Goal: Task Accomplishment & Management: Manage account settings

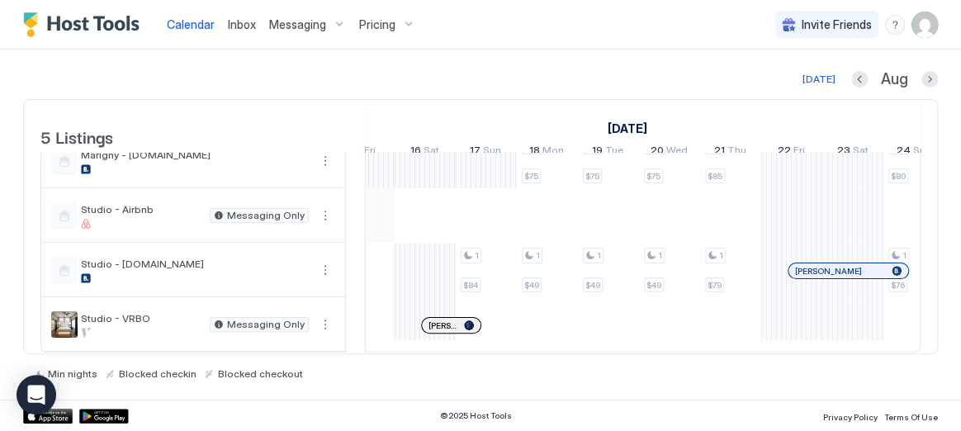
scroll to position [0, 1010]
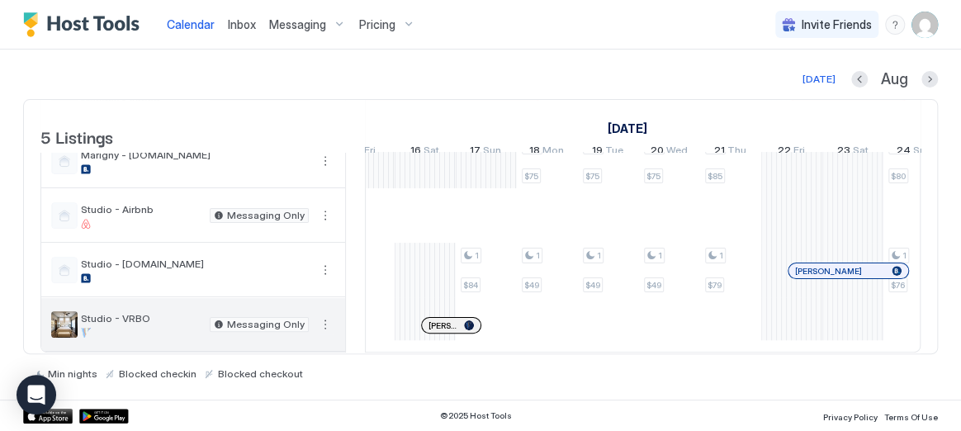
click at [327, 324] on button "More options" at bounding box center [325, 325] width 20 height 20
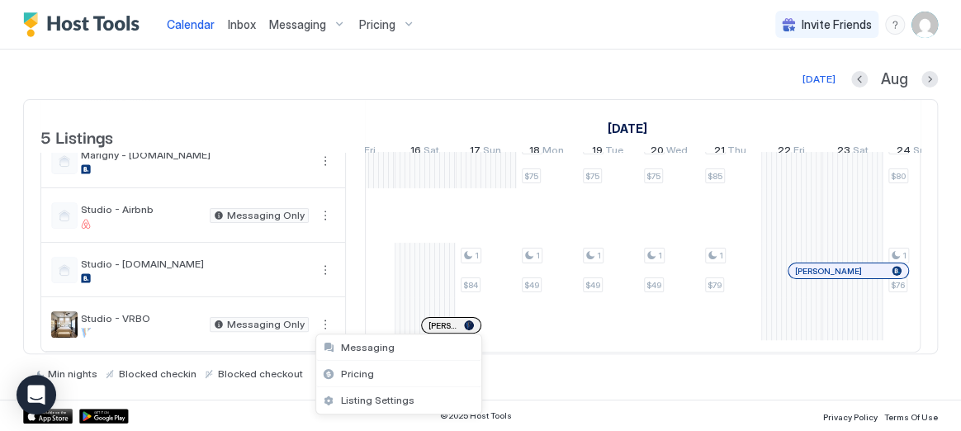
click at [325, 323] on div at bounding box center [480, 215] width 961 height 431
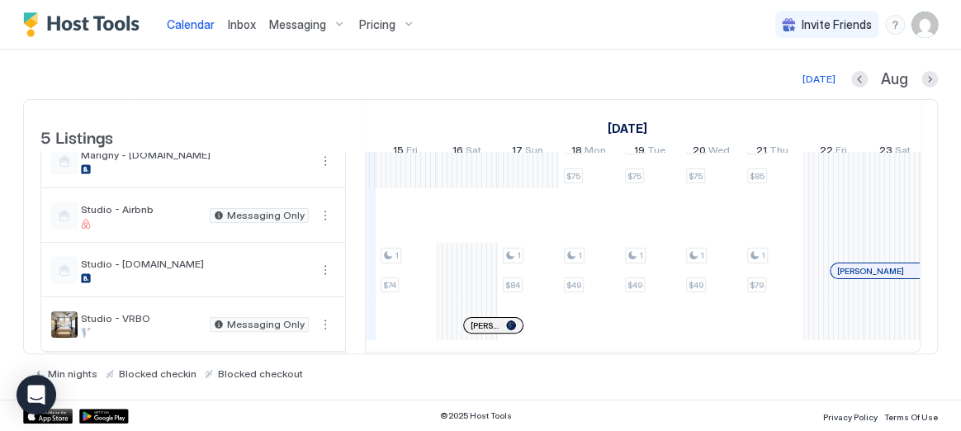
scroll to position [0, 973]
click at [930, 21] on img "User profile" at bounding box center [924, 25] width 26 height 26
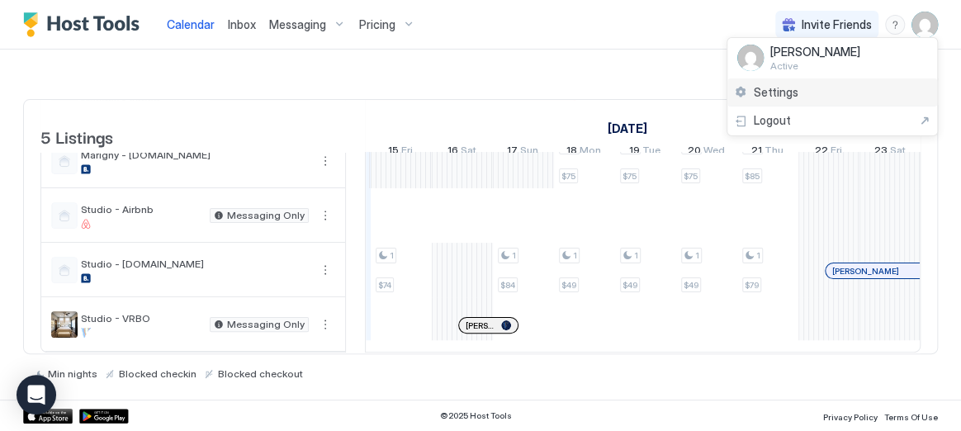
click at [868, 100] on div "Settings" at bounding box center [832, 92] width 210 height 29
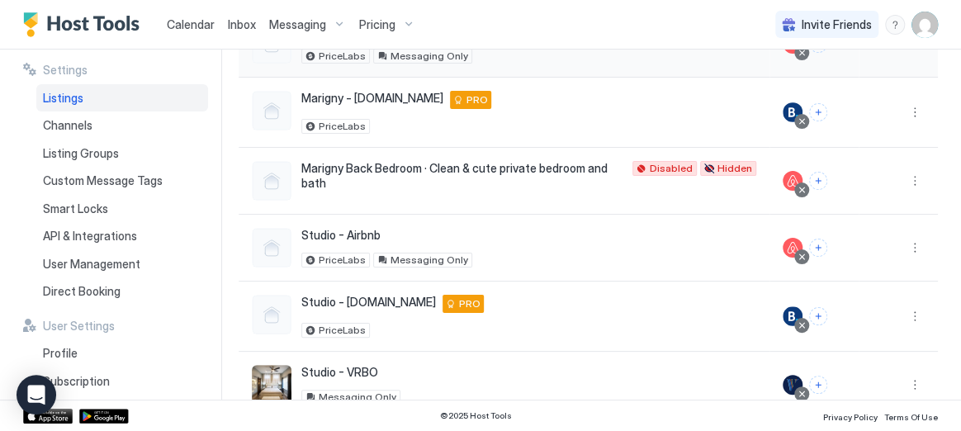
scroll to position [232, 0]
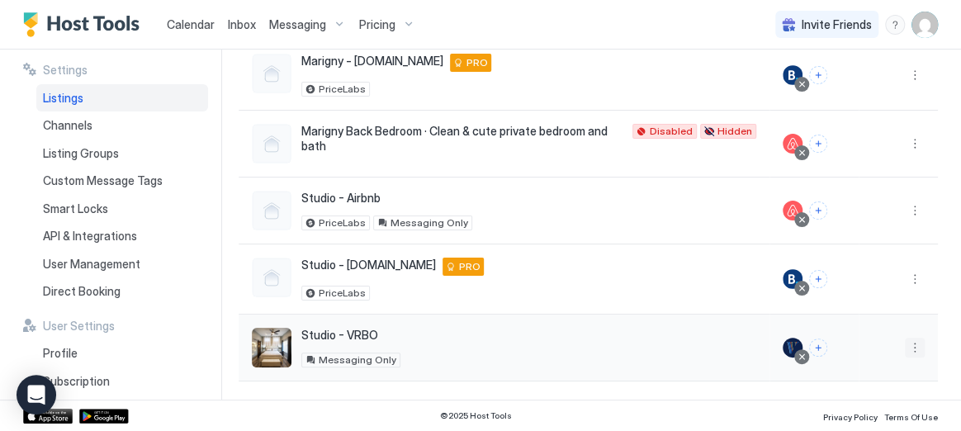
click at [913, 349] on button "More options" at bounding box center [915, 348] width 20 height 20
click at [782, 267] on span "Listing Settings" at bounding box center [775, 269] width 73 height 12
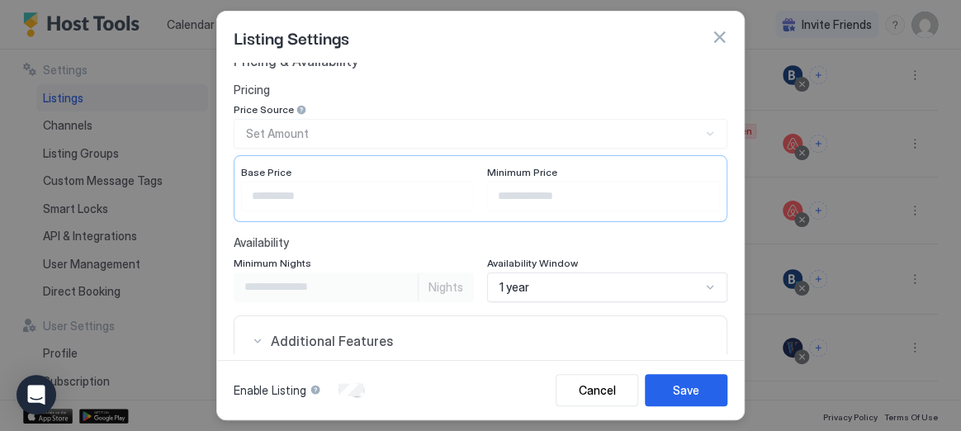
scroll to position [0, 0]
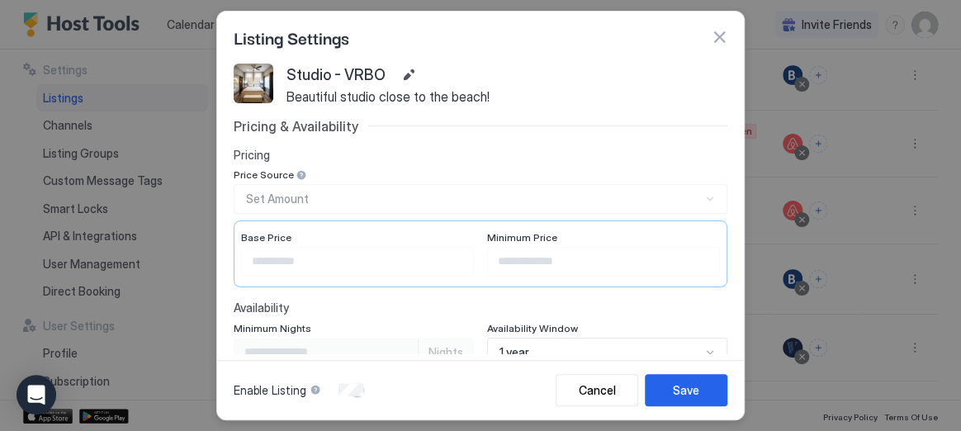
click at [719, 35] on button "button" at bounding box center [719, 37] width 17 height 17
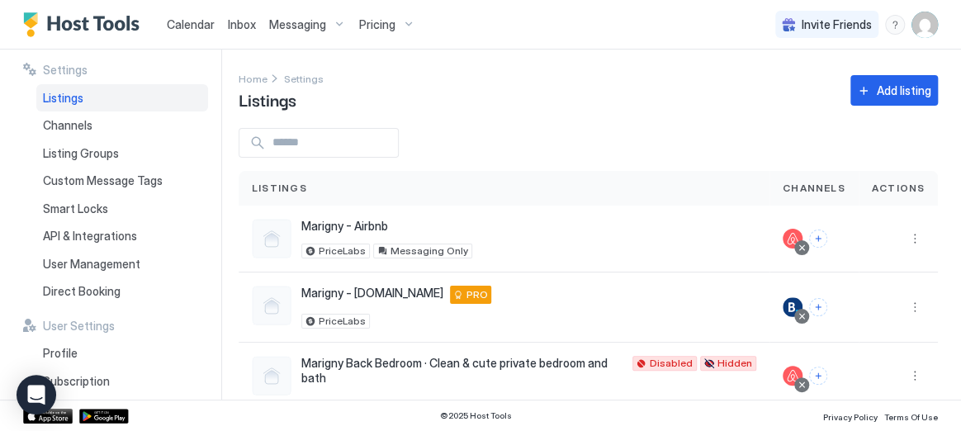
click at [192, 26] on span "Calendar" at bounding box center [191, 24] width 48 height 14
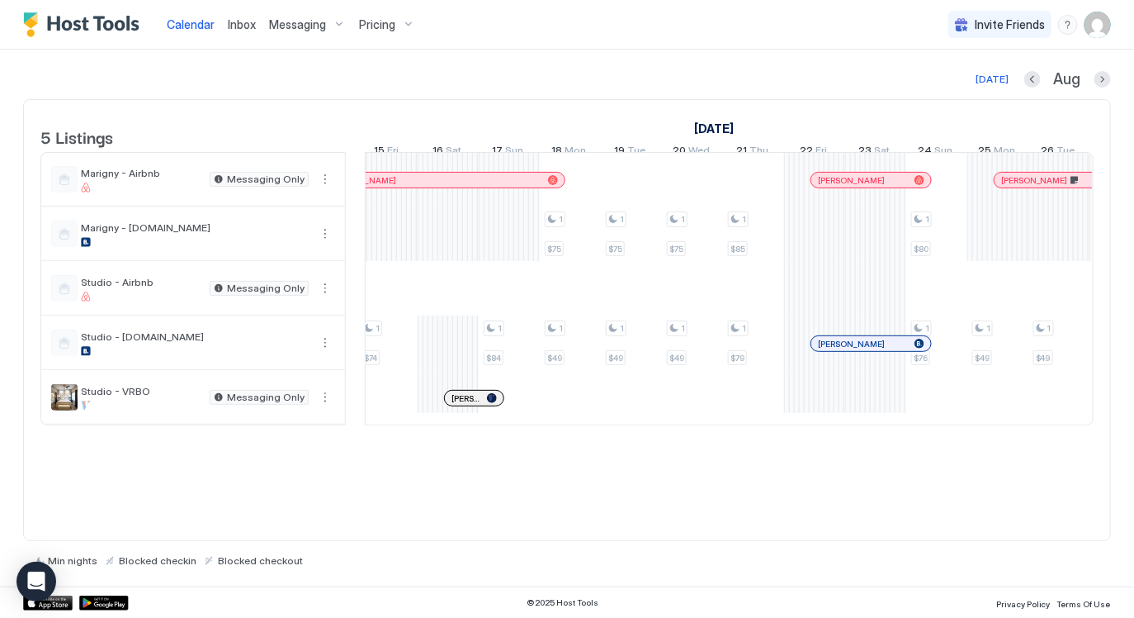
click at [637, 430] on div "5 Listings July 2025 August 2025 September 2025 30 Wed 31 Thu 1 Fri 2 Sat 3 Sun…" at bounding box center [567, 320] width 1088 height 442
click at [960, 76] on div "[DATE]" at bounding box center [992, 79] width 33 height 15
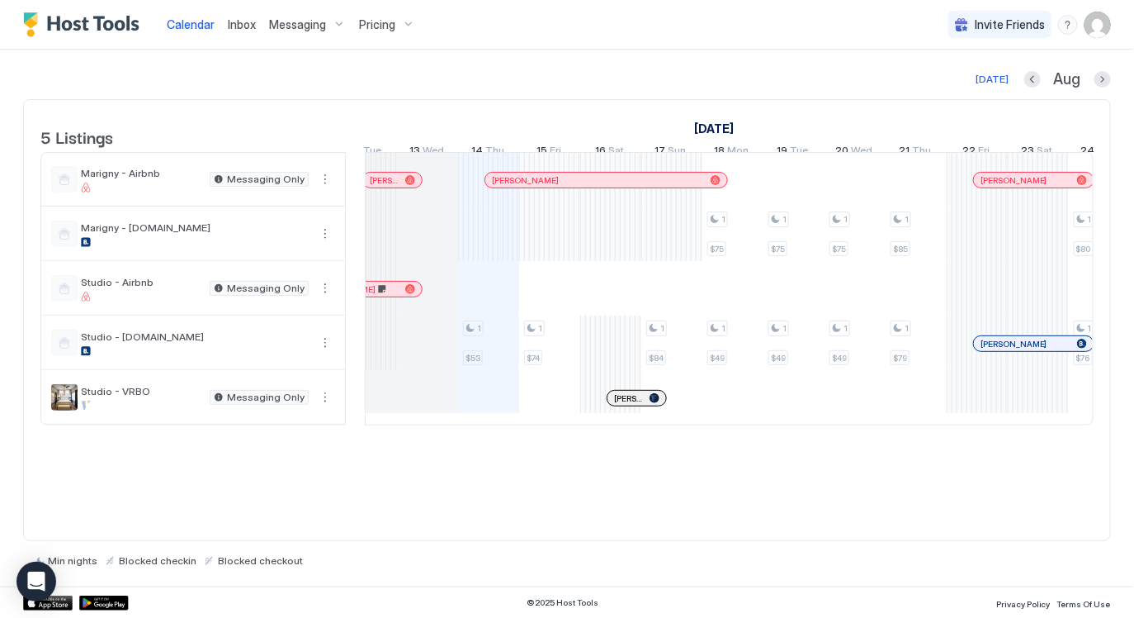
scroll to position [0, 831]
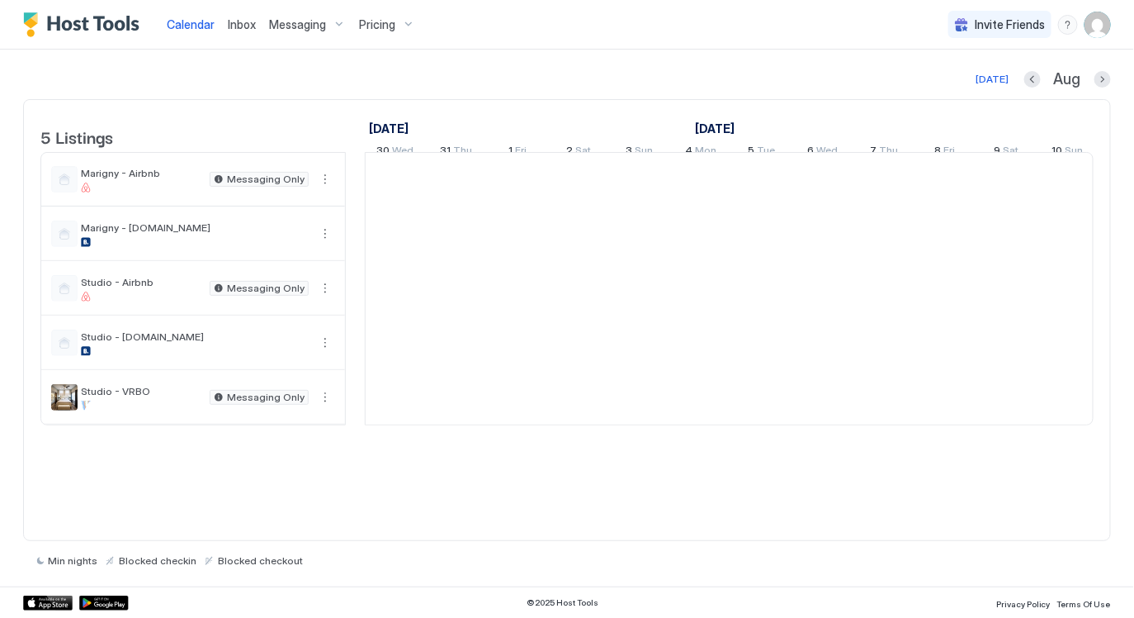
scroll to position [0, 916]
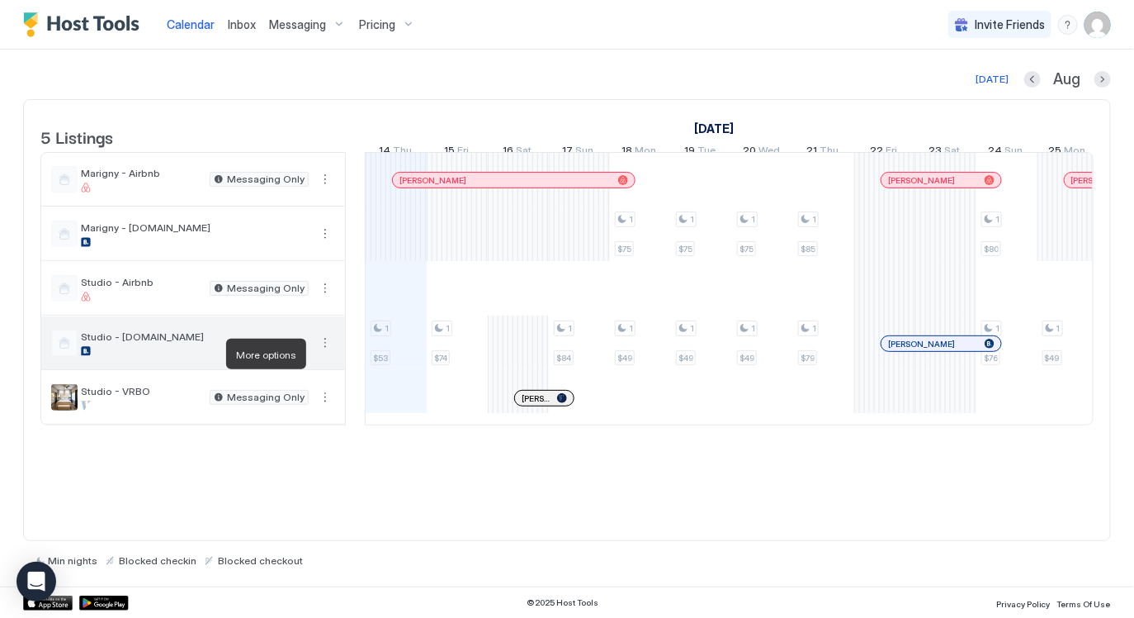
click at [327, 353] on button "More options" at bounding box center [325, 343] width 20 height 20
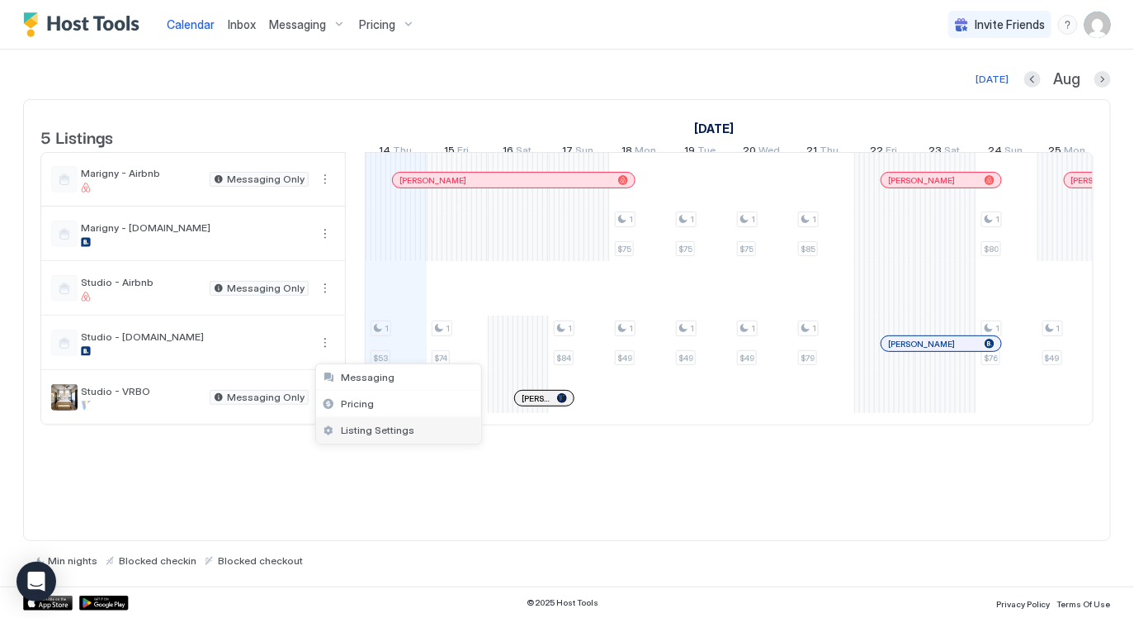
click at [382, 424] on span "Listing Settings" at bounding box center [377, 430] width 73 height 12
type input "**"
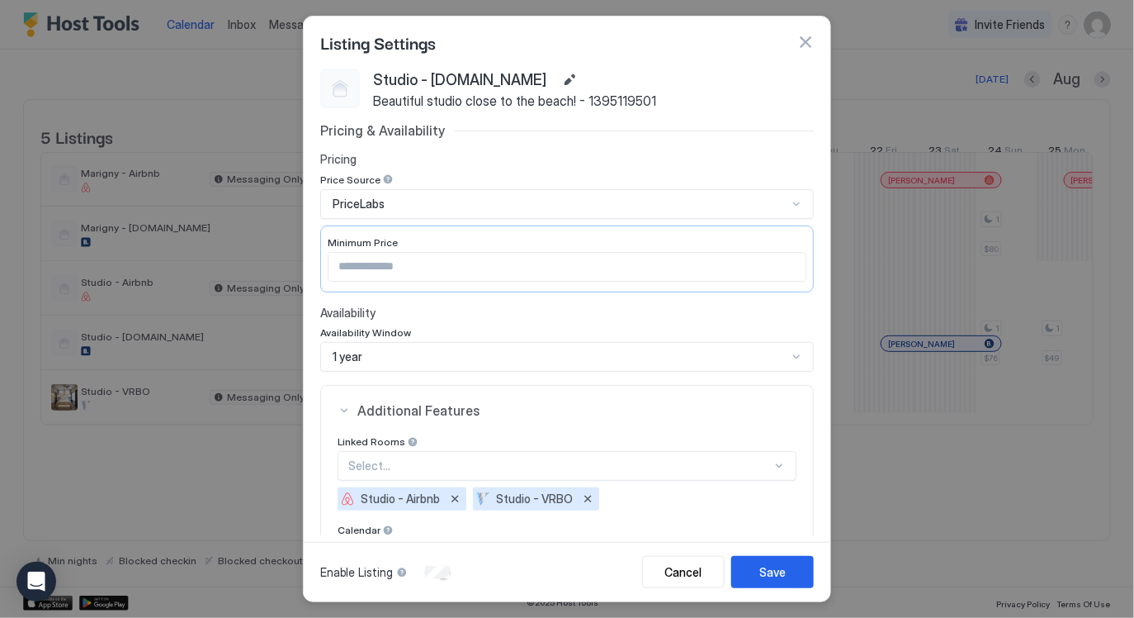
scroll to position [236, 0]
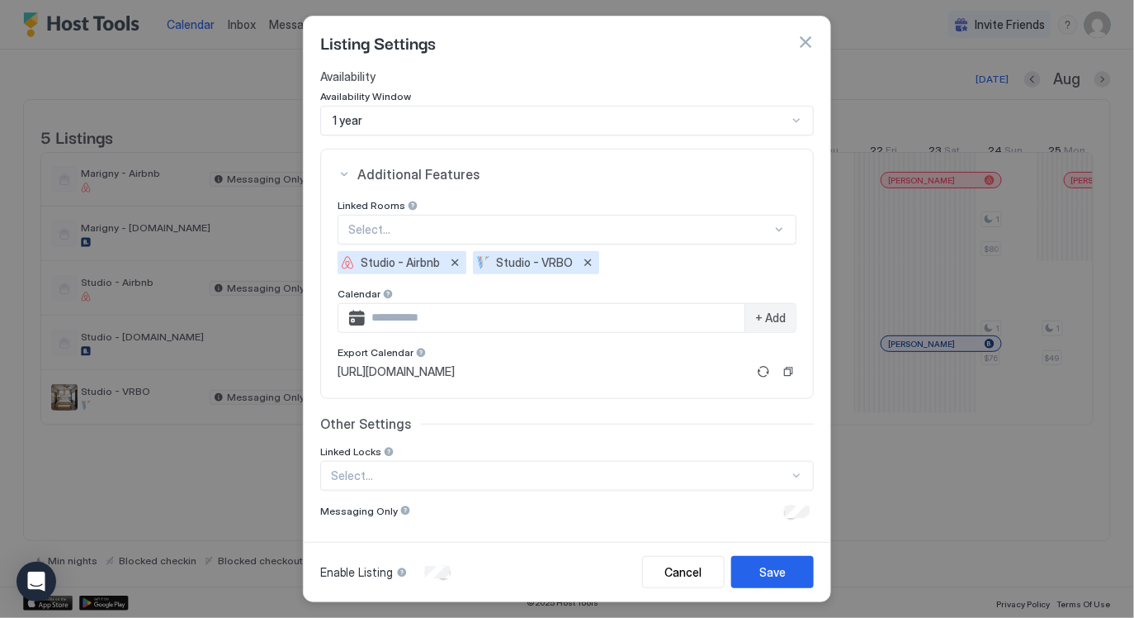
click at [806, 46] on button "button" at bounding box center [805, 42] width 17 height 17
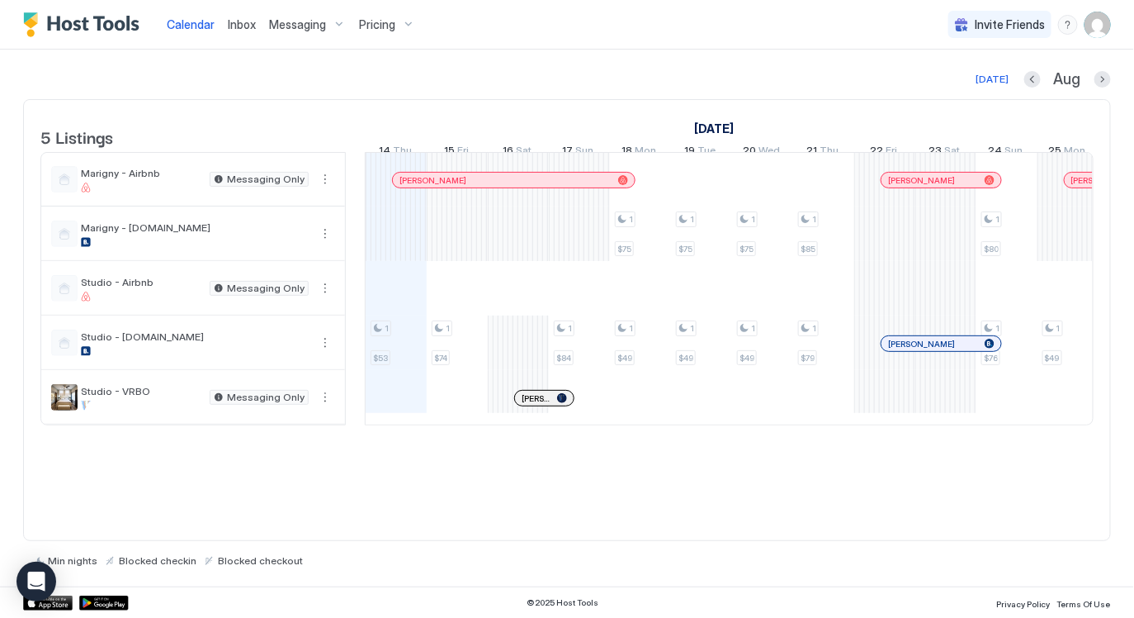
click at [559, 522] on div "5 Listings July 2025 August 2025 September 2025 30 Wed 31 Thu 1 Fri 2 Sat 3 Sun…" at bounding box center [567, 320] width 1088 height 442
click at [668, 513] on div "5 Listings July 2025 August 2025 September 2025 30 Wed 31 Thu 1 Fri 2 Sat 3 Sun…" at bounding box center [567, 320] width 1088 height 442
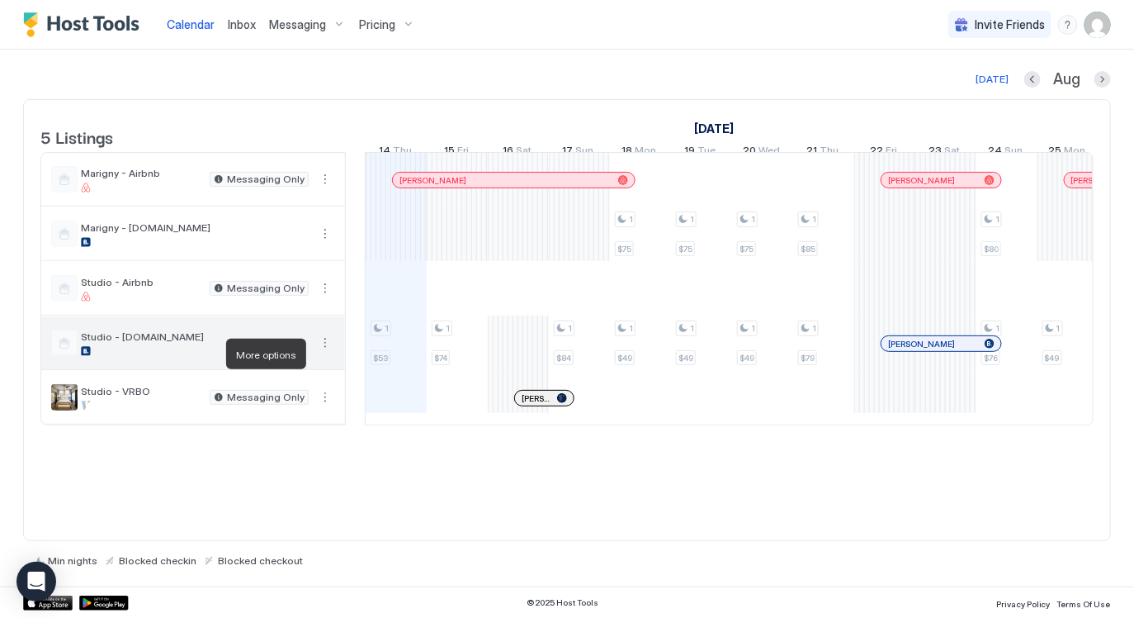
click at [325, 353] on button "More options" at bounding box center [325, 343] width 20 height 20
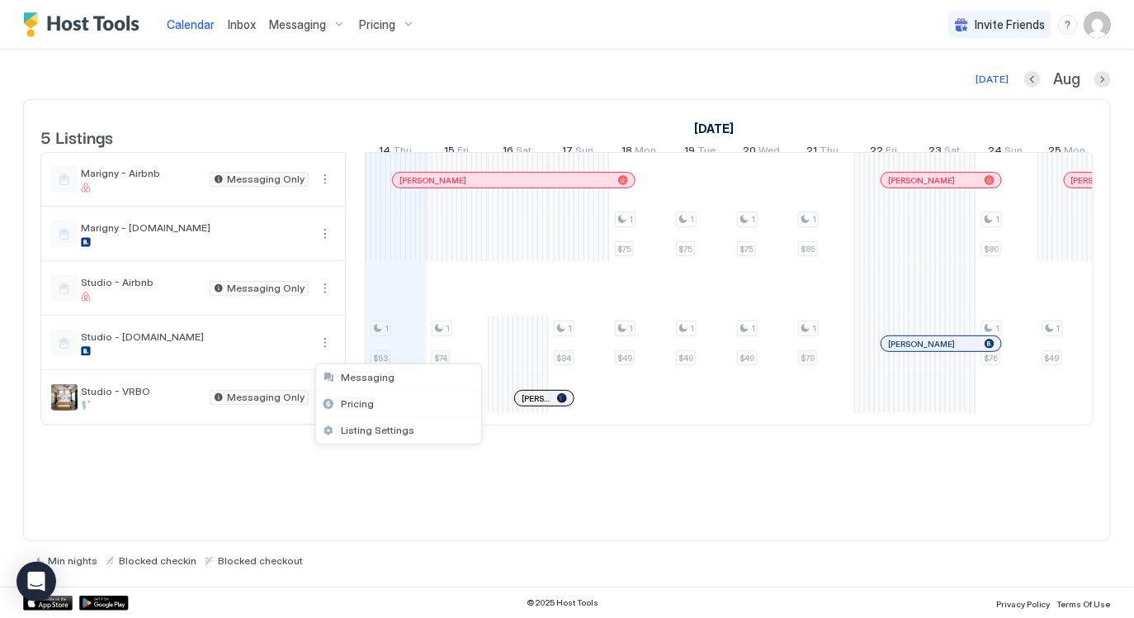
click at [475, 519] on div at bounding box center [567, 309] width 1134 height 618
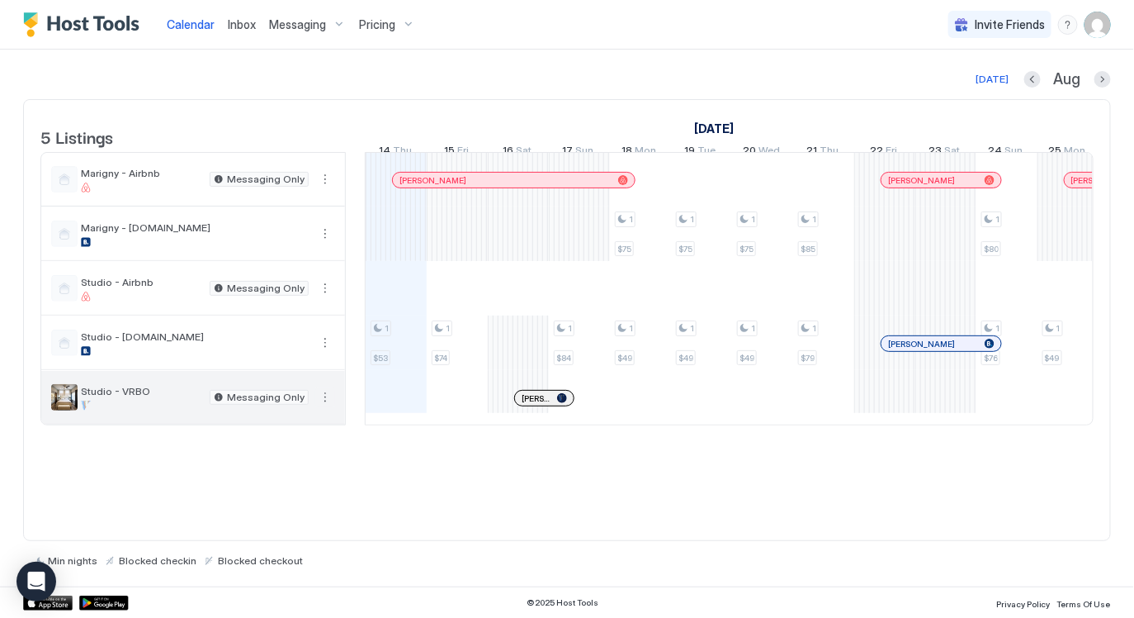
click at [329, 405] on button "More options" at bounding box center [325, 397] width 20 height 20
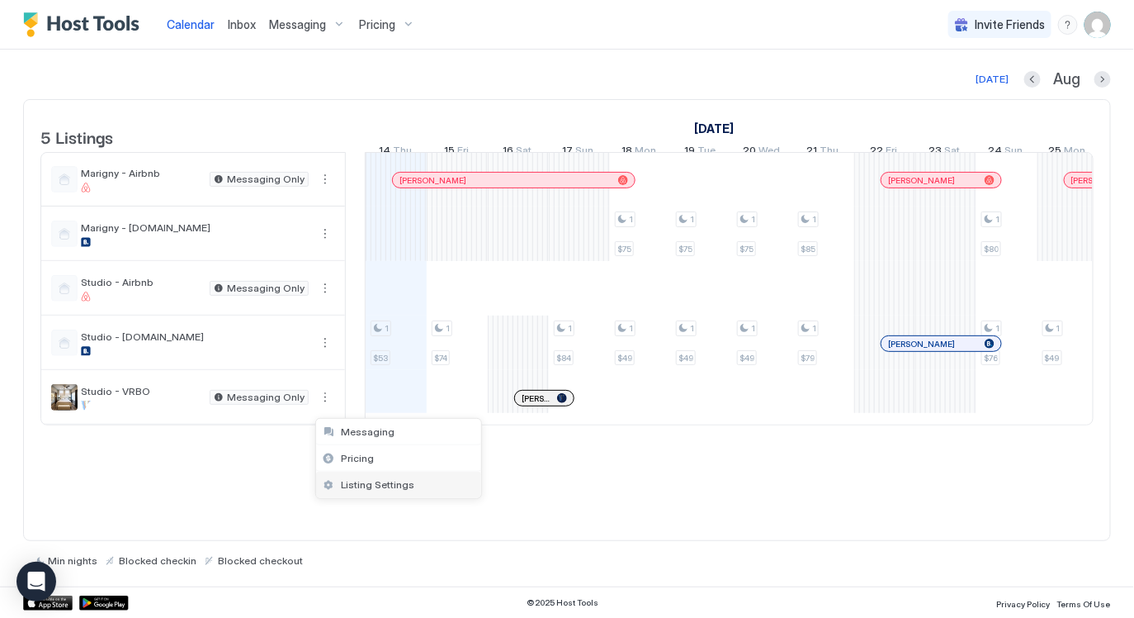
click at [368, 478] on span "Listing Settings" at bounding box center [377, 484] width 73 height 12
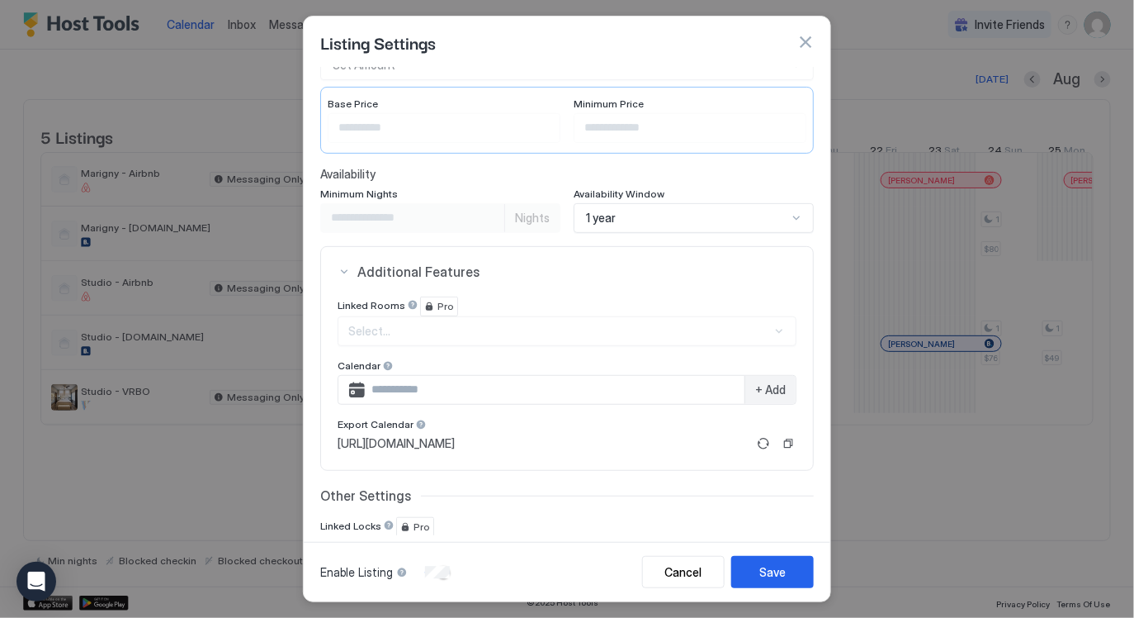
scroll to position [177, 0]
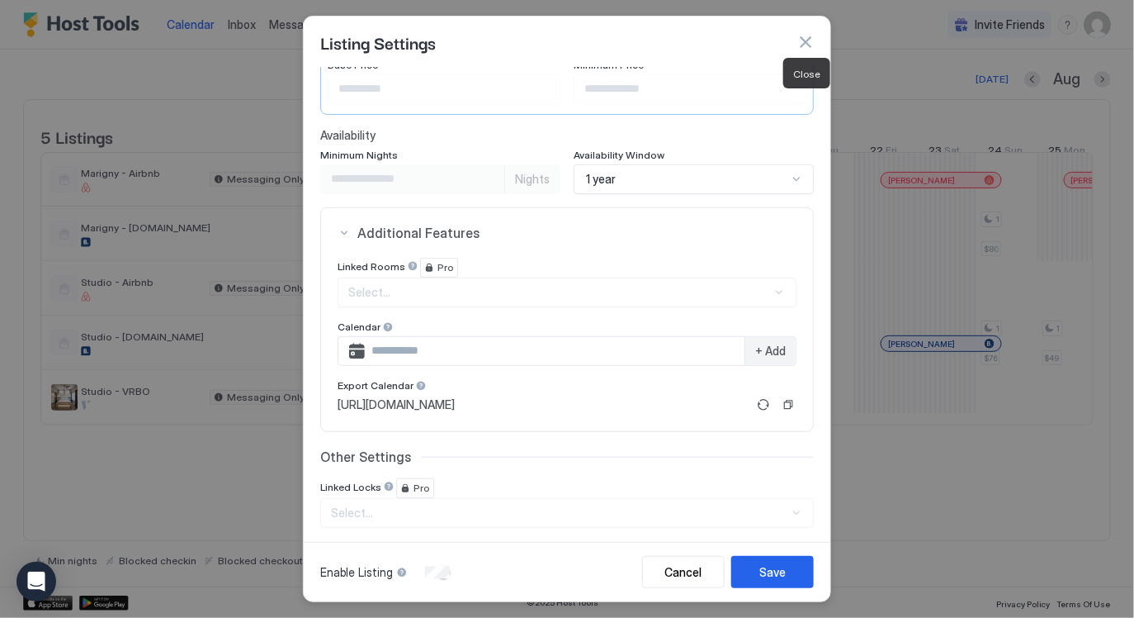
click at [807, 45] on button "button" at bounding box center [805, 42] width 17 height 17
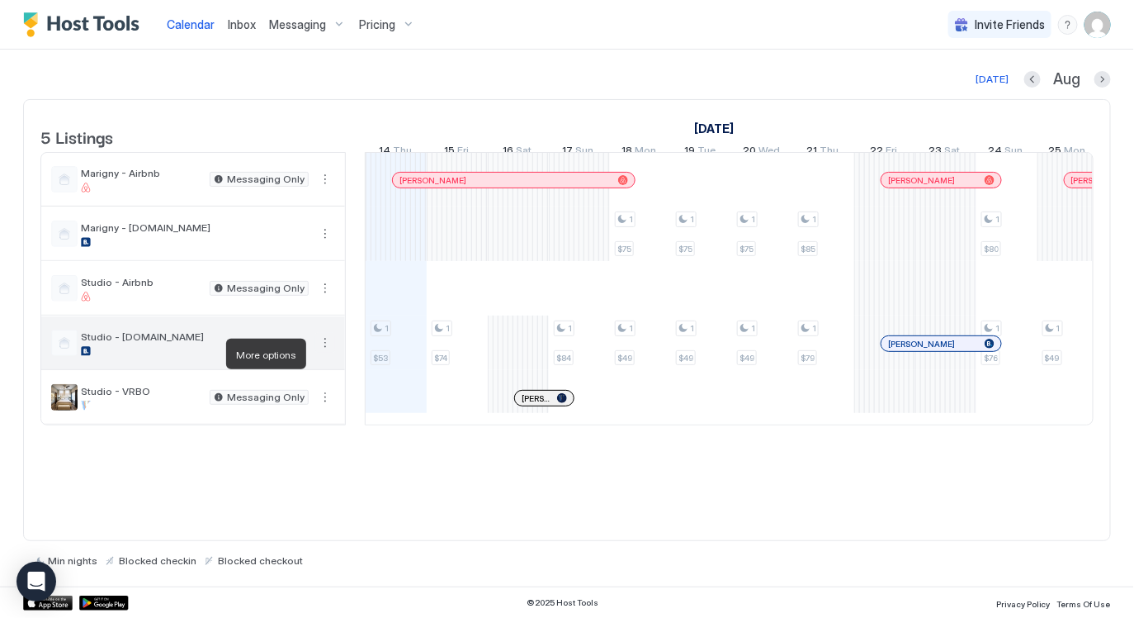
click at [326, 353] on button "More options" at bounding box center [325, 343] width 20 height 20
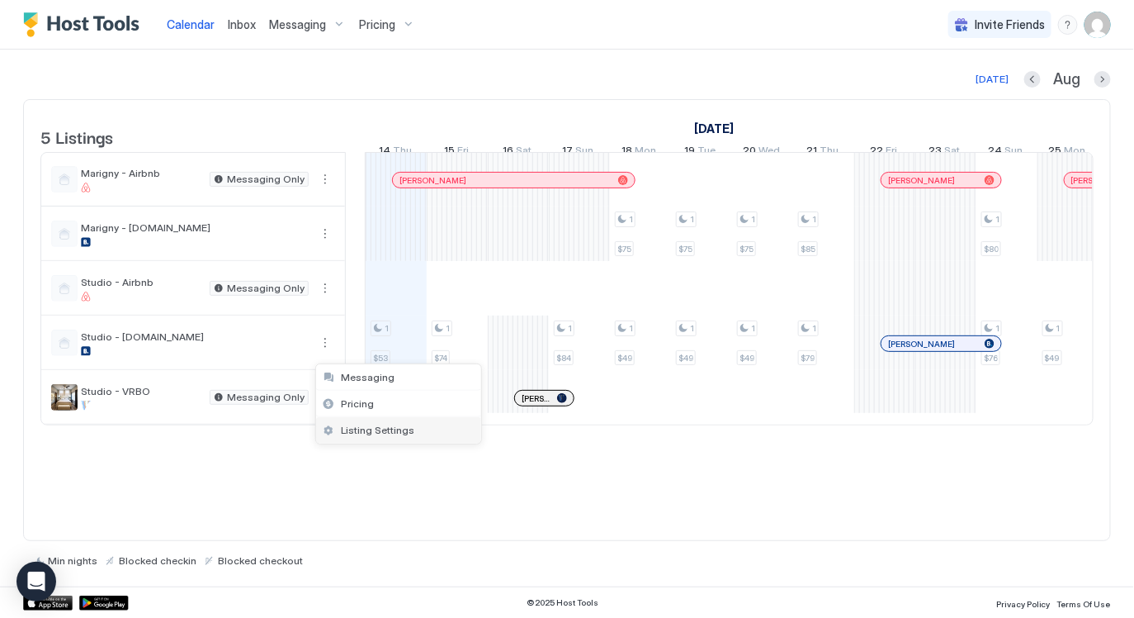
click at [389, 432] on span "Listing Settings" at bounding box center [377, 430] width 73 height 12
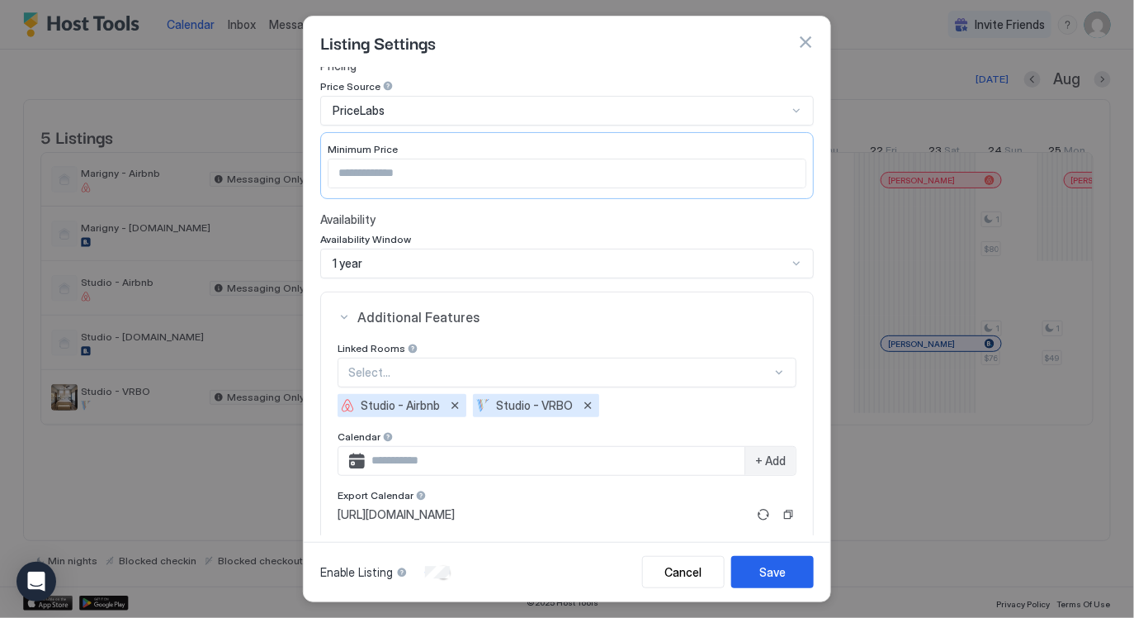
scroll to position [97, 0]
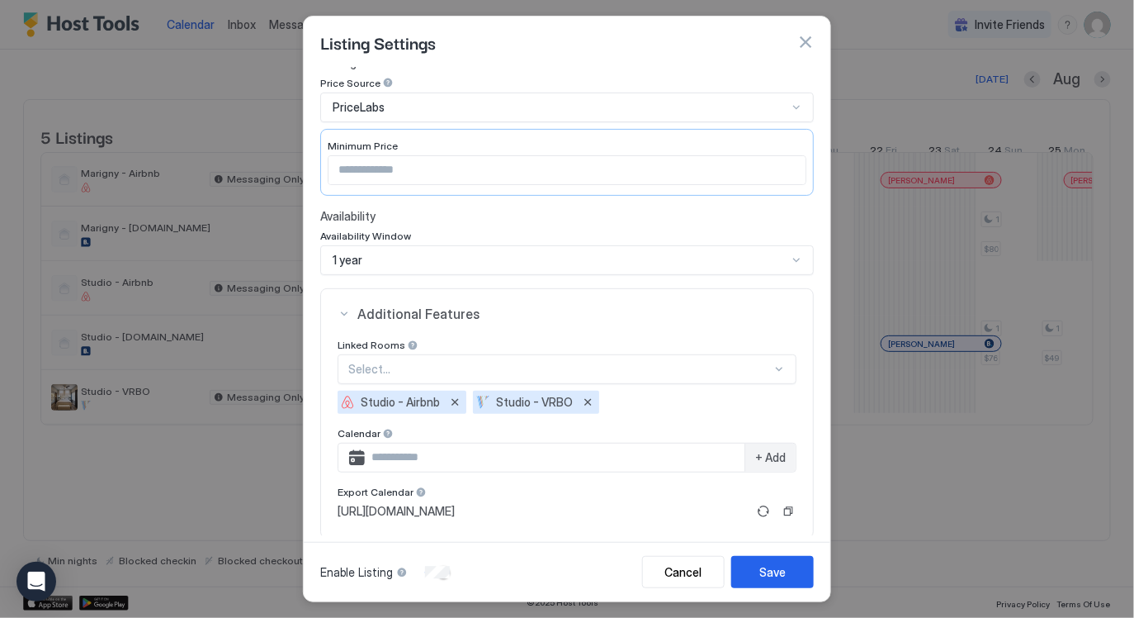
click at [809, 42] on button "button" at bounding box center [805, 42] width 17 height 17
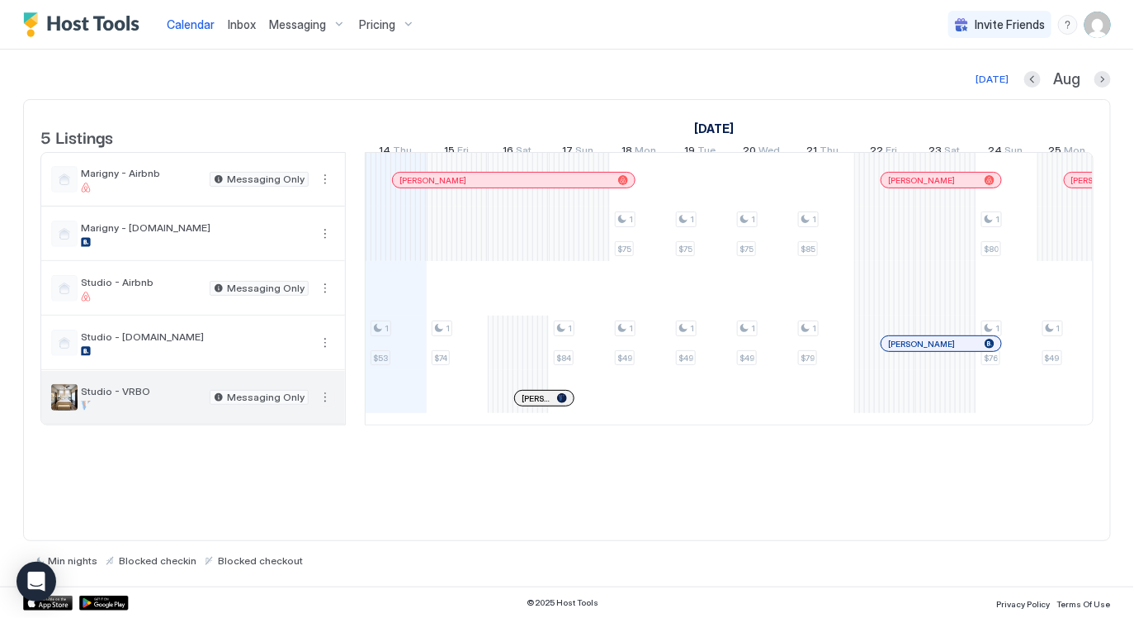
click at [324, 407] on button "More options" at bounding box center [325, 397] width 20 height 20
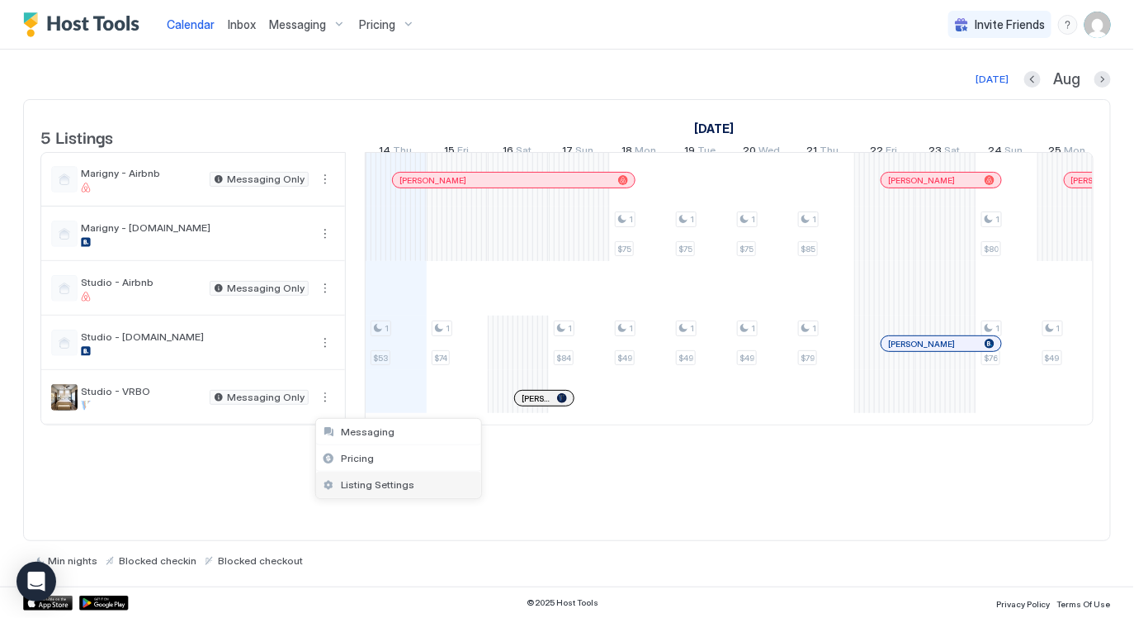
click at [430, 490] on div "Listing Settings" at bounding box center [398, 484] width 165 height 26
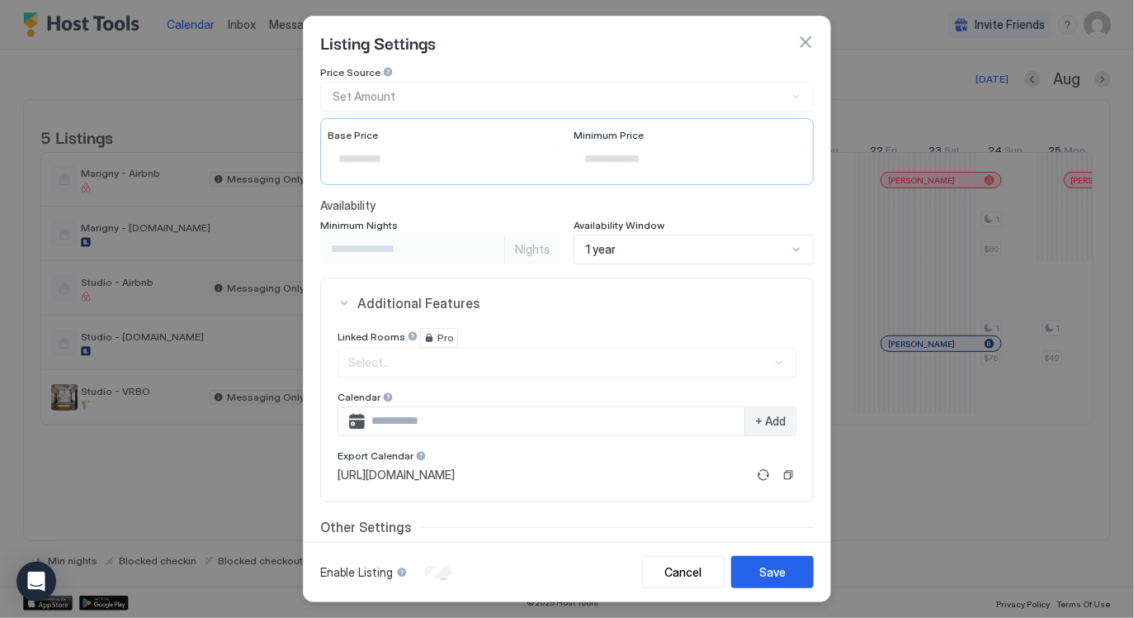
scroll to position [218, 0]
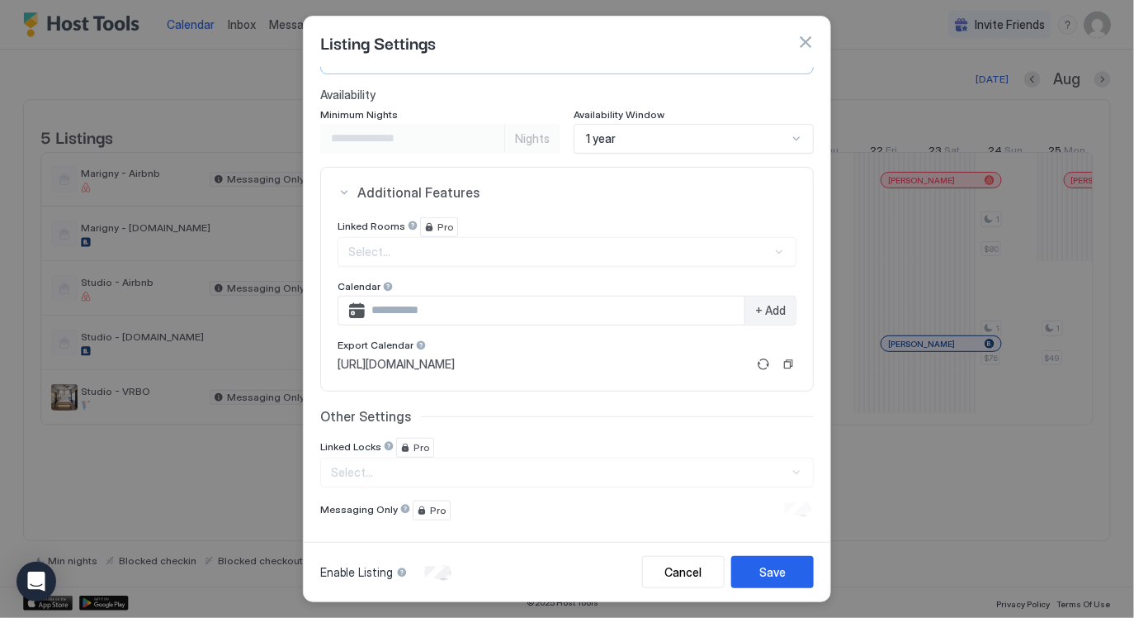
click at [805, 40] on button "button" at bounding box center [805, 42] width 17 height 17
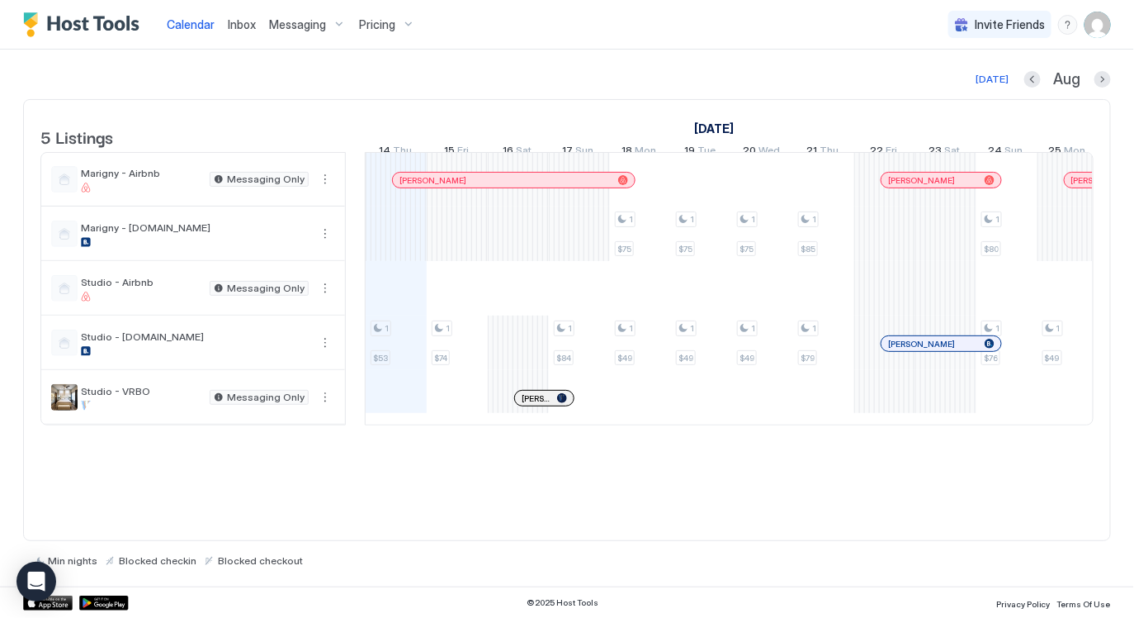
click at [1093, 36] on img "User profile" at bounding box center [1098, 25] width 26 height 26
click at [972, 97] on div "Settings" at bounding box center [1007, 92] width 210 height 29
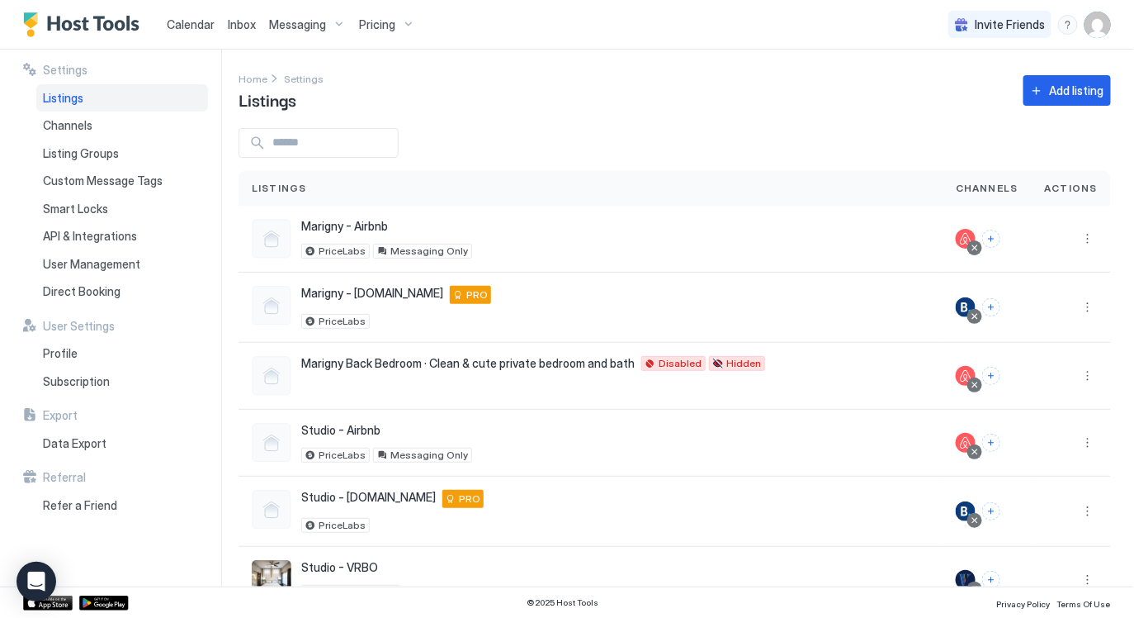
scroll to position [45, 0]
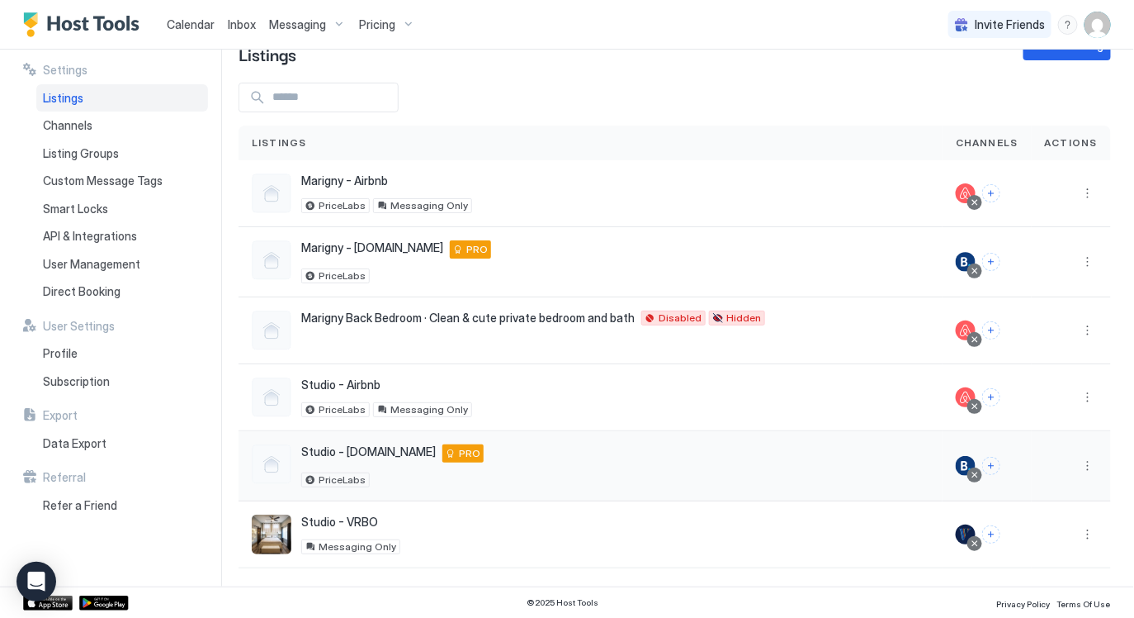
click at [1093, 466] on button "More options" at bounding box center [1088, 466] width 20 height 20
click at [985, 490] on div "Listing Settings" at bounding box center [993, 488] width 210 height 26
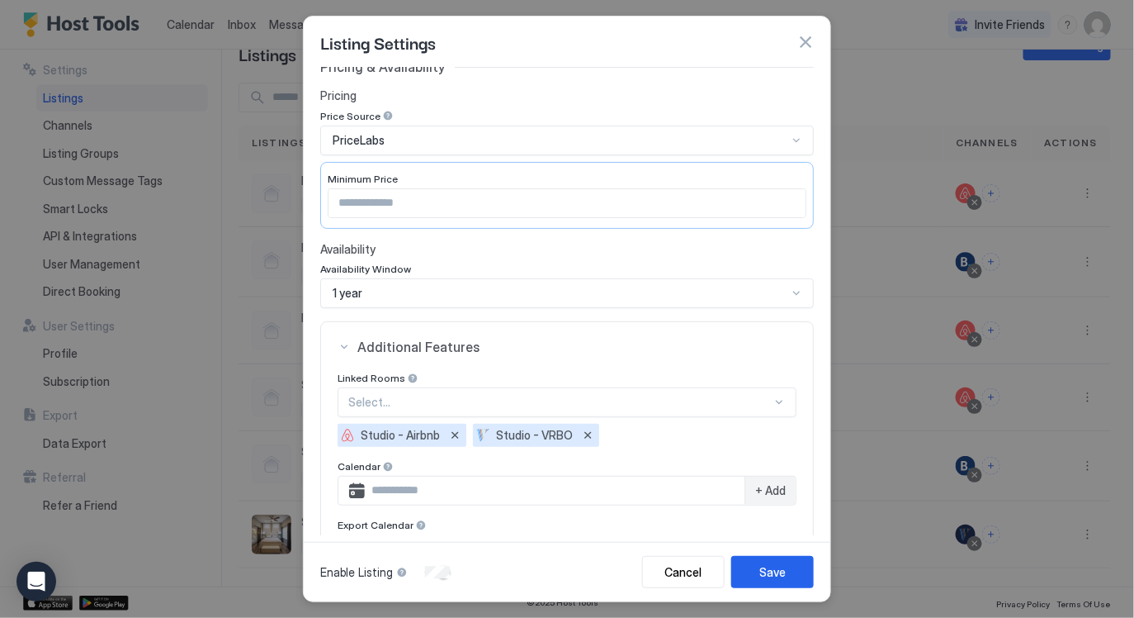
scroll to position [83, 0]
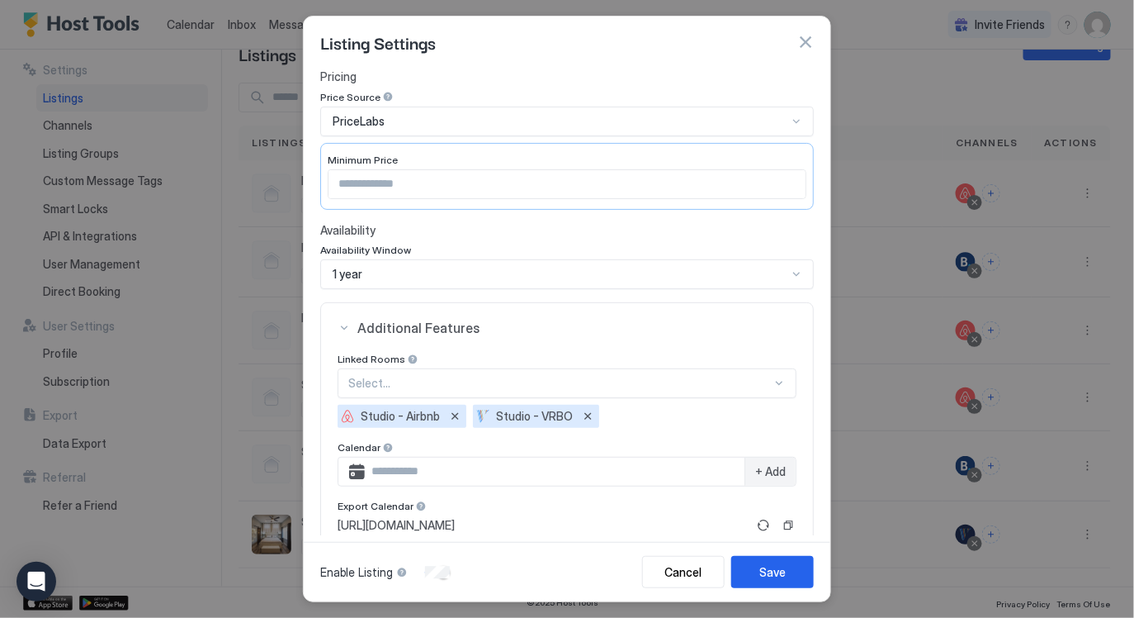
click at [543, 417] on span "Studio - VRBO" at bounding box center [534, 416] width 77 height 15
click at [805, 44] on button "button" at bounding box center [805, 42] width 17 height 17
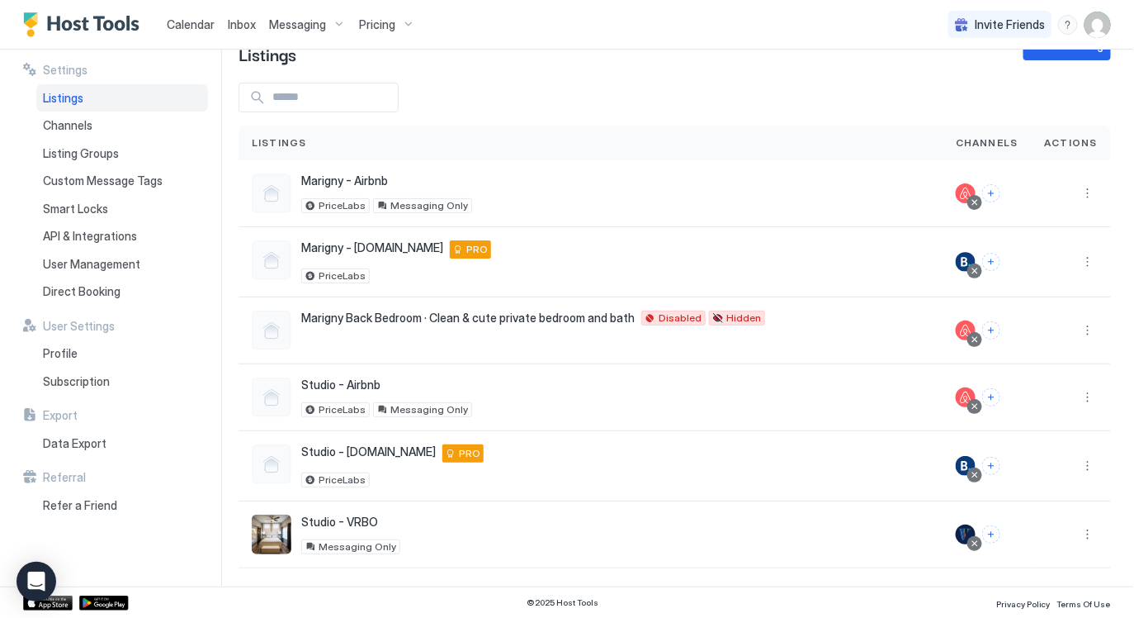
click at [186, 21] on span "Calendar" at bounding box center [191, 24] width 48 height 14
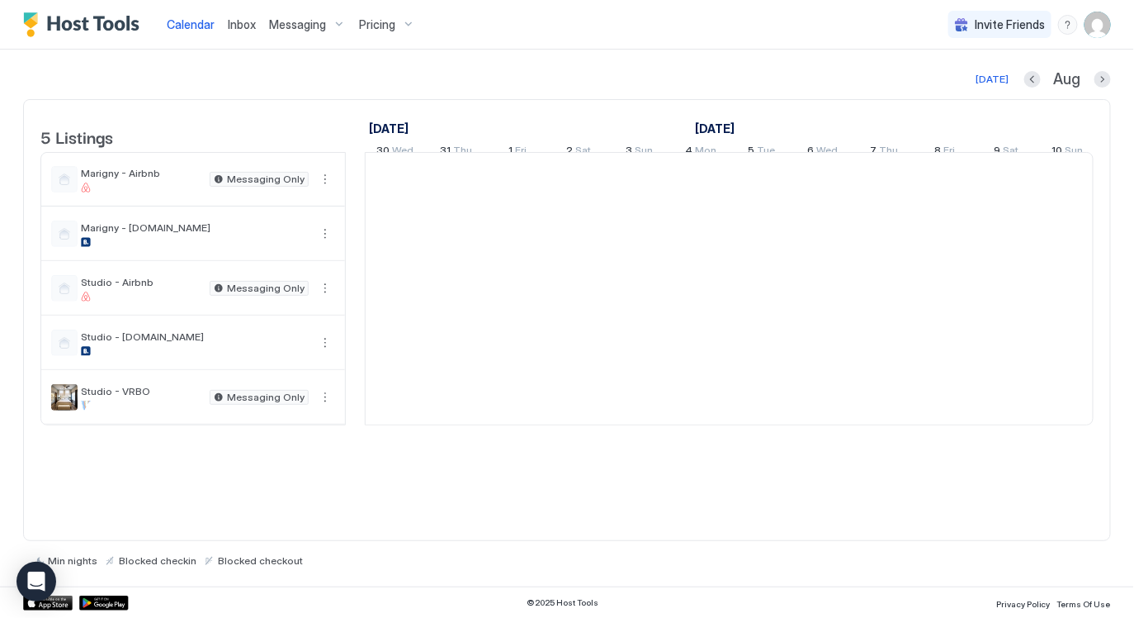
scroll to position [0, 916]
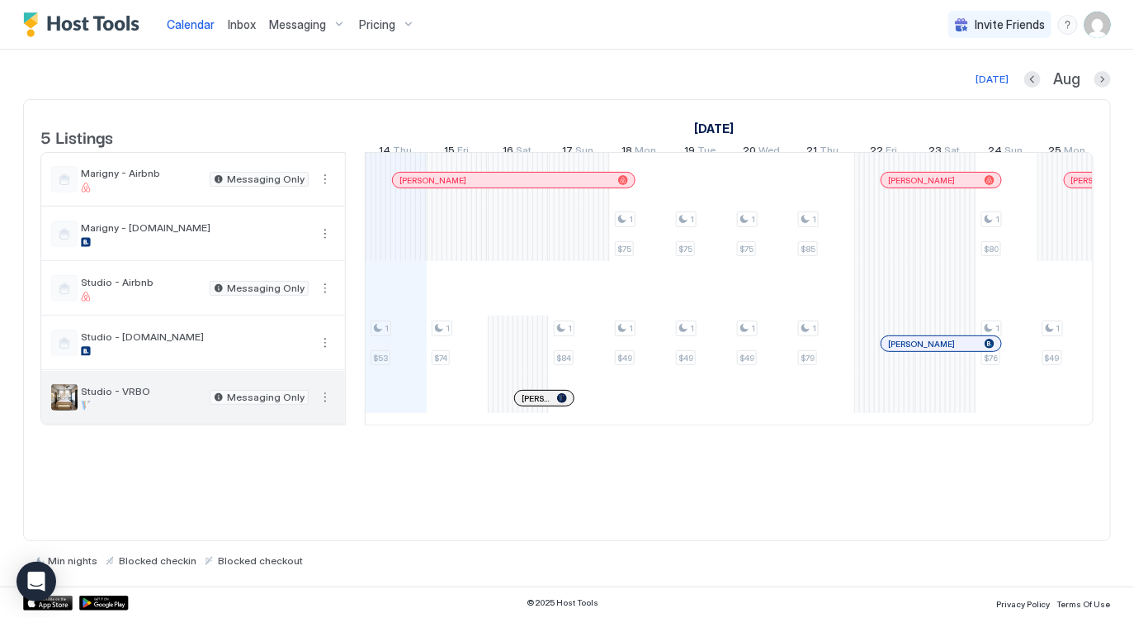
click at [323, 403] on button "More options" at bounding box center [325, 397] width 20 height 20
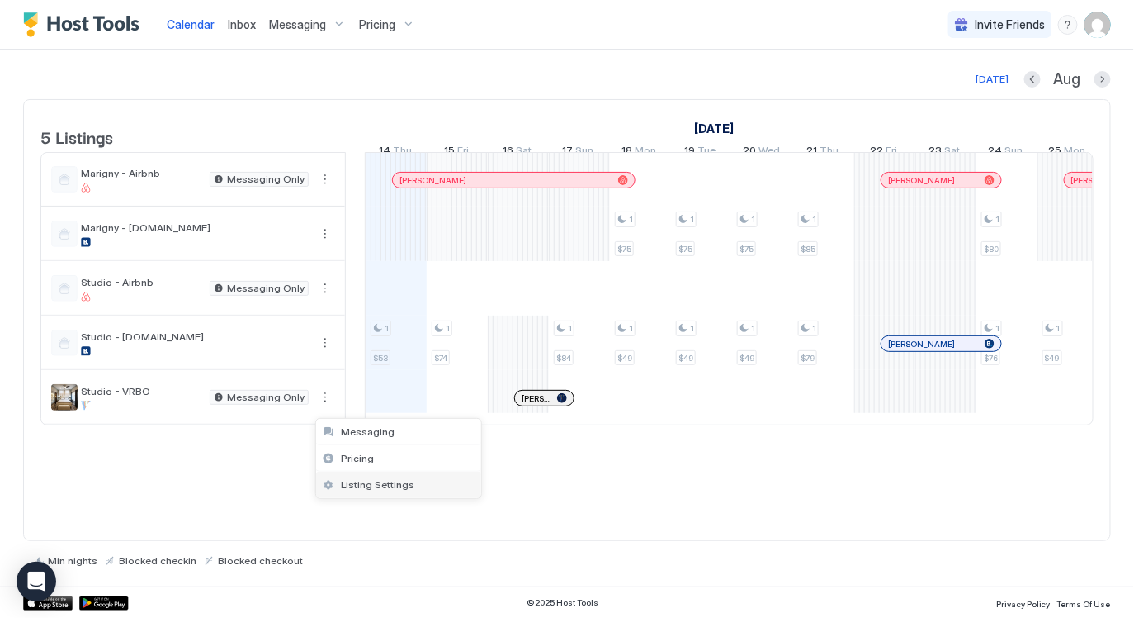
click at [341, 483] on span "Listing Settings" at bounding box center [377, 484] width 73 height 12
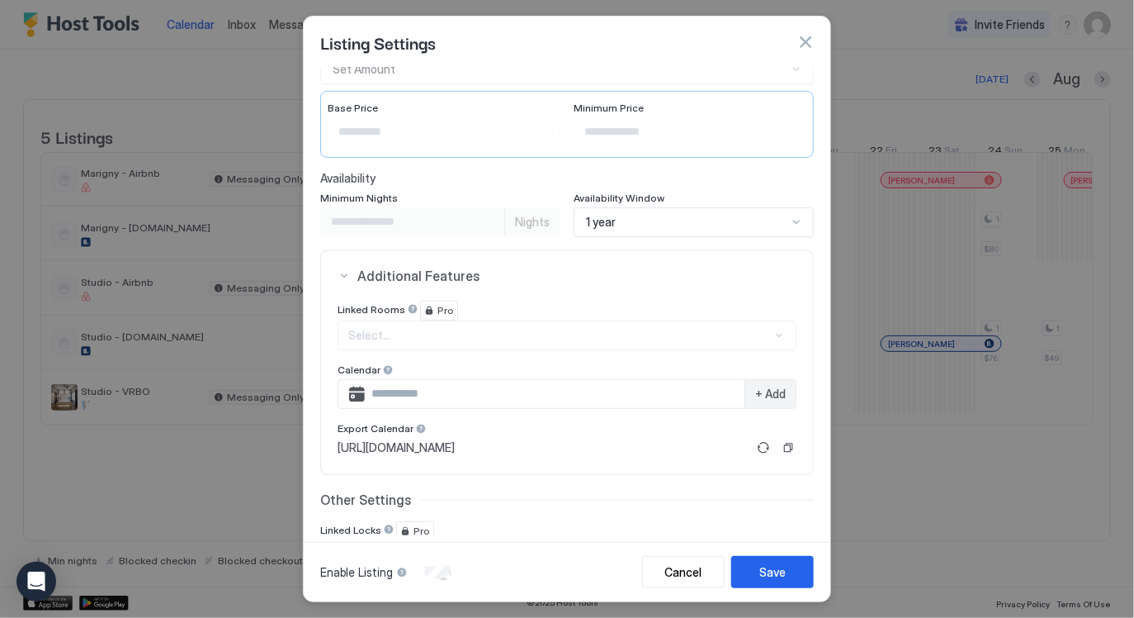
scroll to position [0, 0]
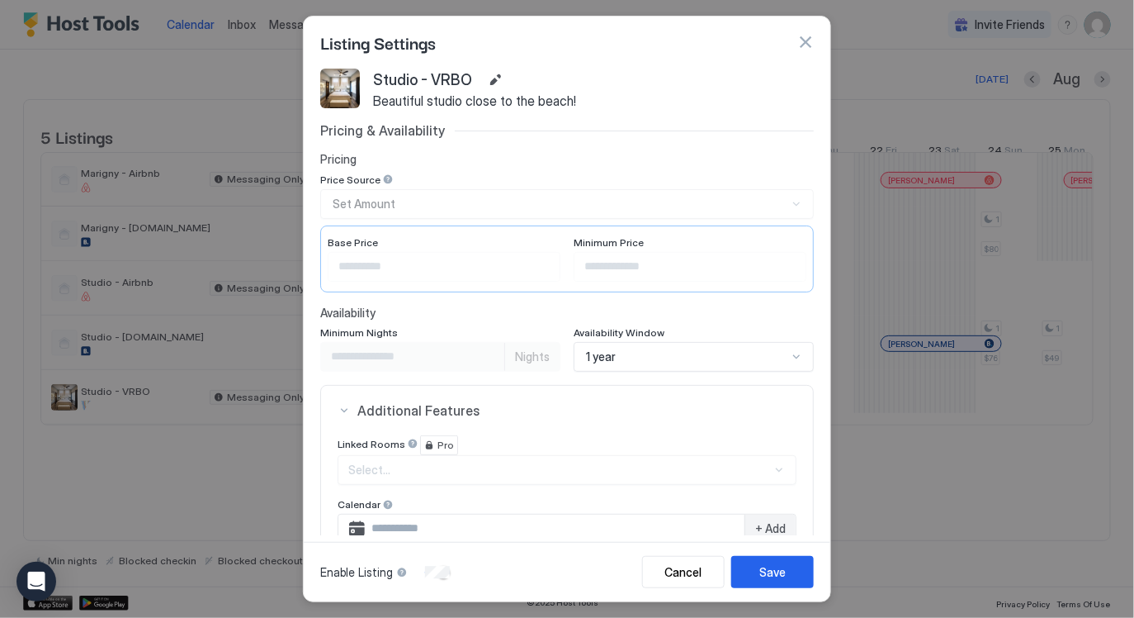
drag, startPoint x: 804, startPoint y: 36, endPoint x: 940, endPoint y: 25, distance: 136.7
click at [804, 36] on button "button" at bounding box center [805, 42] width 17 height 17
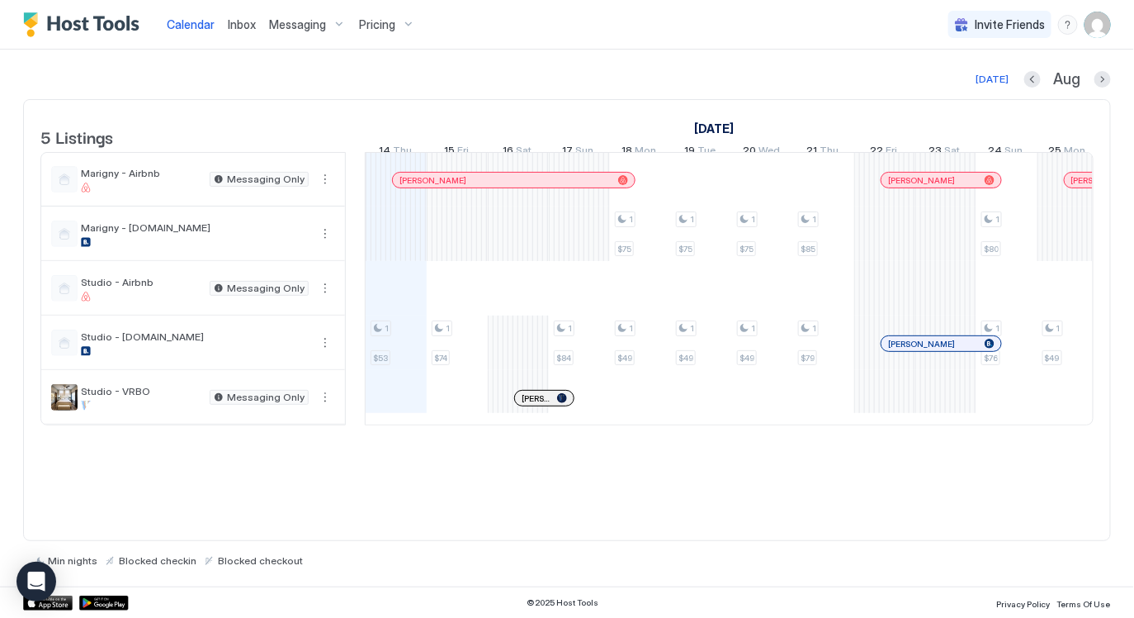
click at [1100, 31] on img "User profile" at bounding box center [1098, 25] width 26 height 26
click at [1100, 31] on div at bounding box center [567, 309] width 1134 height 618
click at [407, 22] on div "Pricing" at bounding box center [387, 25] width 69 height 28
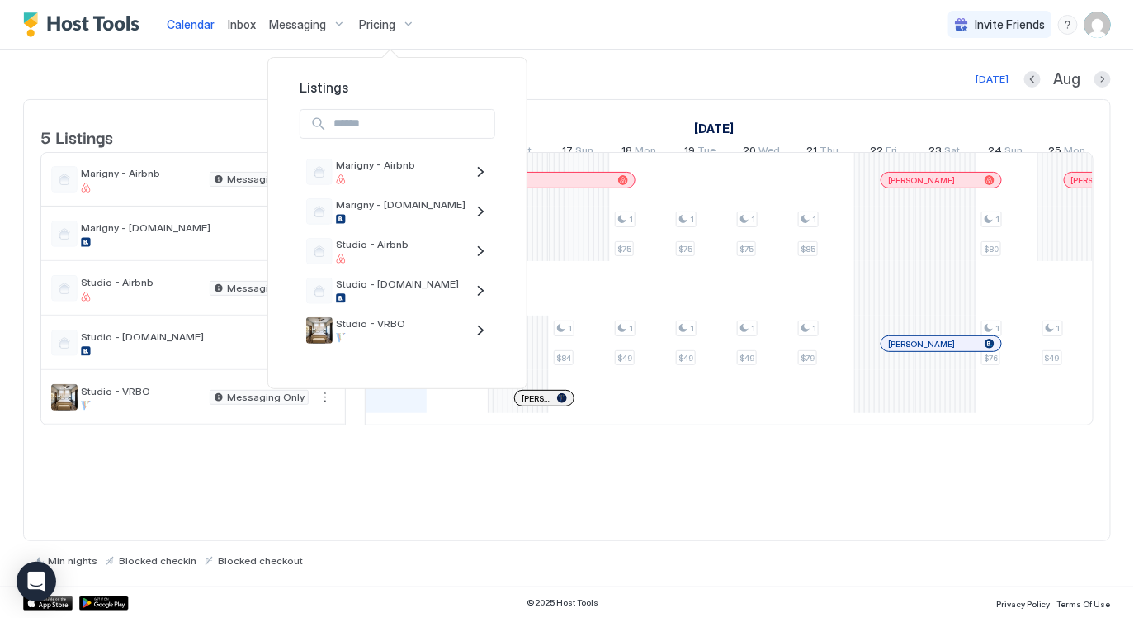
click at [318, 26] on div at bounding box center [567, 309] width 1134 height 618
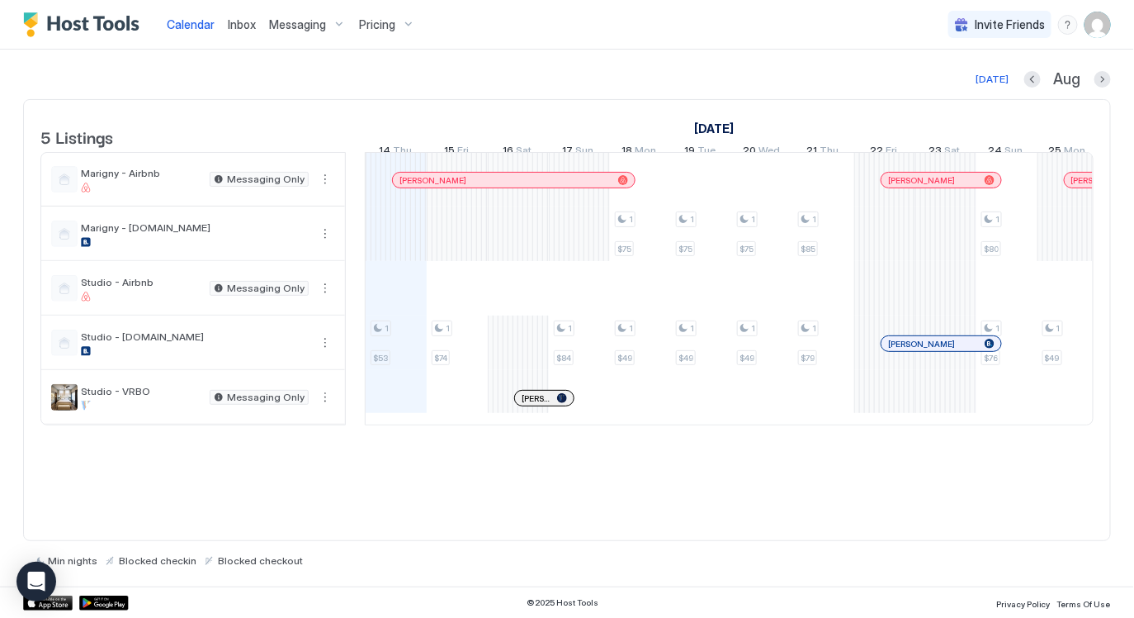
click at [69, 21] on img "Host Tools Logo" at bounding box center [85, 24] width 124 height 25
click at [1110, 21] on img "User profile" at bounding box center [1098, 25] width 26 height 26
click at [1031, 88] on div "Settings" at bounding box center [1007, 92] width 210 height 29
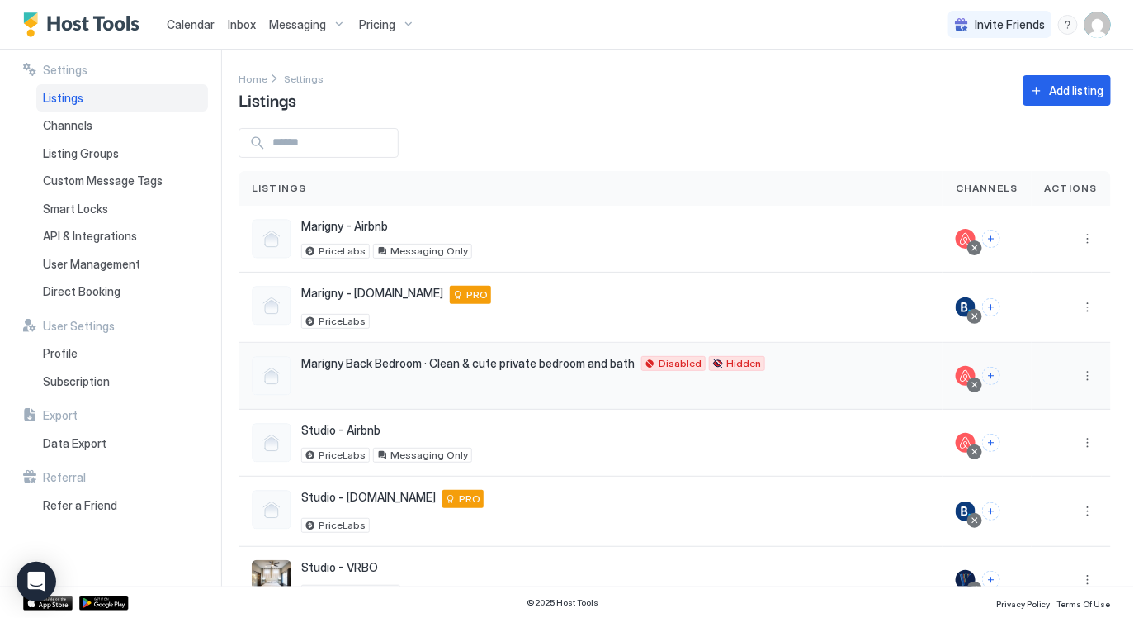
scroll to position [45, 0]
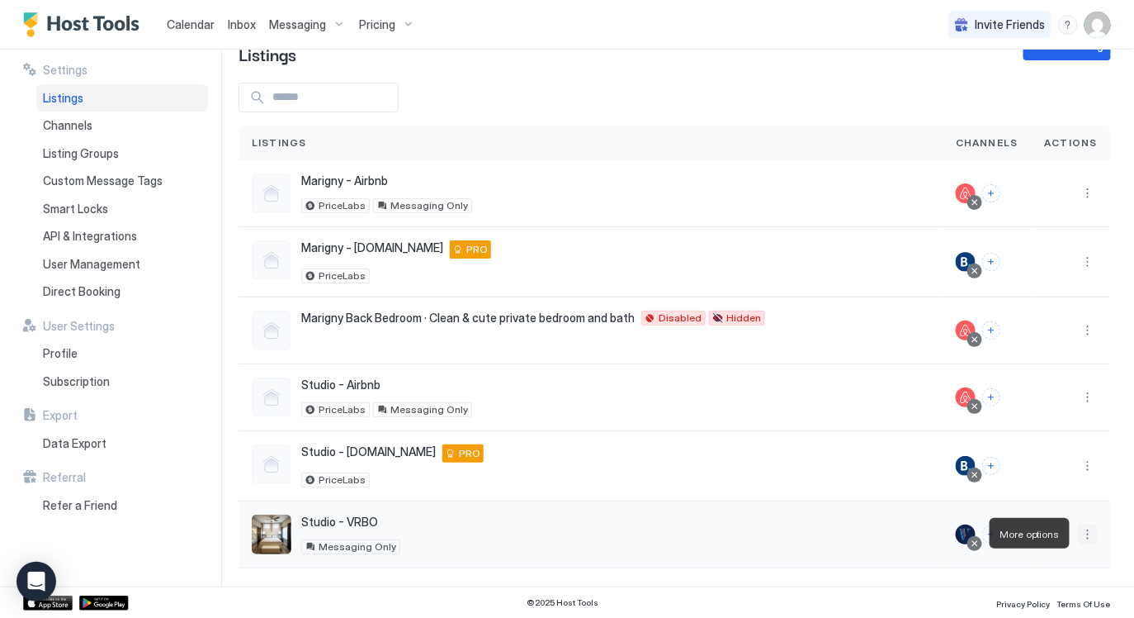
click at [1093, 535] on button "More options" at bounding box center [1088, 534] width 20 height 20
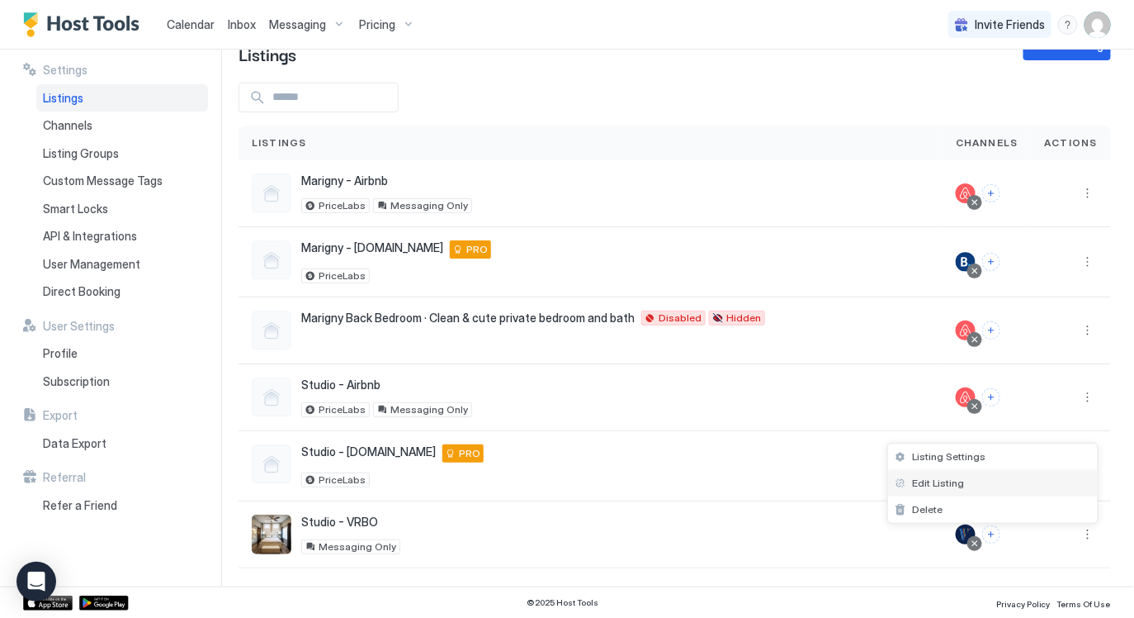
click at [982, 480] on div "Edit Listing" at bounding box center [993, 483] width 210 height 26
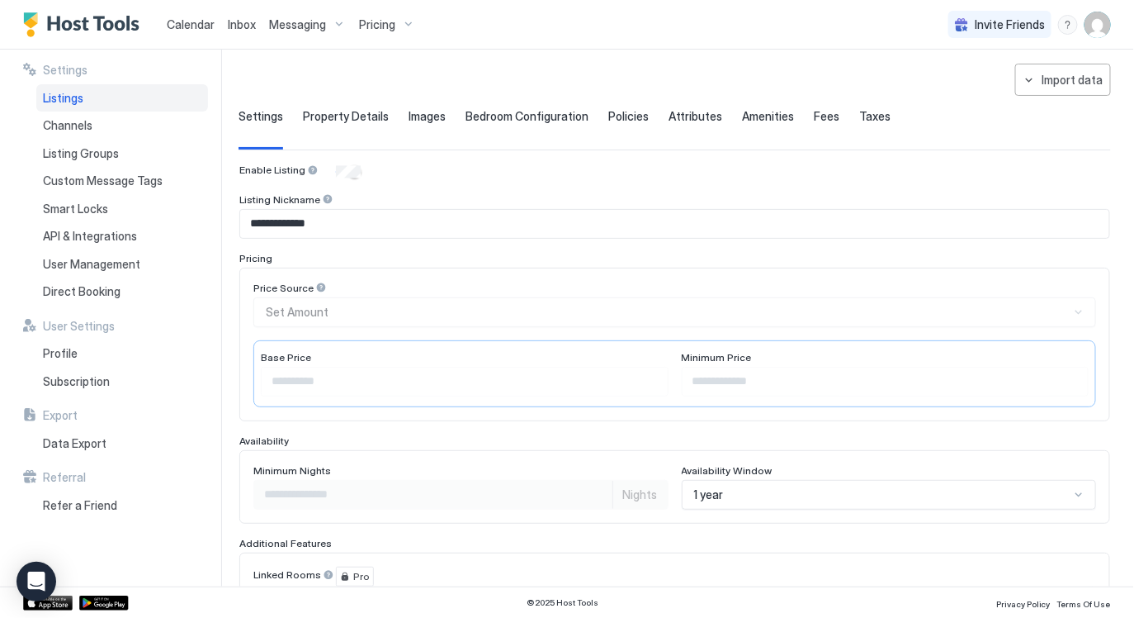
scroll to position [63, 0]
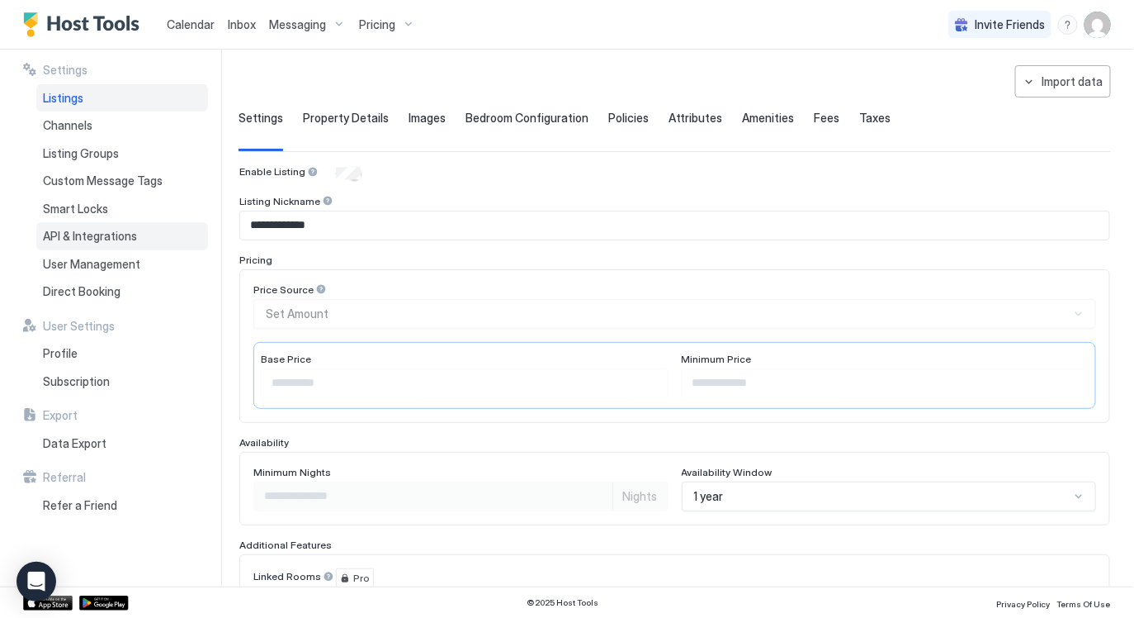
click at [97, 234] on span "API & Integrations" at bounding box center [90, 236] width 94 height 15
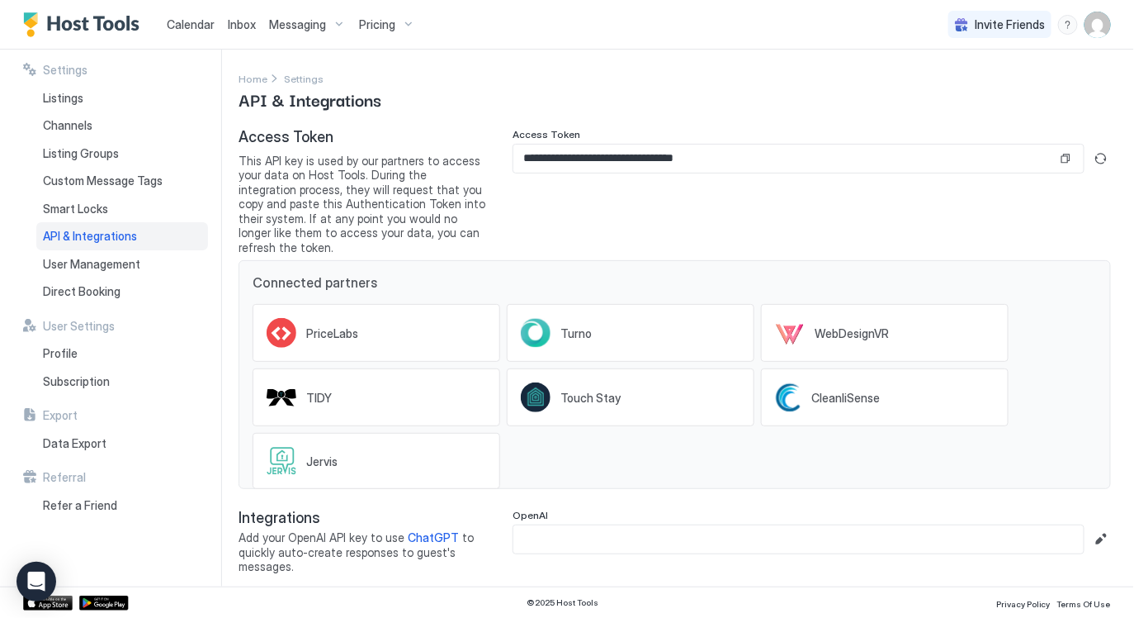
click at [206, 20] on span "Calendar" at bounding box center [191, 24] width 48 height 14
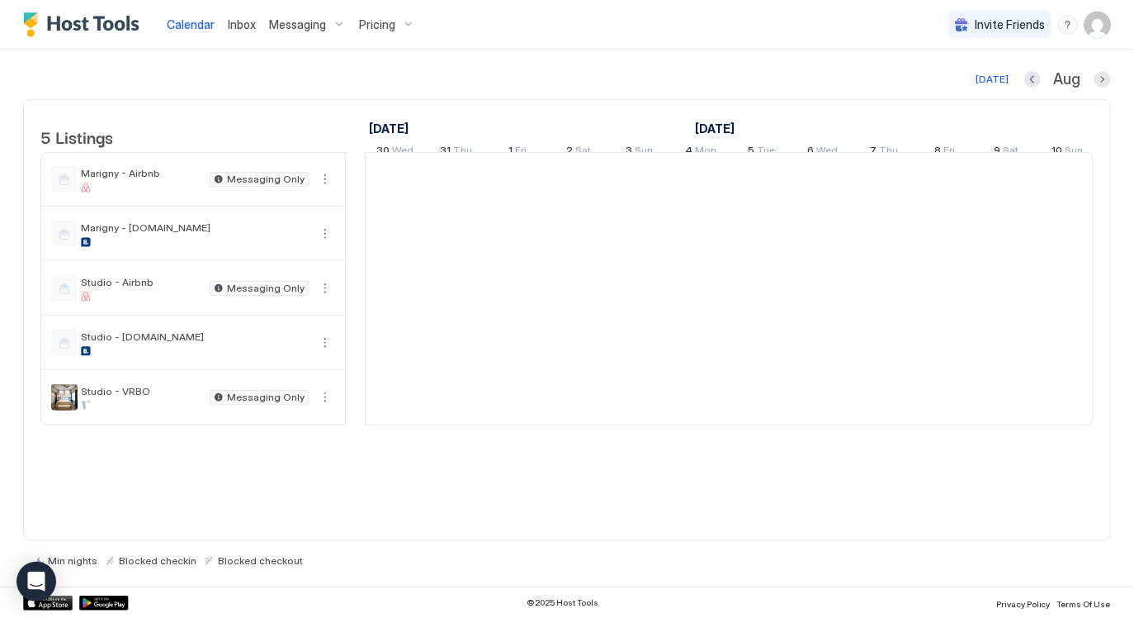
scroll to position [0, 916]
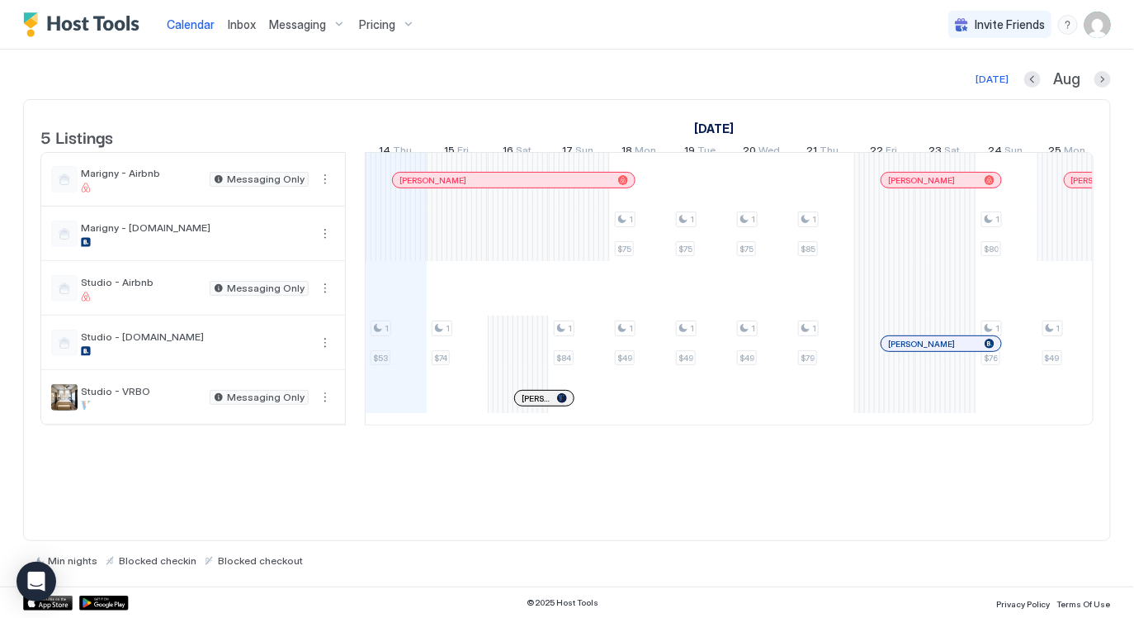
click at [745, 518] on div "5 Listings July 2025 August 2025 September 2025 30 Wed 31 Thu 1 Fri 2 Sat 3 Sun…" at bounding box center [567, 320] width 1088 height 442
click at [242, 19] on span "Inbox" at bounding box center [242, 24] width 28 height 14
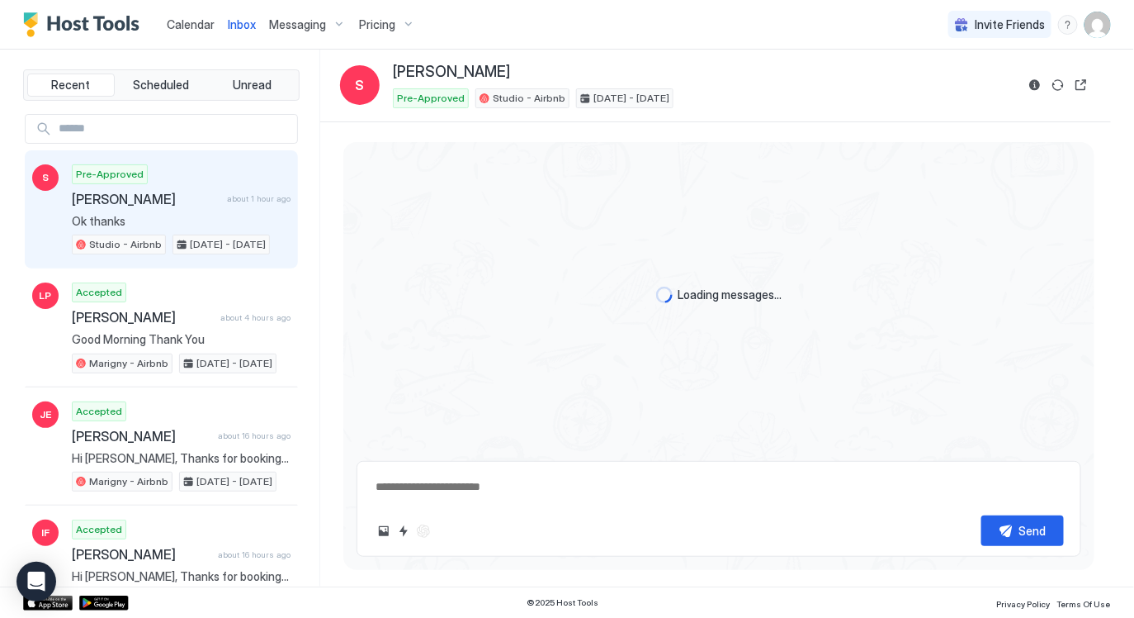
scroll to position [136, 0]
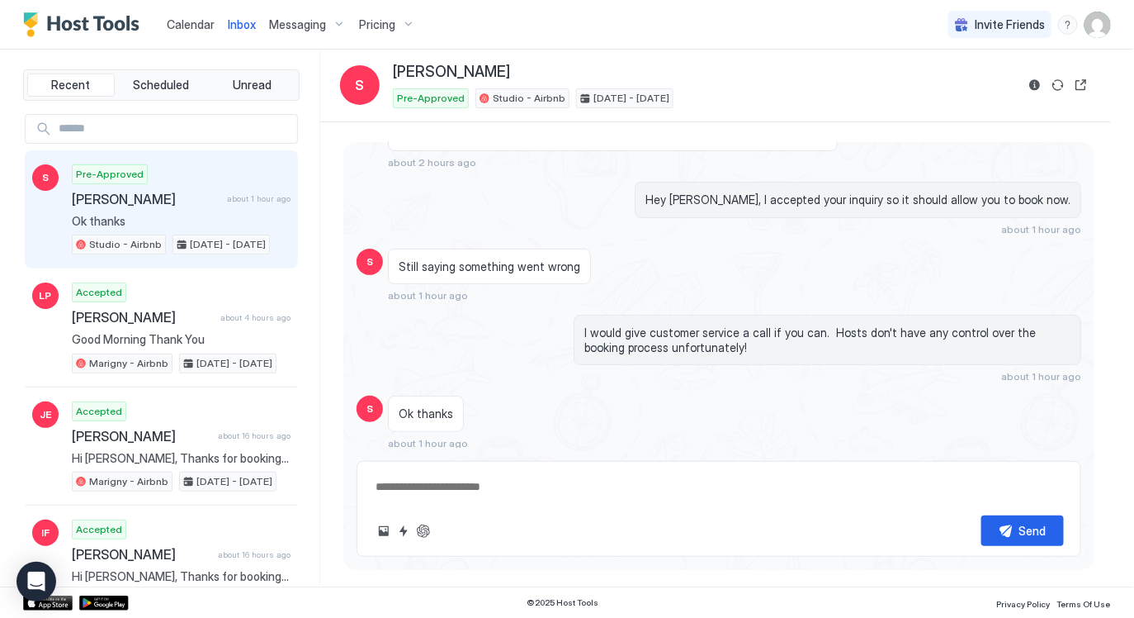
click at [175, 186] on div "Pre-Approved Sherry about 1 hour ago Ok thanks Studio - Airbnb Aug 18 - 20, 2025" at bounding box center [181, 209] width 219 height 91
type textarea "*"
click at [1093, 30] on img "User profile" at bounding box center [1098, 25] width 26 height 26
click at [958, 85] on span "Settings" at bounding box center [950, 92] width 45 height 15
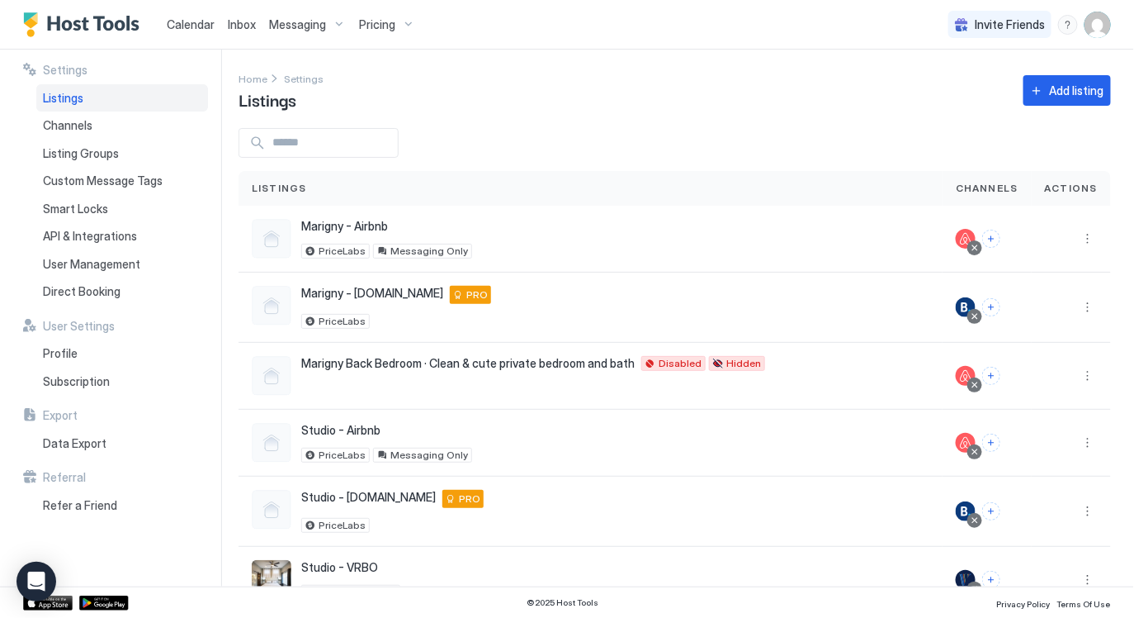
click at [87, 100] on div "Listings" at bounding box center [122, 98] width 172 height 28
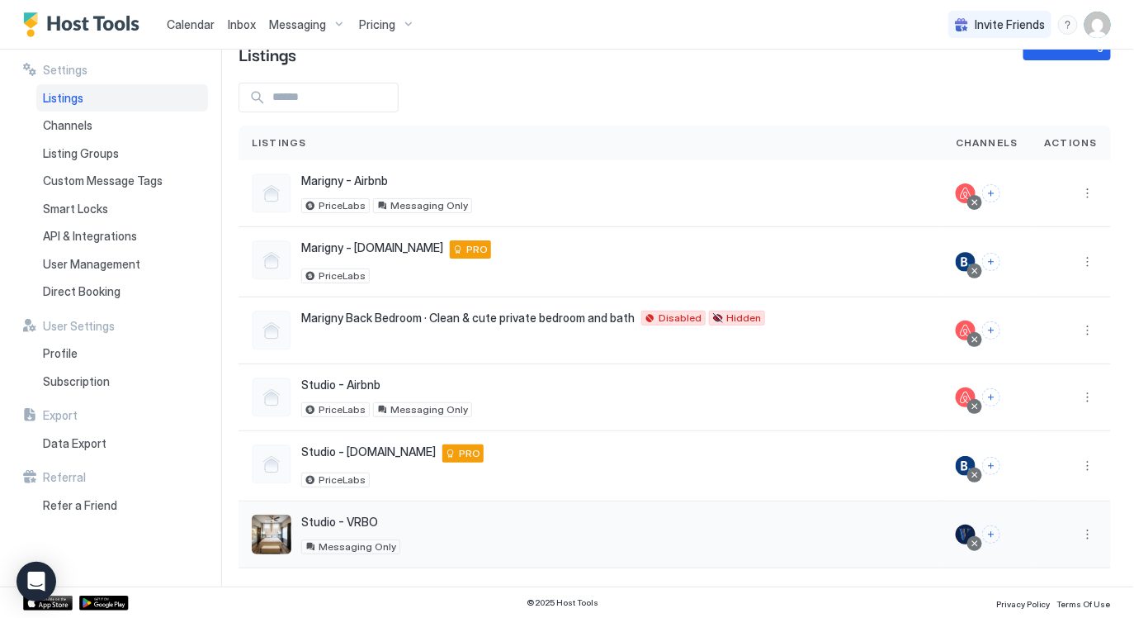
click at [976, 541] on div at bounding box center [975, 543] width 8 height 8
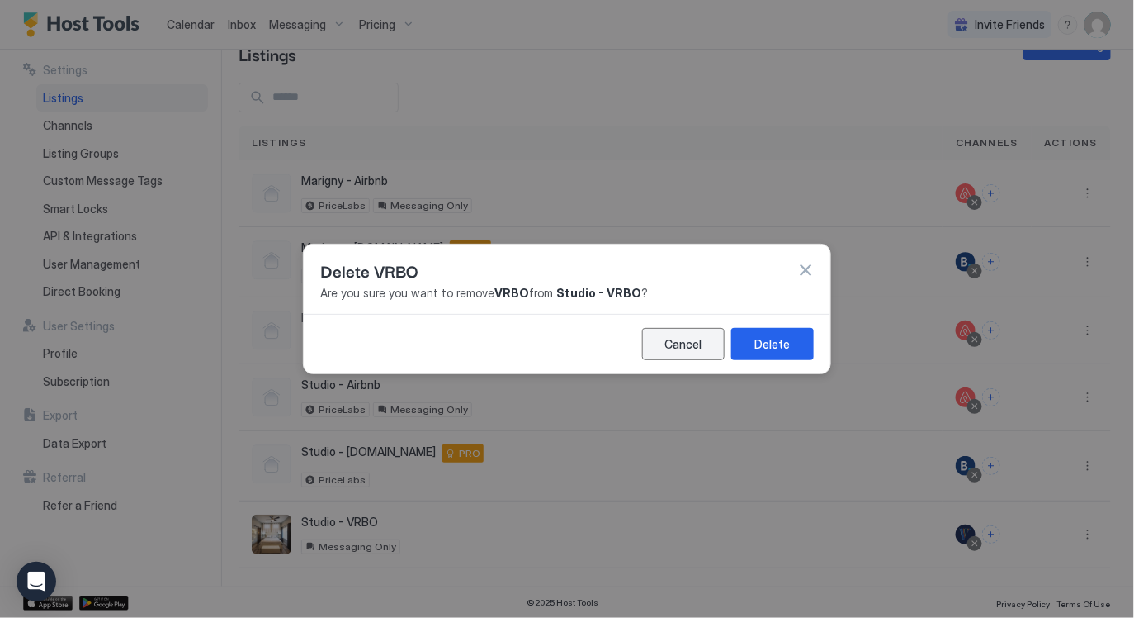
click at [666, 351] on div "Cancel" at bounding box center [683, 343] width 37 height 17
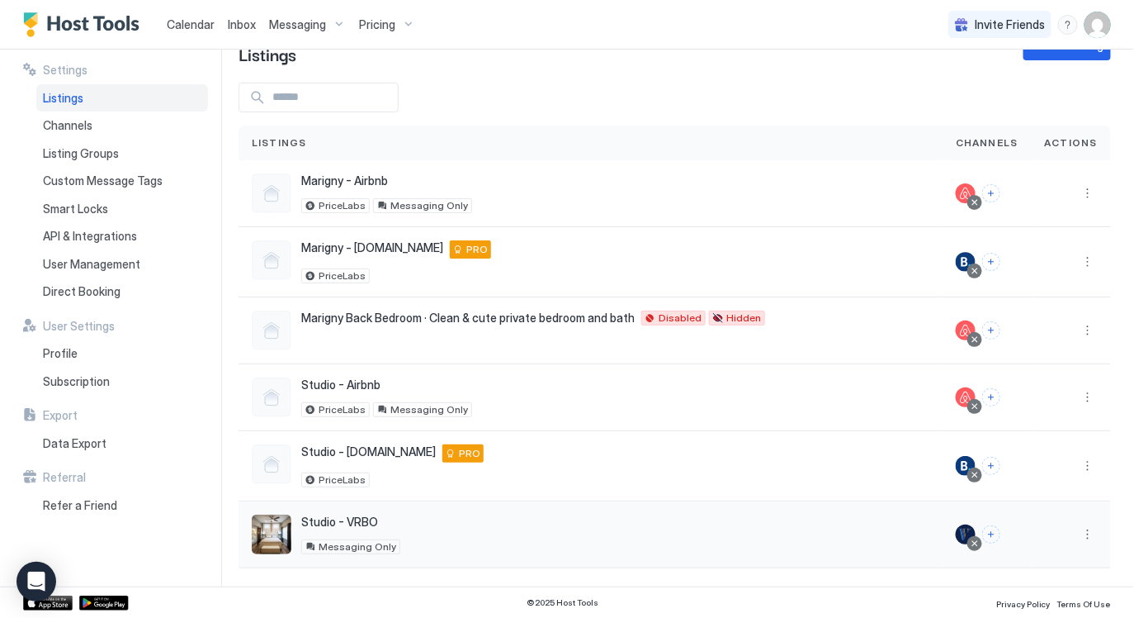
click at [969, 529] on div at bounding box center [966, 534] width 20 height 20
click at [1001, 532] on button "Connect channels" at bounding box center [991, 534] width 18 height 18
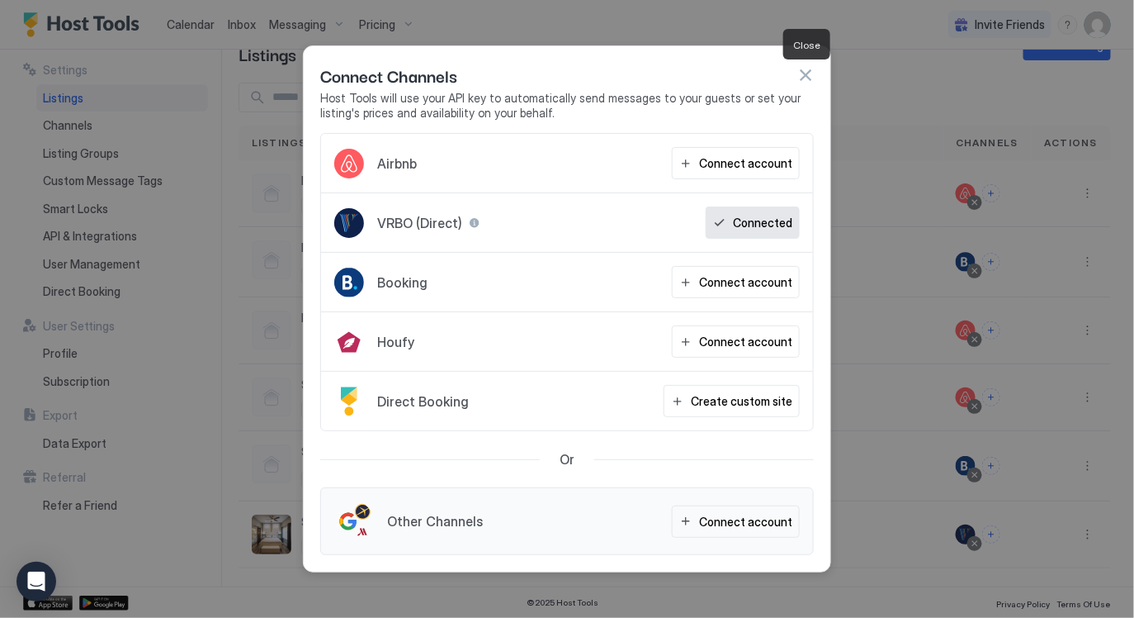
click at [803, 78] on button "button" at bounding box center [805, 75] width 17 height 17
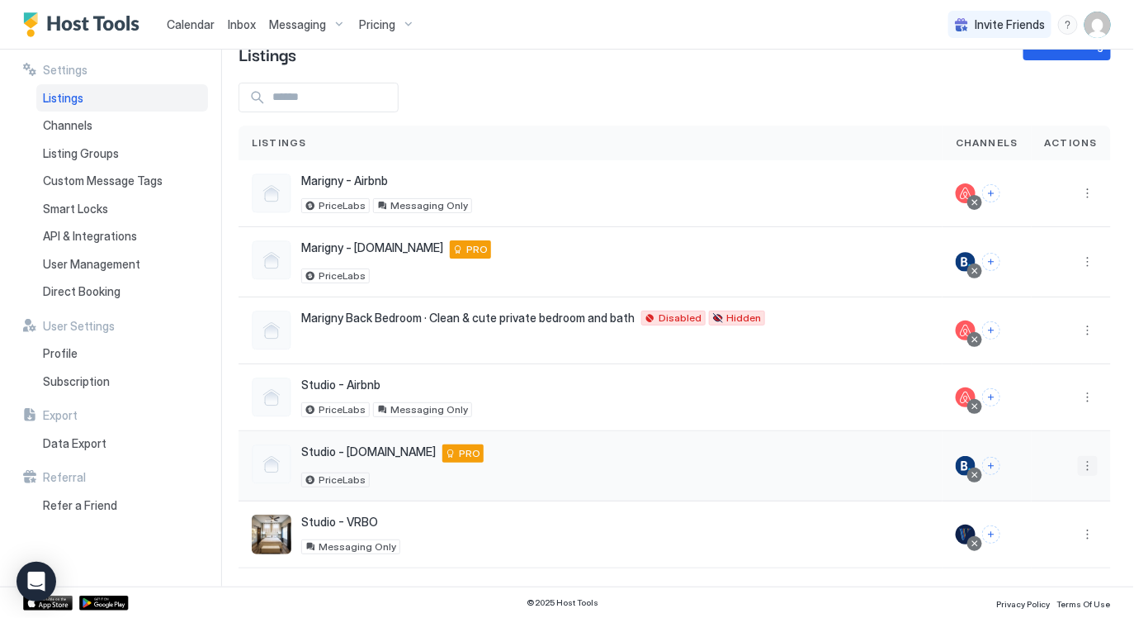
click at [1086, 457] on button "More options" at bounding box center [1088, 466] width 20 height 20
click at [946, 483] on span "Listing Settings" at bounding box center [949, 487] width 73 height 12
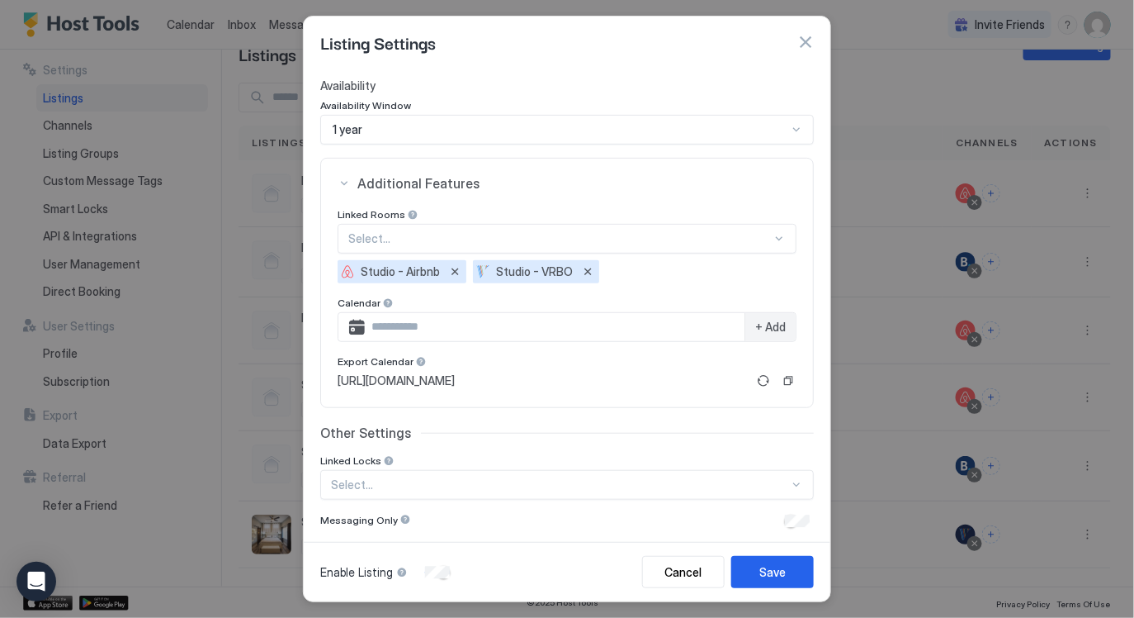
scroll to position [236, 0]
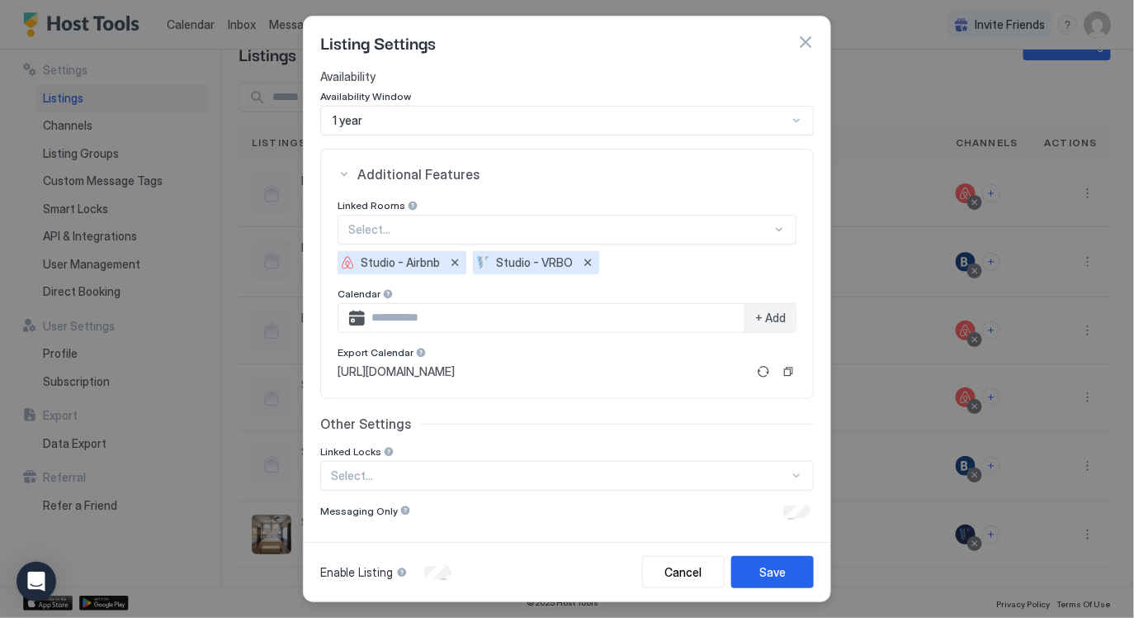
click at [807, 37] on button "button" at bounding box center [805, 42] width 17 height 17
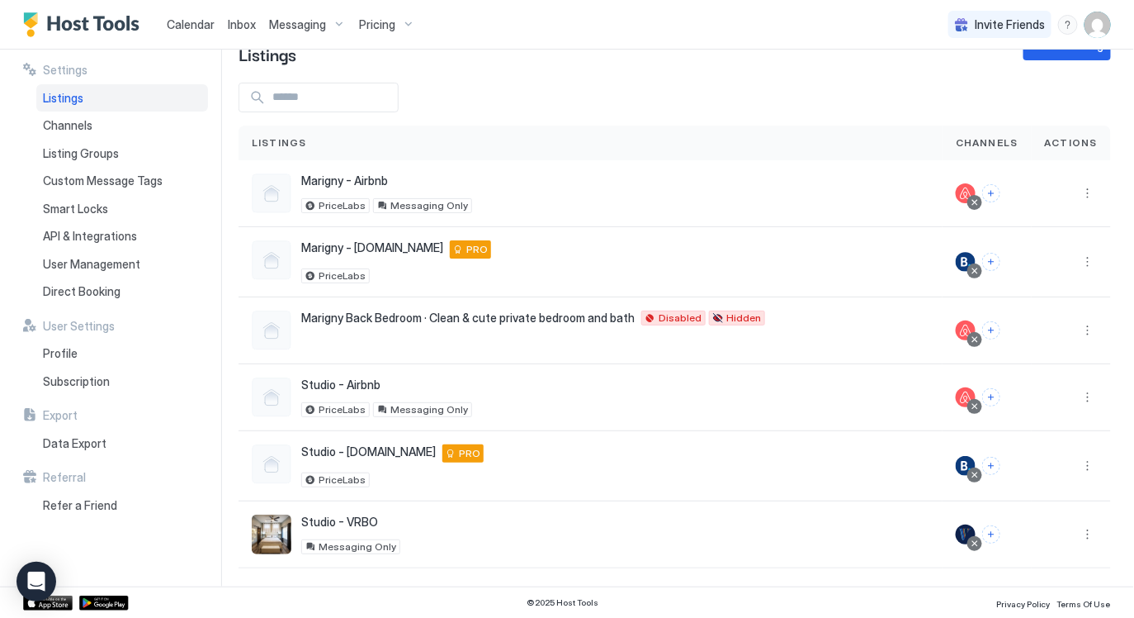
click at [196, 26] on span "Calendar" at bounding box center [191, 24] width 48 height 14
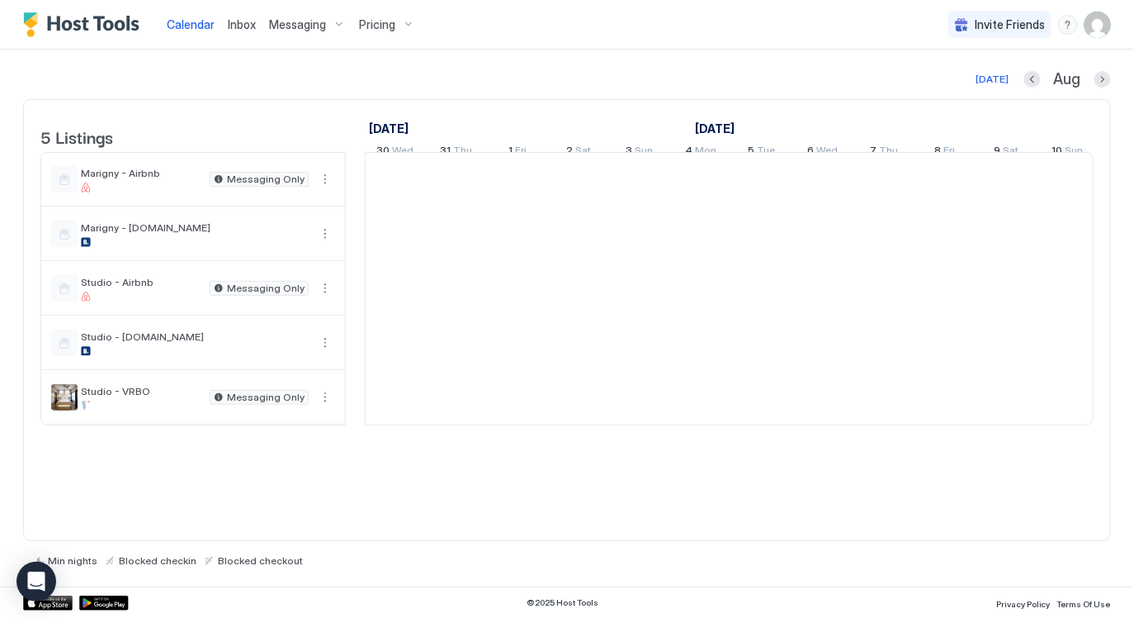
scroll to position [0, 916]
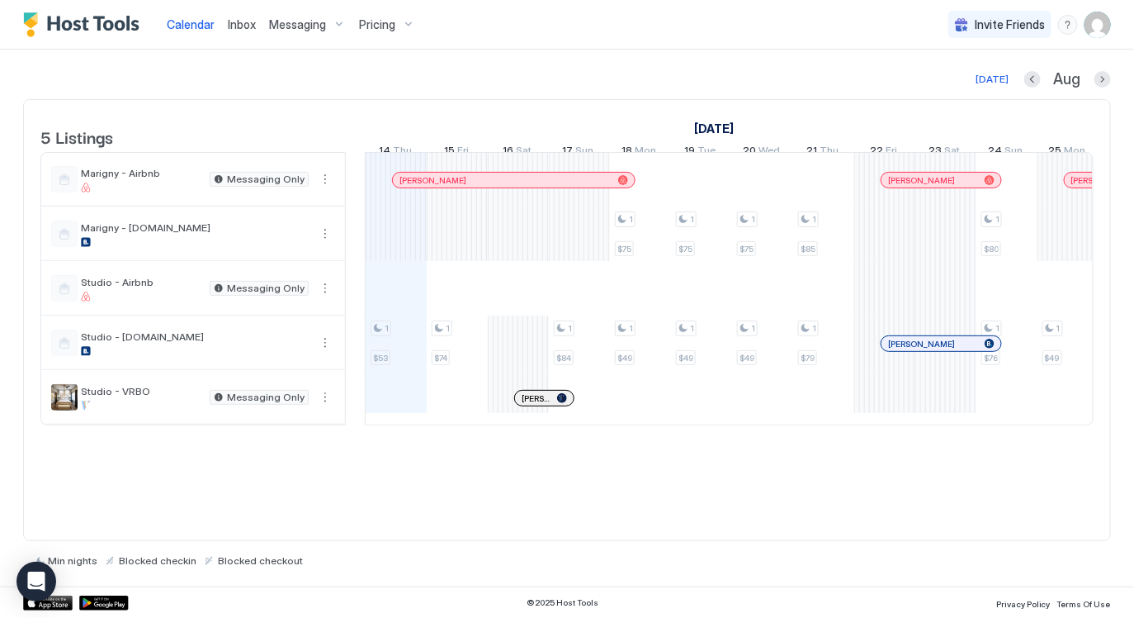
click at [1096, 26] on img "User profile" at bounding box center [1098, 25] width 26 height 26
click at [801, 69] on div at bounding box center [567, 309] width 1134 height 618
click at [1109, 26] on img "User profile" at bounding box center [1098, 25] width 26 height 26
click at [660, 85] on div at bounding box center [567, 309] width 1134 height 618
click at [326, 405] on button "More options" at bounding box center [325, 397] width 20 height 20
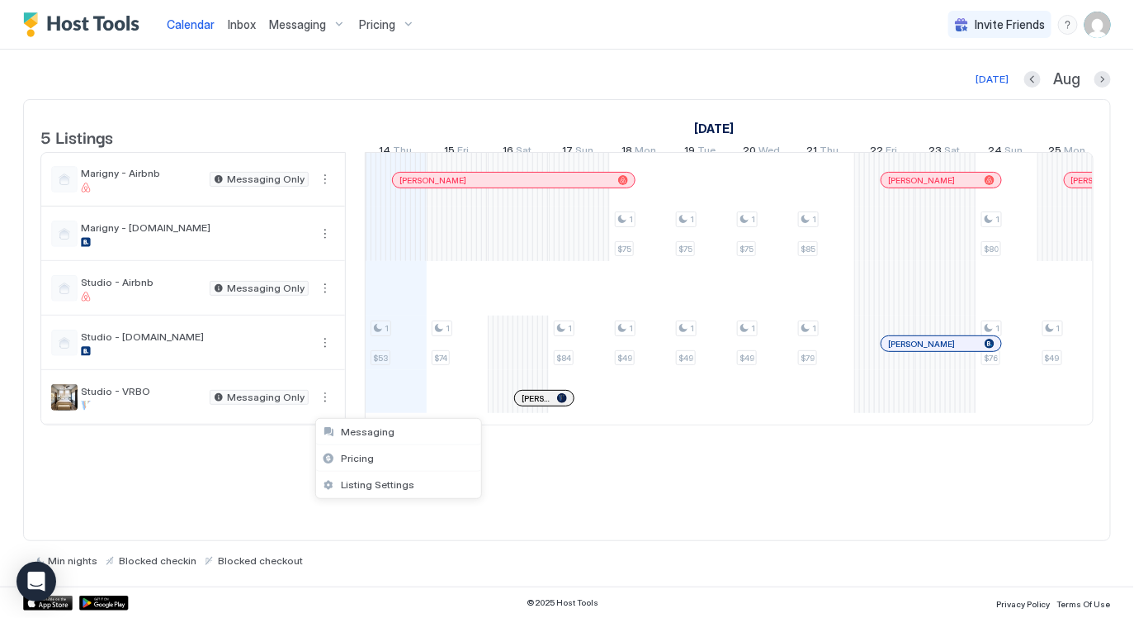
click at [253, 498] on div at bounding box center [567, 309] width 1134 height 618
click at [1105, 28] on img "User profile" at bounding box center [1098, 25] width 26 height 26
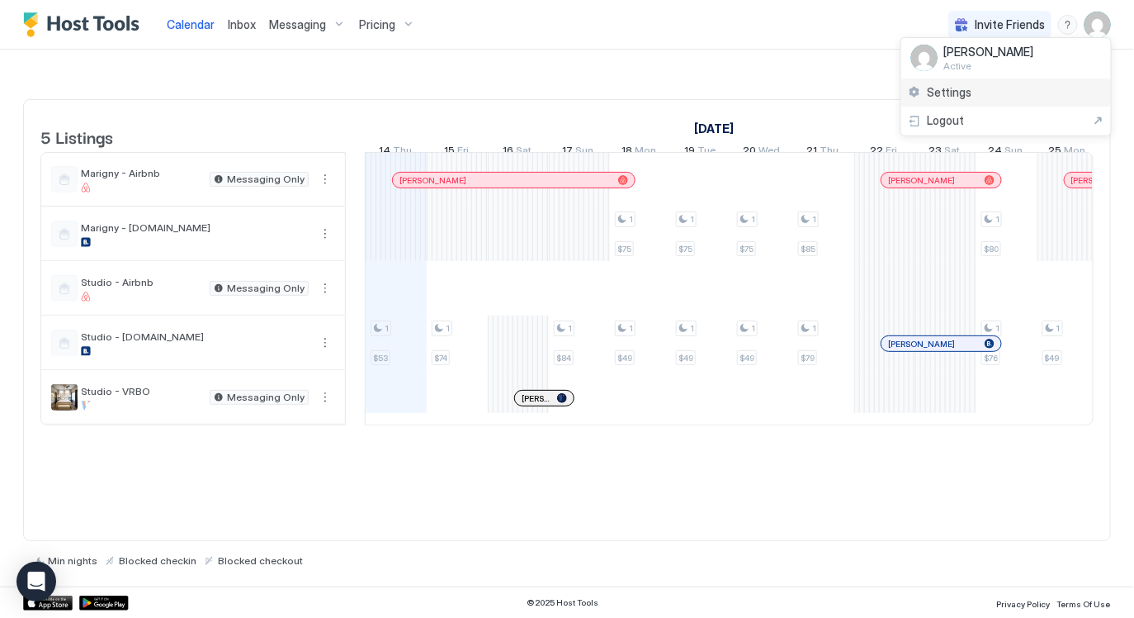
click at [956, 89] on span "Settings" at bounding box center [950, 92] width 45 height 15
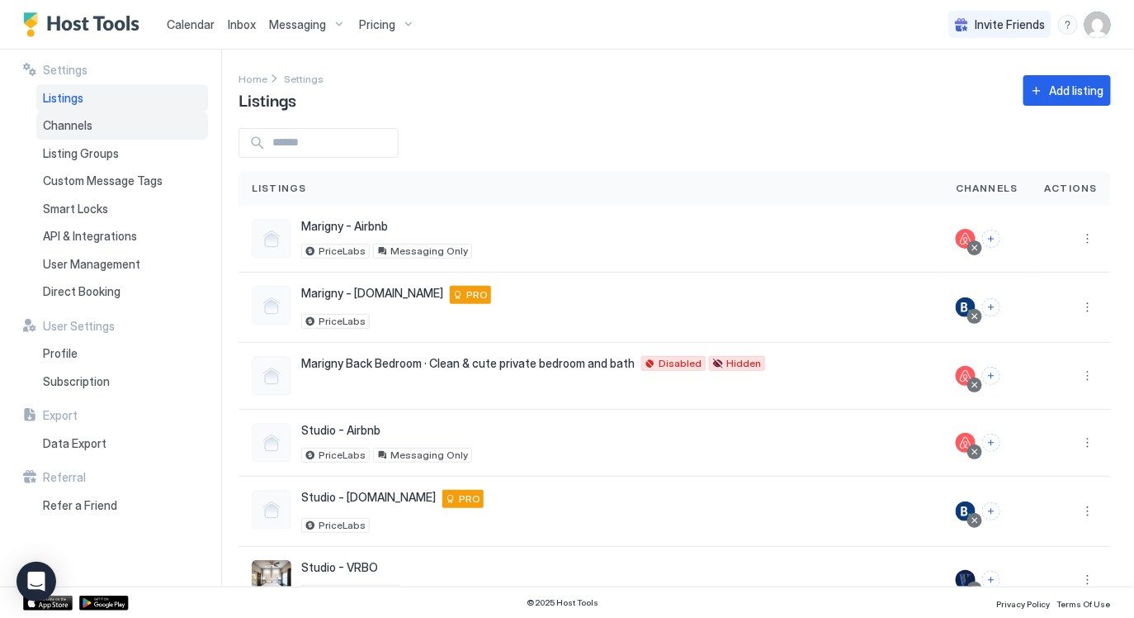
click at [73, 125] on span "Channels" at bounding box center [68, 125] width 50 height 15
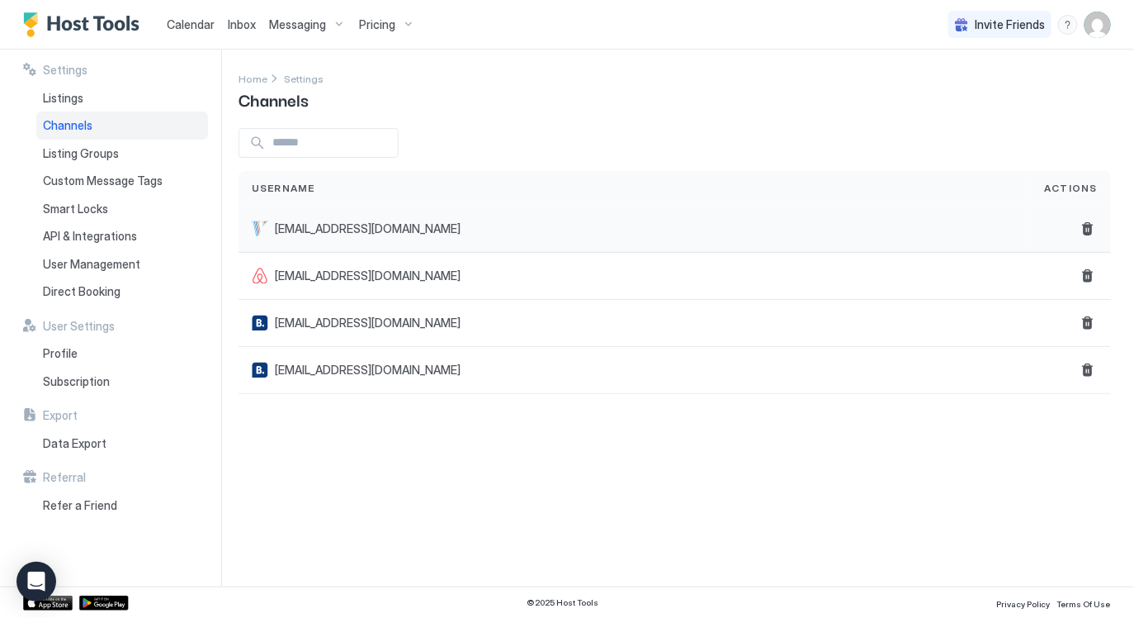
click at [528, 232] on div "[EMAIL_ADDRESS][DOMAIN_NAME]" at bounding box center [635, 228] width 767 height 17
click at [433, 229] on div "[EMAIL_ADDRESS][DOMAIN_NAME]" at bounding box center [635, 228] width 767 height 17
click at [324, 227] on span "[EMAIL_ADDRESS][DOMAIN_NAME]" at bounding box center [368, 228] width 186 height 15
click at [138, 149] on div "Listing Groups" at bounding box center [122, 154] width 172 height 28
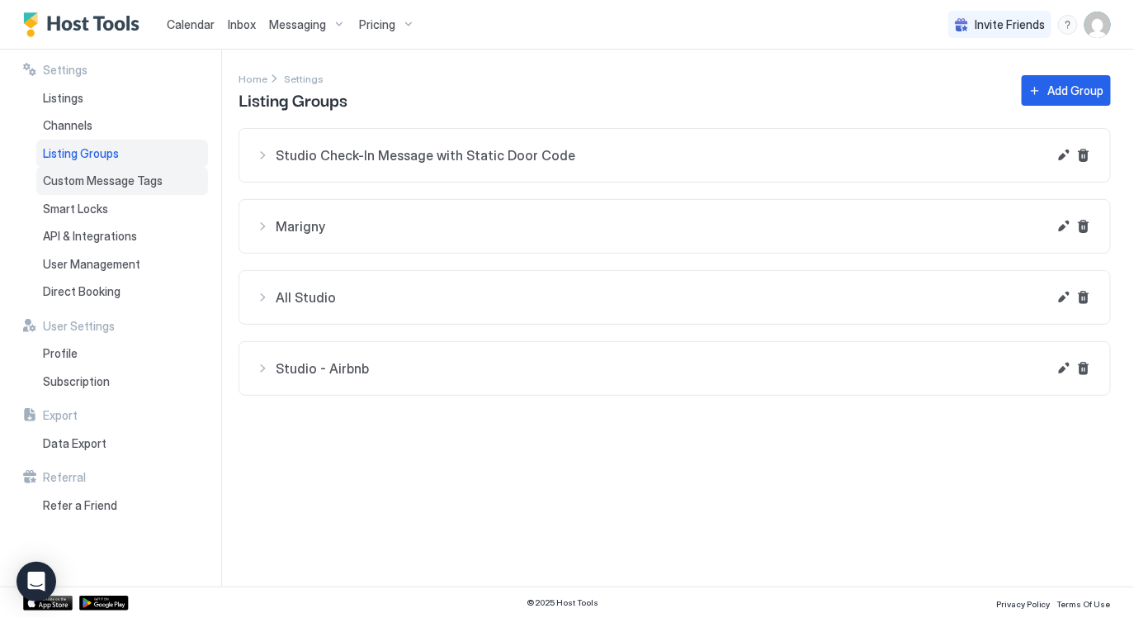
click at [135, 178] on span "Custom Message Tags" at bounding box center [103, 180] width 120 height 15
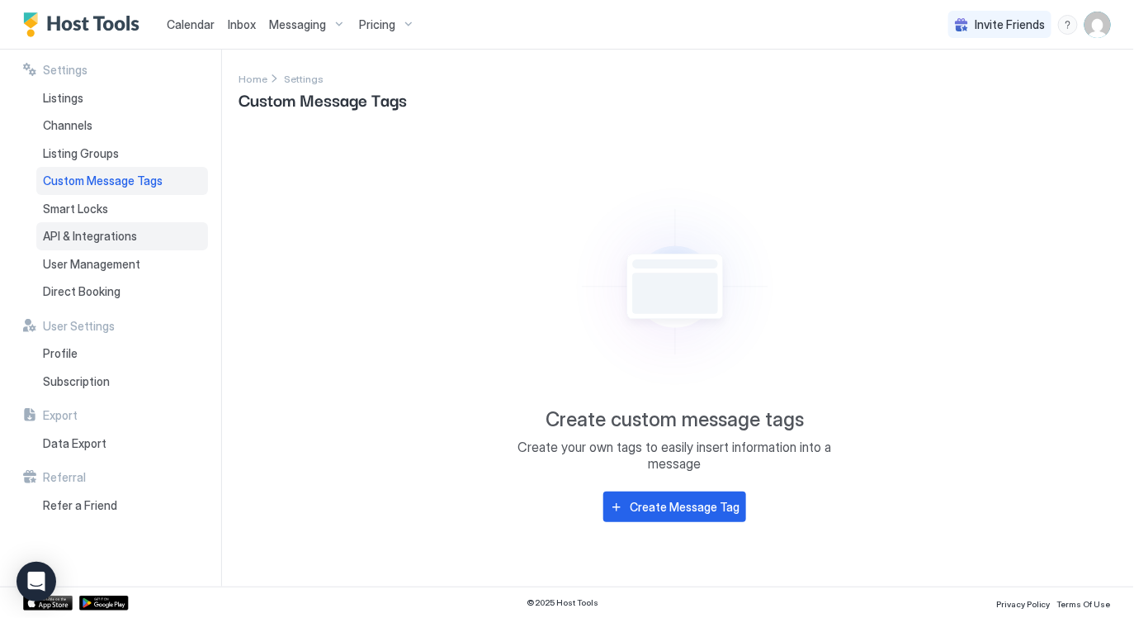
click at [111, 238] on span "API & Integrations" at bounding box center [90, 236] width 94 height 15
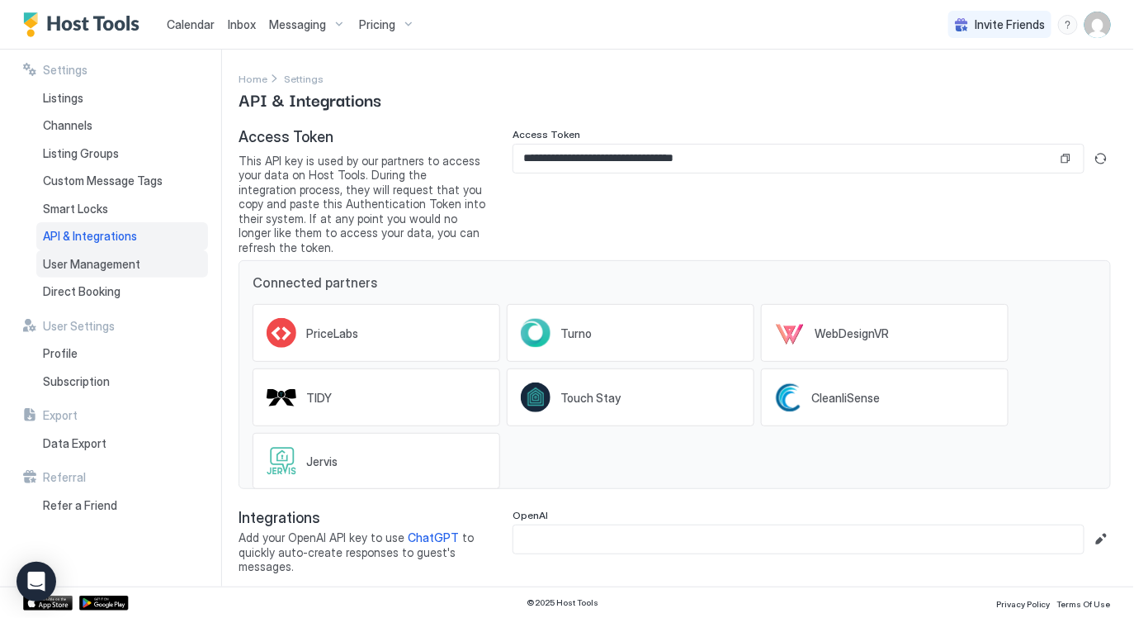
click at [102, 263] on span "User Management" at bounding box center [91, 264] width 97 height 15
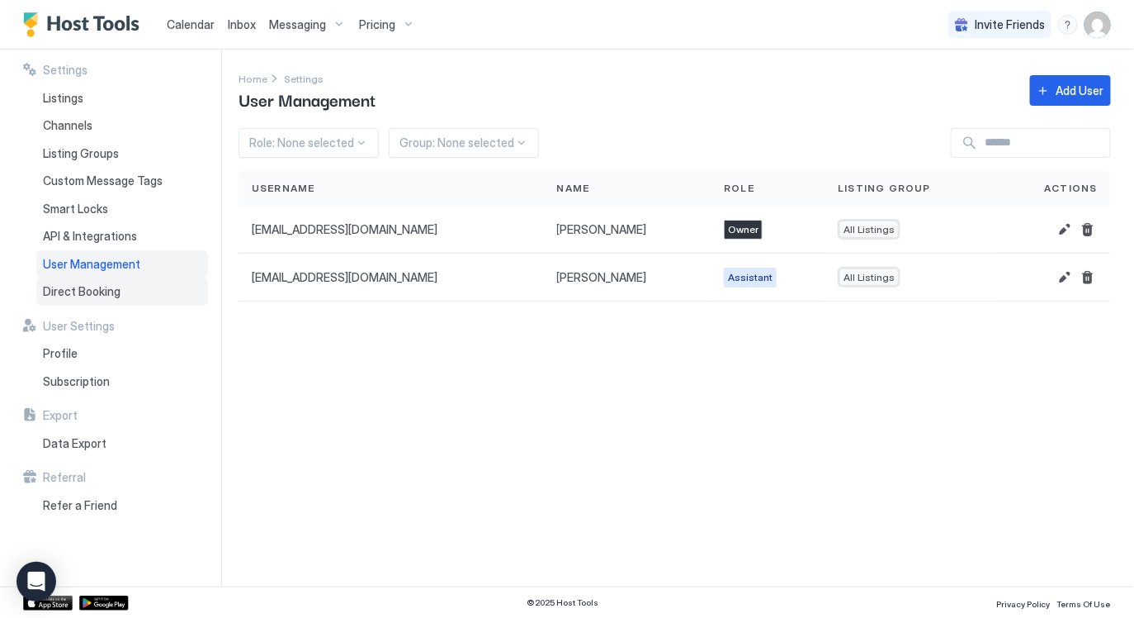
click at [102, 291] on span "Direct Booking" at bounding box center [82, 291] width 78 height 15
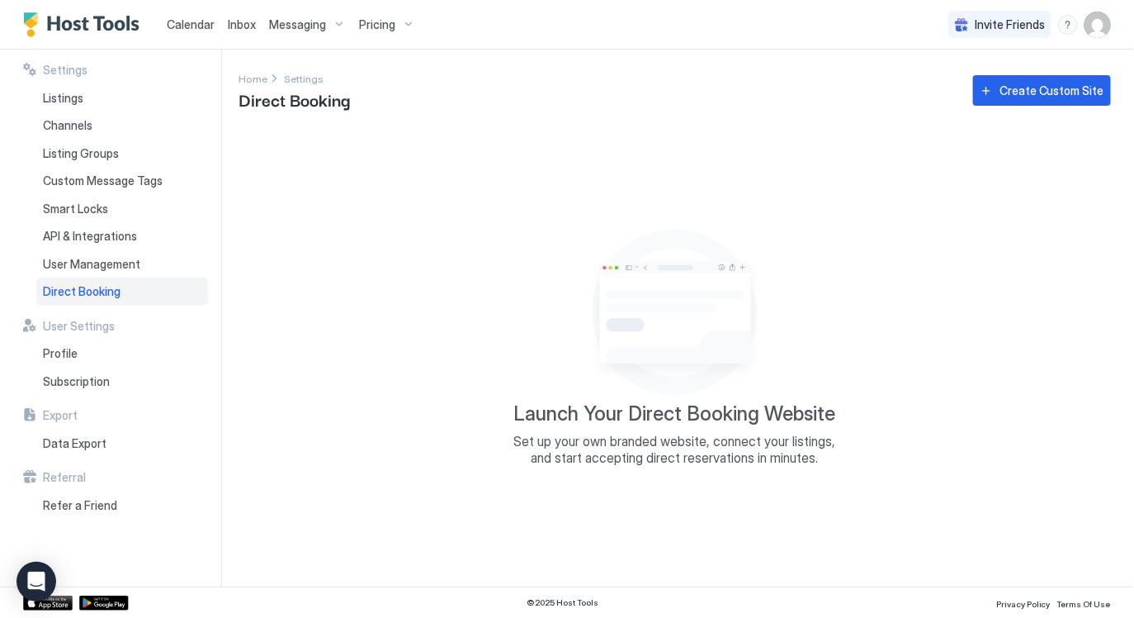
click at [321, 31] on div "Messaging" at bounding box center [308, 25] width 90 height 28
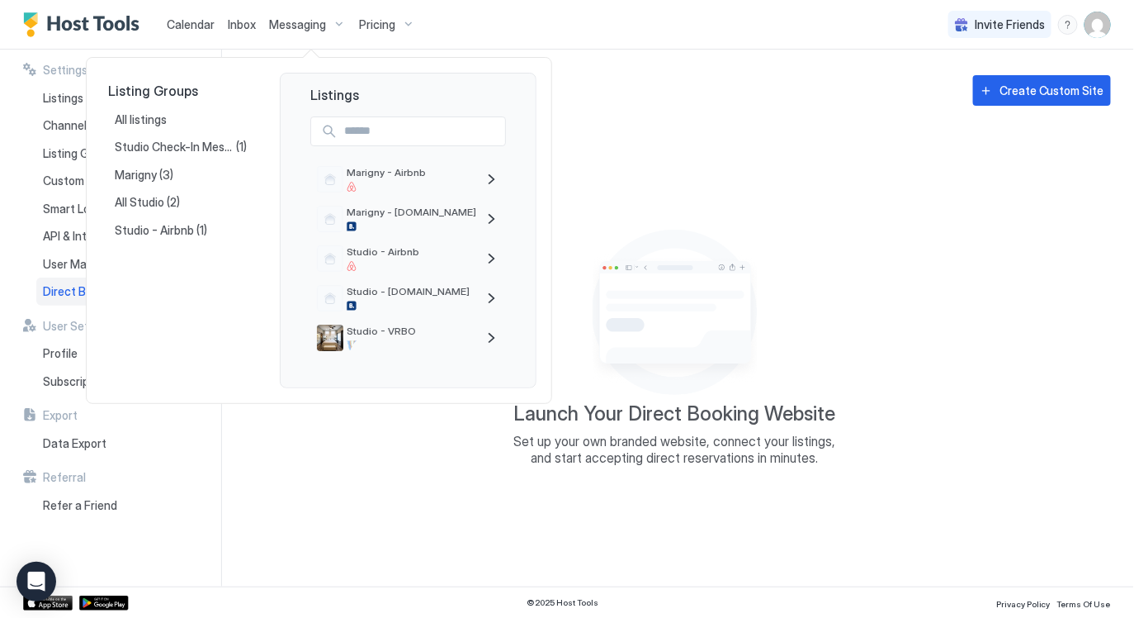
click at [412, 19] on div at bounding box center [567, 309] width 1134 height 618
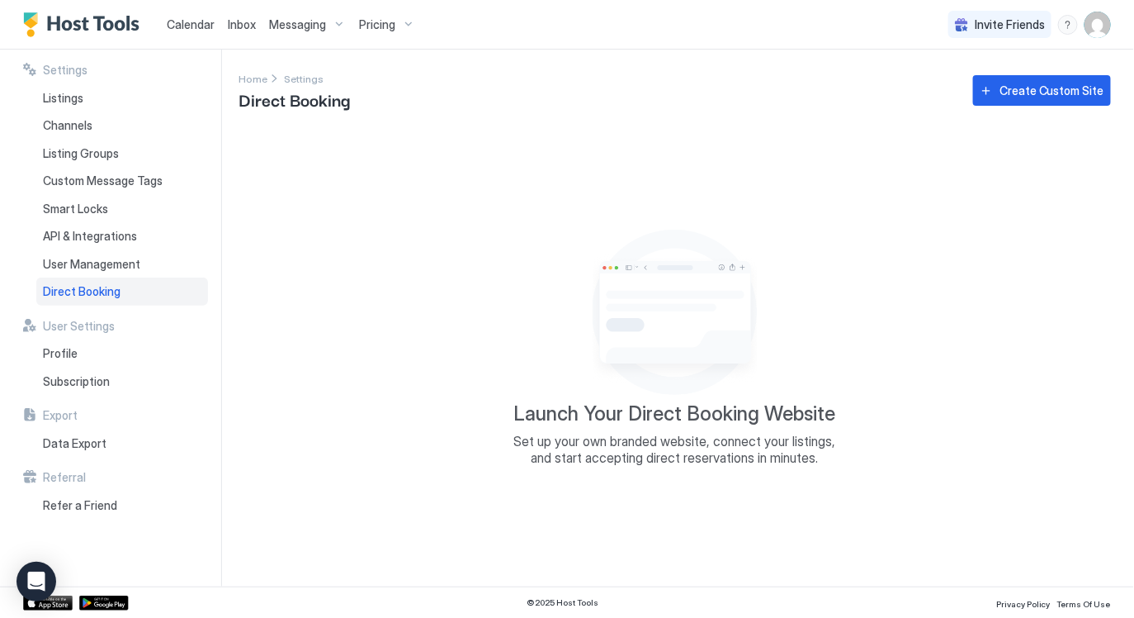
click at [396, 19] on div "Pricing" at bounding box center [387, 25] width 69 height 28
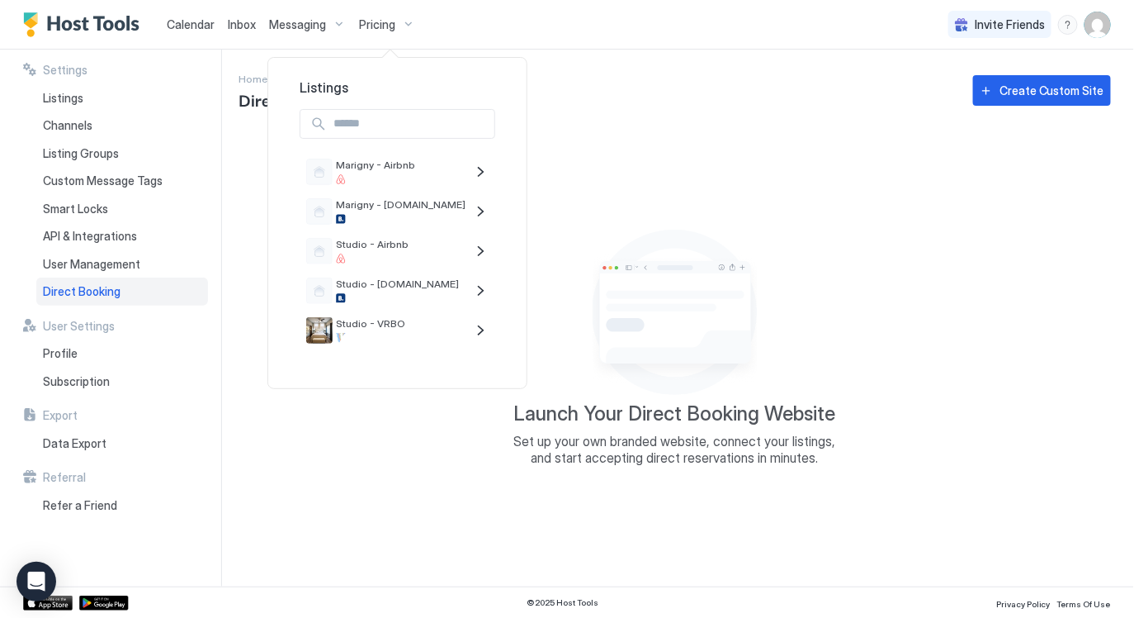
click at [396, 19] on div at bounding box center [567, 309] width 1134 height 618
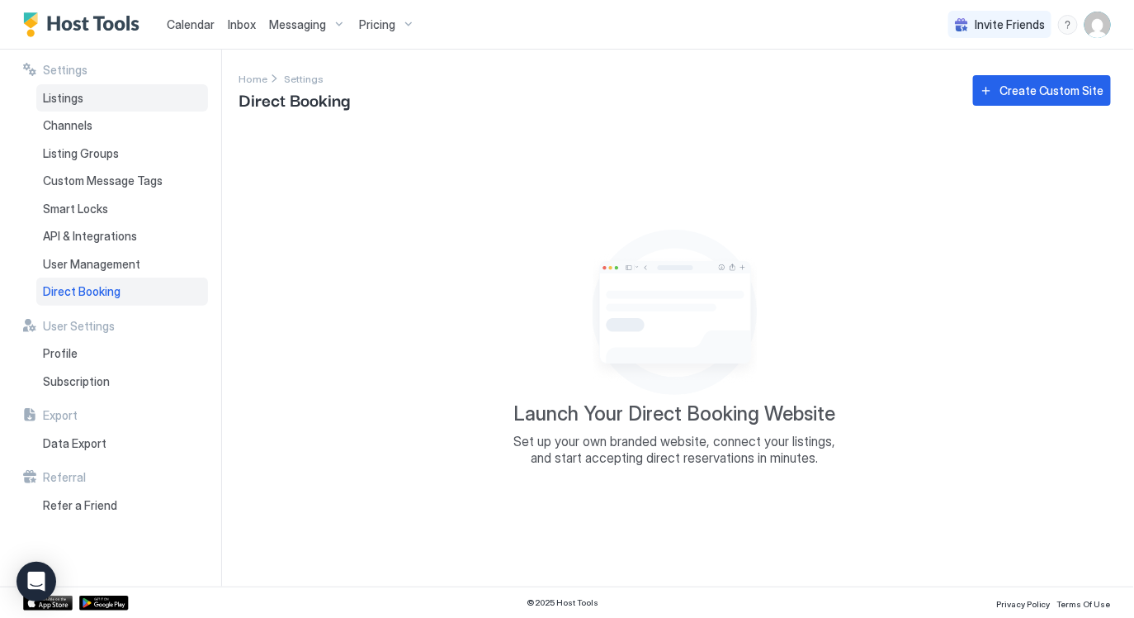
click at [88, 103] on div "Listings" at bounding box center [122, 98] width 172 height 28
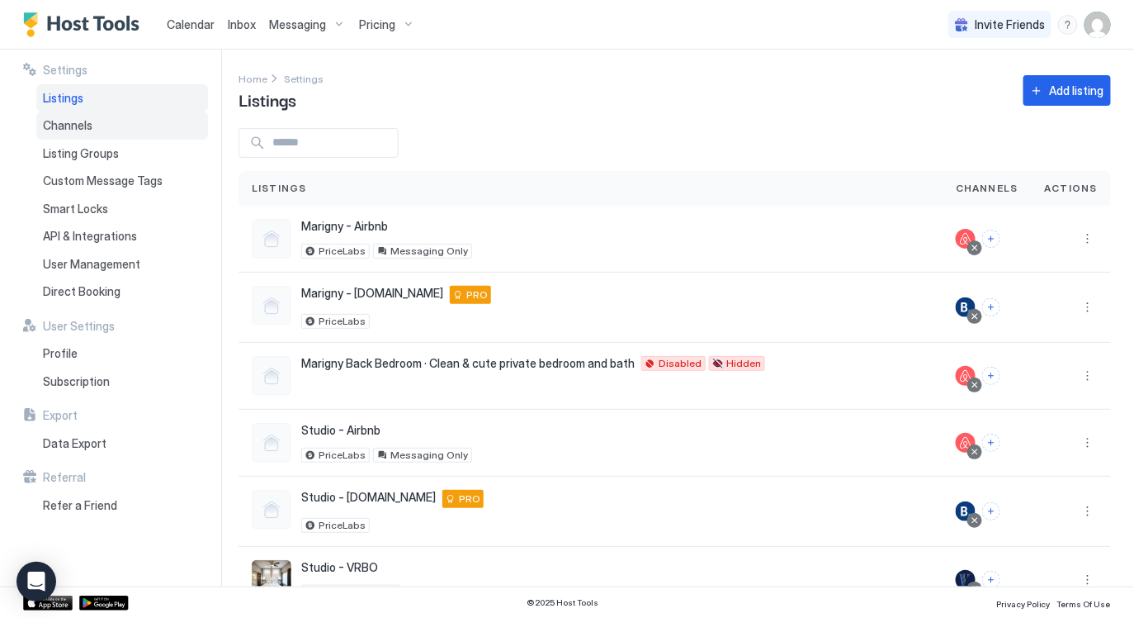
click at [84, 120] on span "Channels" at bounding box center [68, 125] width 50 height 15
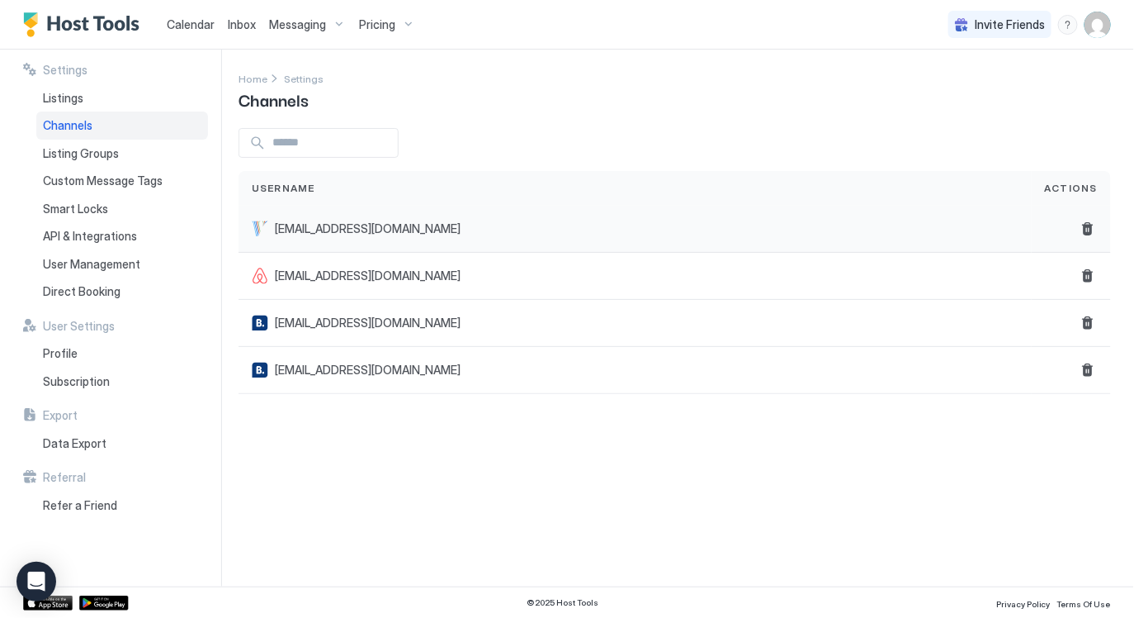
click at [375, 222] on span "[EMAIL_ADDRESS][DOMAIN_NAME]" at bounding box center [368, 228] width 186 height 15
click at [336, 227] on span "[EMAIL_ADDRESS][DOMAIN_NAME]" at bounding box center [368, 228] width 186 height 15
click at [457, 185] on div "Username" at bounding box center [635, 188] width 767 height 15
click at [72, 100] on span "Listings" at bounding box center [63, 98] width 40 height 15
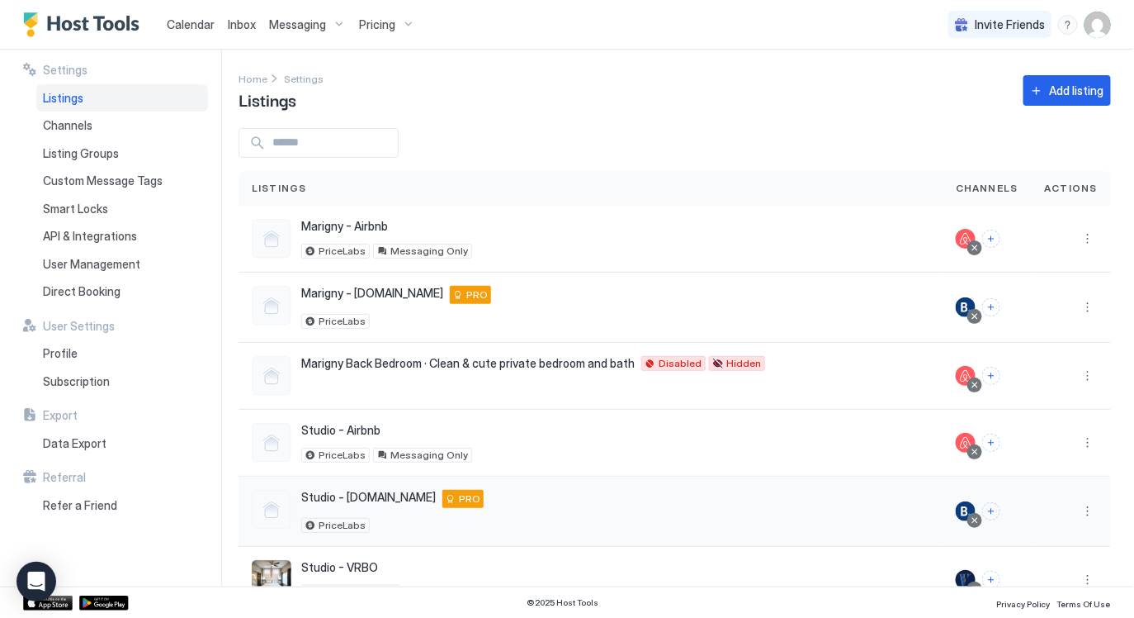
scroll to position [45, 0]
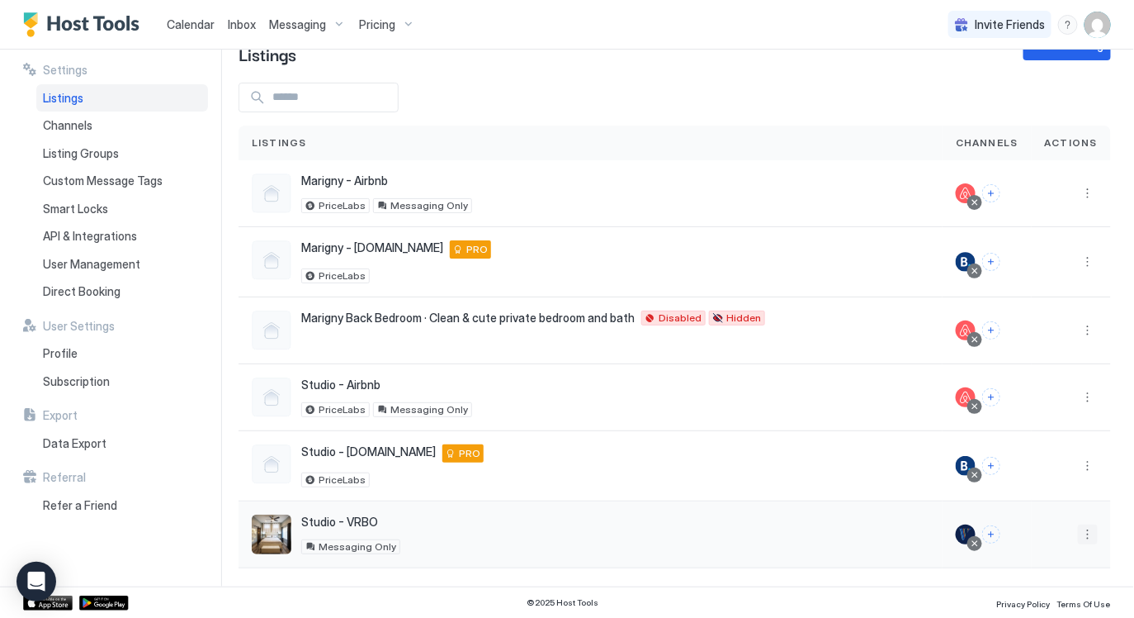
click at [1086, 536] on button "More options" at bounding box center [1088, 534] width 20 height 20
click at [1002, 460] on div "Listing Settings" at bounding box center [993, 456] width 210 height 26
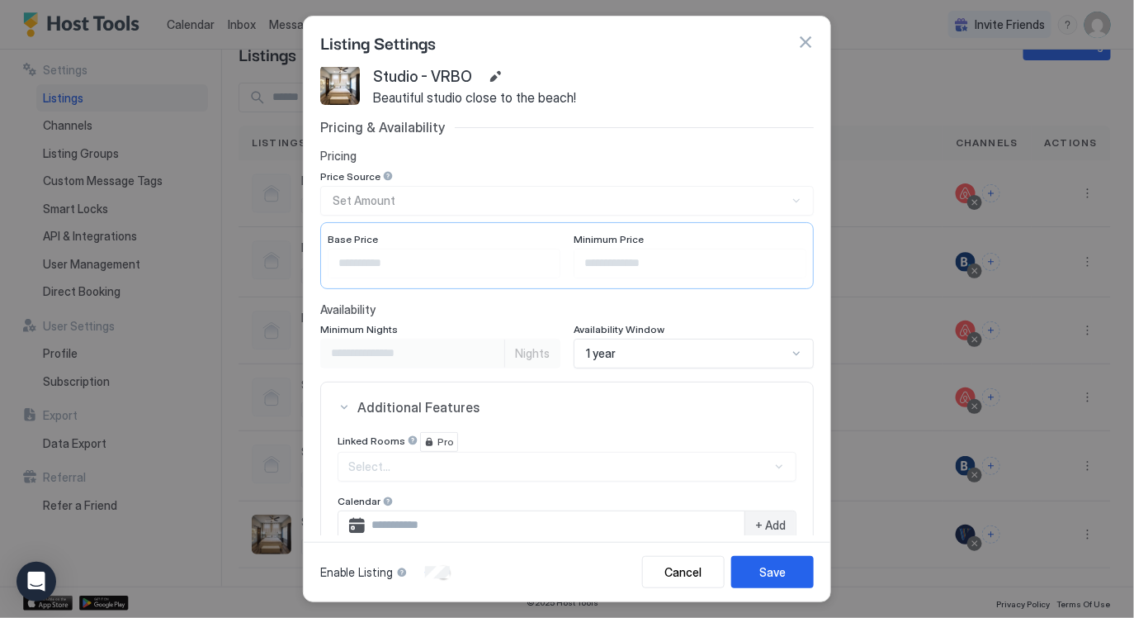
scroll to position [0, 0]
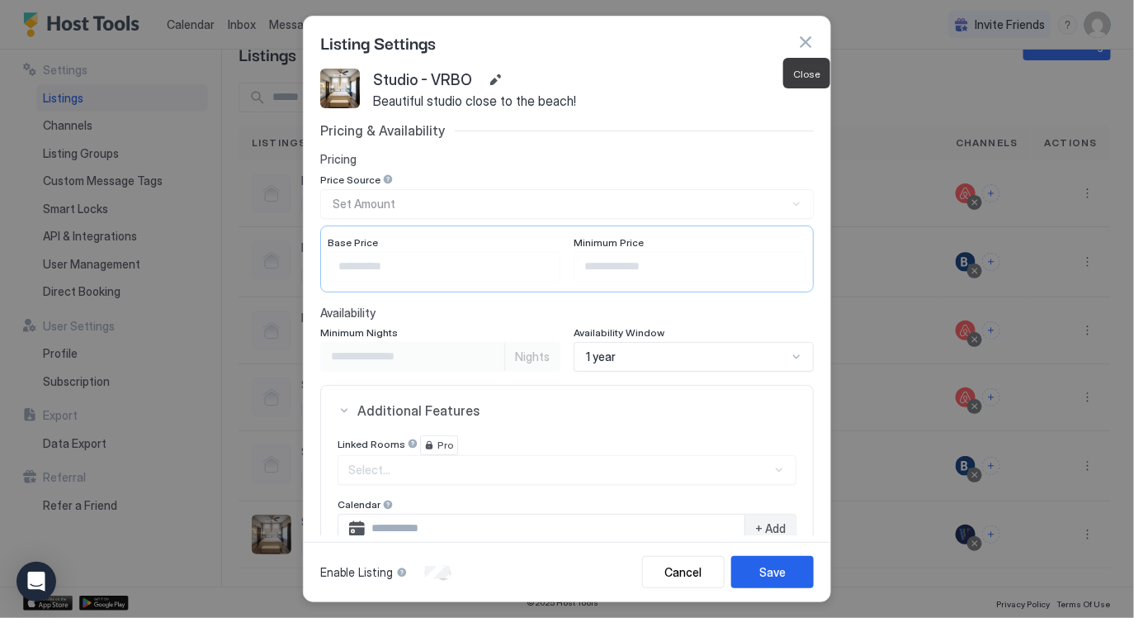
click at [805, 44] on button "button" at bounding box center [805, 42] width 17 height 17
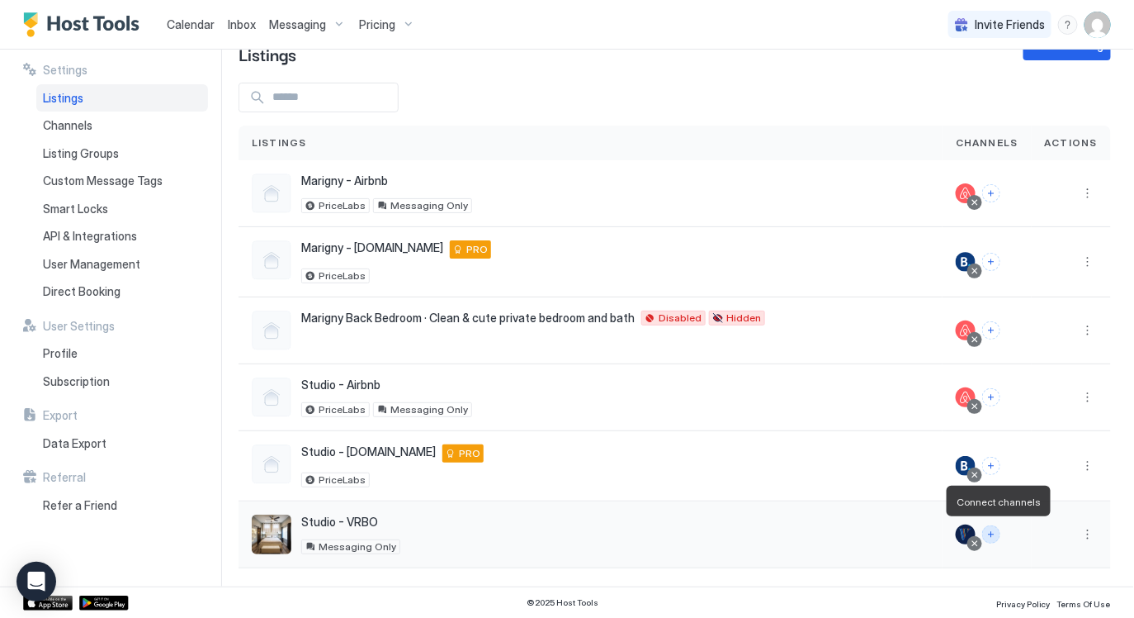
click at [995, 534] on button "Connect channels" at bounding box center [991, 534] width 18 height 18
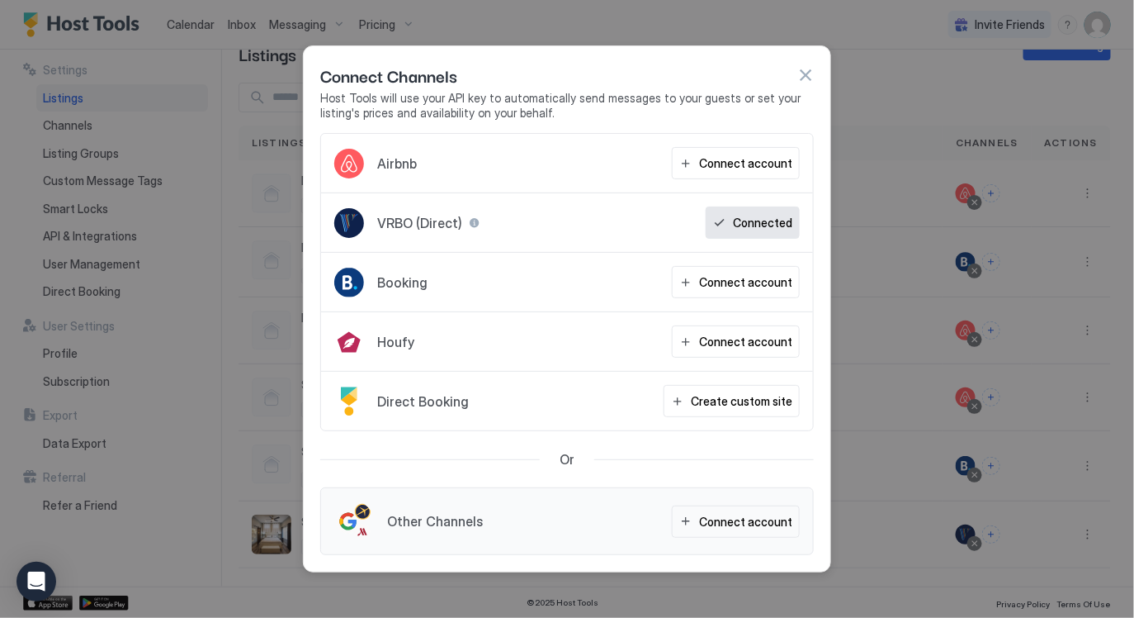
click at [801, 73] on button "button" at bounding box center [805, 75] width 17 height 17
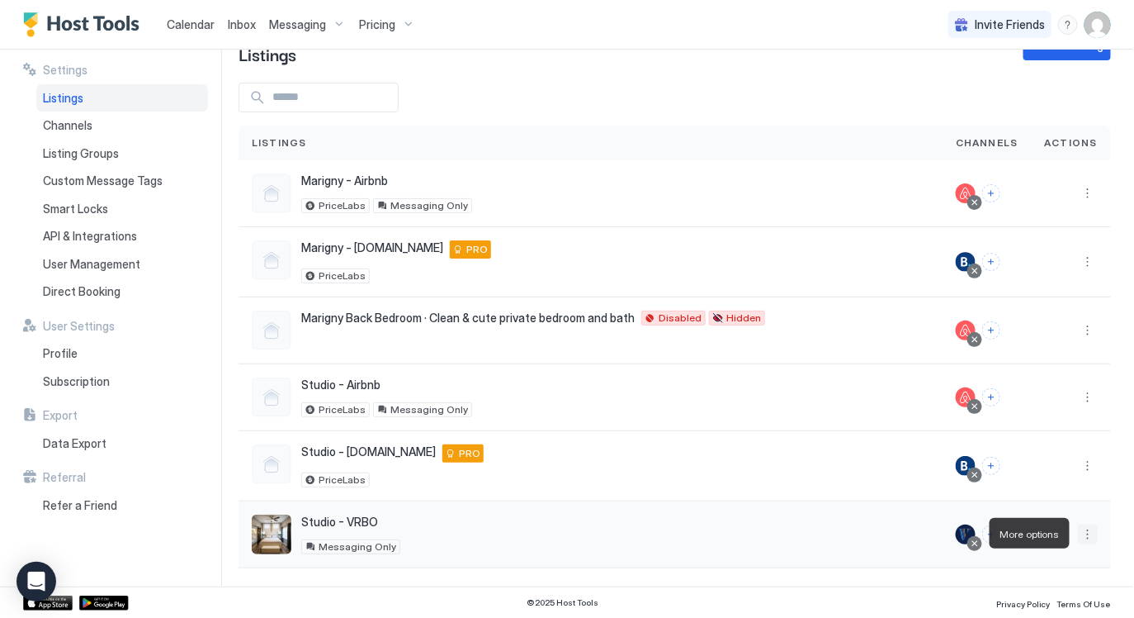
click at [1094, 528] on button "More options" at bounding box center [1088, 534] width 20 height 20
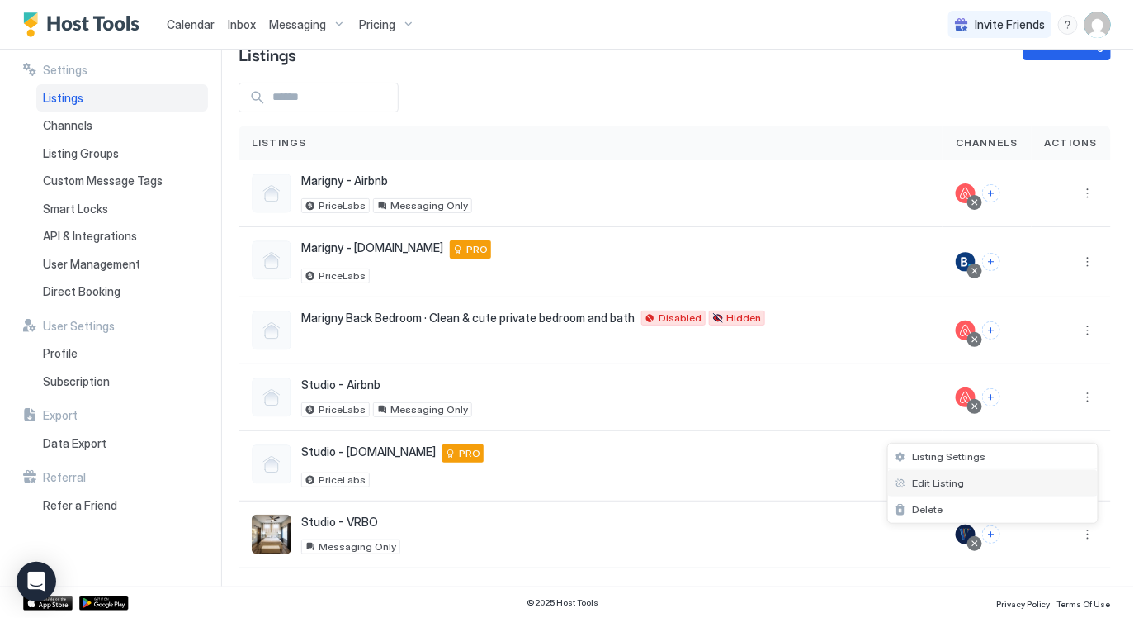
click at [1024, 485] on div "Edit Listing" at bounding box center [993, 483] width 210 height 26
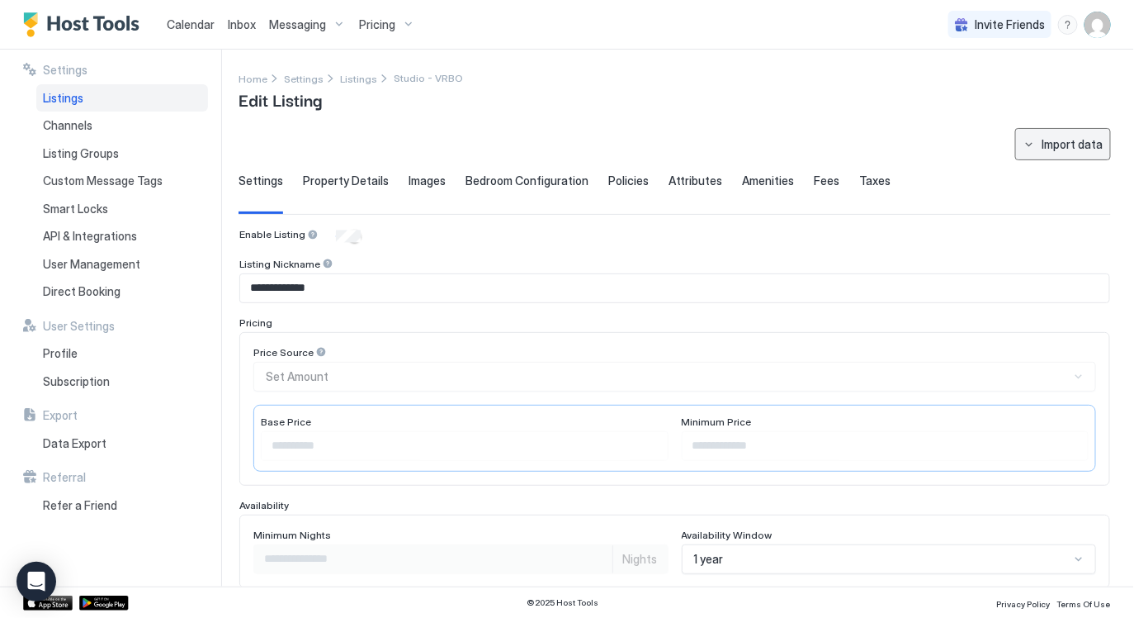
click at [1062, 136] on div "Import data" at bounding box center [1073, 143] width 61 height 17
click at [1015, 171] on div "VRBO" at bounding box center [1028, 174] width 165 height 29
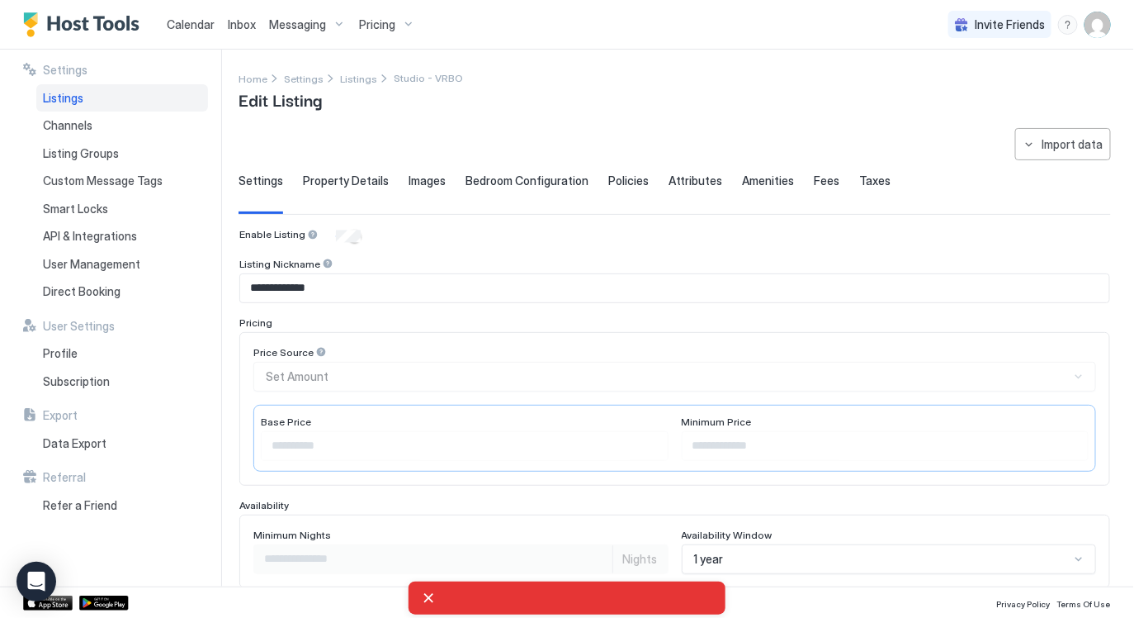
click at [188, 21] on span "Calendar" at bounding box center [191, 24] width 48 height 14
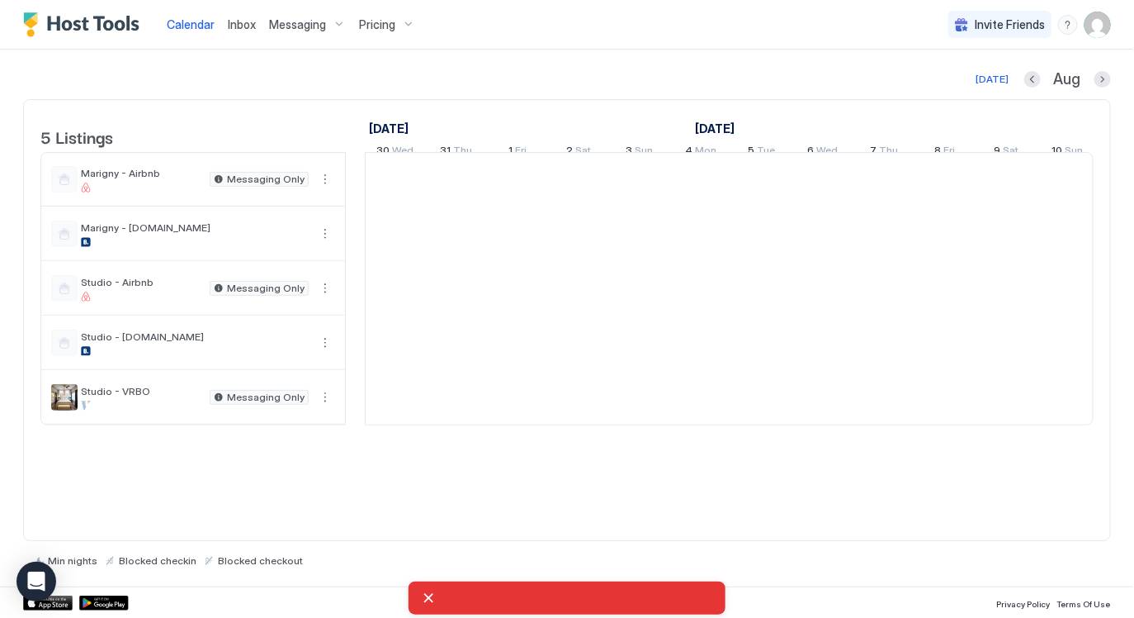
scroll to position [0, 916]
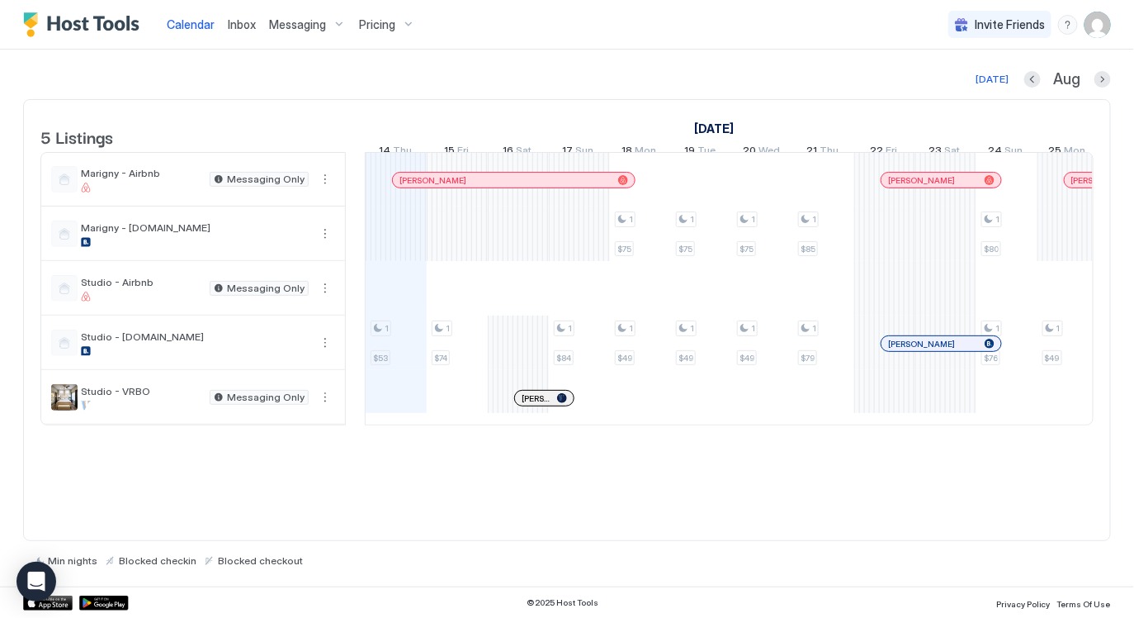
click at [1105, 26] on img "User profile" at bounding box center [1098, 25] width 26 height 26
click at [996, 97] on div "Settings" at bounding box center [1007, 92] width 210 height 29
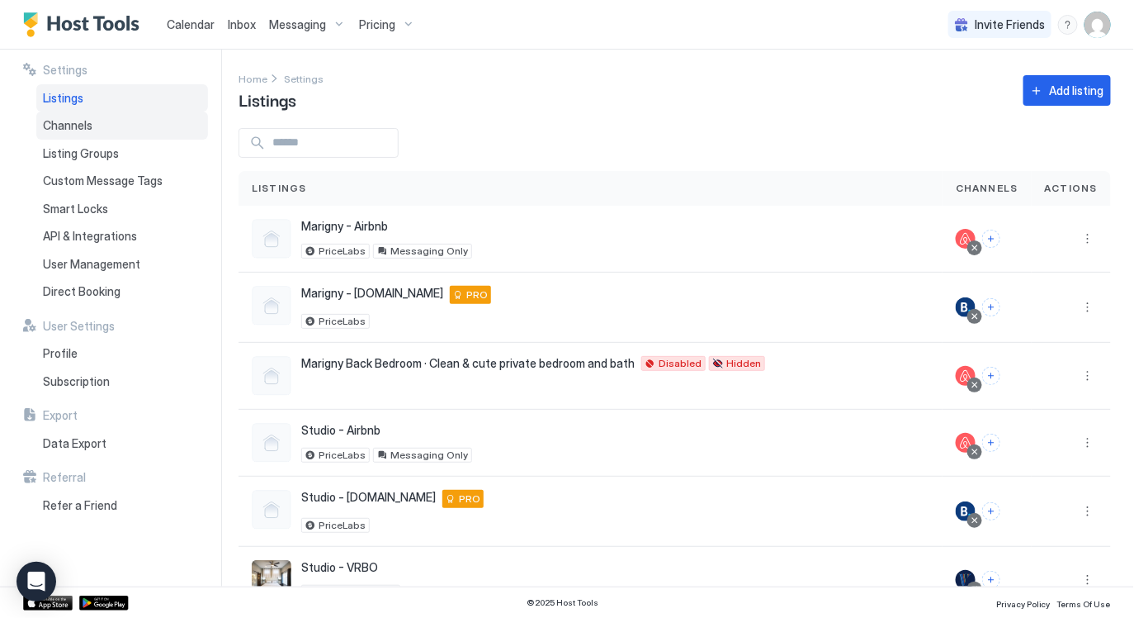
click at [72, 136] on div "Channels" at bounding box center [122, 125] width 172 height 28
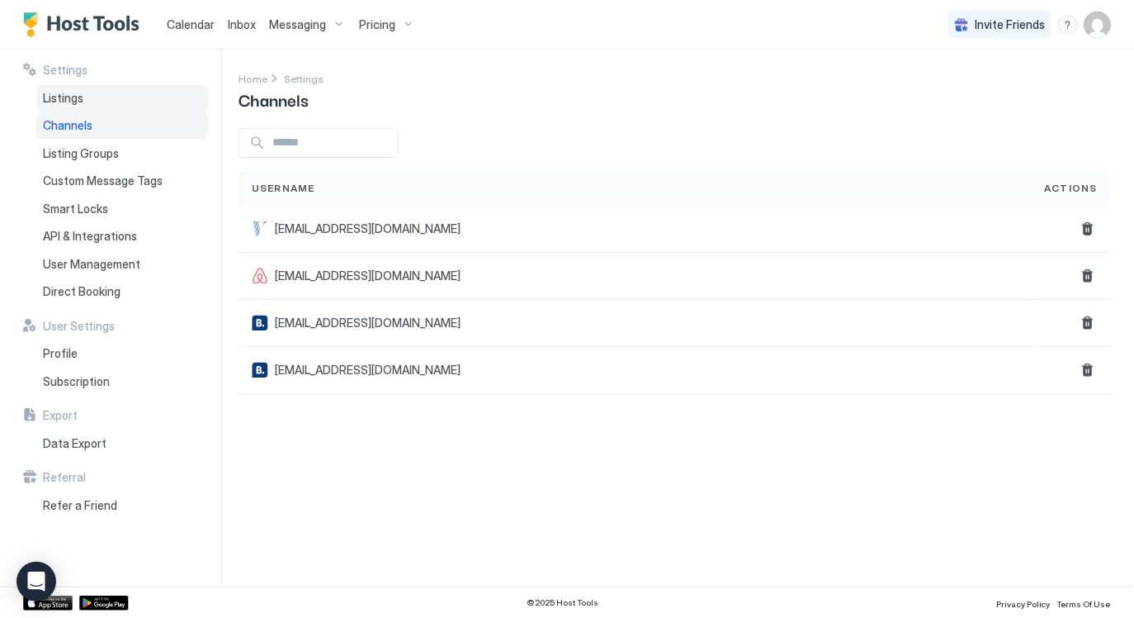
click at [93, 102] on div "Listings" at bounding box center [122, 98] width 172 height 28
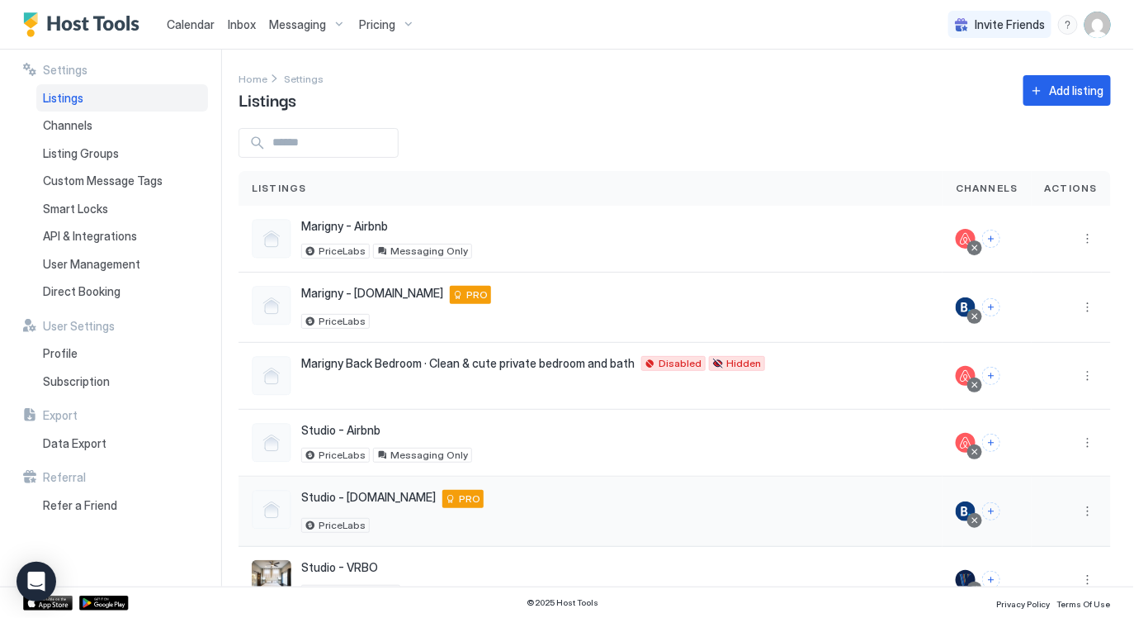
scroll to position [45, 0]
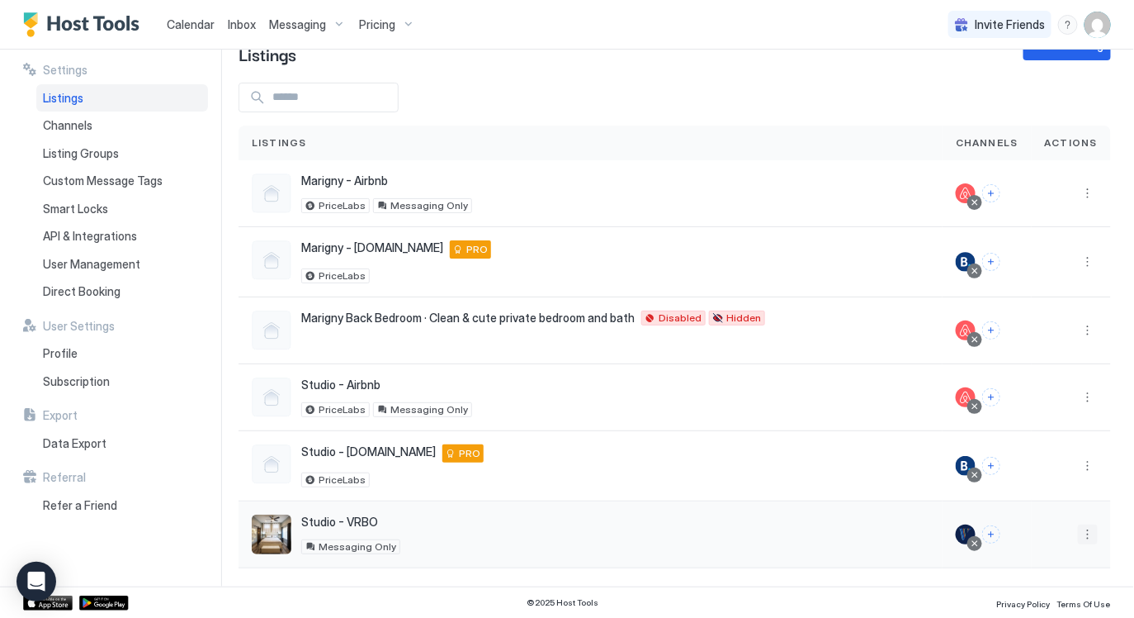
click at [1085, 530] on button "More options" at bounding box center [1088, 534] width 20 height 20
click at [976, 481] on div "Edit Listing" at bounding box center [993, 483] width 210 height 26
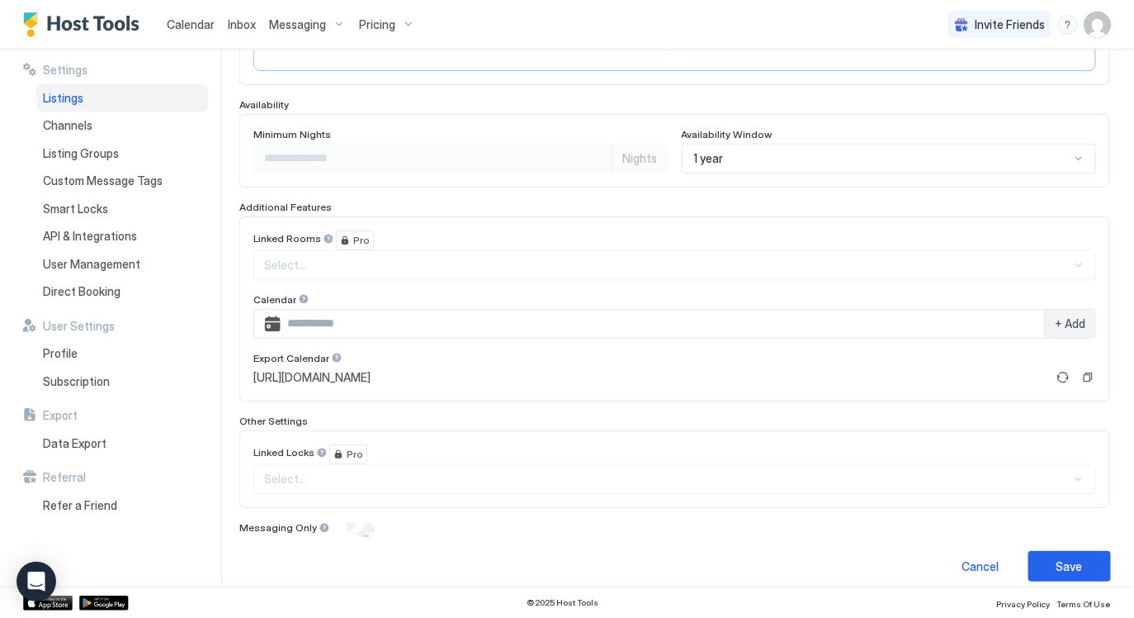
scroll to position [413, 0]
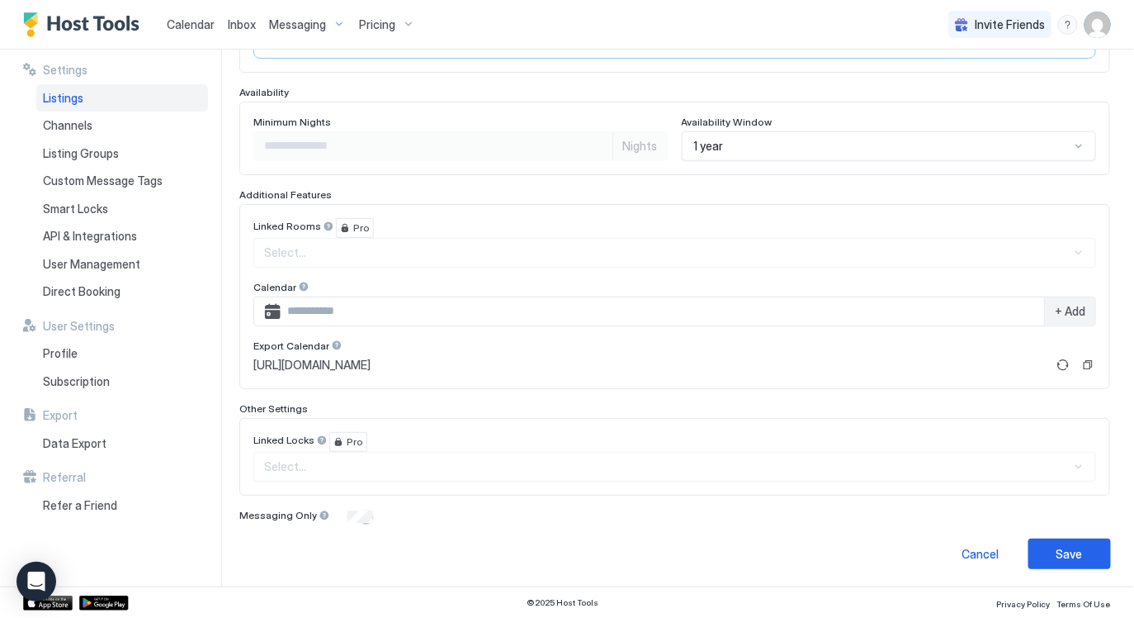
click at [338, 254] on div "Select..." at bounding box center [674, 253] width 843 height 30
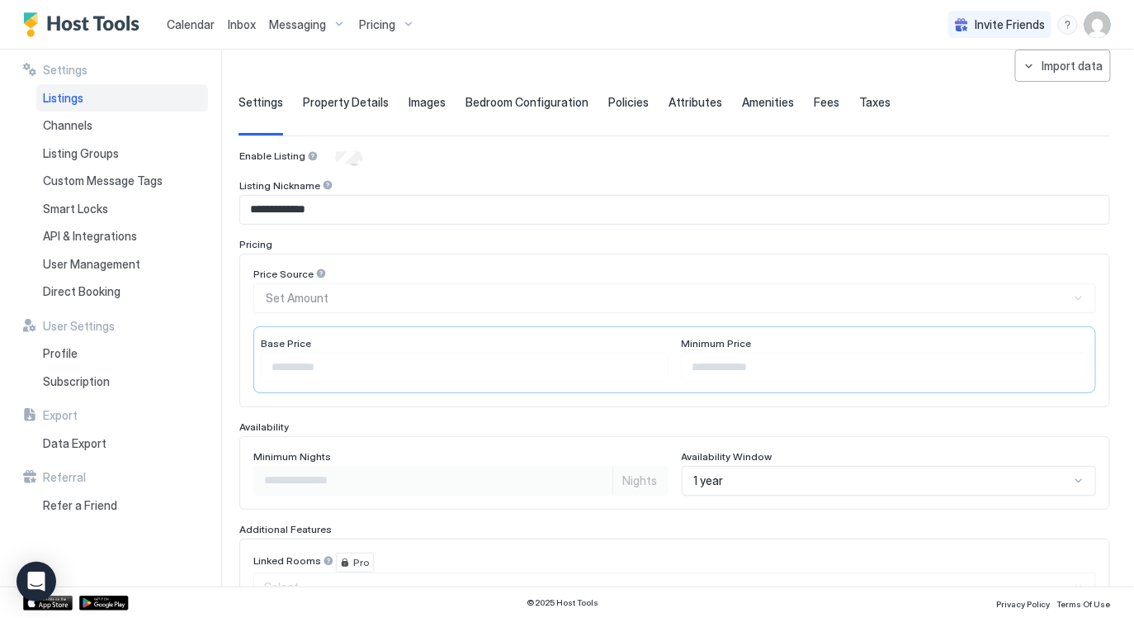
scroll to position [0, 0]
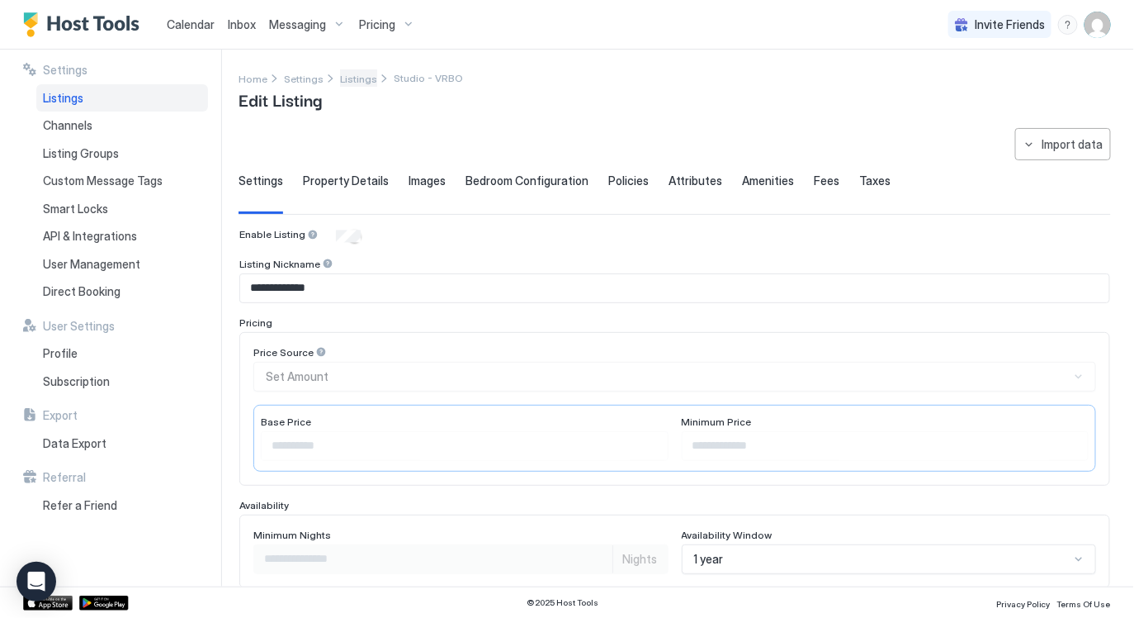
click at [356, 79] on span "Listings" at bounding box center [358, 79] width 37 height 12
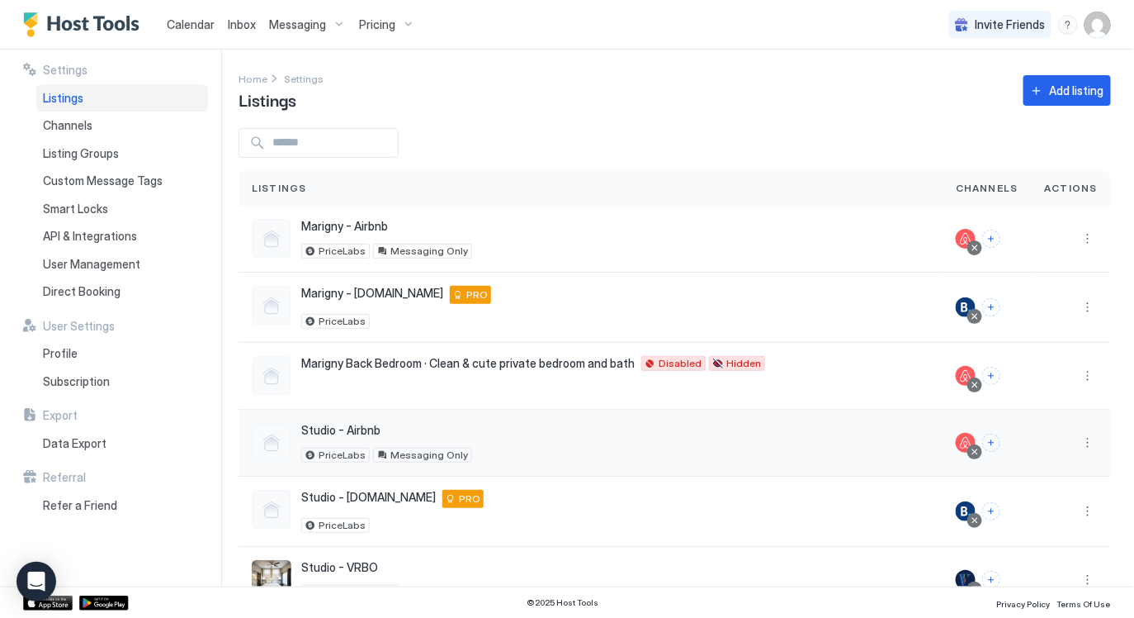
scroll to position [45, 0]
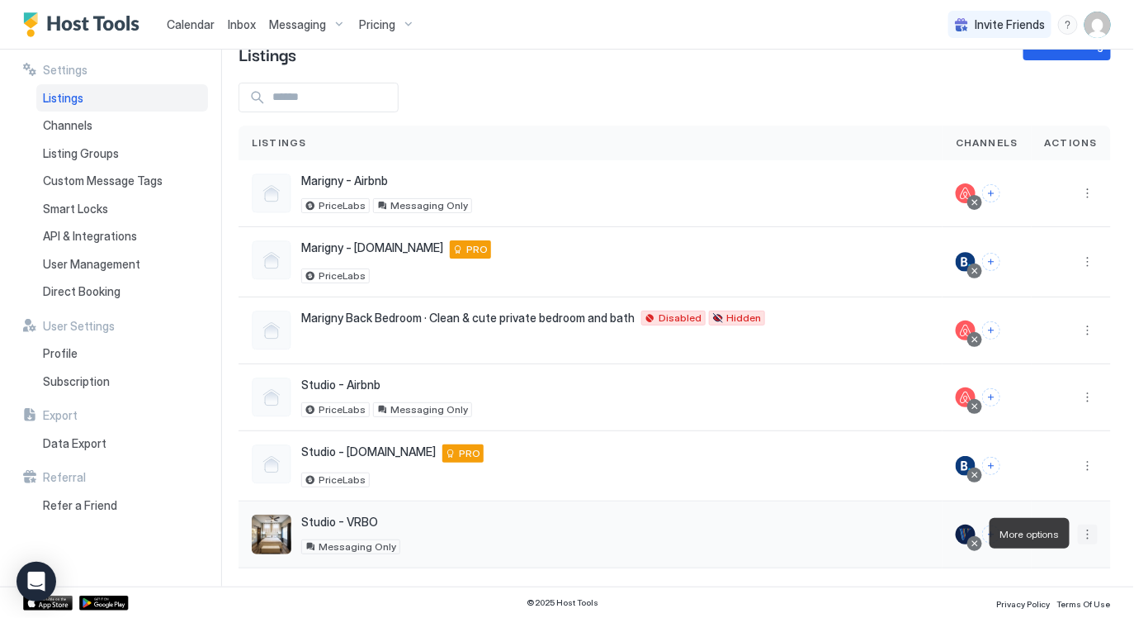
click at [1092, 533] on button "More options" at bounding box center [1088, 534] width 20 height 20
click at [320, 26] on div at bounding box center [567, 309] width 1134 height 618
click at [321, 22] on span "Messaging" at bounding box center [297, 24] width 57 height 15
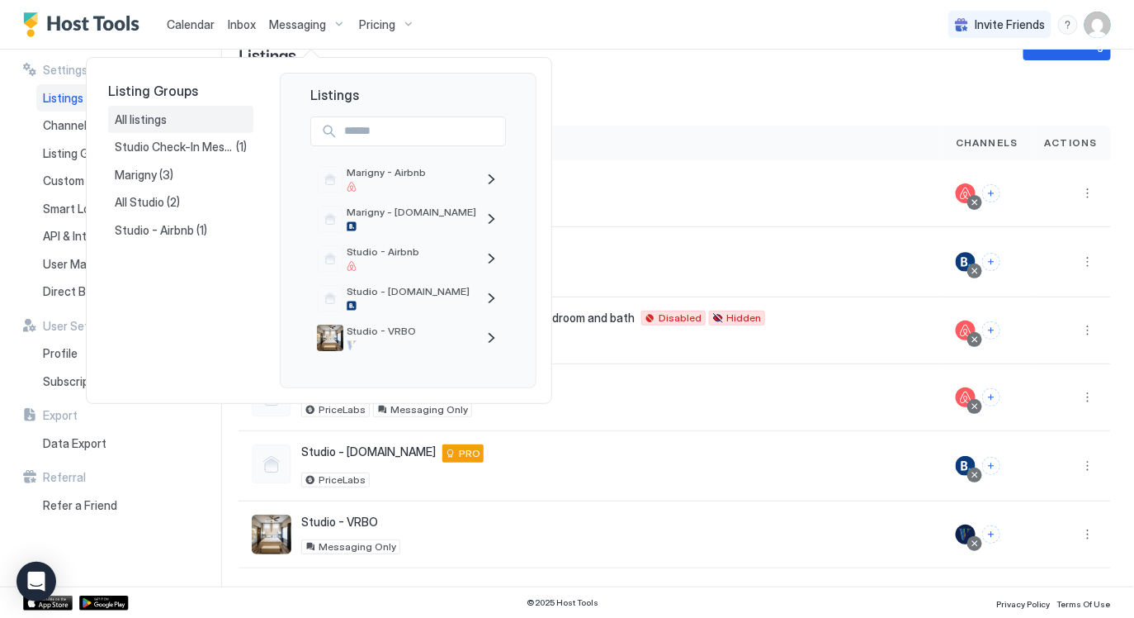
click at [189, 116] on div "All listings" at bounding box center [181, 119] width 132 height 15
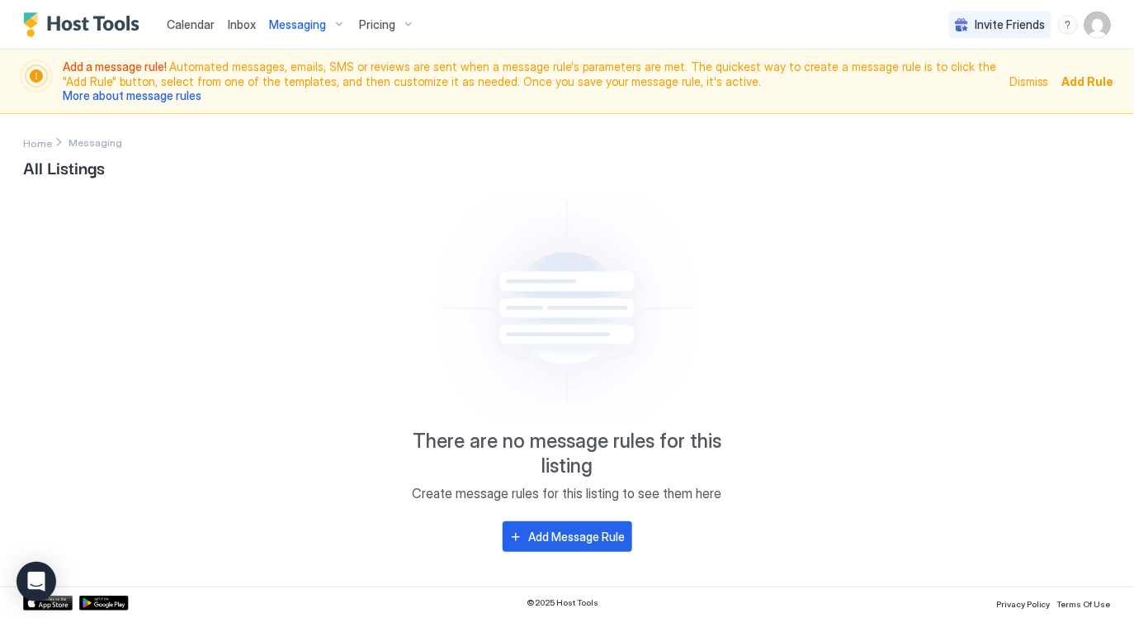
click at [310, 10] on button "Messaging" at bounding box center [308, 24] width 90 height 49
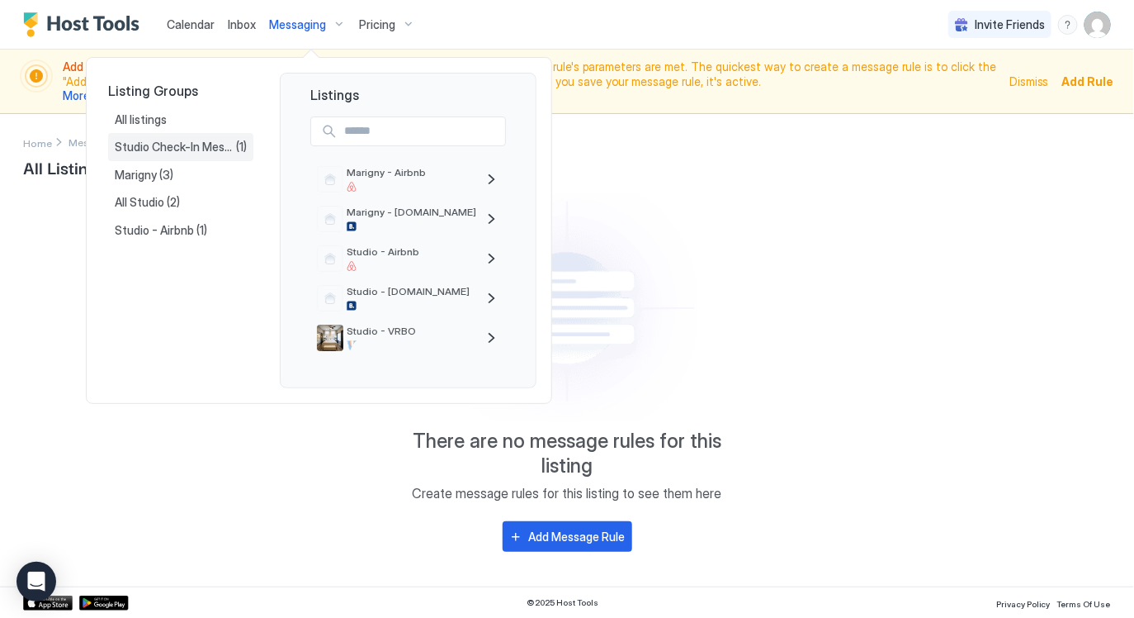
click at [172, 145] on span "Studio Check-In Message with Static Door Code" at bounding box center [175, 147] width 121 height 15
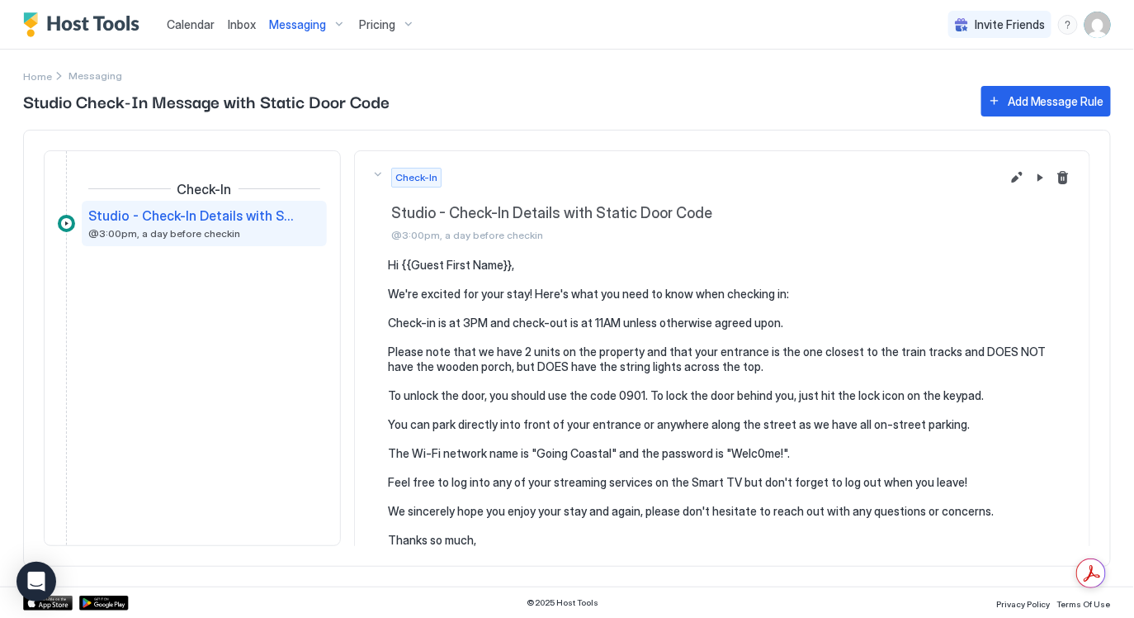
click at [291, 21] on span "Messaging" at bounding box center [297, 24] width 57 height 15
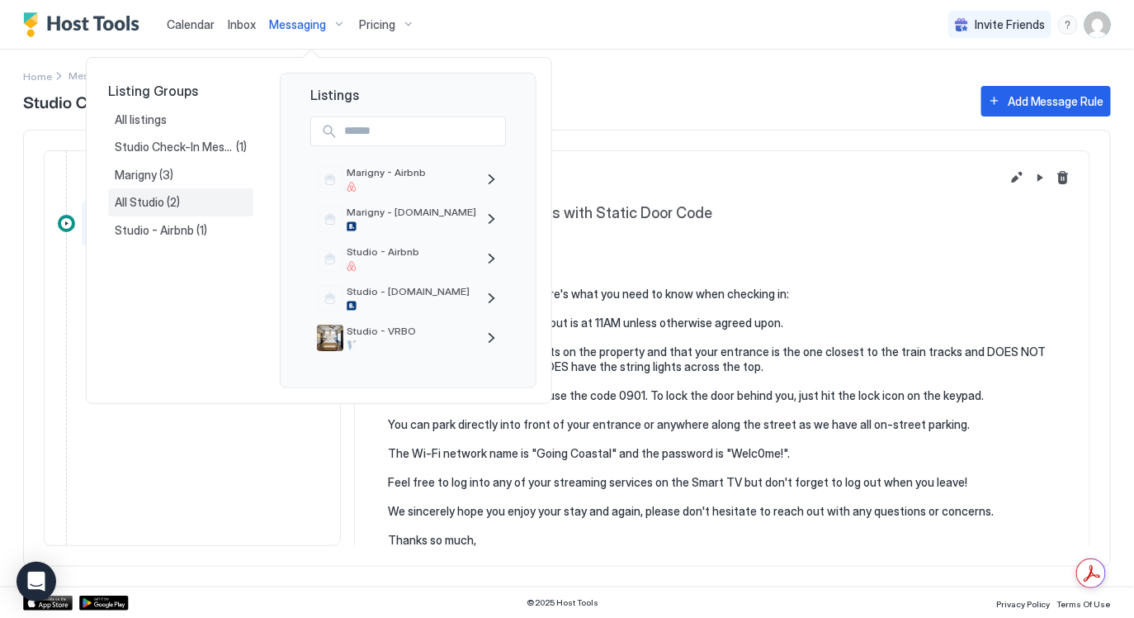
click at [186, 196] on div "All Studio (2)" at bounding box center [181, 202] width 132 height 15
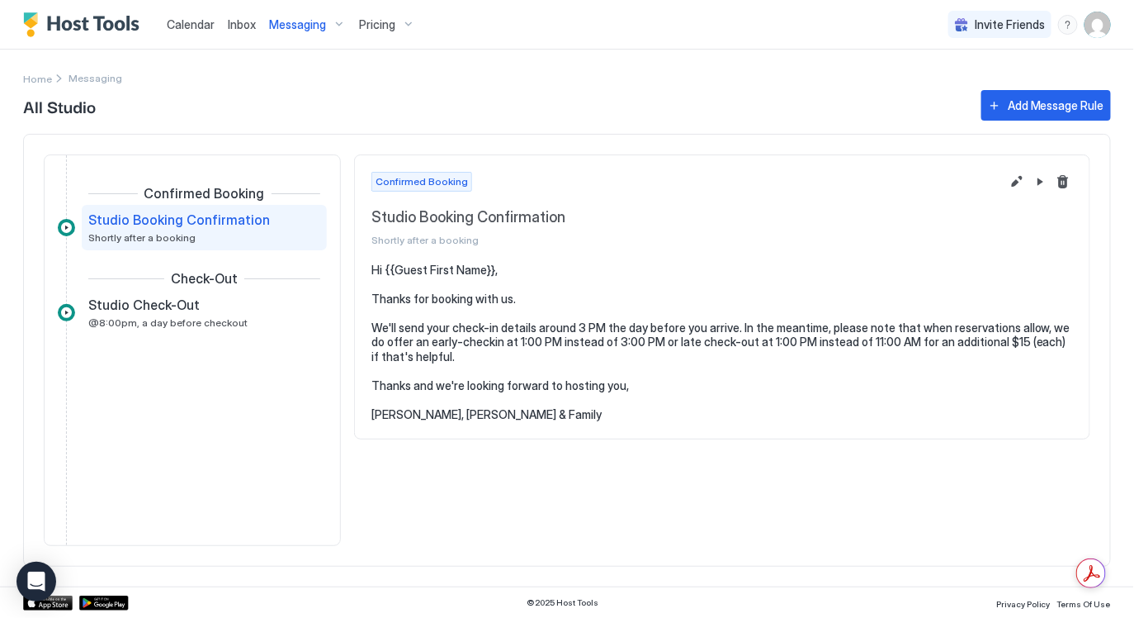
click at [289, 23] on span "Messaging" at bounding box center [297, 24] width 57 height 15
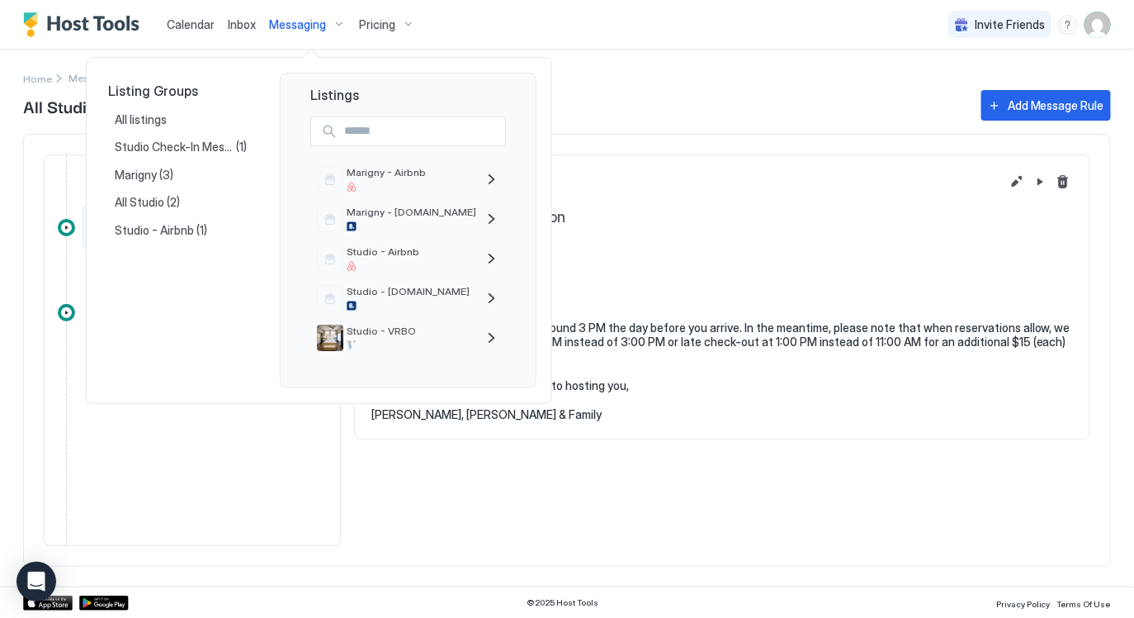
click at [450, 32] on div at bounding box center [567, 309] width 1134 height 618
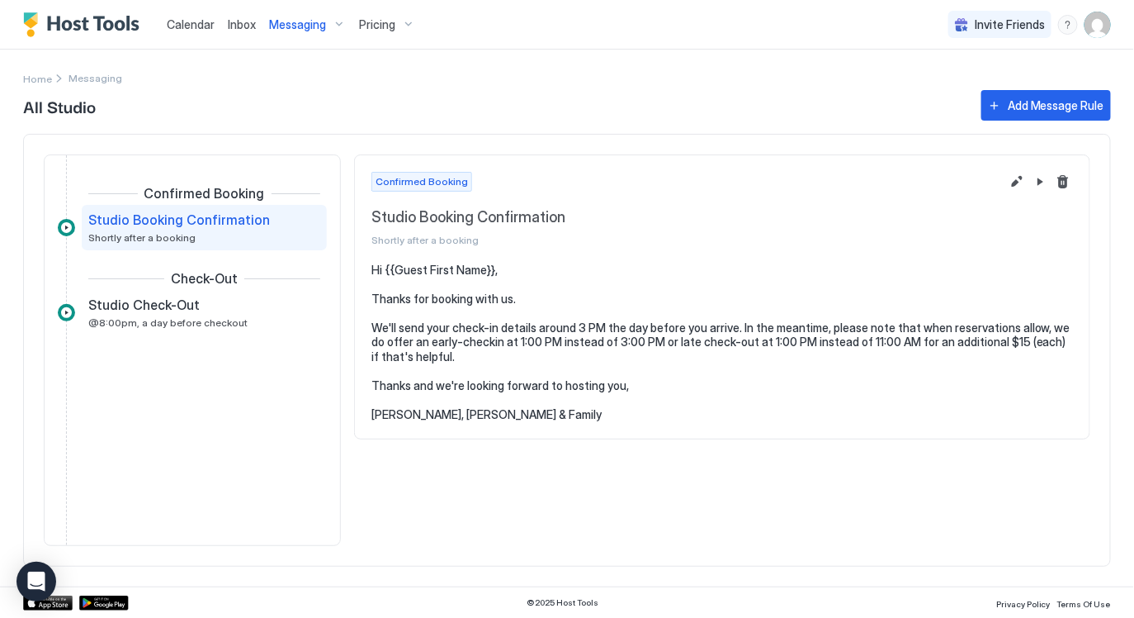
click at [1109, 29] on img "User profile" at bounding box center [1098, 25] width 26 height 26
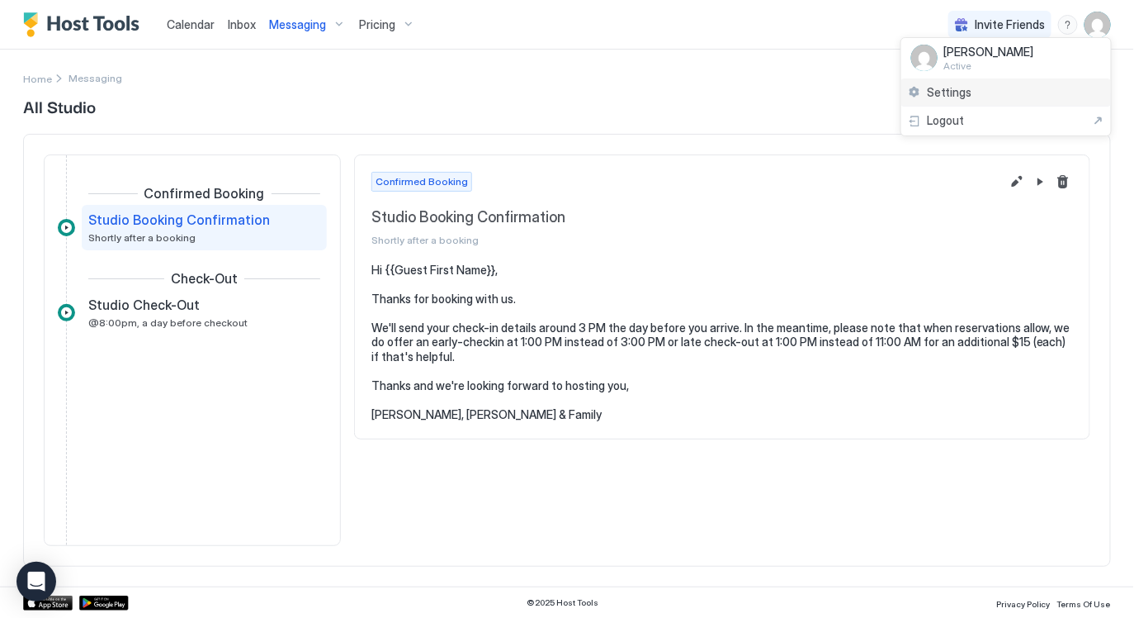
click at [985, 86] on div "Settings" at bounding box center [1007, 92] width 210 height 29
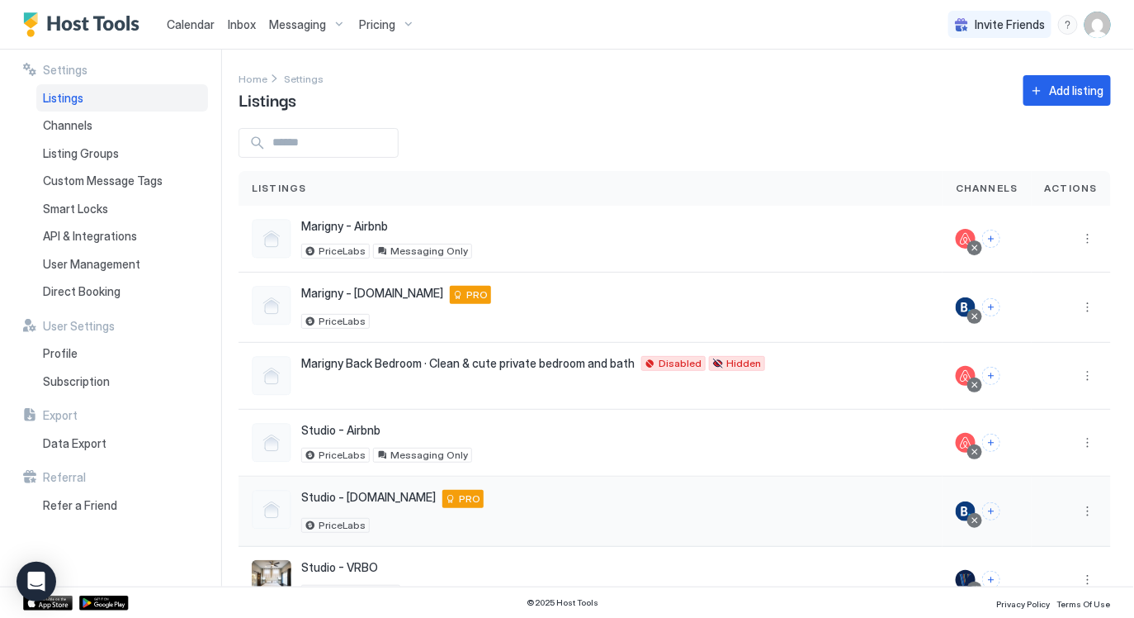
scroll to position [45, 0]
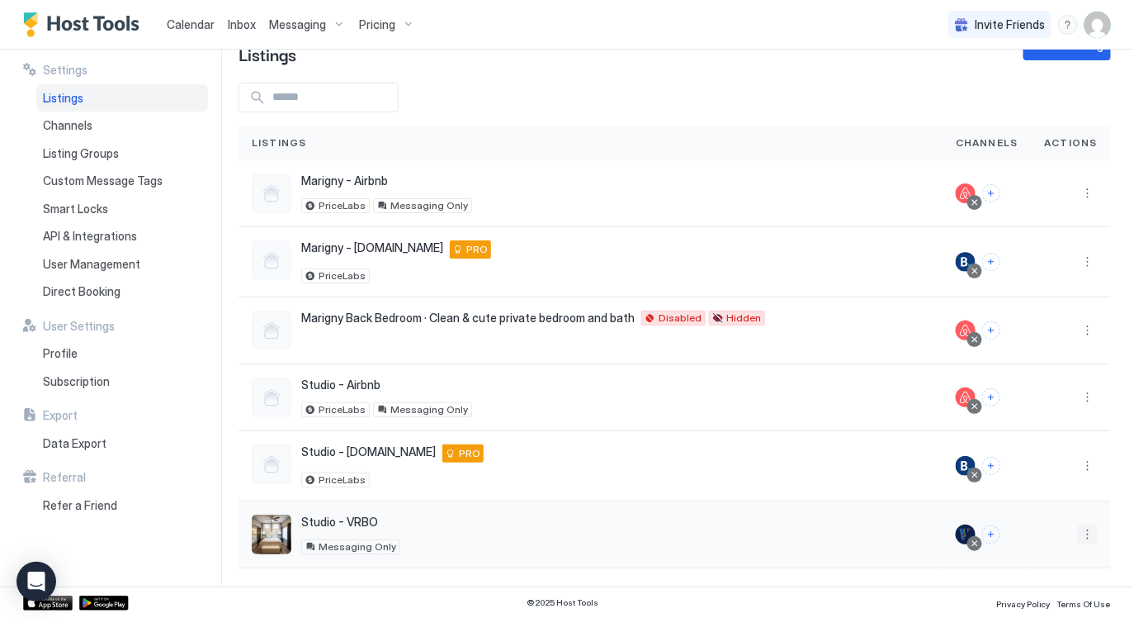
click at [1087, 534] on button "More options" at bounding box center [1088, 534] width 20 height 20
click at [1001, 510] on div "Delete" at bounding box center [993, 509] width 210 height 26
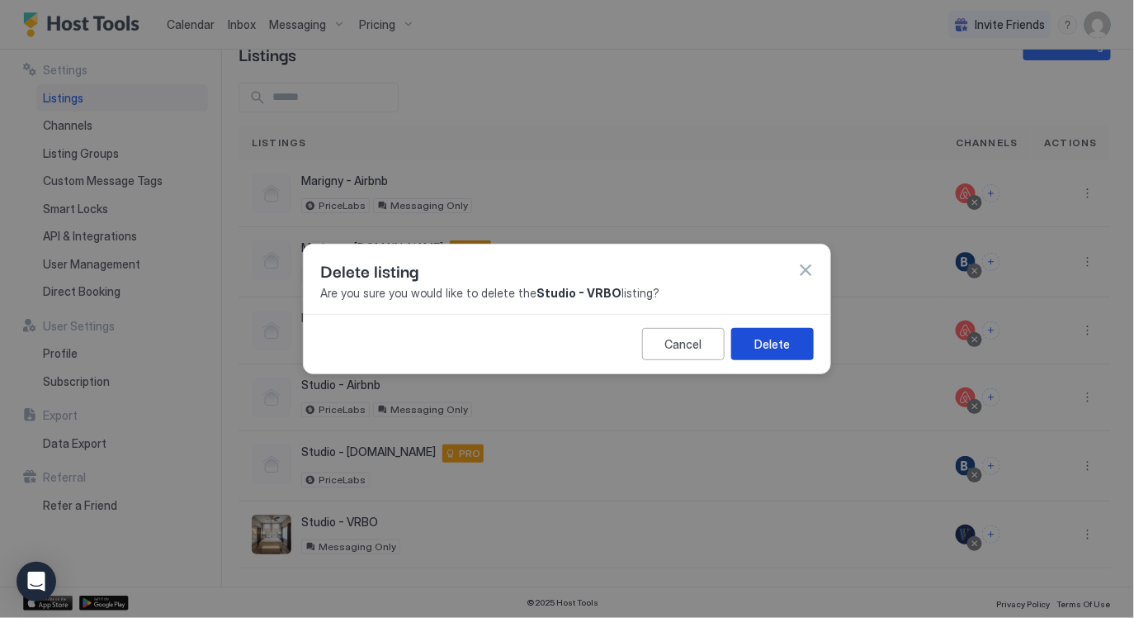
click at [764, 343] on div "Delete" at bounding box center [772, 343] width 35 height 17
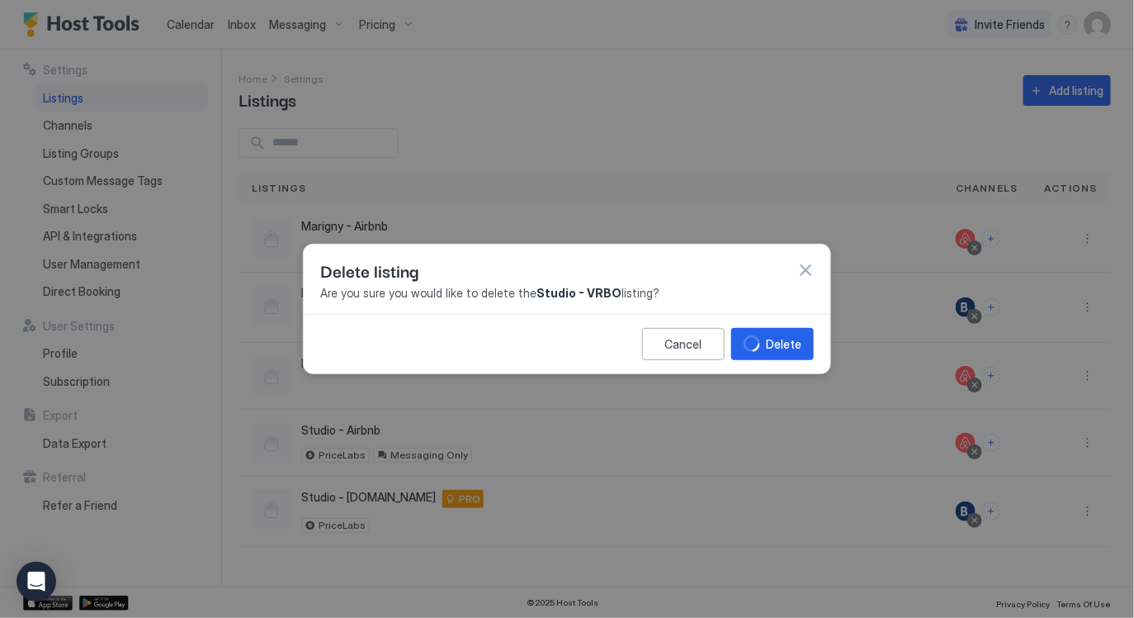
scroll to position [0, 0]
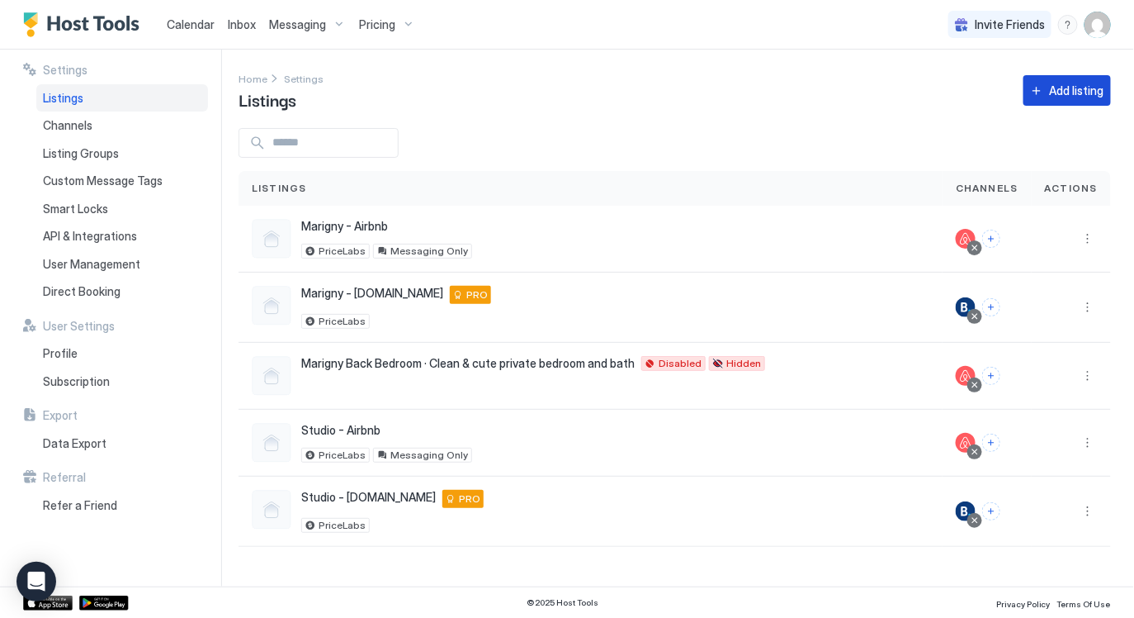
click at [1081, 94] on div "Add listing" at bounding box center [1077, 90] width 54 height 17
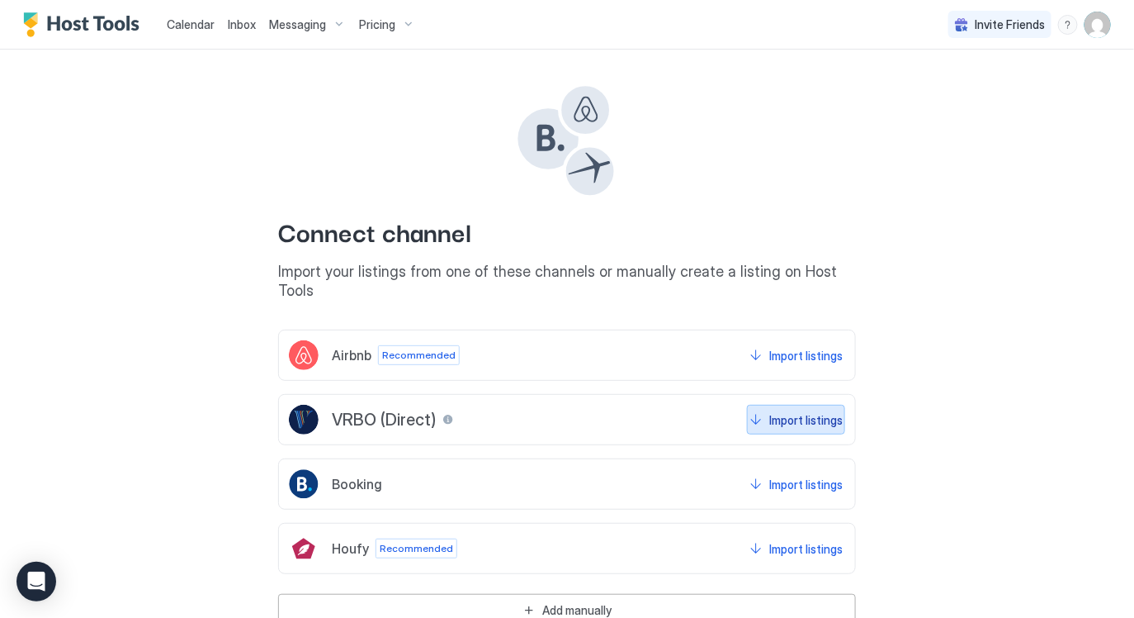
click at [789, 411] on div "Import listings" at bounding box center [805, 419] width 73 height 17
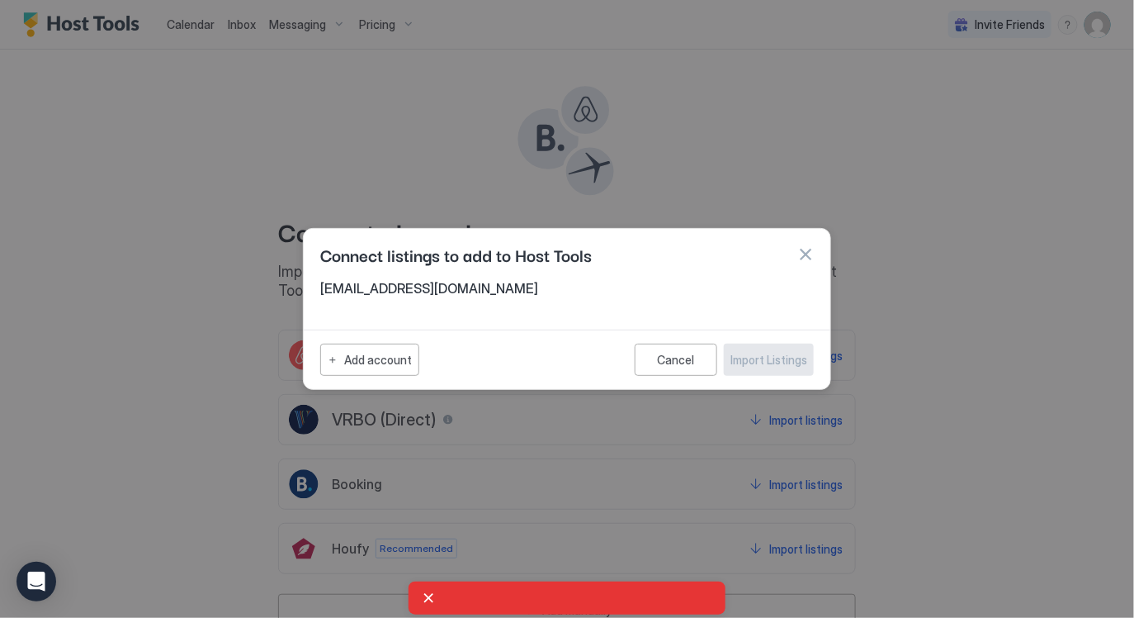
click at [361, 290] on span "[EMAIL_ADDRESS][DOMAIN_NAME]" at bounding box center [567, 288] width 494 height 17
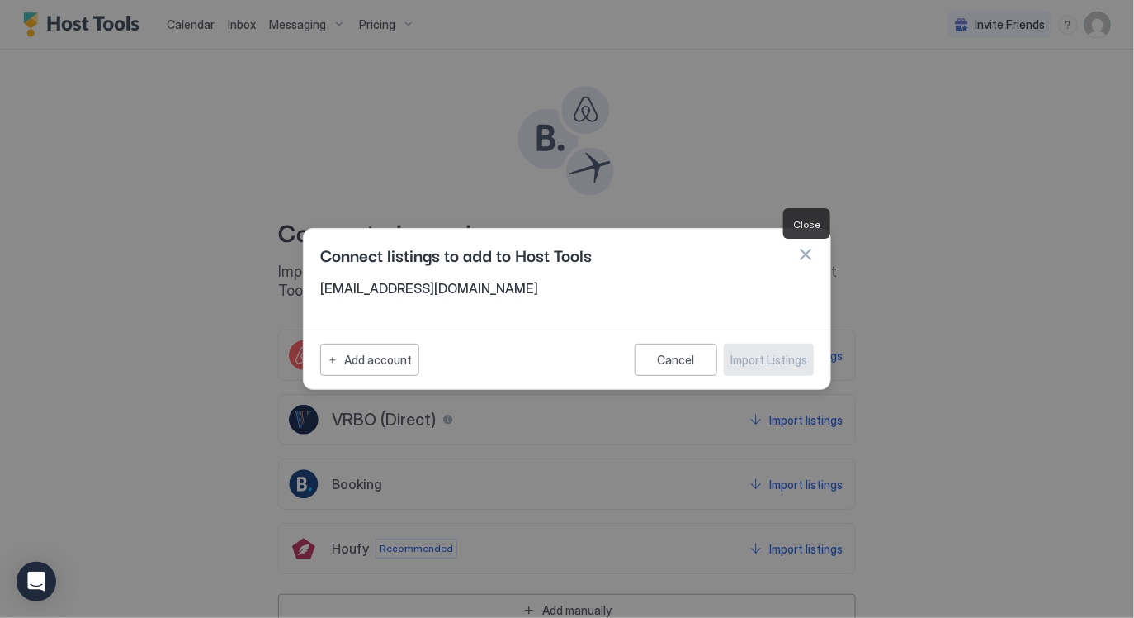
click at [807, 253] on button "button" at bounding box center [805, 254] width 17 height 17
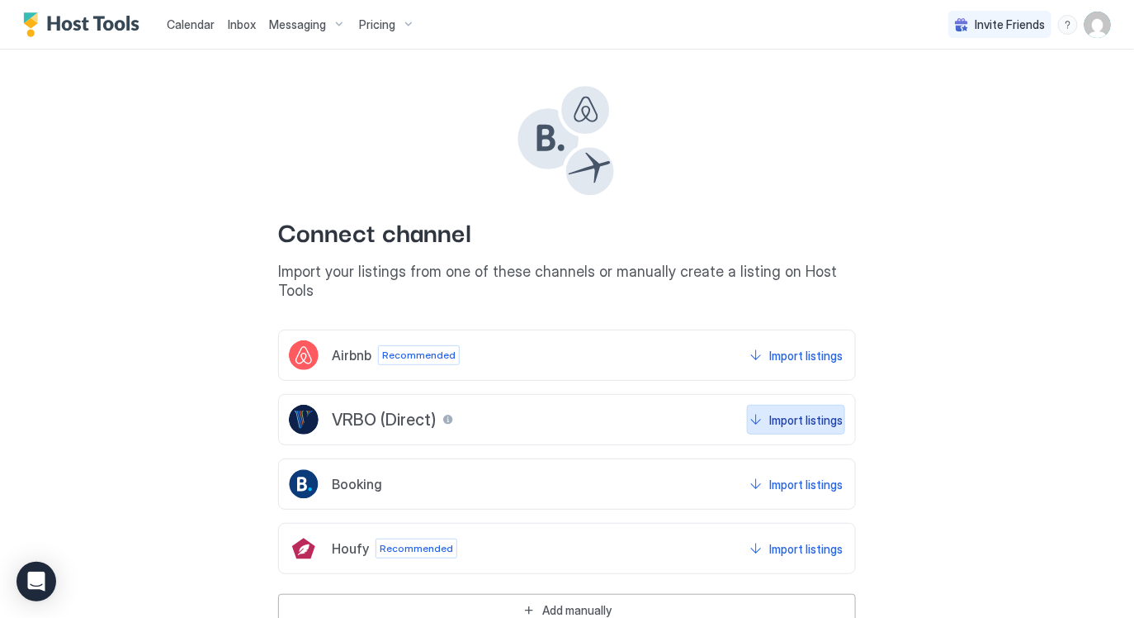
click at [815, 411] on div "Import listings" at bounding box center [805, 419] width 73 height 17
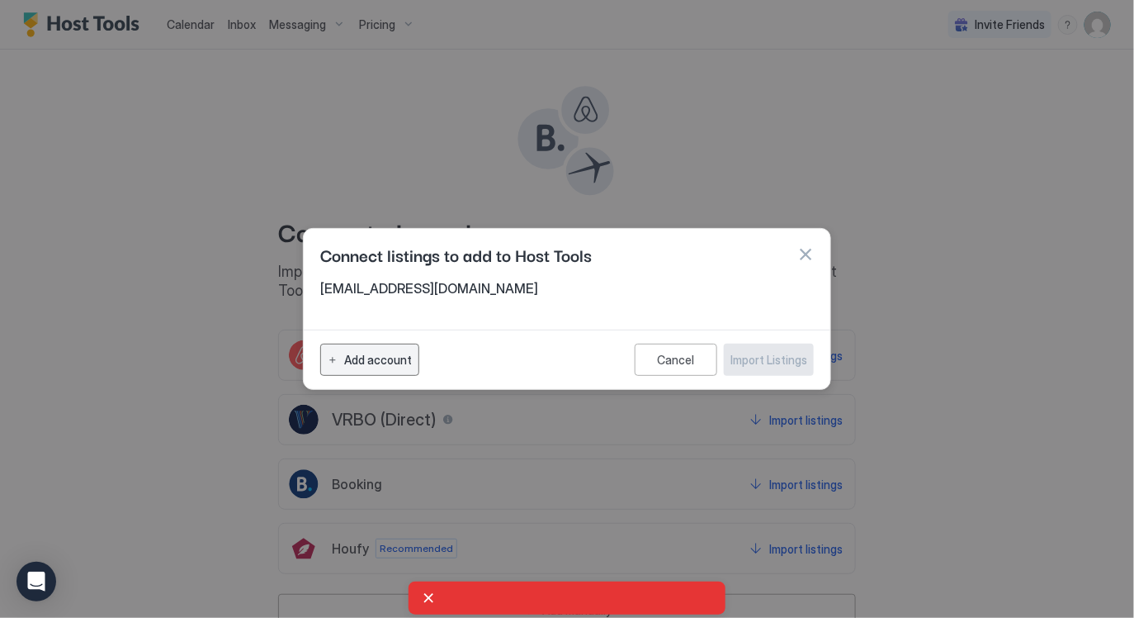
click at [374, 360] on div "Add account" at bounding box center [378, 359] width 68 height 17
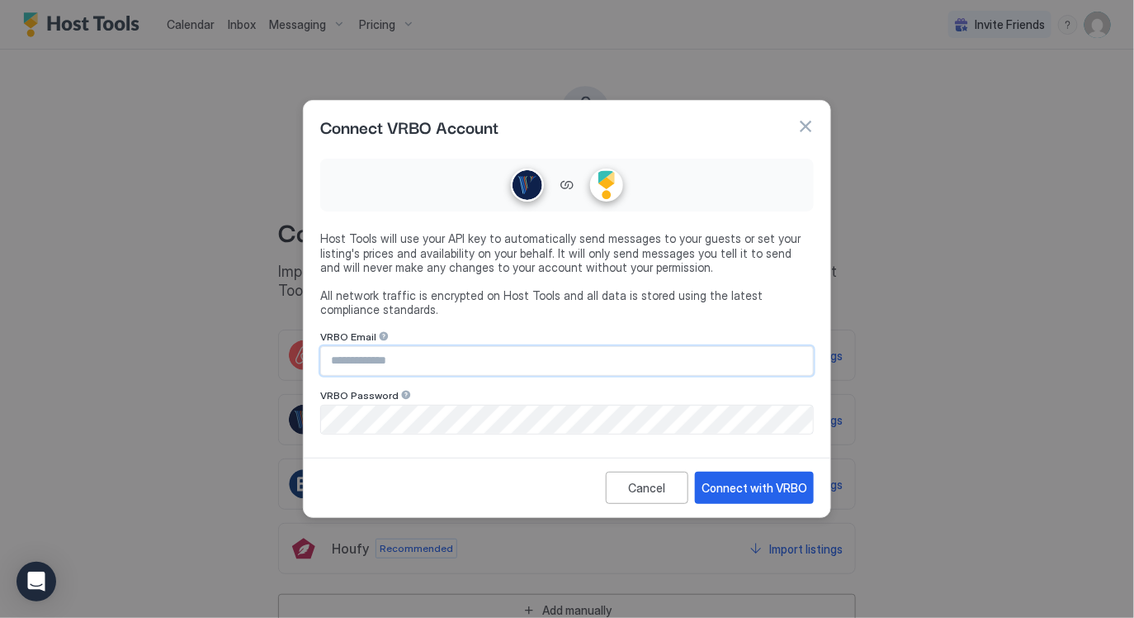
click at [494, 362] on input "Input Field" at bounding box center [567, 361] width 492 height 28
type input "**********"
click at [767, 477] on button "Connect with VRBO" at bounding box center [754, 487] width 119 height 32
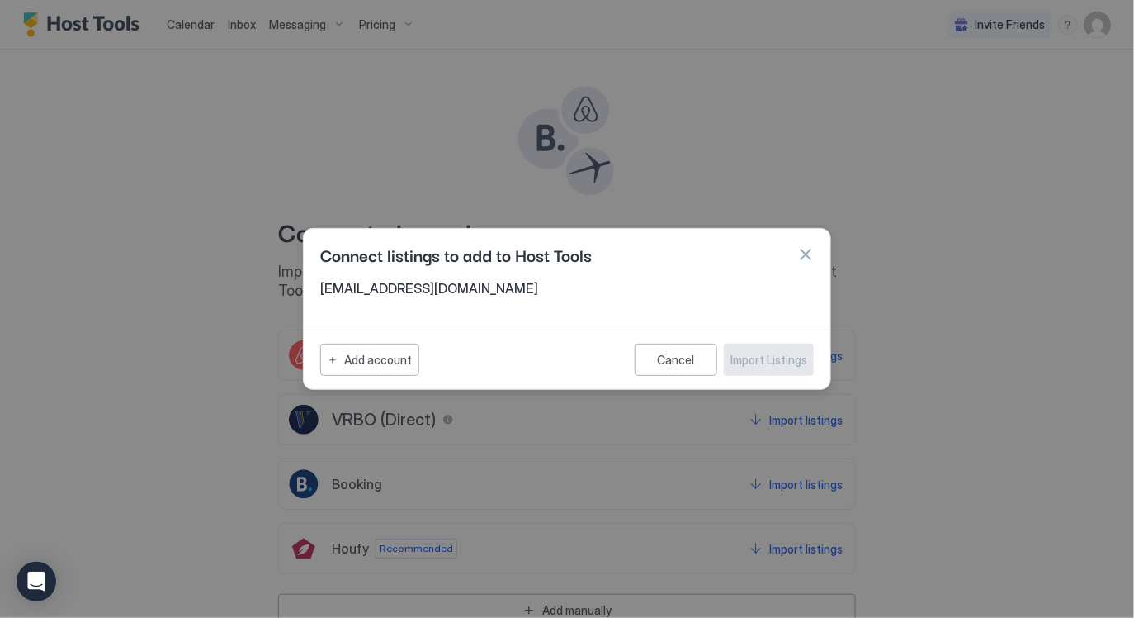
click at [770, 303] on div "[EMAIL_ADDRESS][DOMAIN_NAME]" at bounding box center [567, 293] width 494 height 26
click at [770, 350] on div "Cancel Import Listings" at bounding box center [724, 359] width 179 height 32
click at [685, 361] on div "Cancel" at bounding box center [676, 360] width 37 height 14
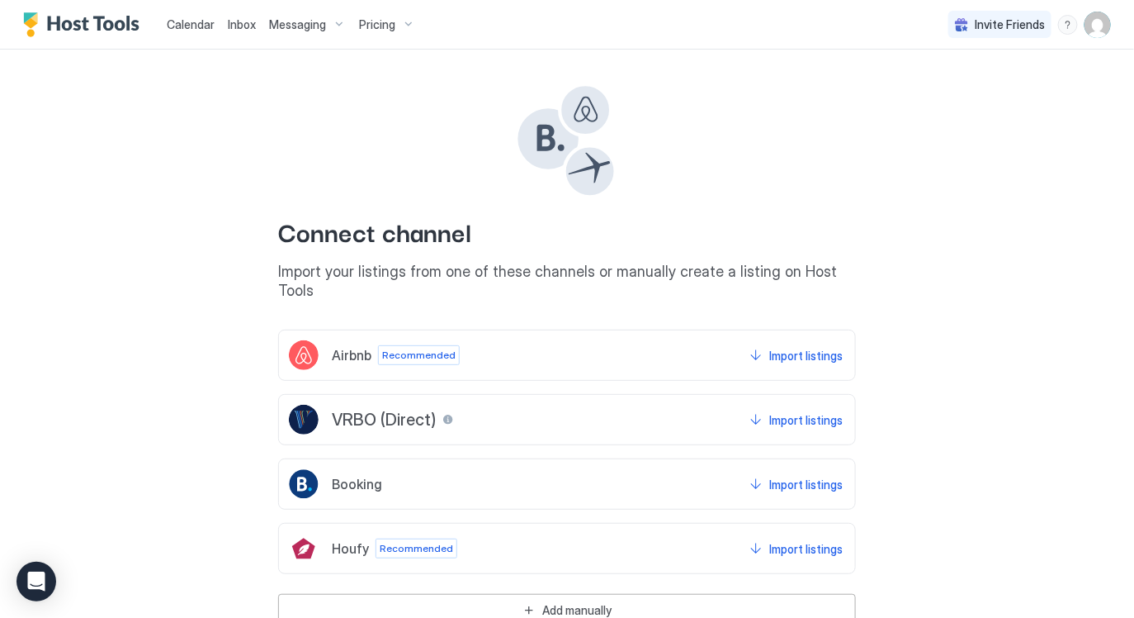
scroll to position [35, 0]
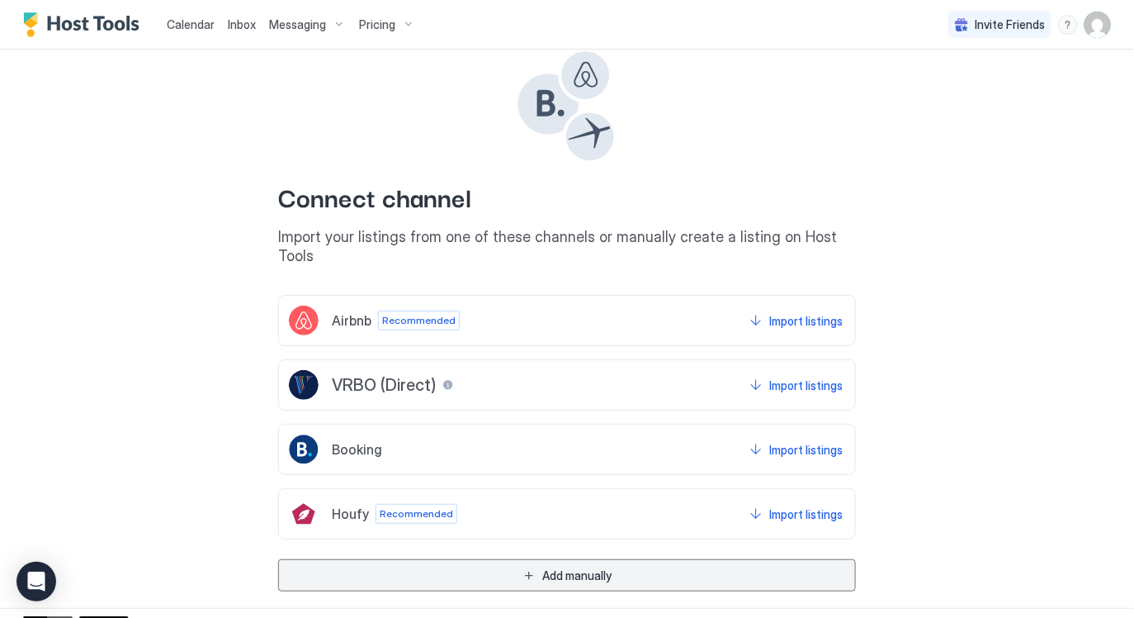
click at [558, 566] on div "Add manually" at bounding box center [576, 574] width 69 height 17
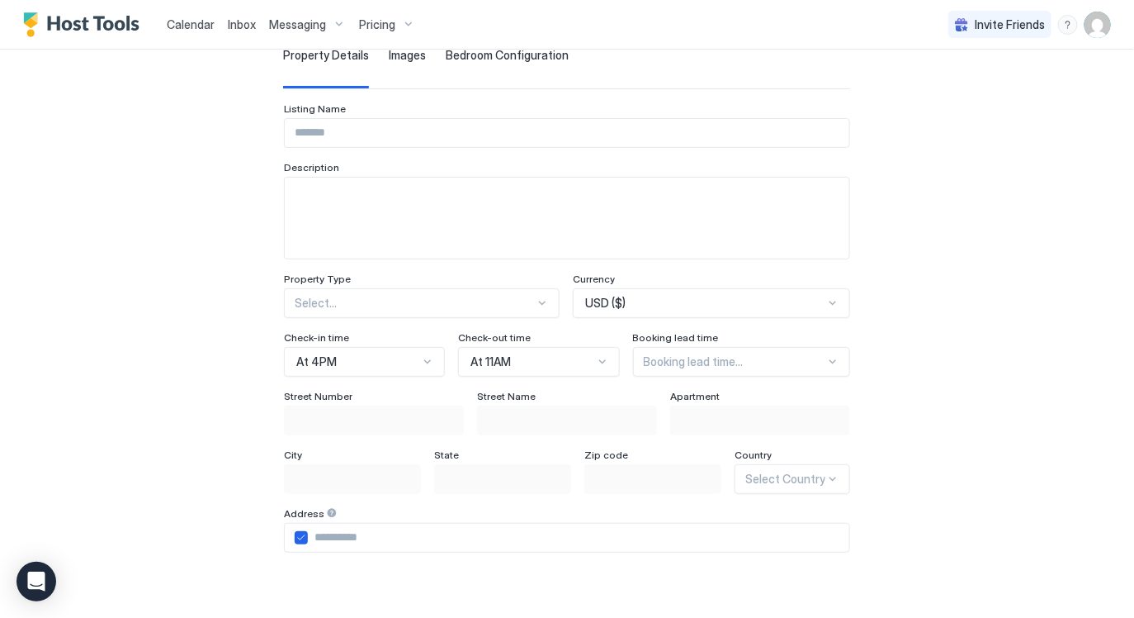
scroll to position [0, 0]
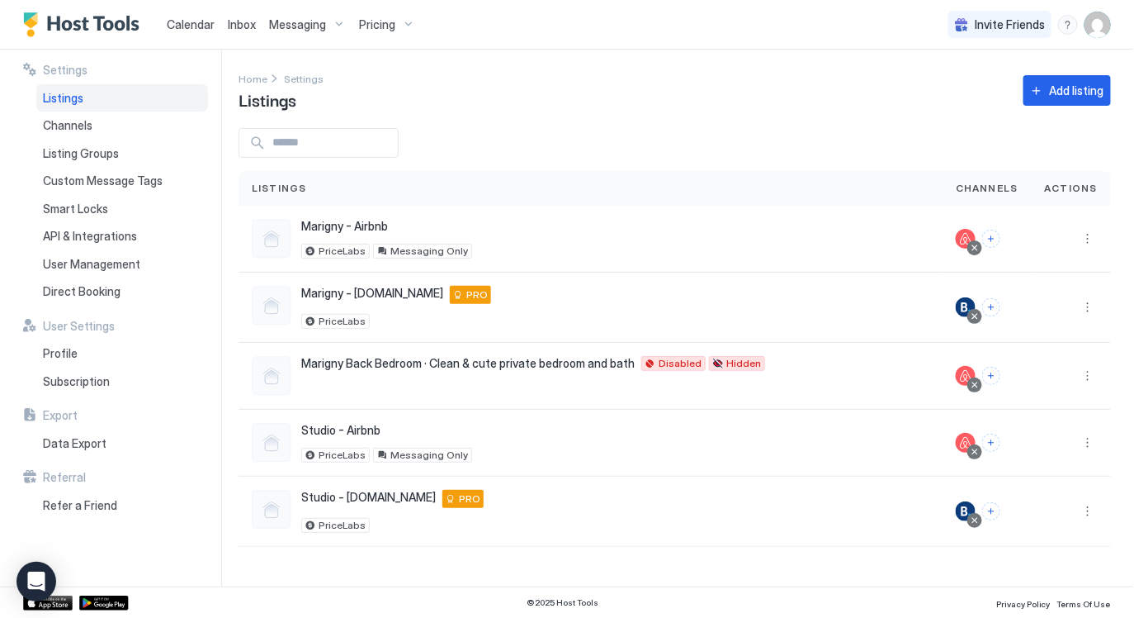
click at [817, 130] on div at bounding box center [675, 143] width 873 height 30
click at [116, 119] on div "Channels" at bounding box center [122, 125] width 172 height 28
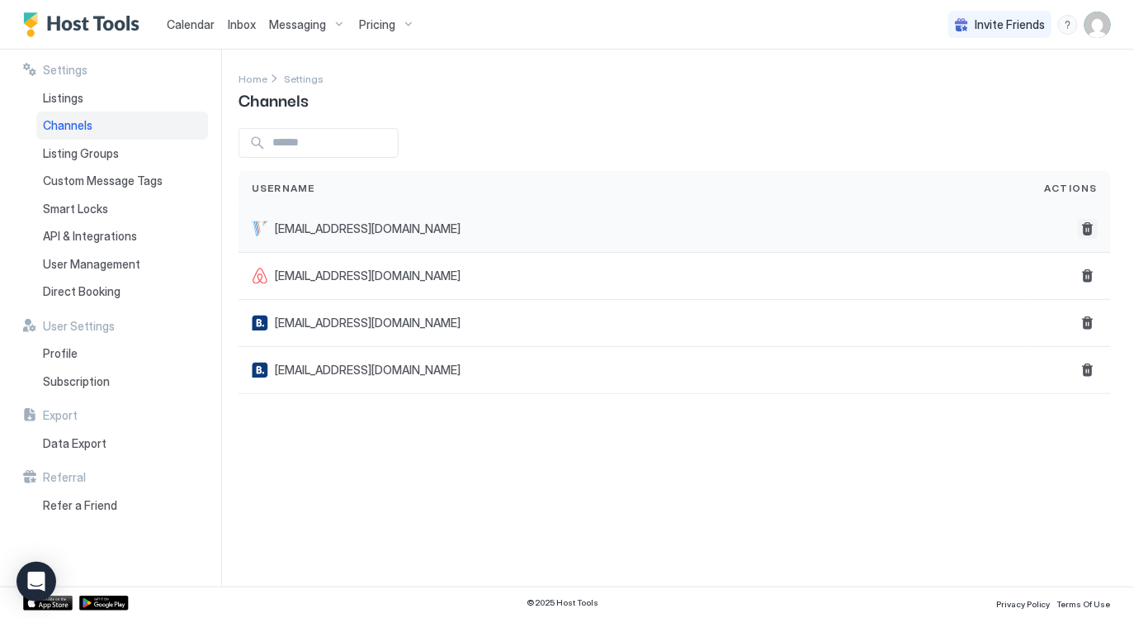
click at [1087, 229] on button "Delete" at bounding box center [1088, 229] width 20 height 20
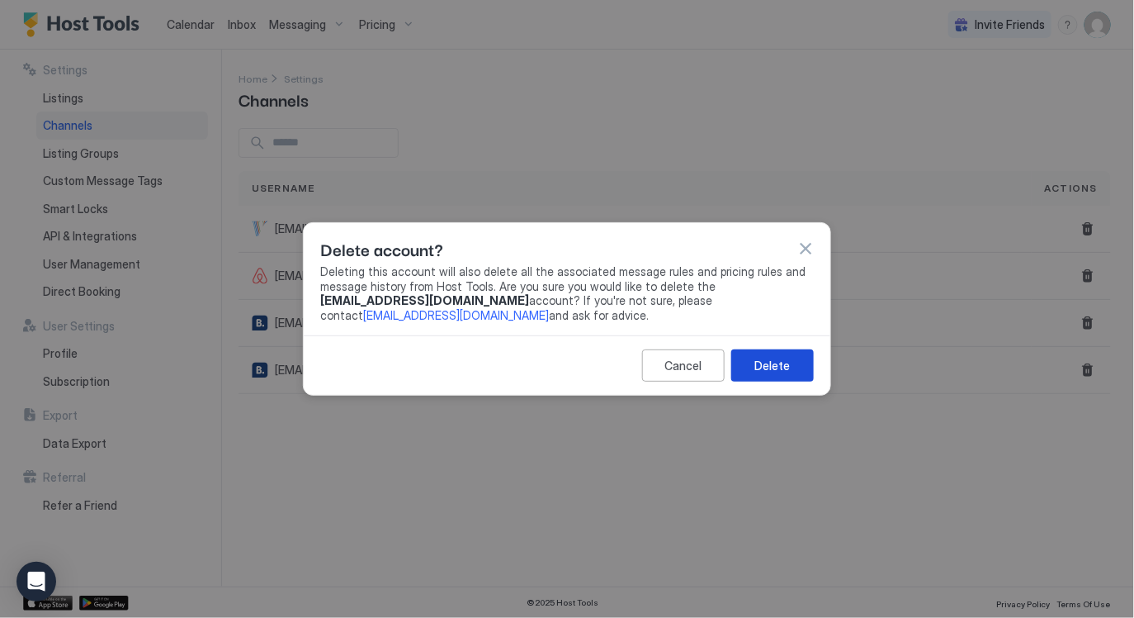
click at [791, 363] on button "Delete" at bounding box center [772, 365] width 83 height 32
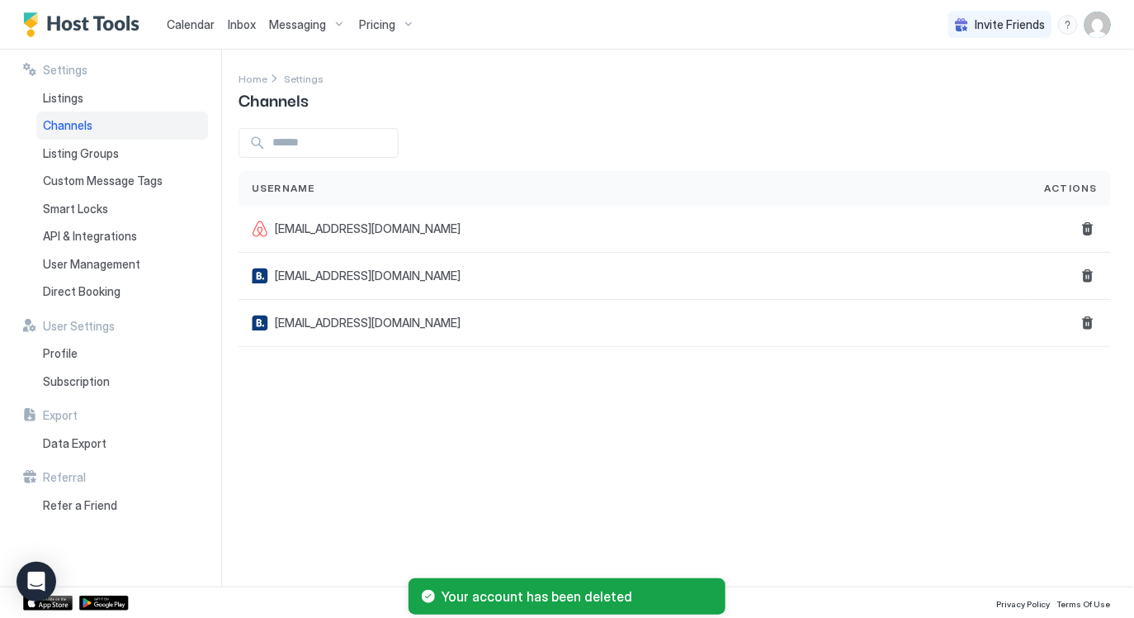
click at [770, 461] on div "Settings Home Settings Channels Username Actions xina0789@gmail.com xina0789@gm…" at bounding box center [687, 318] width 896 height 537
click at [111, 101] on div "Listings" at bounding box center [122, 98] width 172 height 28
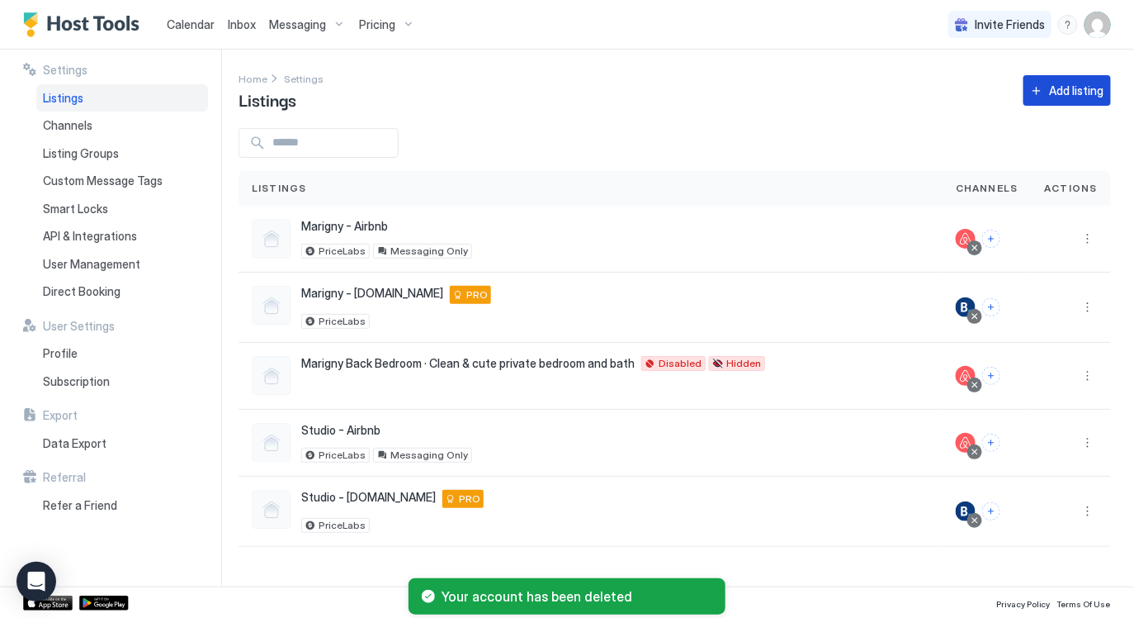
click at [1075, 90] on div "Add listing" at bounding box center [1077, 90] width 54 height 17
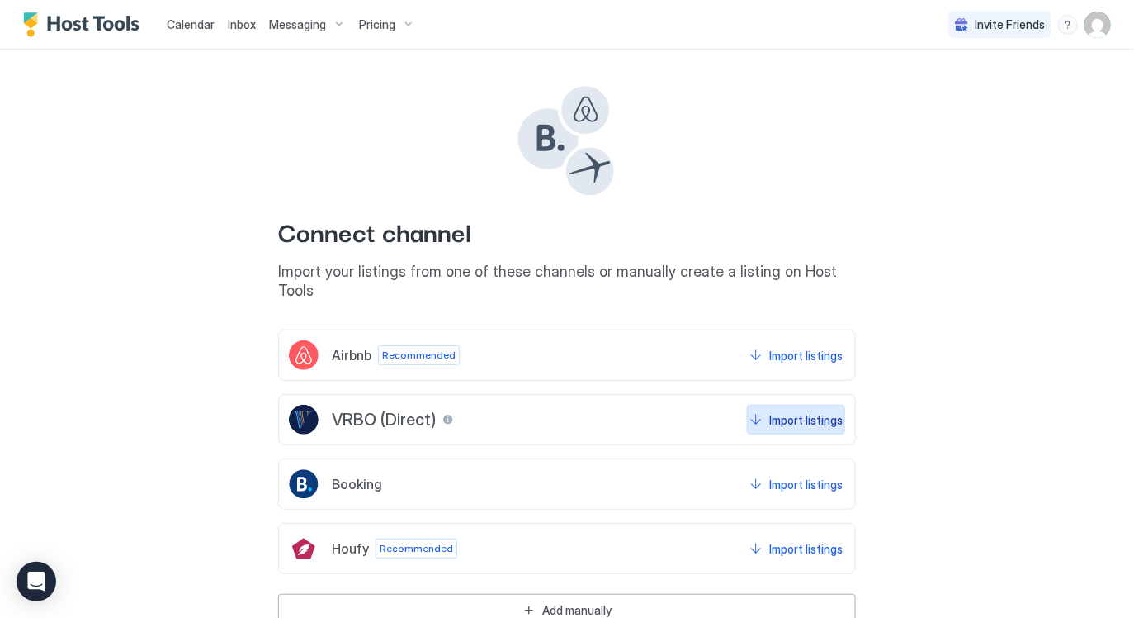
click at [808, 411] on div "Import listings" at bounding box center [805, 419] width 73 height 17
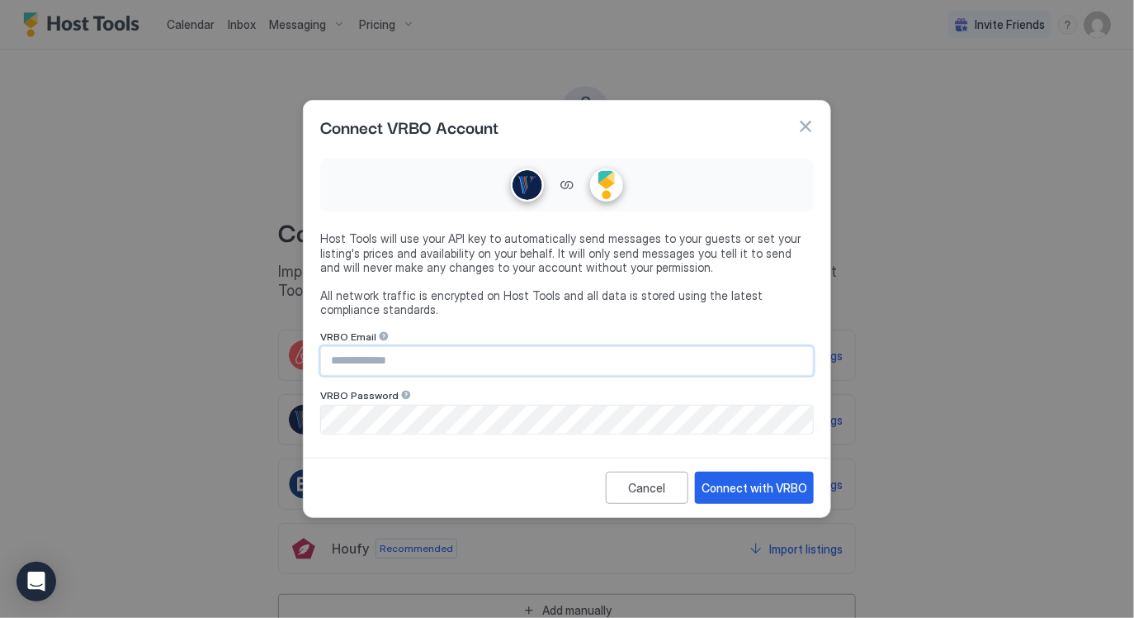
click at [516, 355] on input "Input Field" at bounding box center [567, 361] width 492 height 28
type input "**********"
click at [764, 490] on div "Connect with VRBO" at bounding box center [755, 487] width 106 height 17
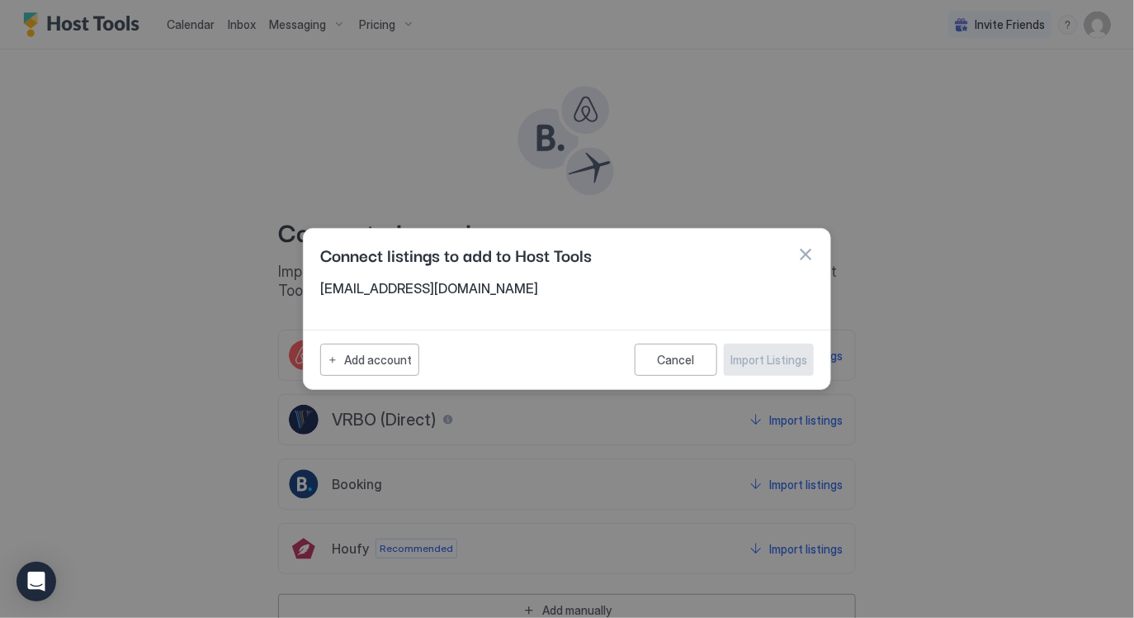
click at [807, 255] on button "button" at bounding box center [805, 254] width 17 height 17
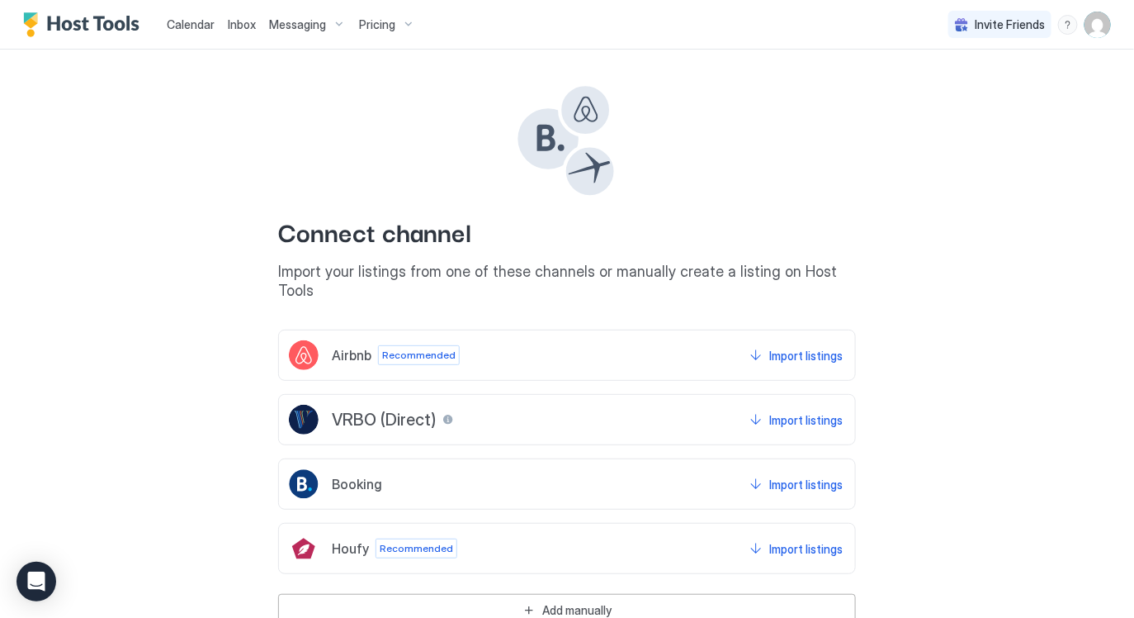
click at [981, 255] on div "Connect channel Import your listings from one of these channels or manually cre…" at bounding box center [567, 338] width 1088 height 576
click at [92, 18] on img "Host Tools Logo" at bounding box center [85, 24] width 124 height 25
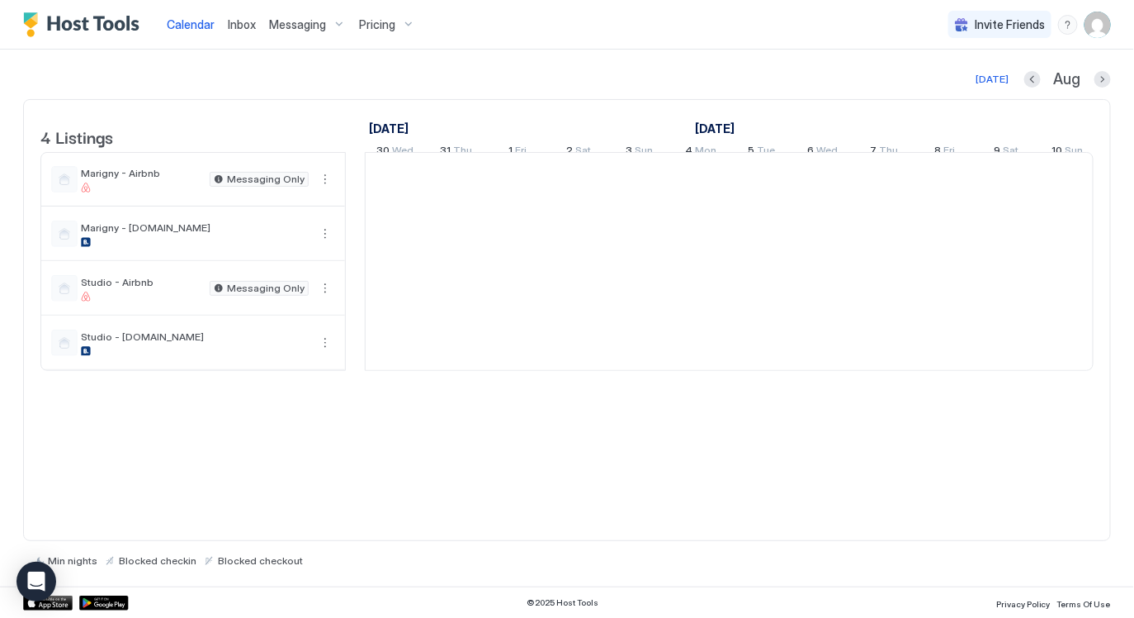
scroll to position [0, 916]
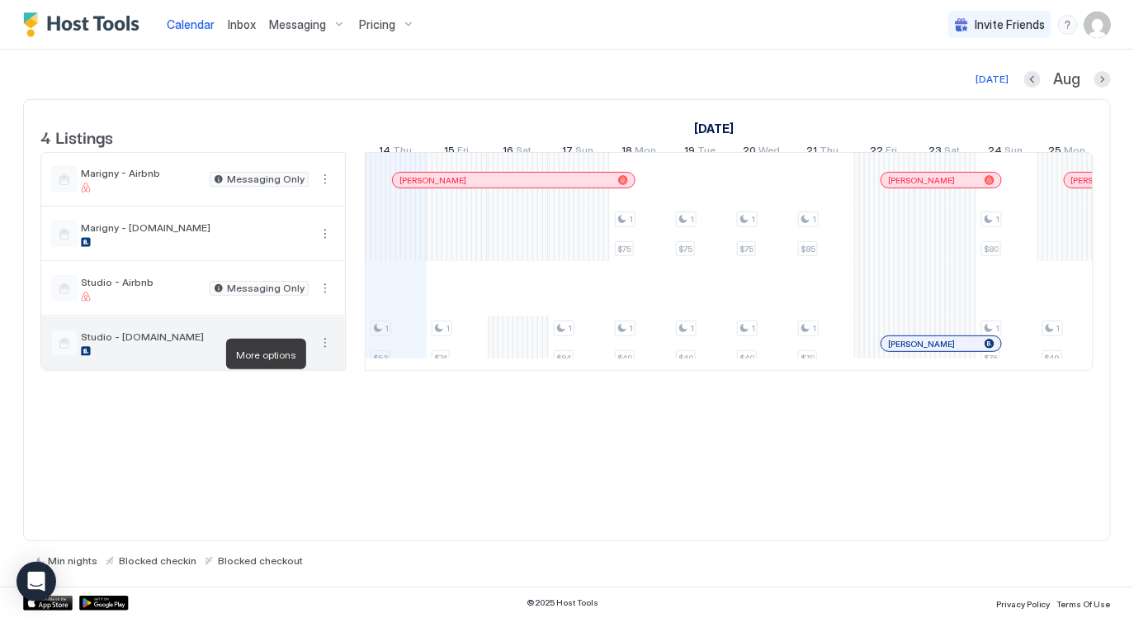
click at [324, 353] on button "More options" at bounding box center [325, 343] width 20 height 20
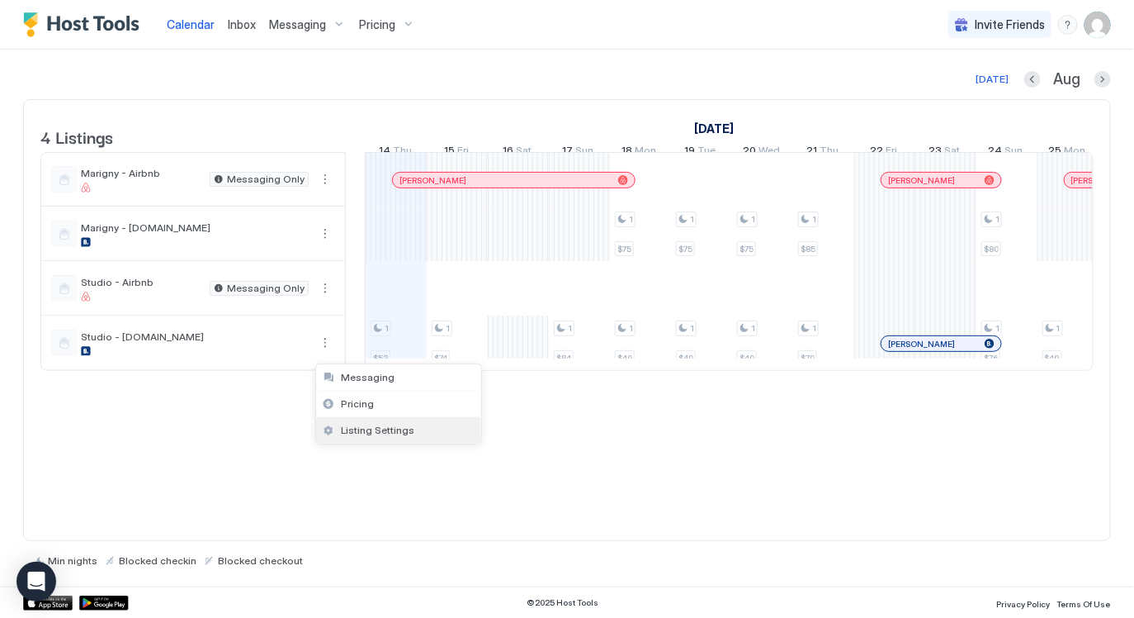
click at [367, 437] on div "Listing Settings" at bounding box center [398, 430] width 165 height 26
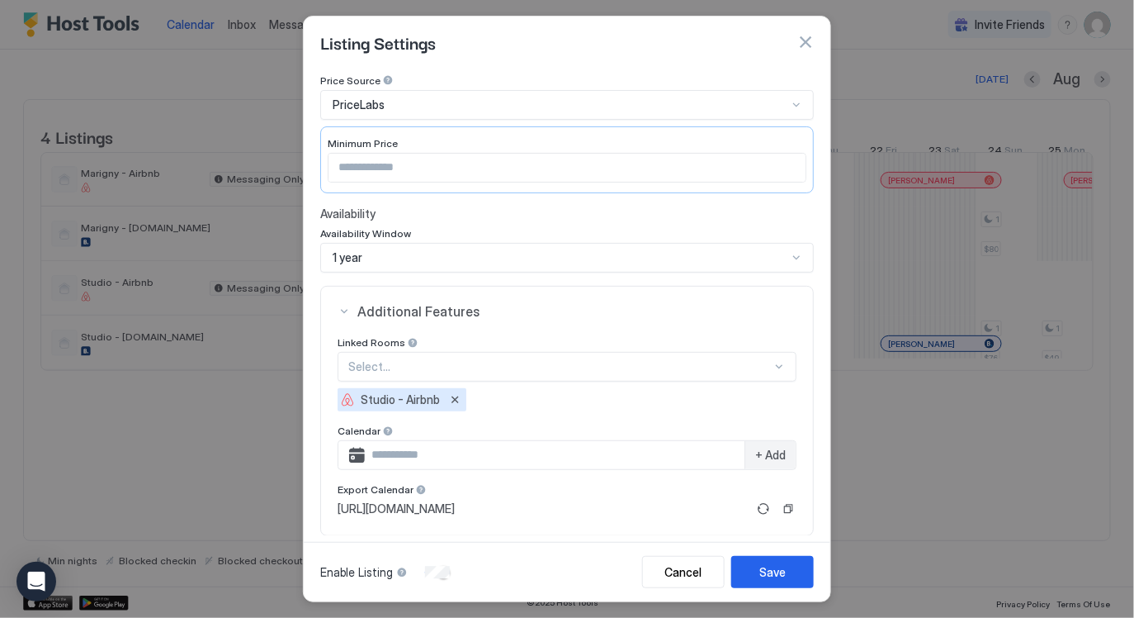
scroll to position [0, 0]
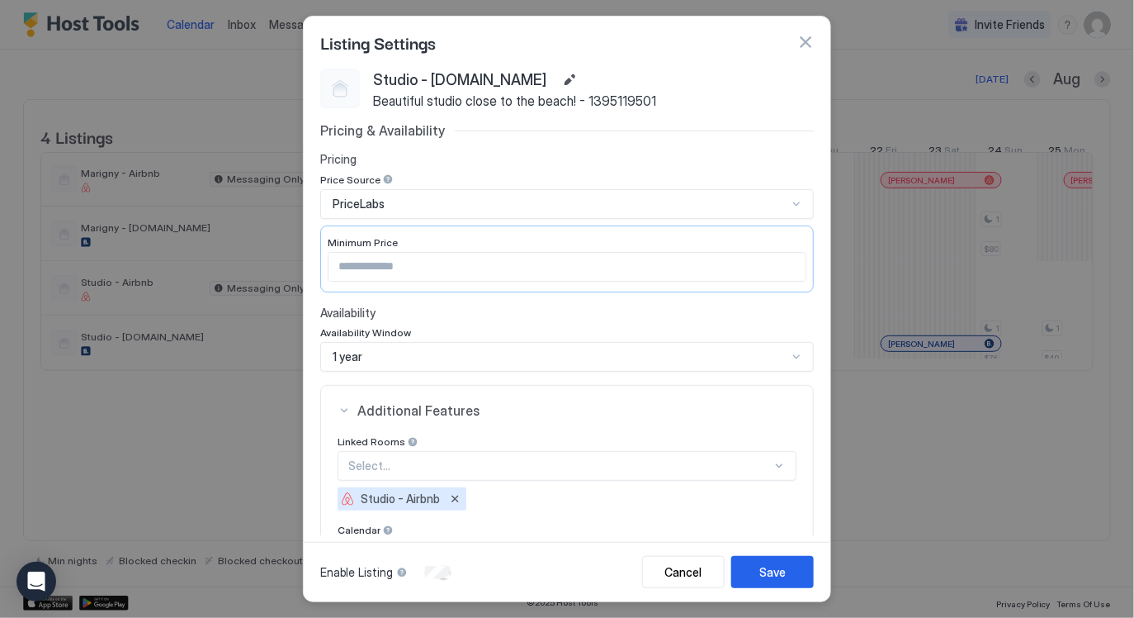
click at [807, 39] on button "button" at bounding box center [805, 42] width 17 height 17
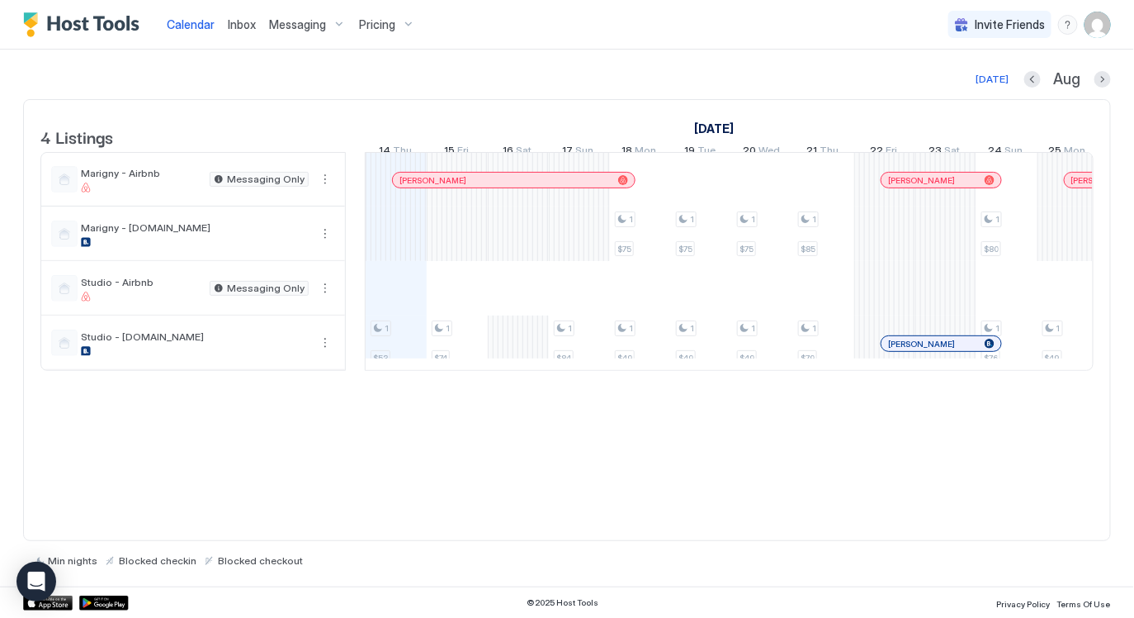
click at [1093, 28] on img "User profile" at bounding box center [1098, 25] width 26 height 26
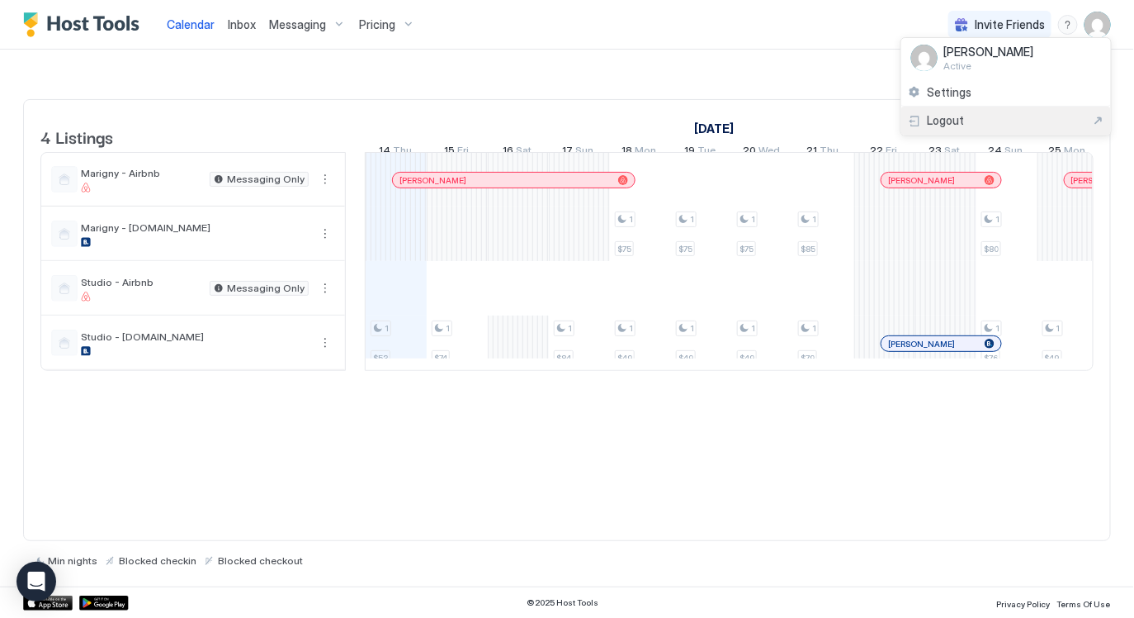
click at [977, 122] on div "Logout" at bounding box center [1006, 120] width 196 height 15
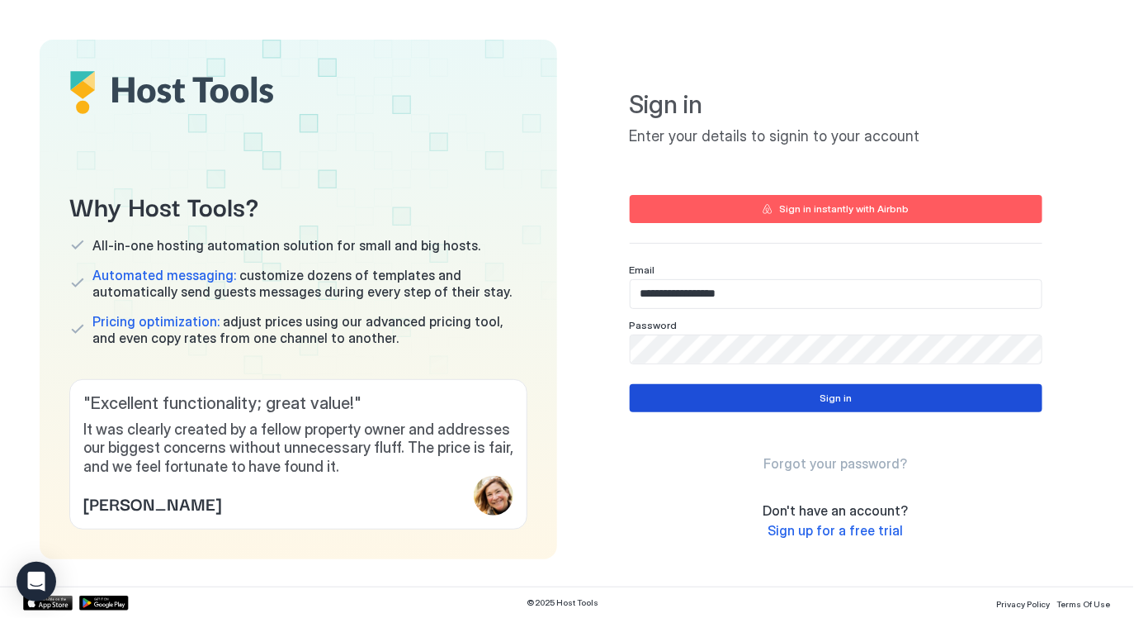
click at [855, 403] on button "Sign in" at bounding box center [836, 398] width 413 height 28
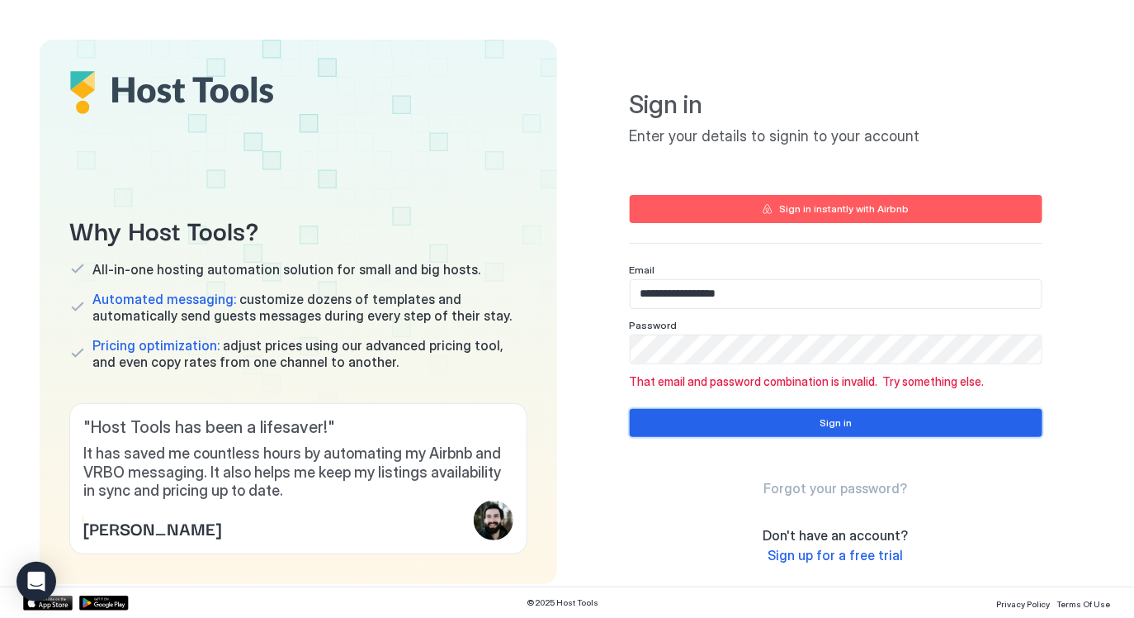
click at [995, 433] on button "Sign in" at bounding box center [836, 423] width 413 height 28
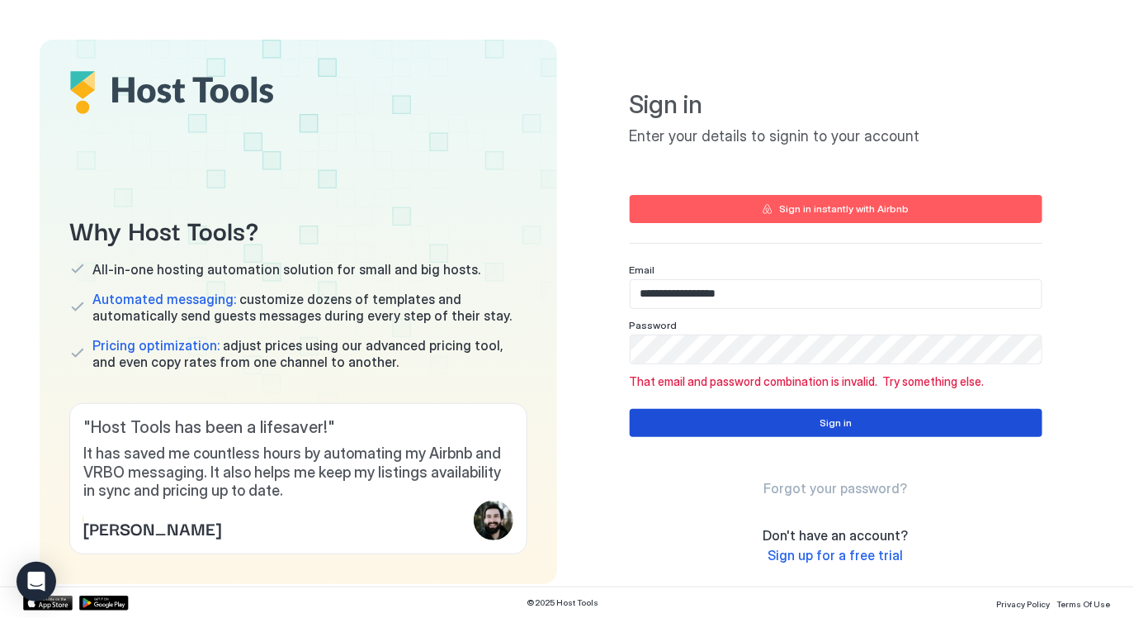
click at [995, 430] on button "Sign in" at bounding box center [836, 423] width 413 height 28
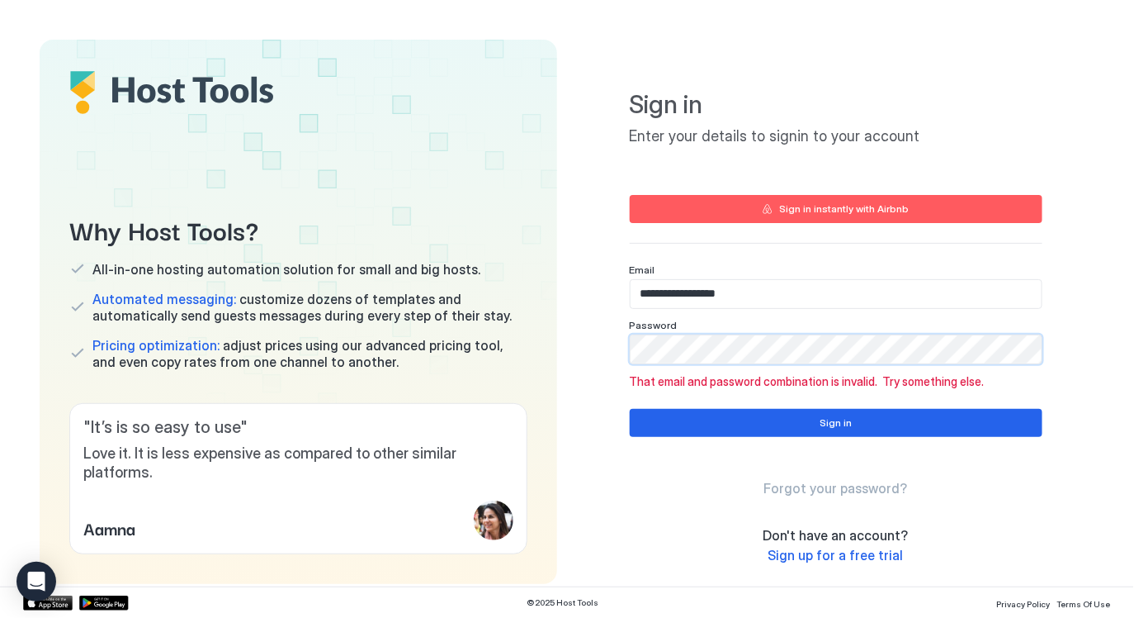
click at [852, 294] on input "**********" at bounding box center [836, 294] width 411 height 28
type input "**********"
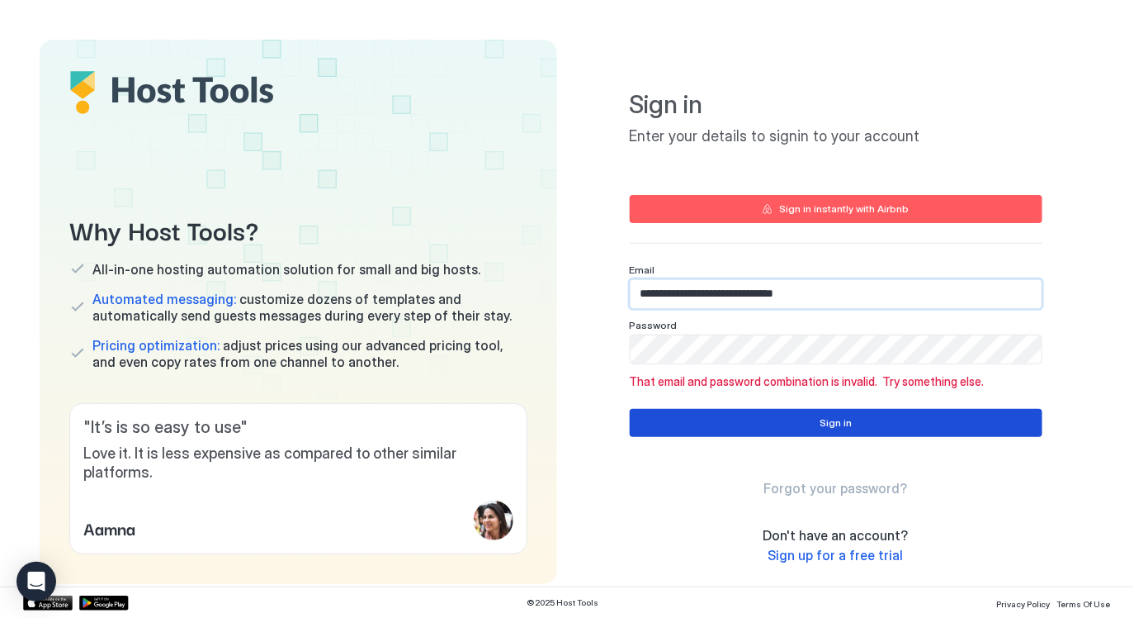
click at [878, 422] on button "Sign in" at bounding box center [836, 423] width 413 height 28
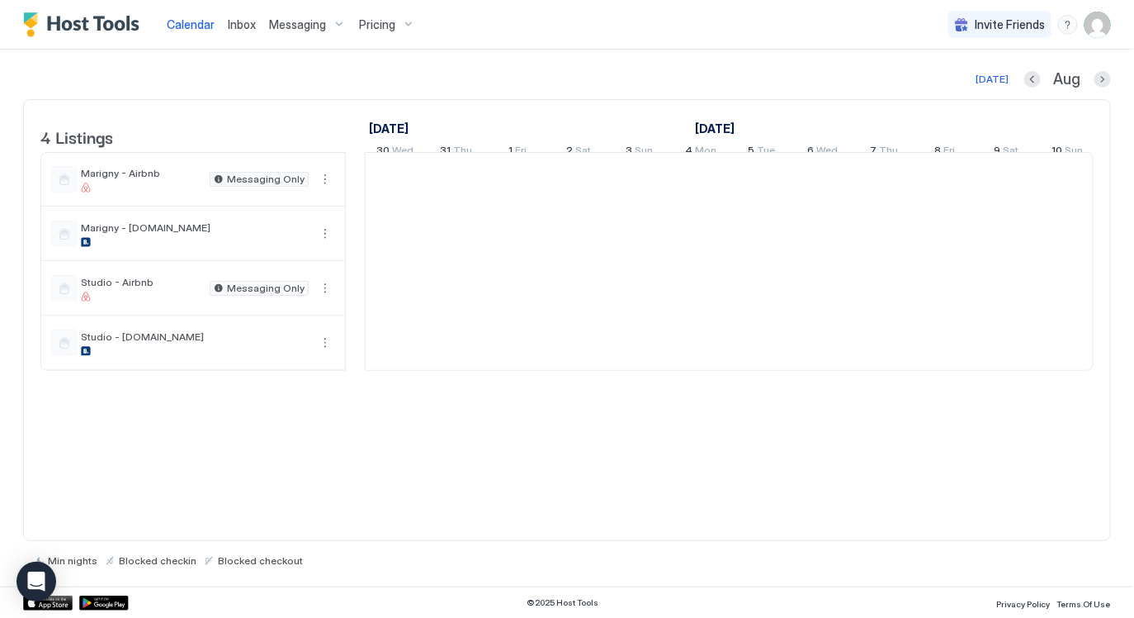
scroll to position [0, 916]
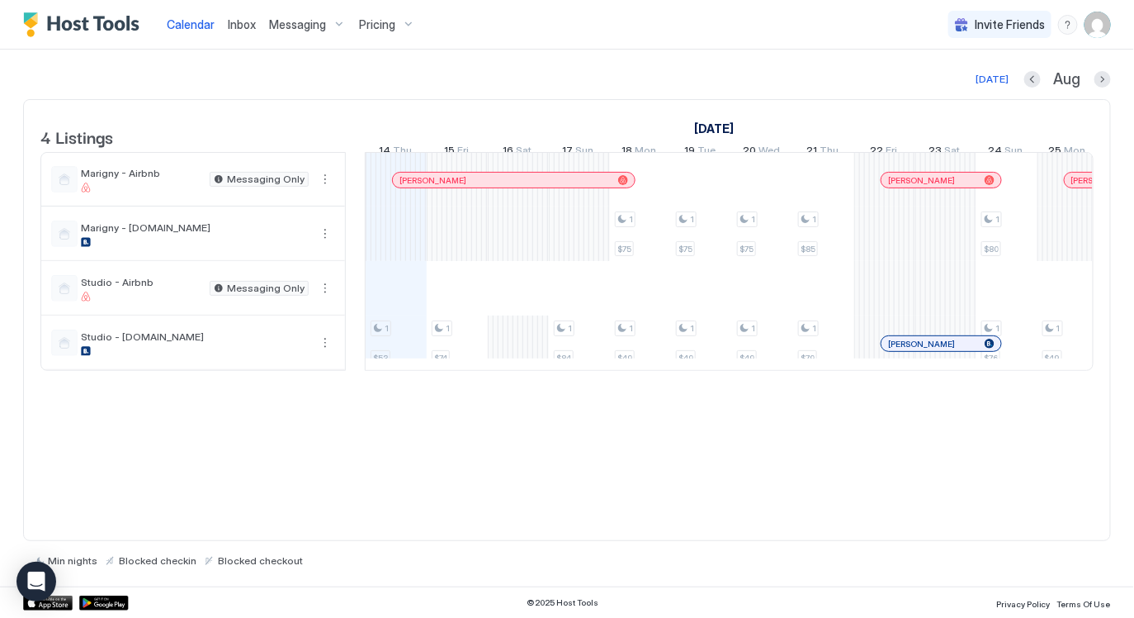
click at [1105, 27] on img "User profile" at bounding box center [1098, 25] width 26 height 26
click at [937, 89] on span "Settings" at bounding box center [950, 92] width 45 height 15
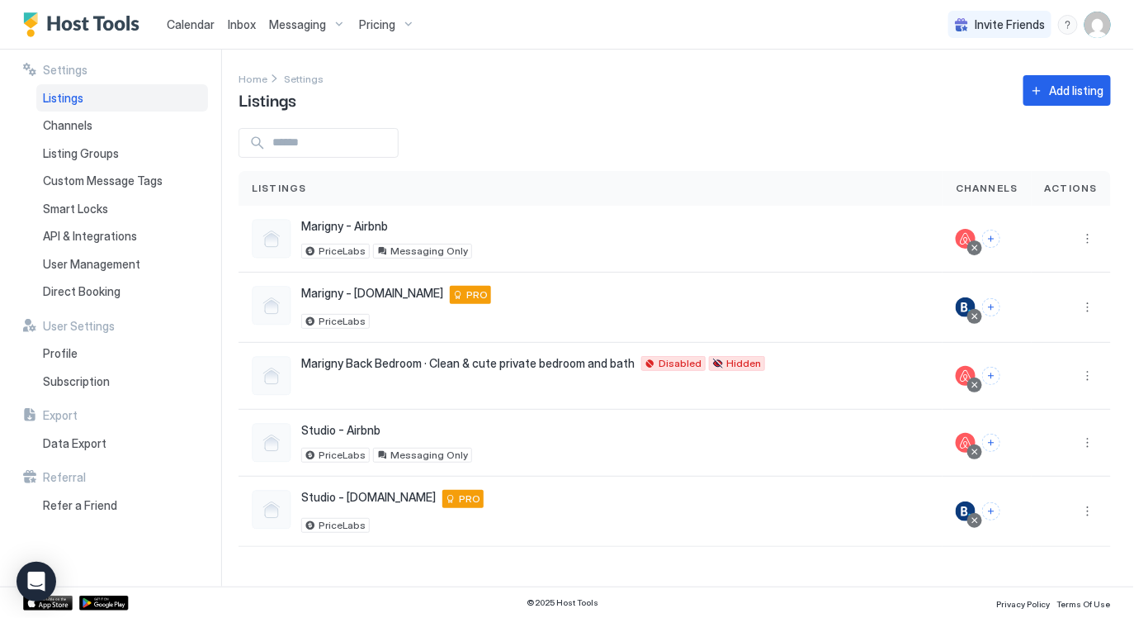
click at [1083, 114] on div "Settings Home Settings Listings Add listing Listings Channels Actions Marigny -…" at bounding box center [687, 318] width 896 height 537
click at [1076, 97] on div "Add listing" at bounding box center [1077, 90] width 54 height 17
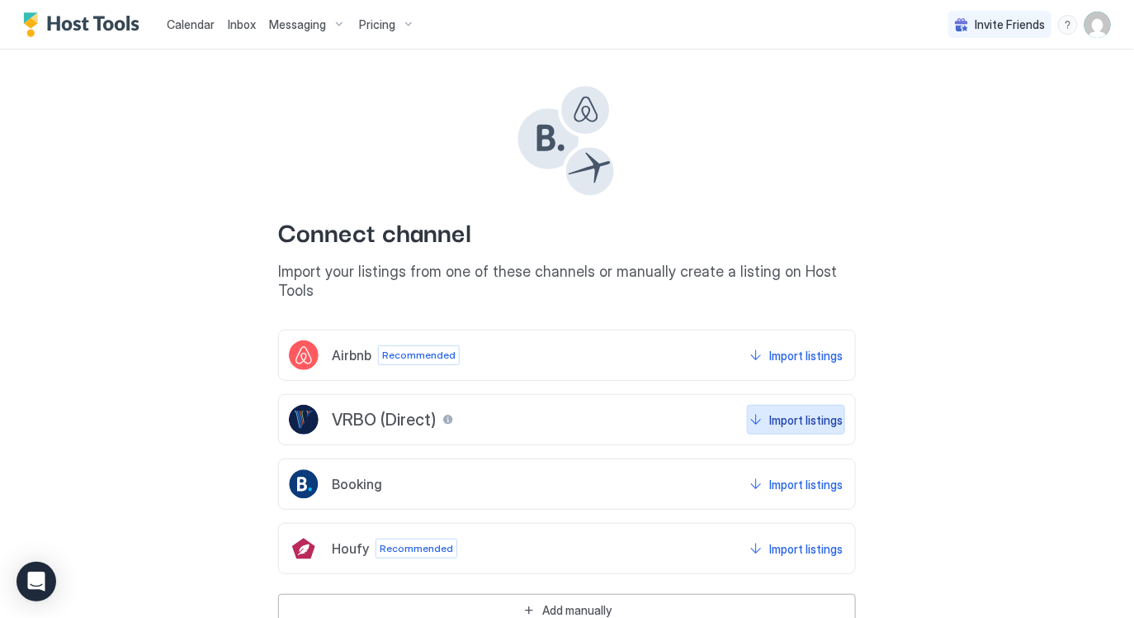
click at [805, 412] on button "Import listings" at bounding box center [796, 420] width 98 height 30
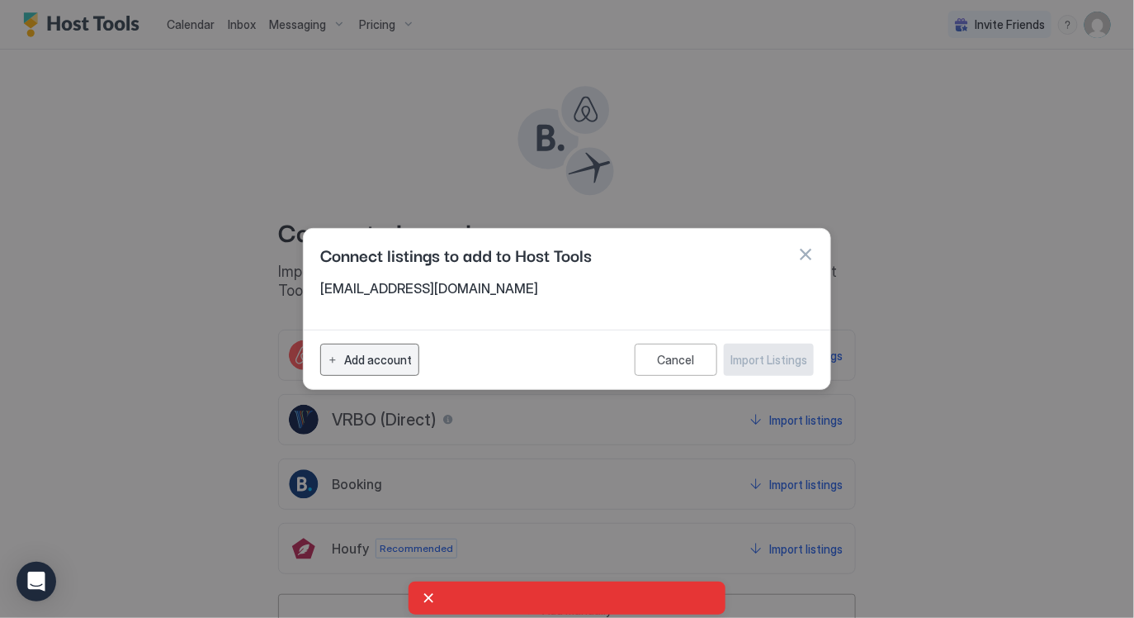
click at [376, 367] on div "Add account" at bounding box center [378, 359] width 68 height 17
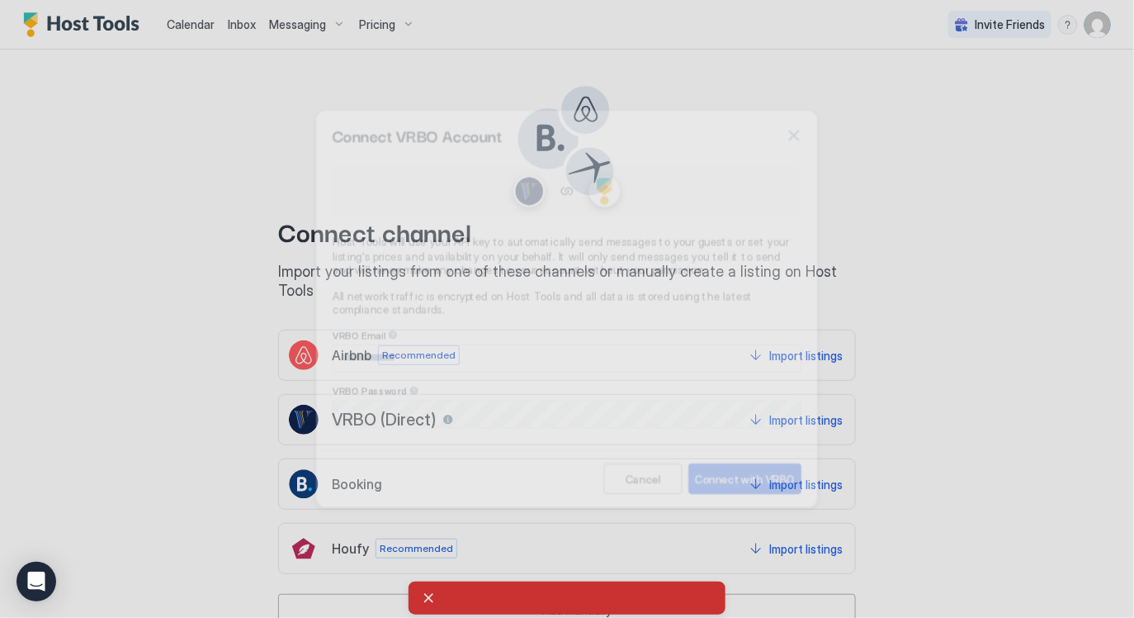
type input "**********"
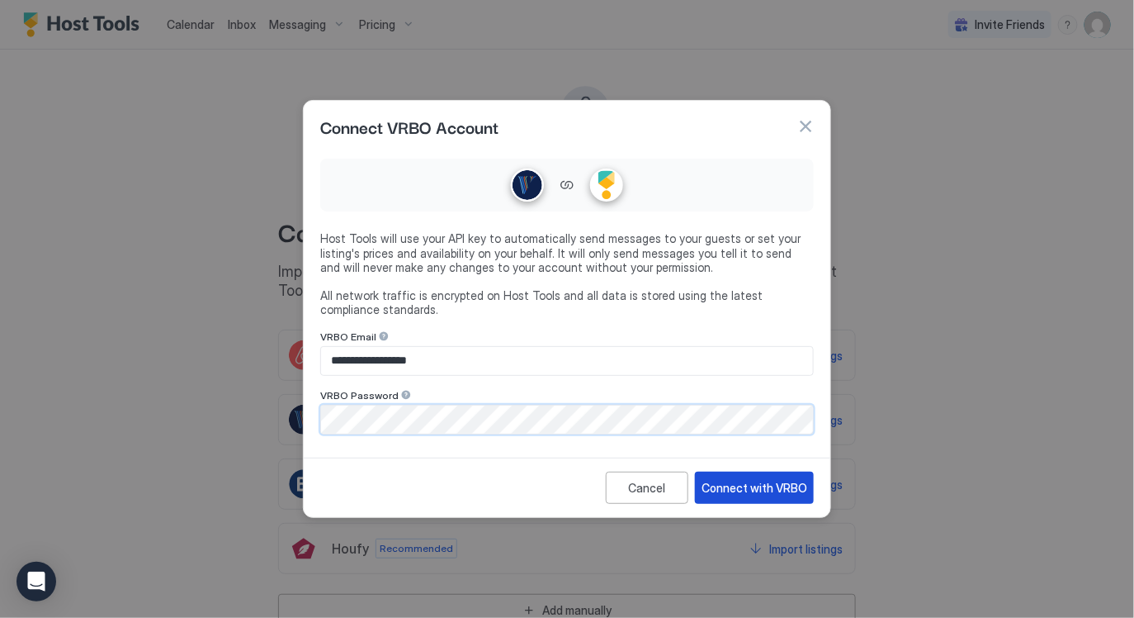
click at [760, 482] on div "Connect with VRBO" at bounding box center [755, 487] width 106 height 17
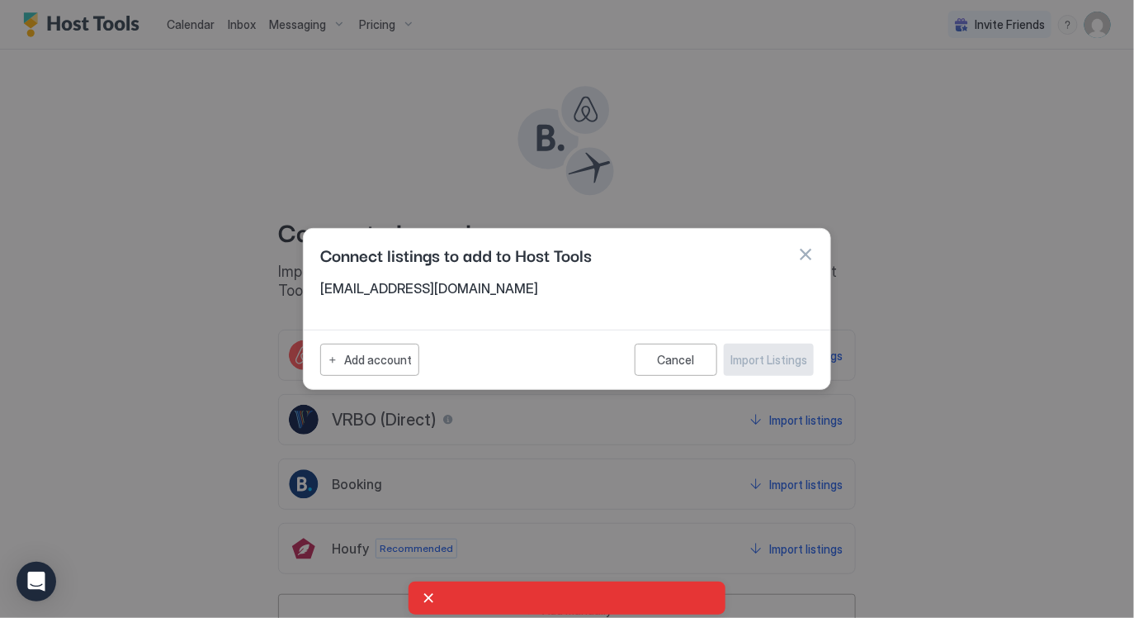
click at [812, 245] on div "Connect listings to add to Host Tools" at bounding box center [567, 254] width 494 height 25
click at [799, 249] on button "button" at bounding box center [805, 254] width 17 height 17
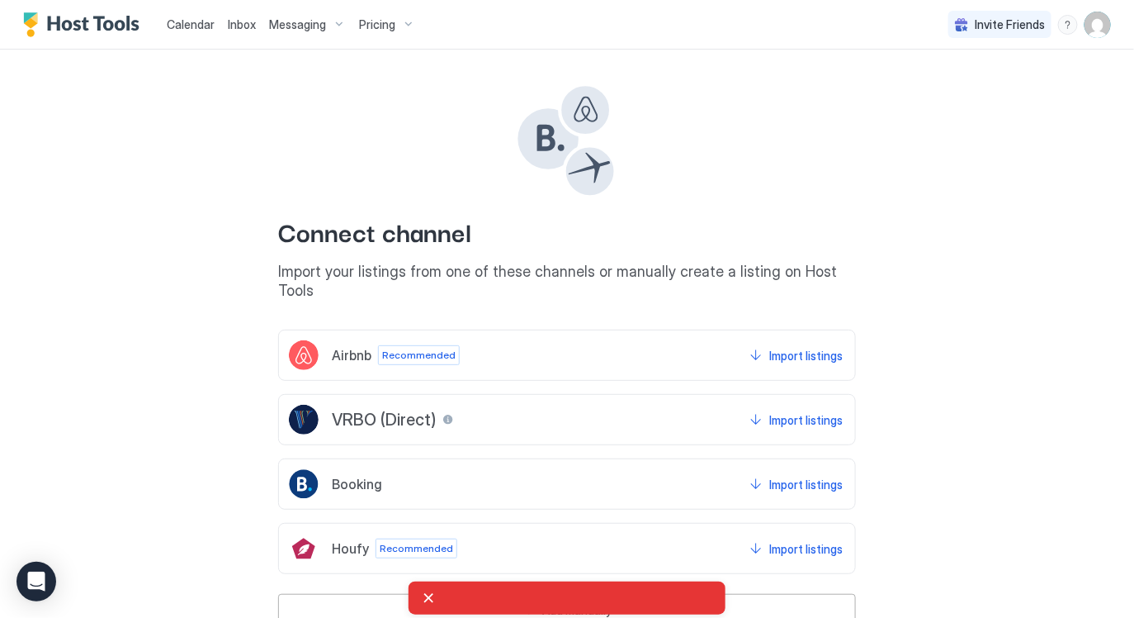
drag, startPoint x: 992, startPoint y: 230, endPoint x: 992, endPoint y: 263, distance: 33.0
click at [992, 230] on div "Connect channel Import your listings from one of these channels or manually cre…" at bounding box center [567, 338] width 1088 height 576
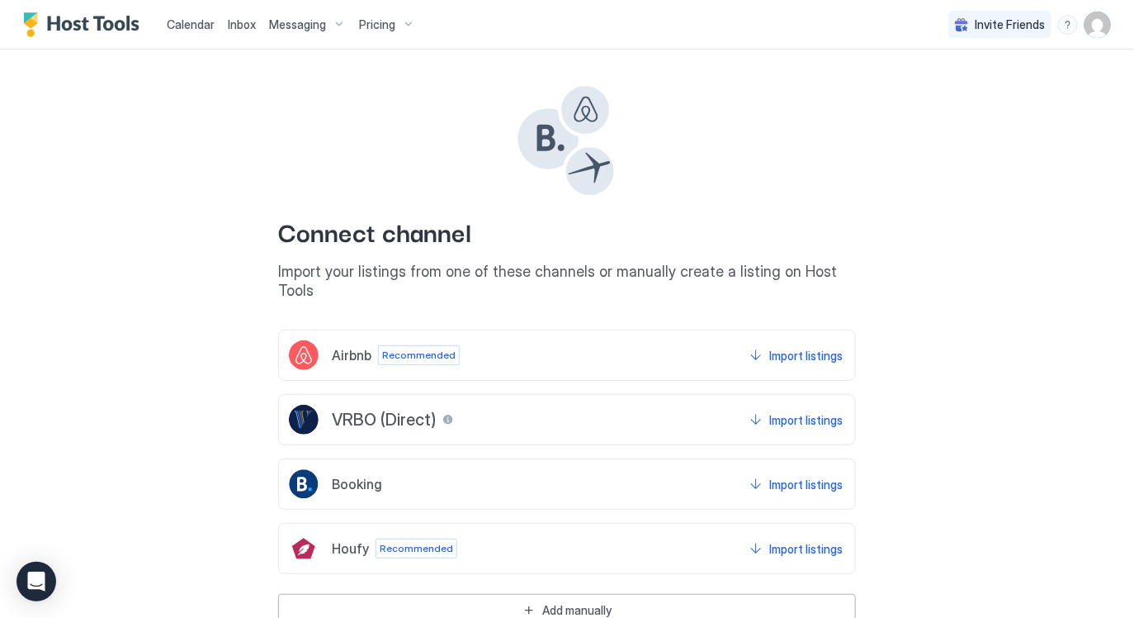
click at [247, 22] on span "Inbox" at bounding box center [242, 24] width 28 height 14
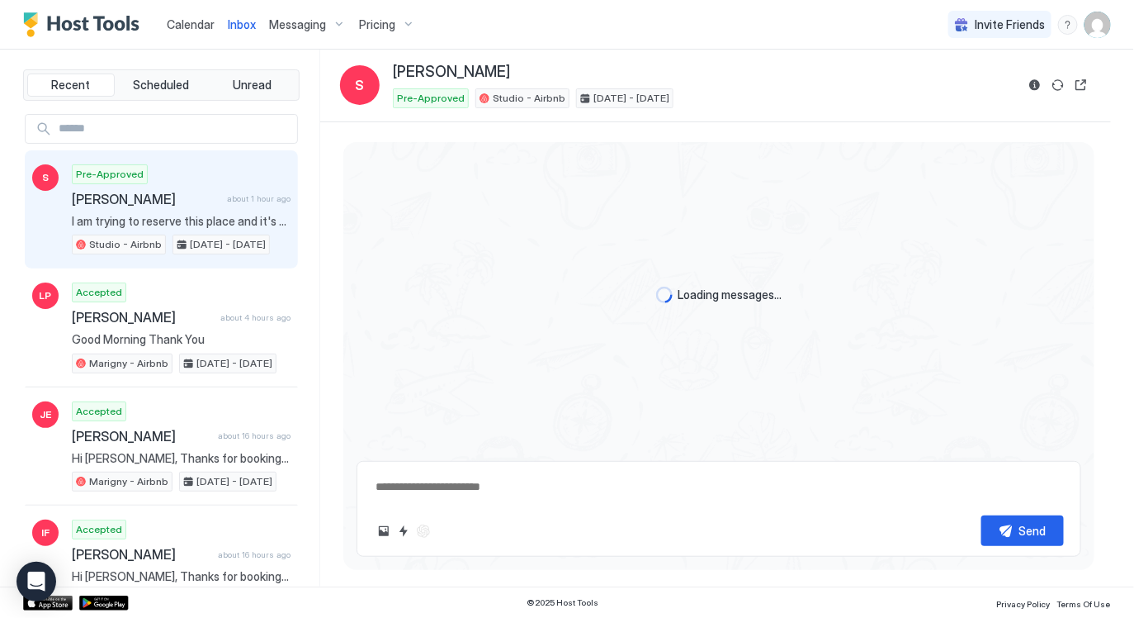
scroll to position [136, 0]
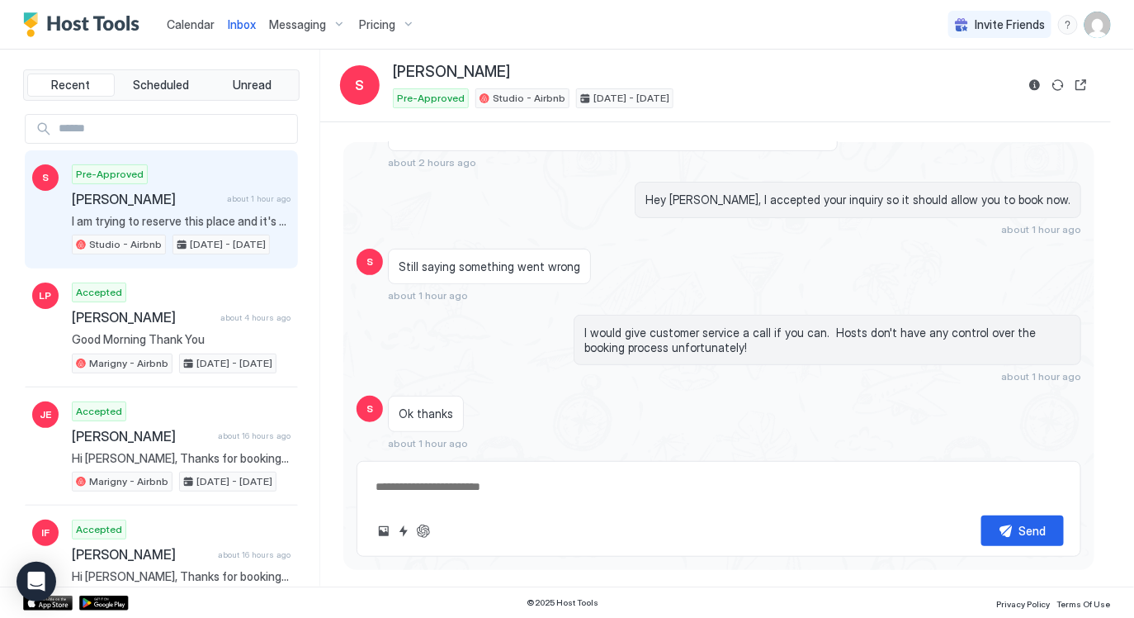
click at [535, 522] on div "Send" at bounding box center [719, 530] width 690 height 31
type textarea "*"
click at [187, 31] on span "Calendar" at bounding box center [191, 24] width 48 height 14
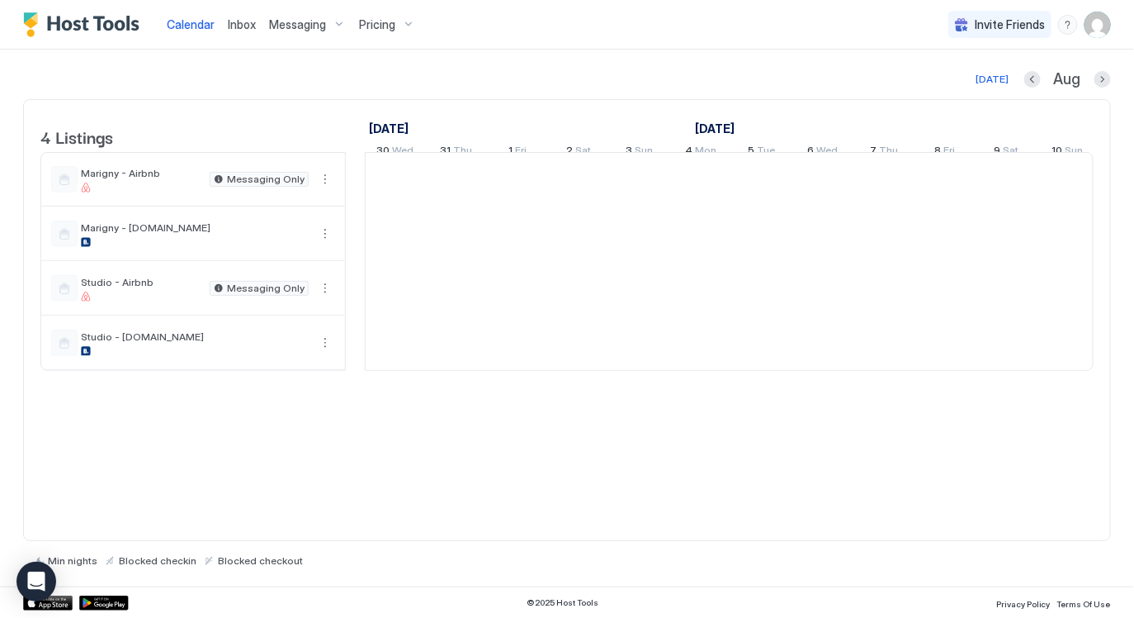
scroll to position [0, 916]
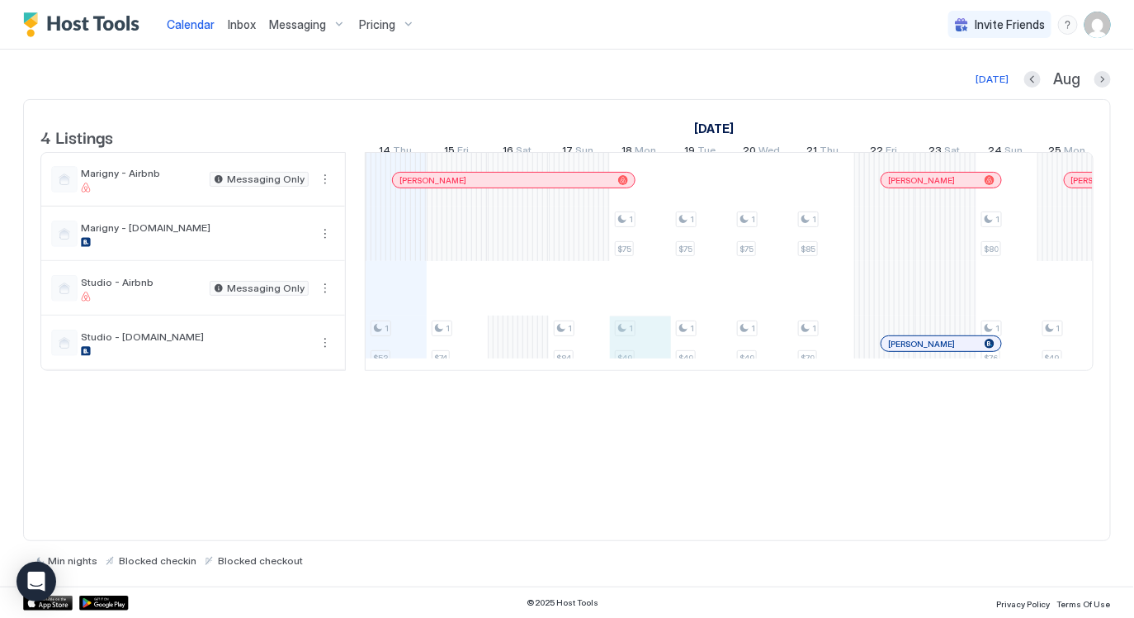
click at [652, 358] on div "1 $53 1 $74 1 $84 1 $75 1 $49 1 $75 1 $49 1 $75 1 $49 1 $85 1 $79 1 $80 1 $76 1…" at bounding box center [1037, 261] width 3177 height 217
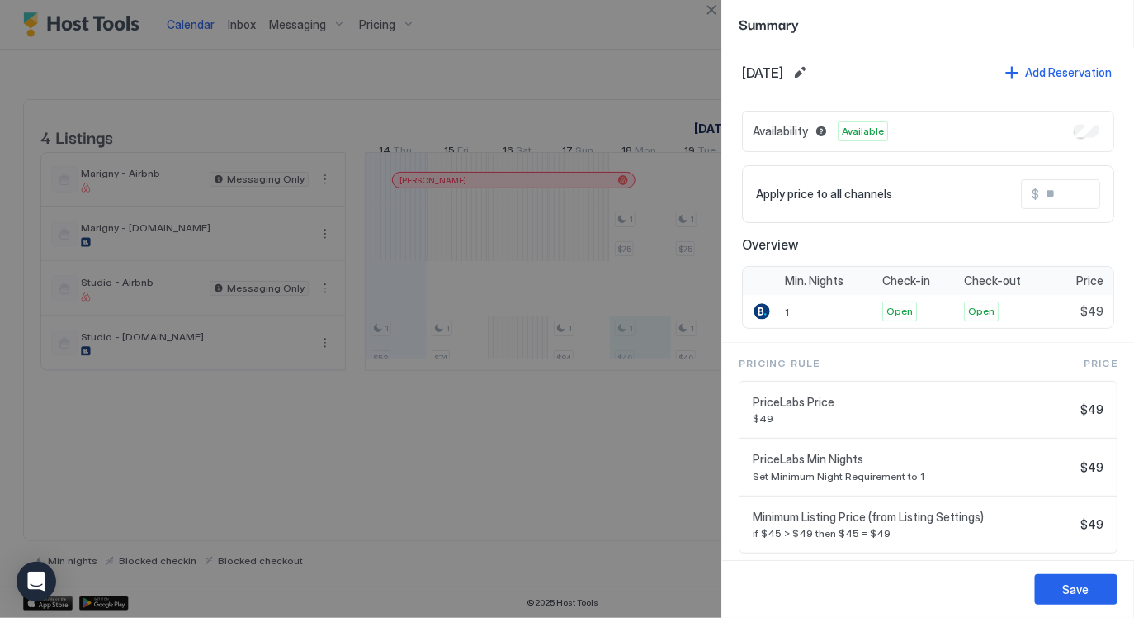
scroll to position [36, 0]
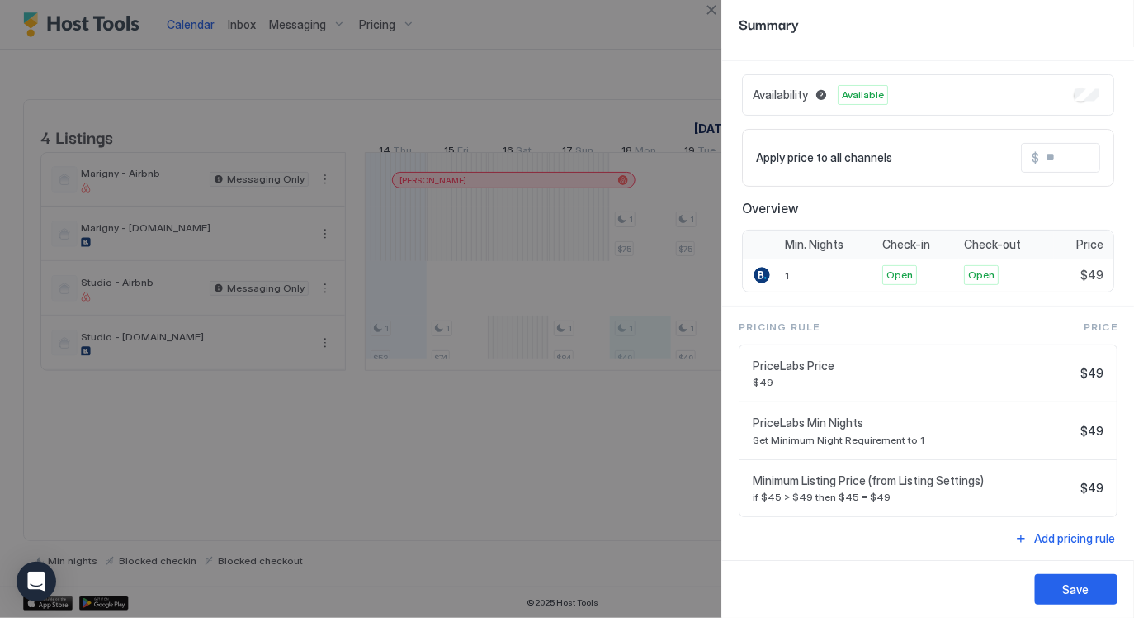
click at [691, 359] on div at bounding box center [567, 309] width 1134 height 618
click at [712, 15] on button "Close" at bounding box center [712, 10] width 20 height 20
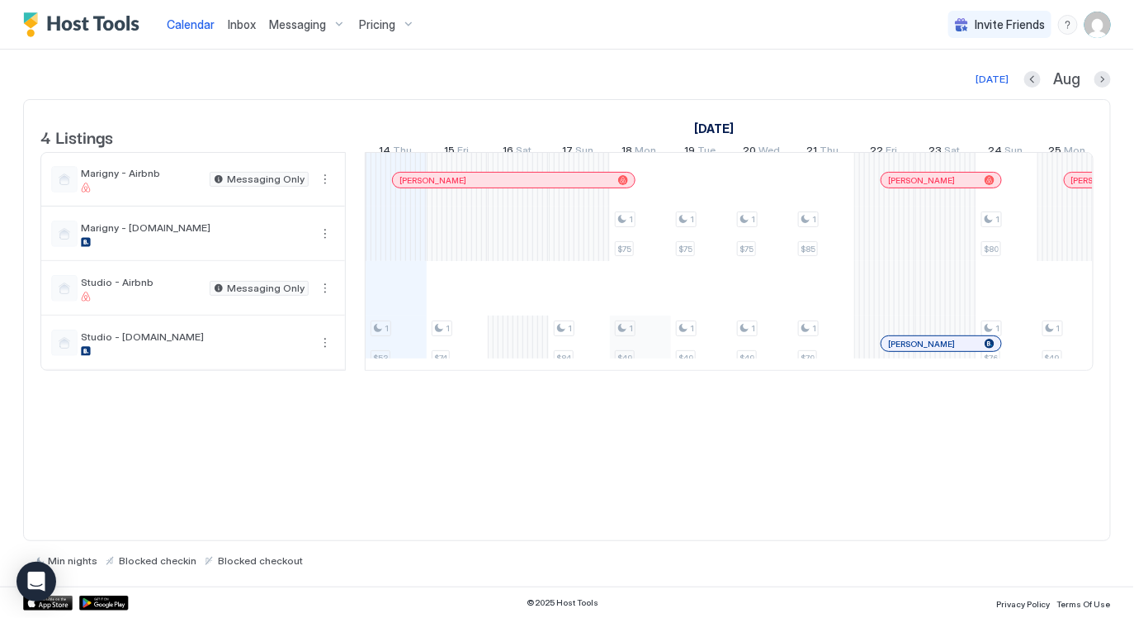
click at [643, 364] on div "1 $53 1 $74 1 $84 1 $75 1 $49 1 $75 1 $49 1 $75 1 $49 1 $85 1 $79 1 $80 1 $76 1…" at bounding box center [1037, 261] width 3177 height 217
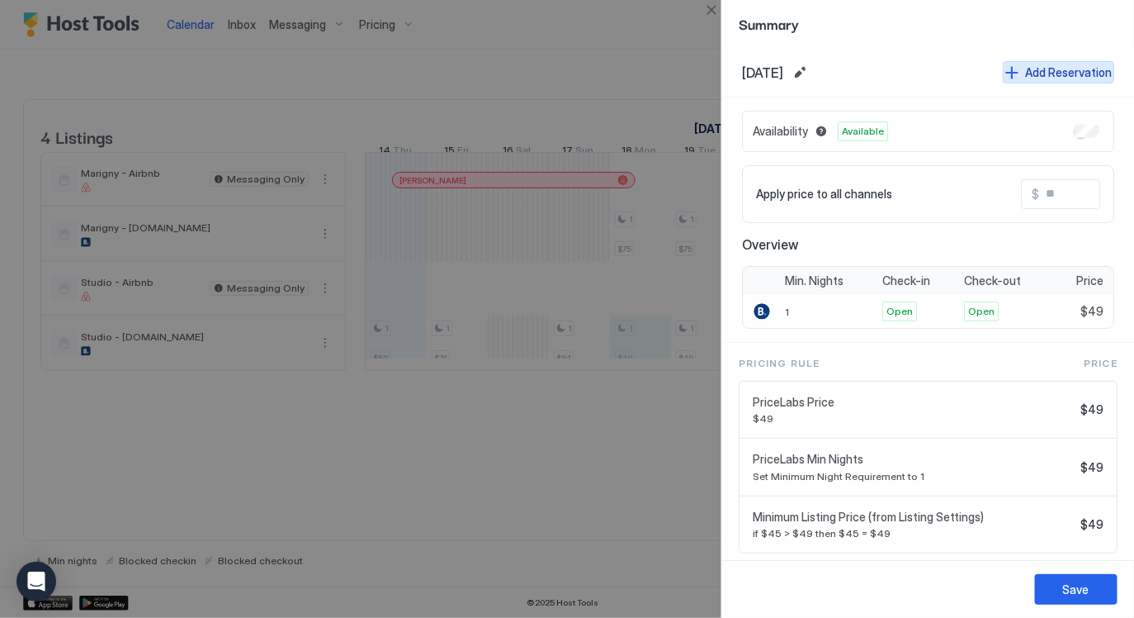
click at [1070, 76] on div "Add Reservation" at bounding box center [1068, 72] width 87 height 17
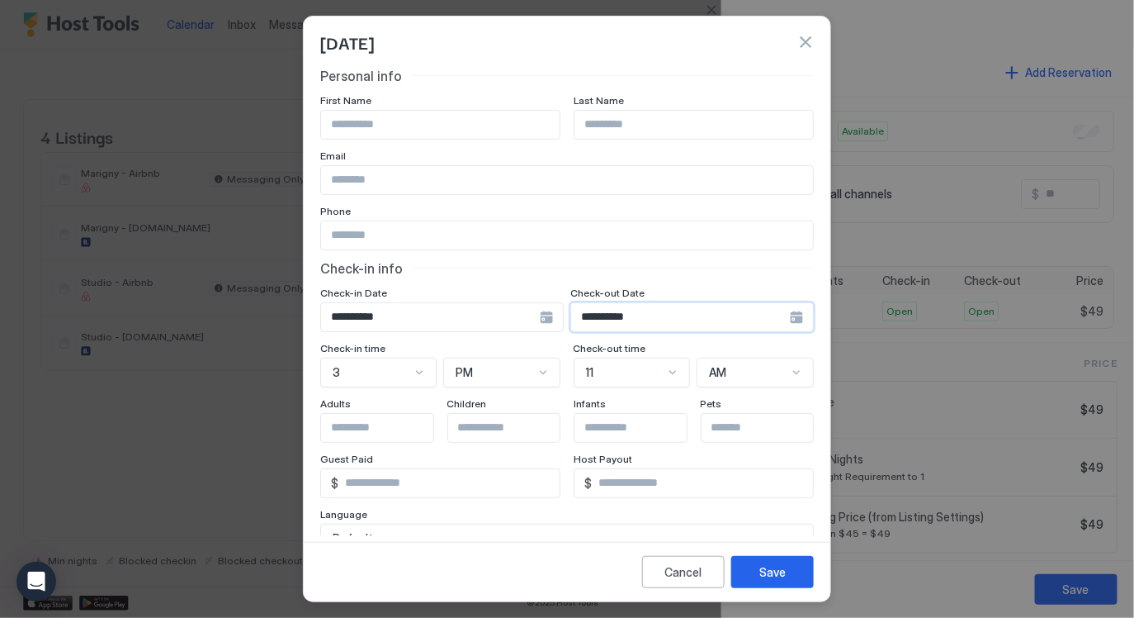
click at [540, 315] on input "**********" at bounding box center [430, 317] width 219 height 28
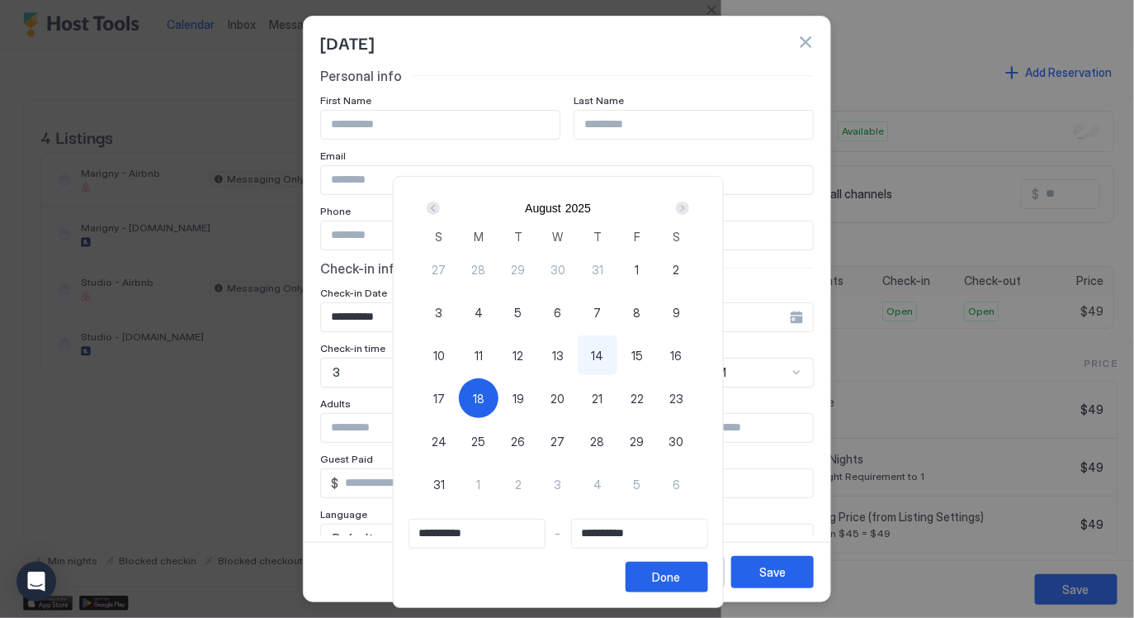
click at [524, 395] on span "19" at bounding box center [519, 398] width 12 height 17
type input "**********"
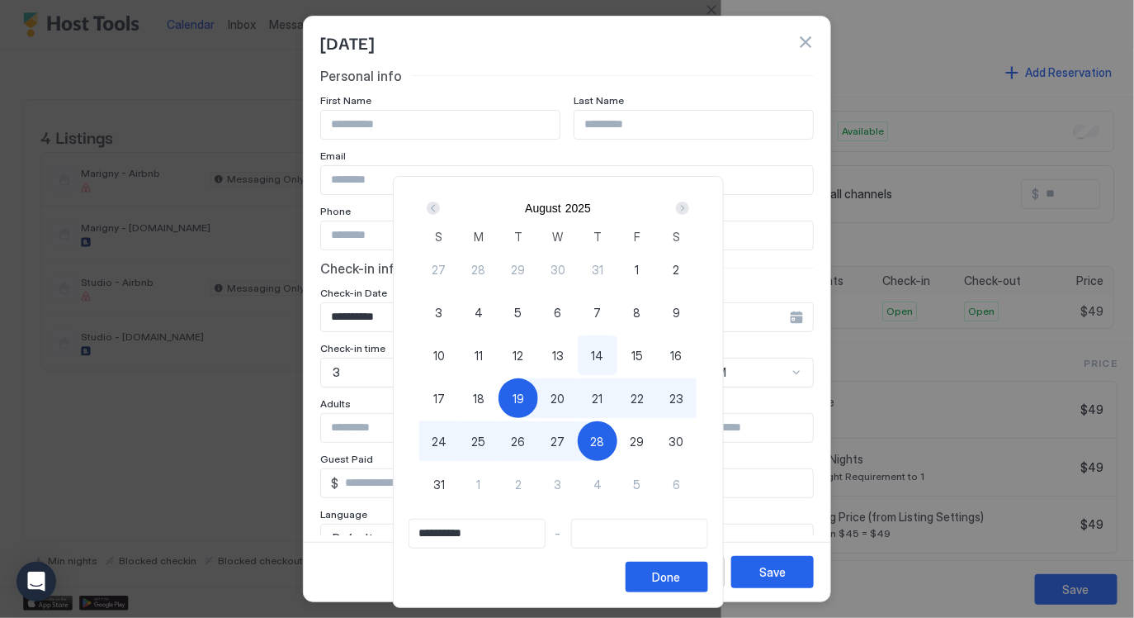
type input "**********"
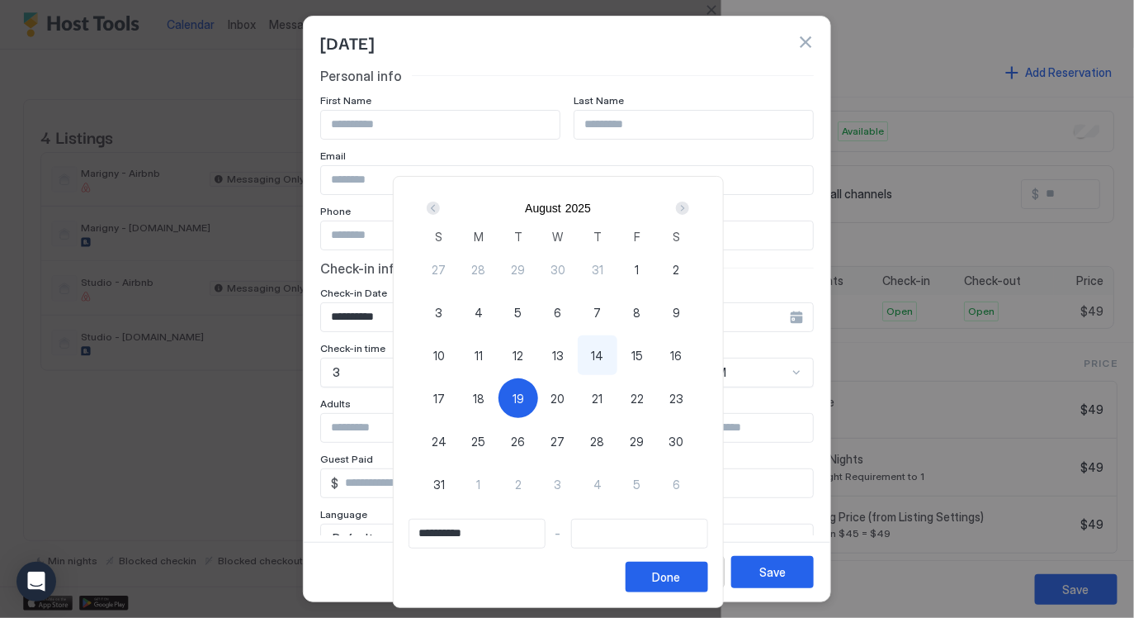
click at [485, 396] on span "18" at bounding box center [479, 398] width 12 height 17
type input "**********"
click at [485, 395] on span "18" at bounding box center [479, 398] width 12 height 17
type input "**********"
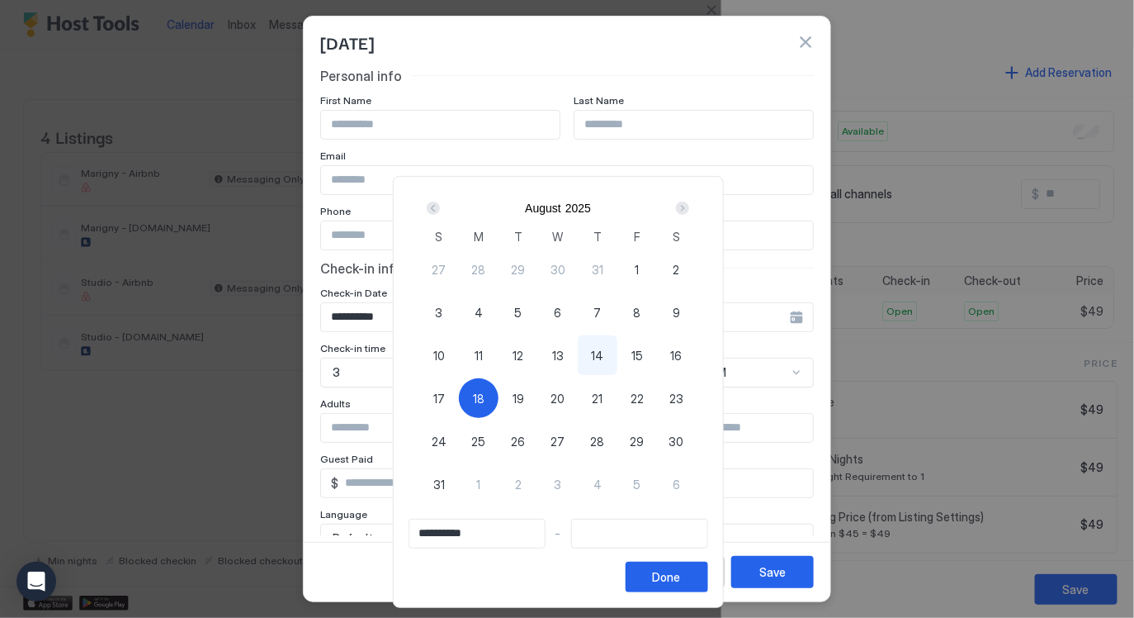
type input "**********"
click at [524, 395] on span "19" at bounding box center [519, 398] width 12 height 17
type input "**********"
click at [484, 395] on span "18" at bounding box center [479, 398] width 12 height 17
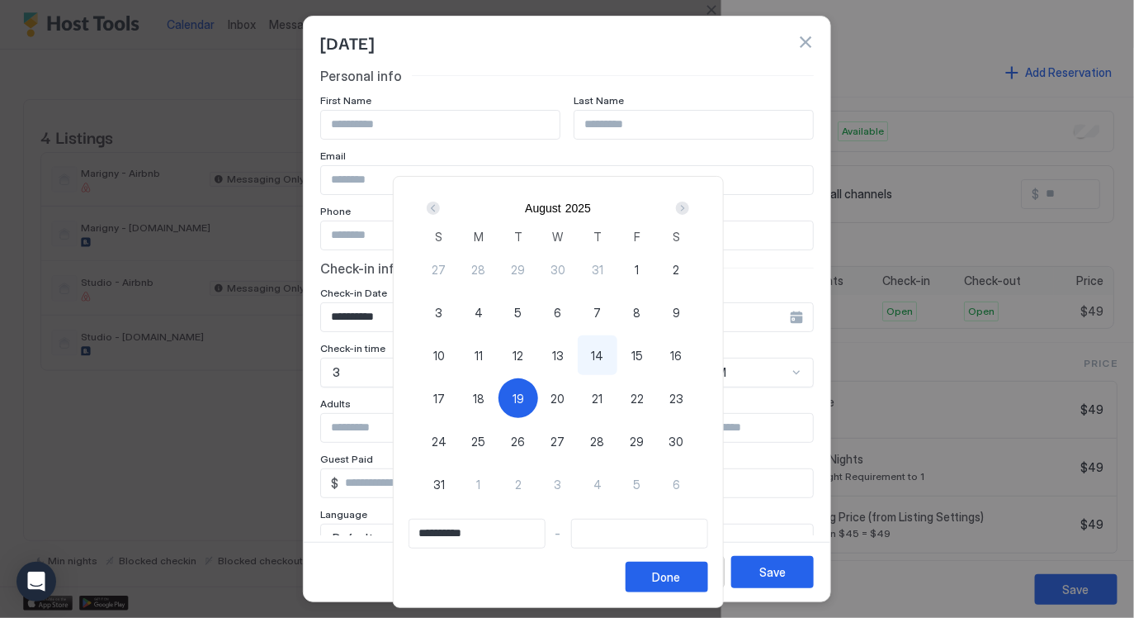
type input "**********"
click at [514, 395] on div "19" at bounding box center [519, 398] width 40 height 40
type input "**********"
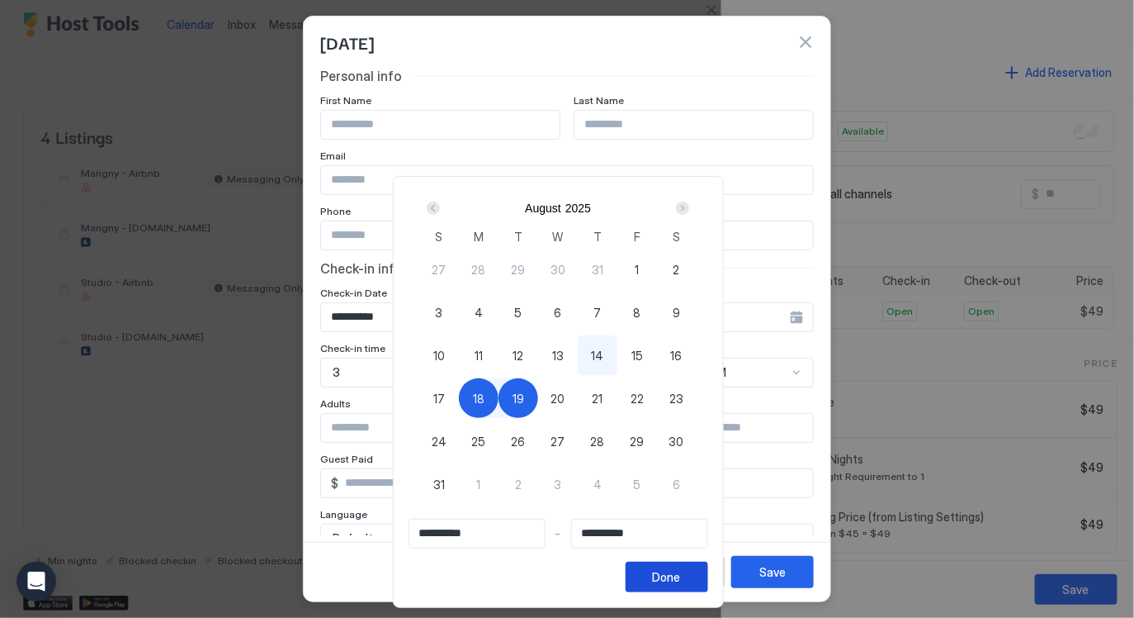
click at [681, 575] on div "Done" at bounding box center [667, 576] width 28 height 17
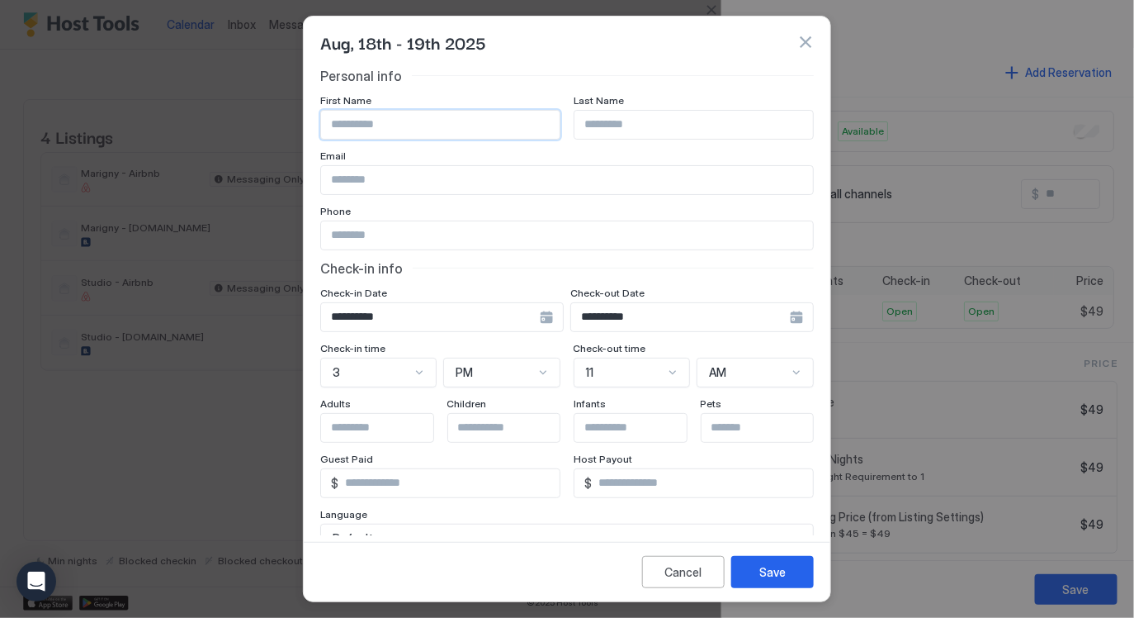
click at [450, 132] on input "Input Field" at bounding box center [440, 125] width 239 height 28
type input "****"
click at [783, 568] on div "Save" at bounding box center [773, 571] width 26 height 17
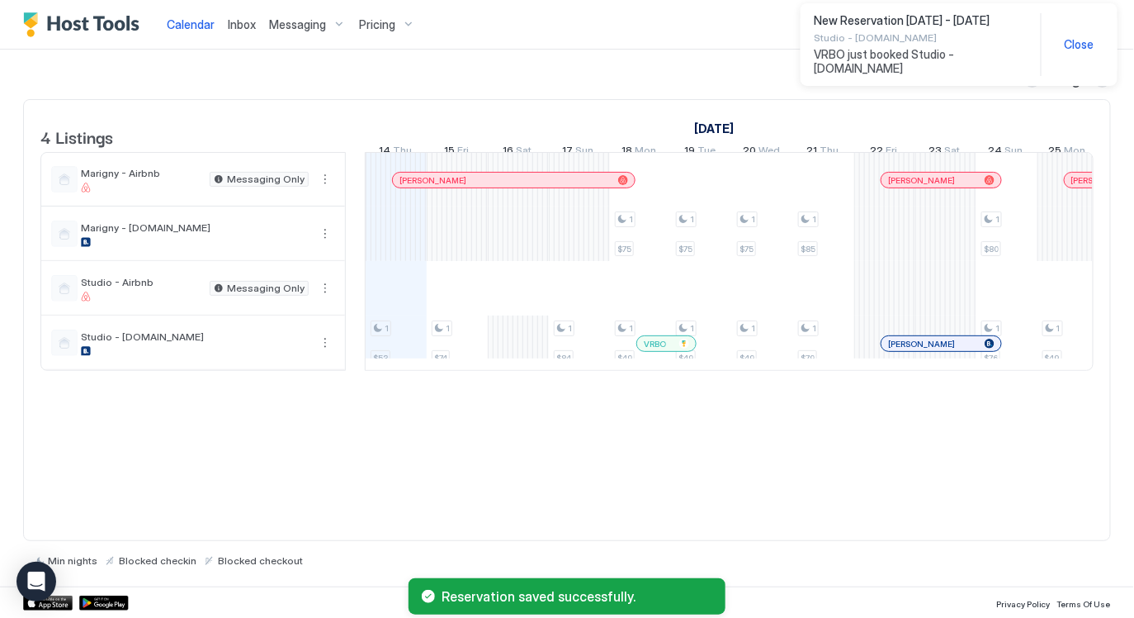
click at [1079, 37] on span "Close" at bounding box center [1080, 44] width 30 height 15
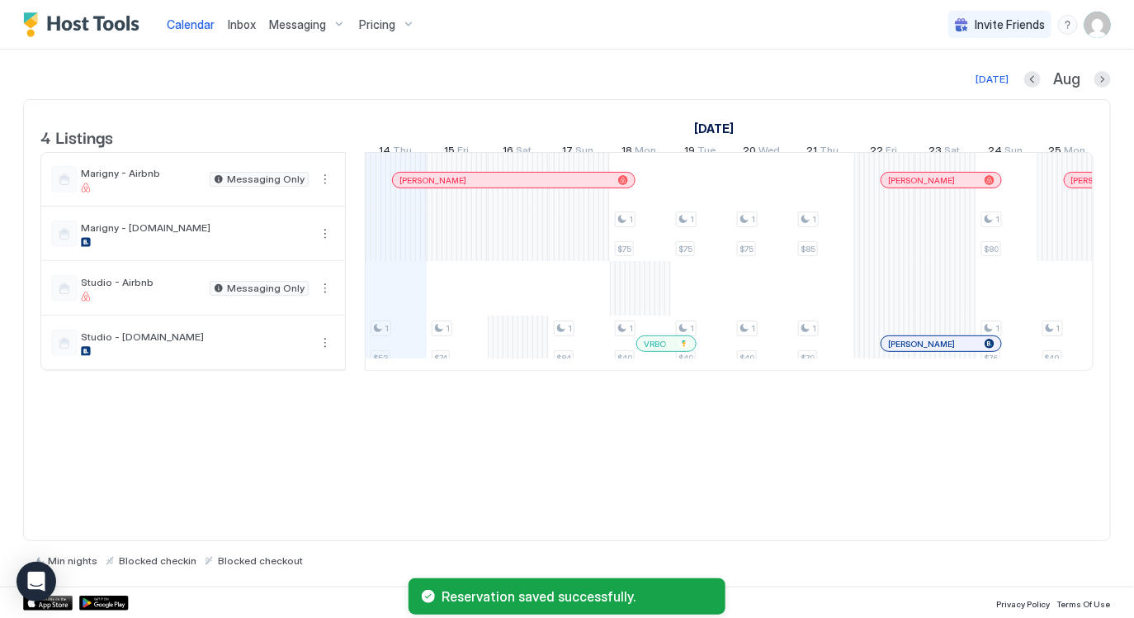
click at [736, 468] on div "4 Listings July 2025 August 2025 September 2025 30 Wed 31 Thu 1 Fri 2 Sat 3 Sun…" at bounding box center [567, 320] width 1088 height 442
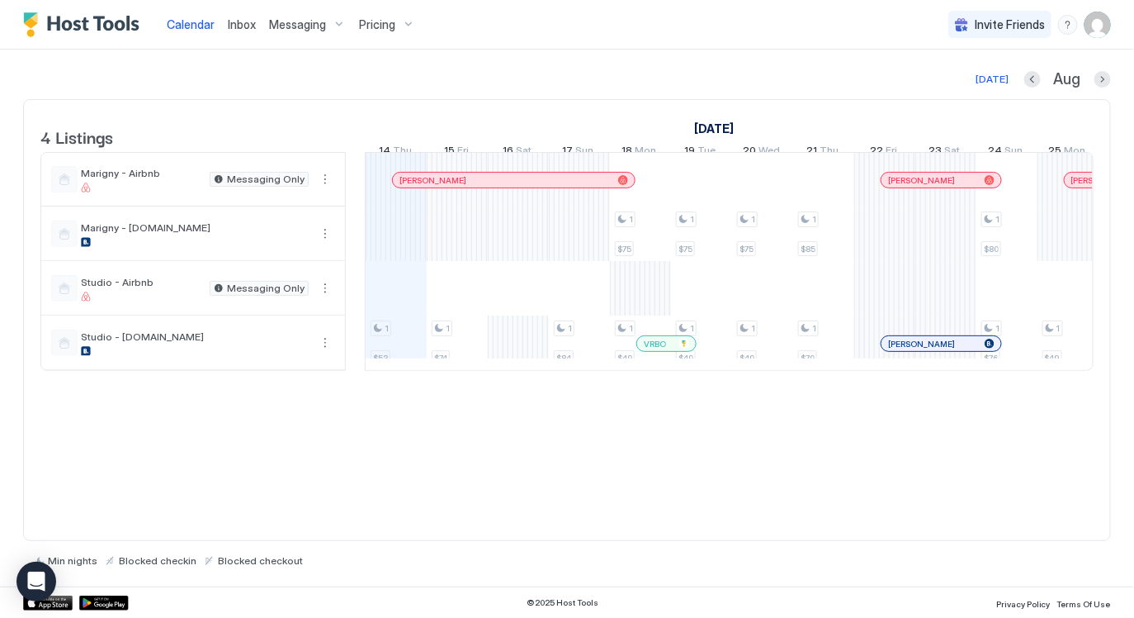
click at [654, 350] on div at bounding box center [654, 343] width 13 height 13
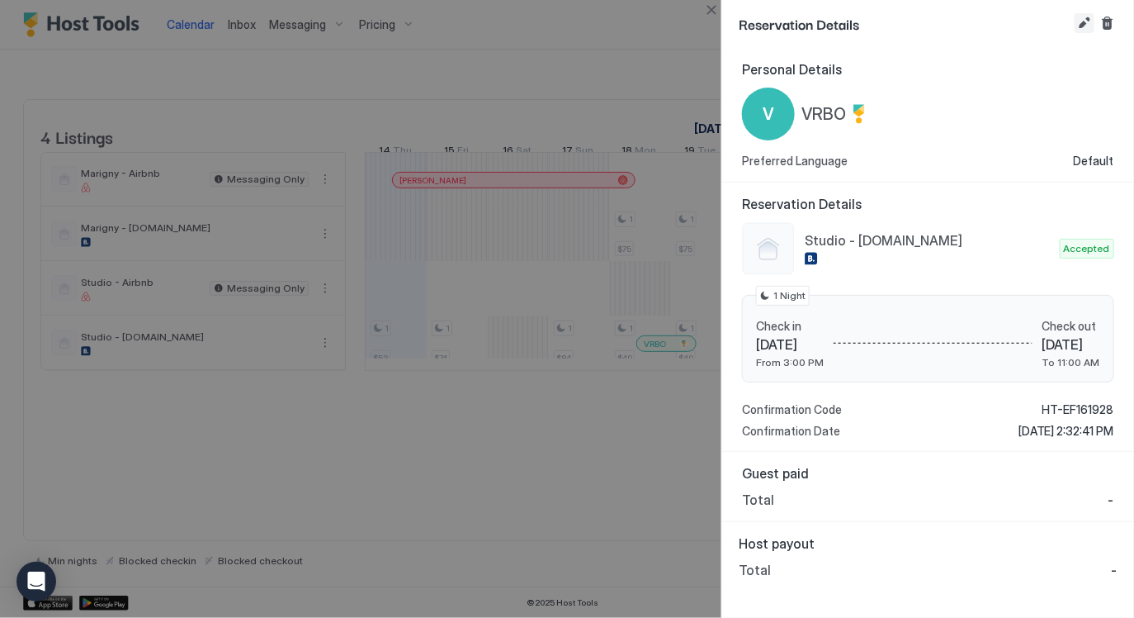
click at [1087, 18] on button "Edit reservation" at bounding box center [1085, 23] width 20 height 20
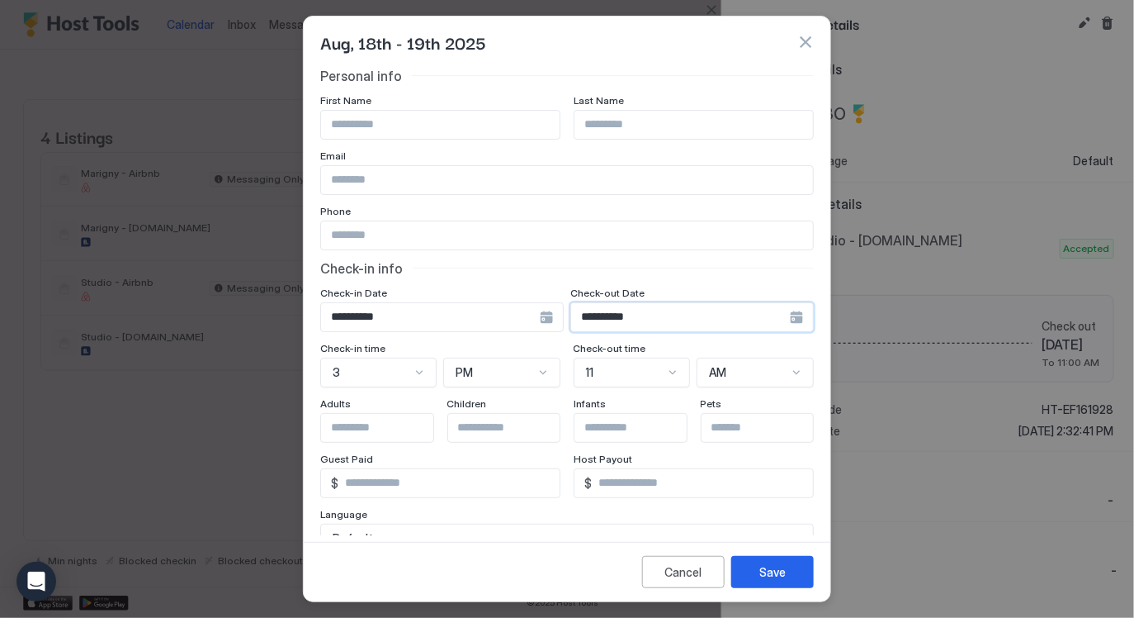
click at [540, 311] on input "**********" at bounding box center [430, 317] width 219 height 28
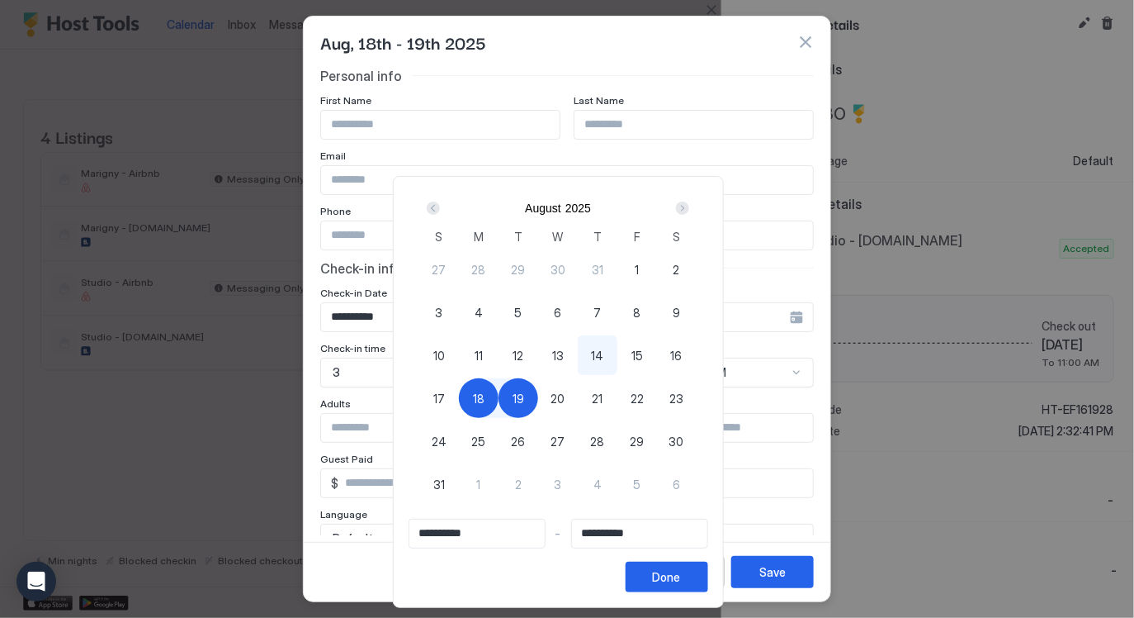
click at [565, 400] on span "20" at bounding box center [558, 398] width 14 height 17
type input "**********"
click at [493, 395] on div "18" at bounding box center [479, 398] width 40 height 40
type input "**********"
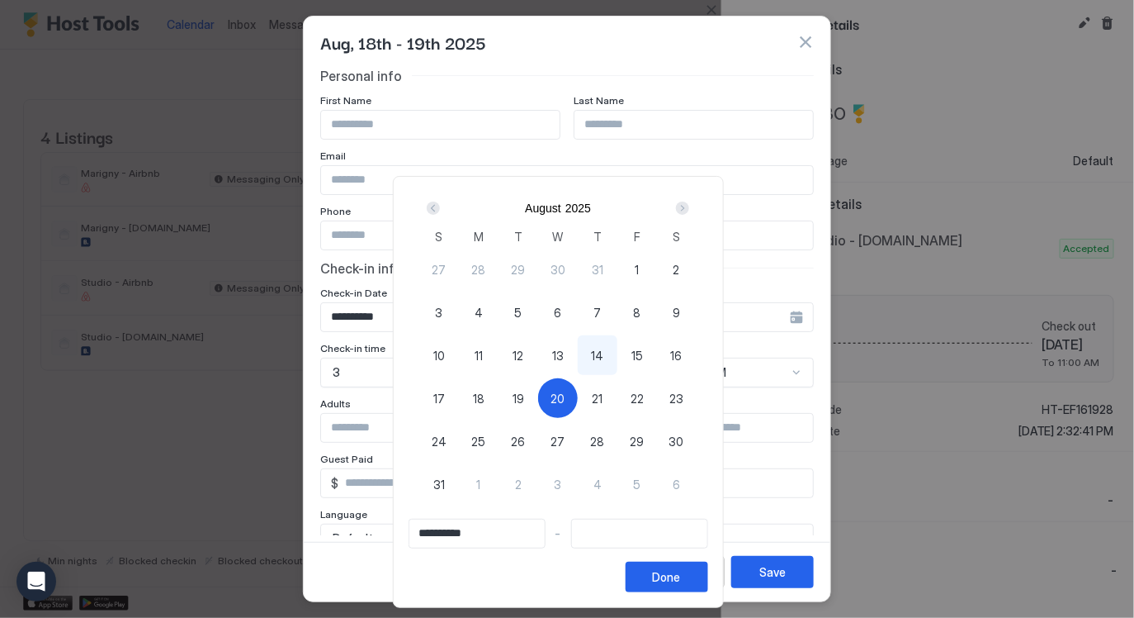
type input "**********"
click at [566, 395] on span "20" at bounding box center [558, 398] width 14 height 17
type input "**********"
click at [679, 594] on div "**********" at bounding box center [558, 392] width 331 height 432
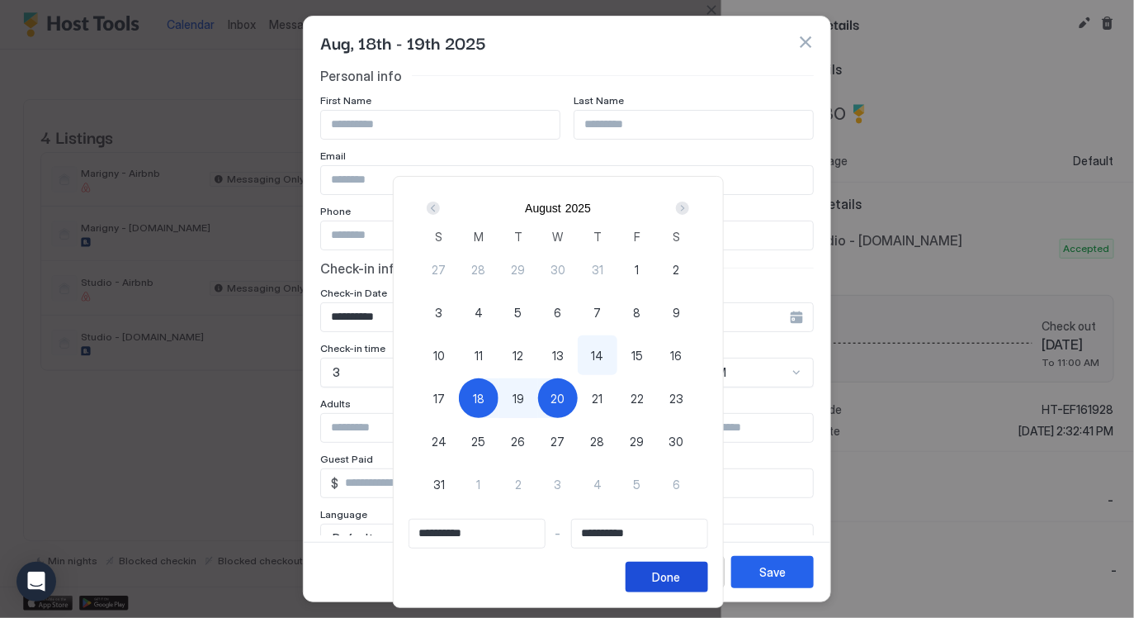
click at [679, 562] on button "Done" at bounding box center [667, 576] width 83 height 31
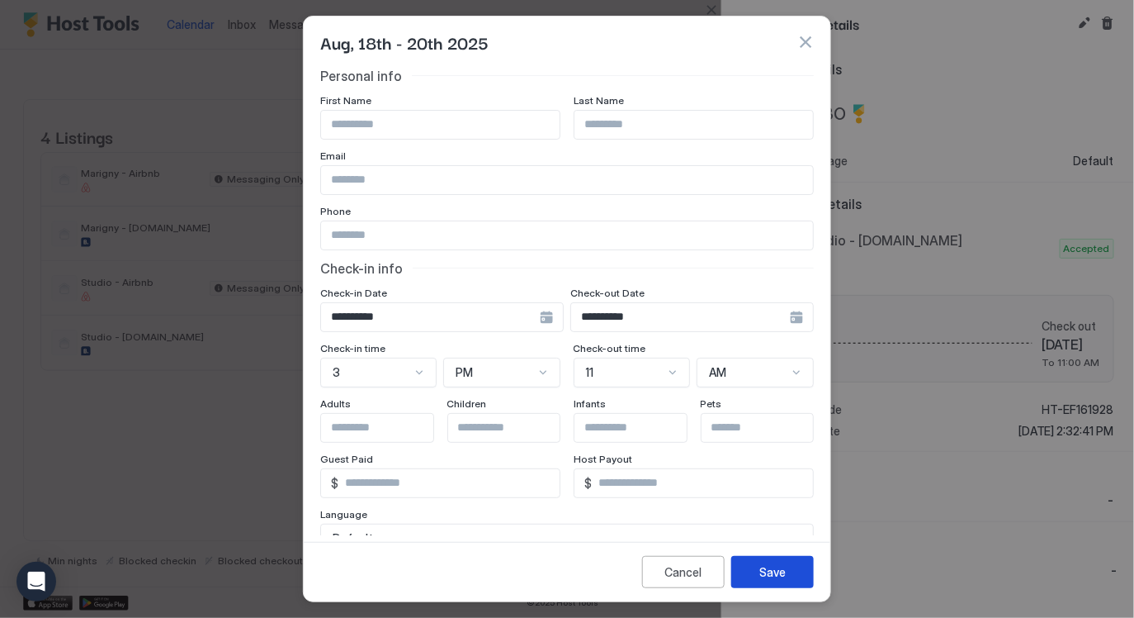
click at [761, 573] on div "Save" at bounding box center [773, 571] width 26 height 17
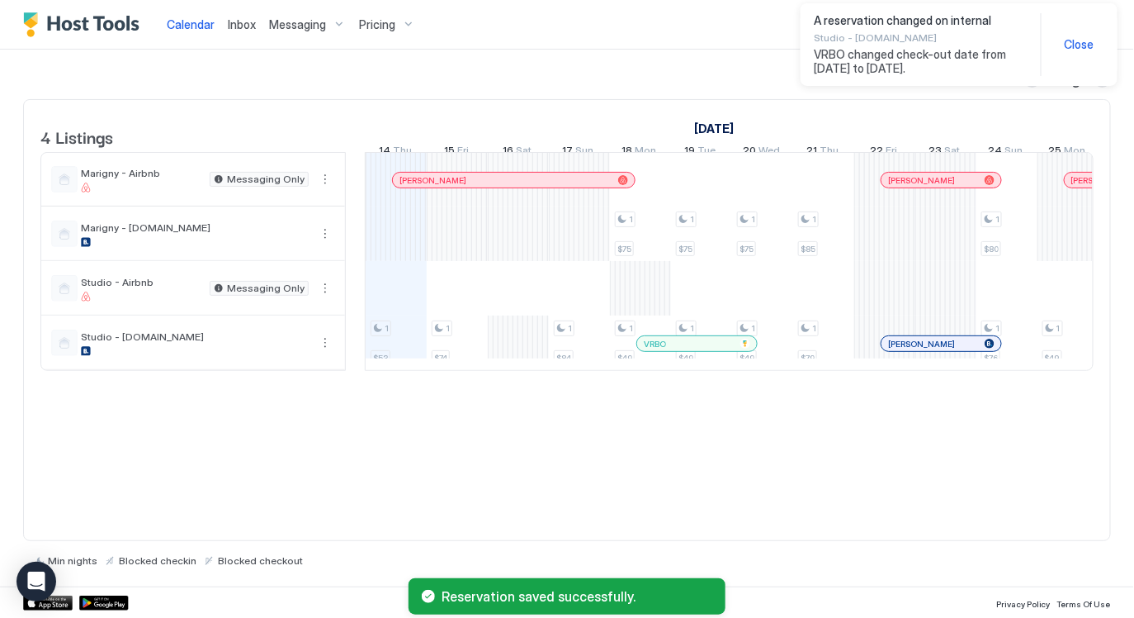
click at [1077, 44] on span "Close" at bounding box center [1080, 44] width 30 height 15
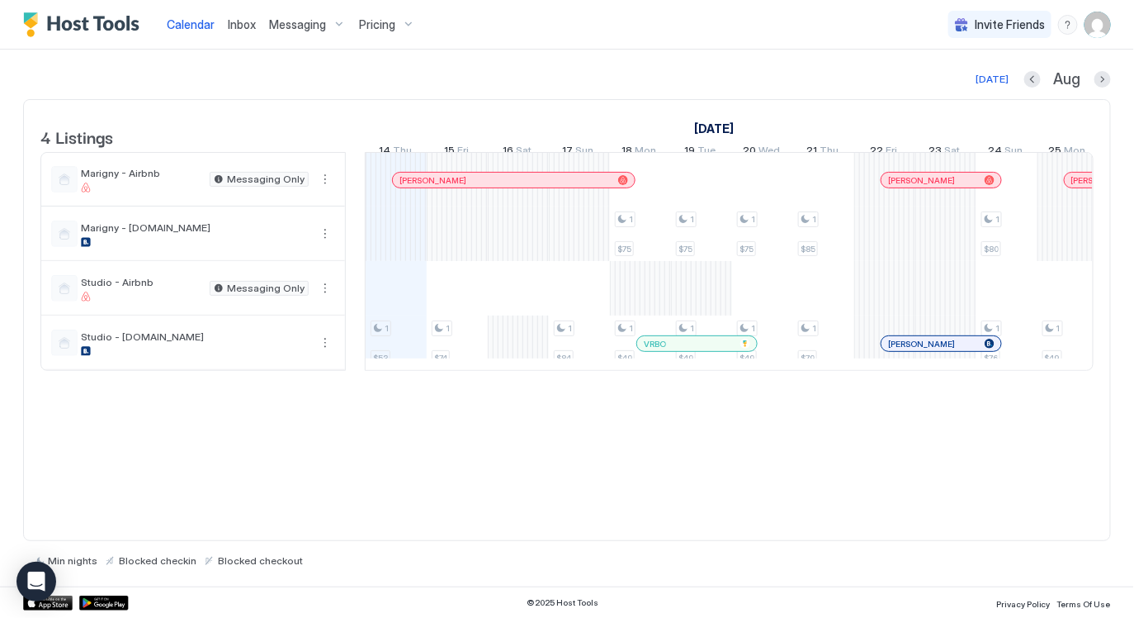
click at [1068, 23] on div "menu" at bounding box center [1068, 25] width 20 height 20
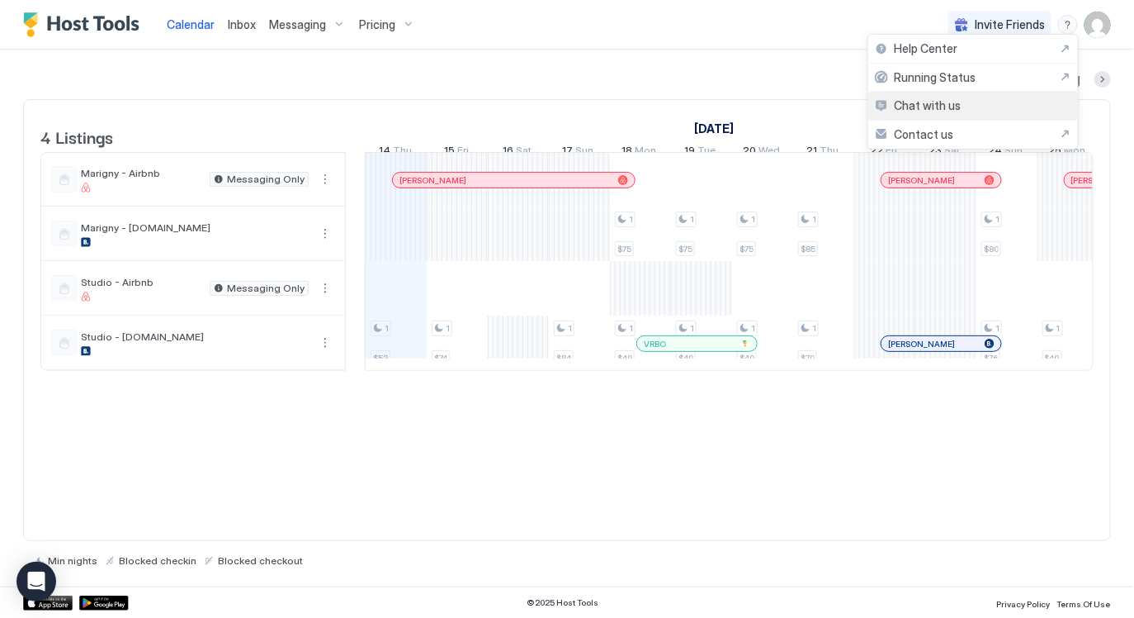
click at [931, 106] on span "Chat with us" at bounding box center [928, 105] width 67 height 15
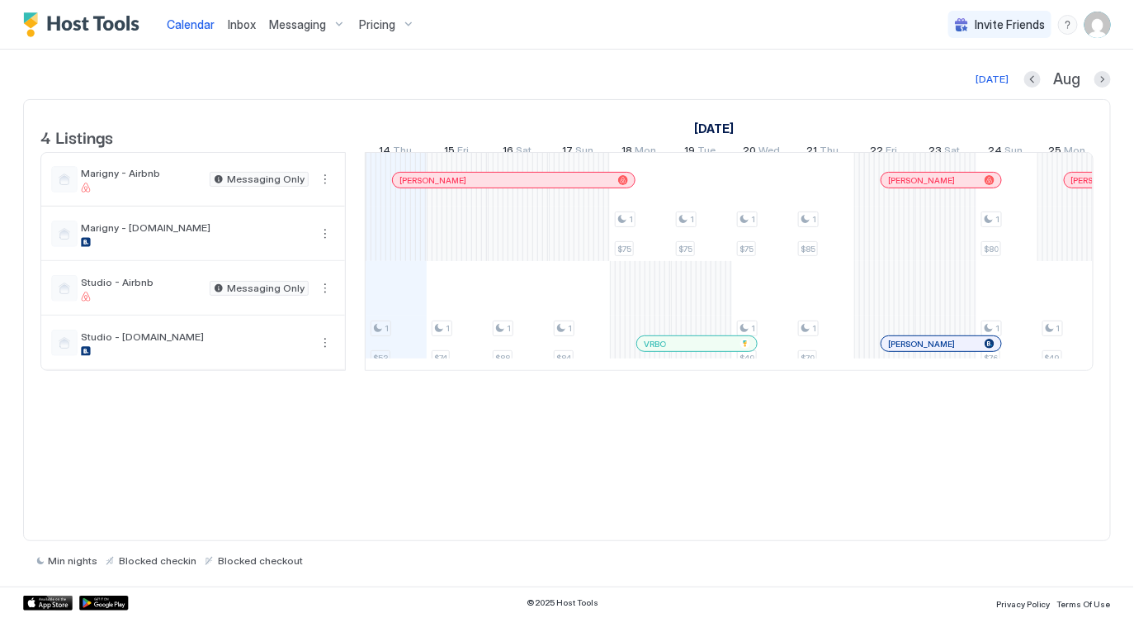
click at [305, 441] on div "4 Listings July 2025 August 2025 September 2025 30 Wed 31 Thu 1 Fri 2 Sat 3 Sun…" at bounding box center [567, 320] width 1088 height 442
click at [1102, 22] on img "User profile" at bounding box center [1098, 25] width 26 height 26
click at [1029, 90] on div "Settings" at bounding box center [1007, 92] width 210 height 29
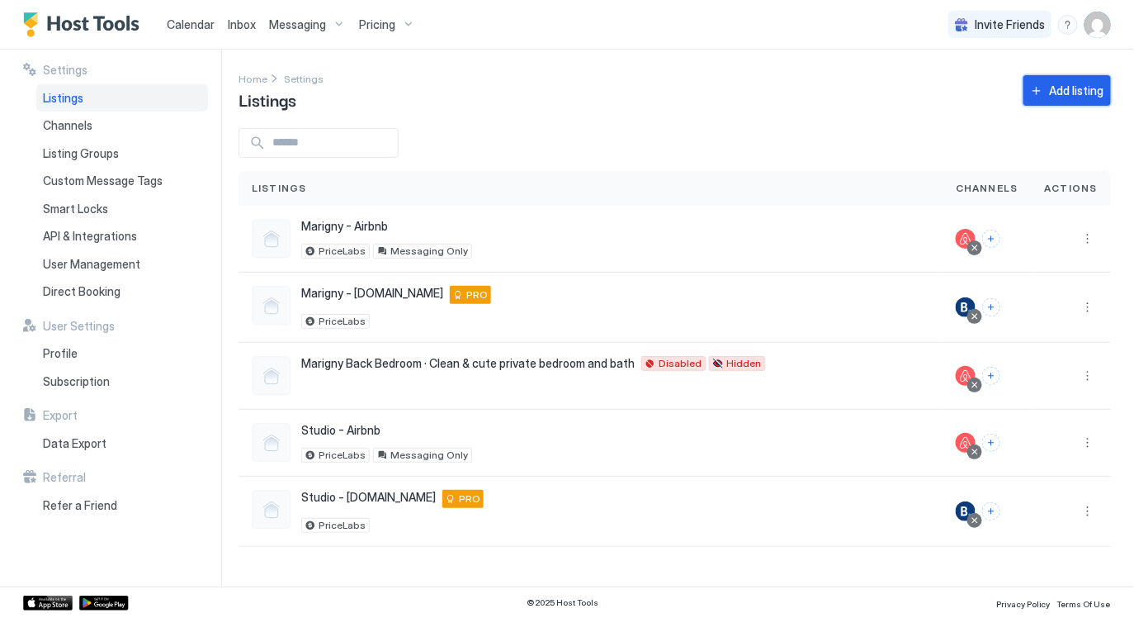
click at [1061, 91] on div "Add listing" at bounding box center [1077, 90] width 54 height 17
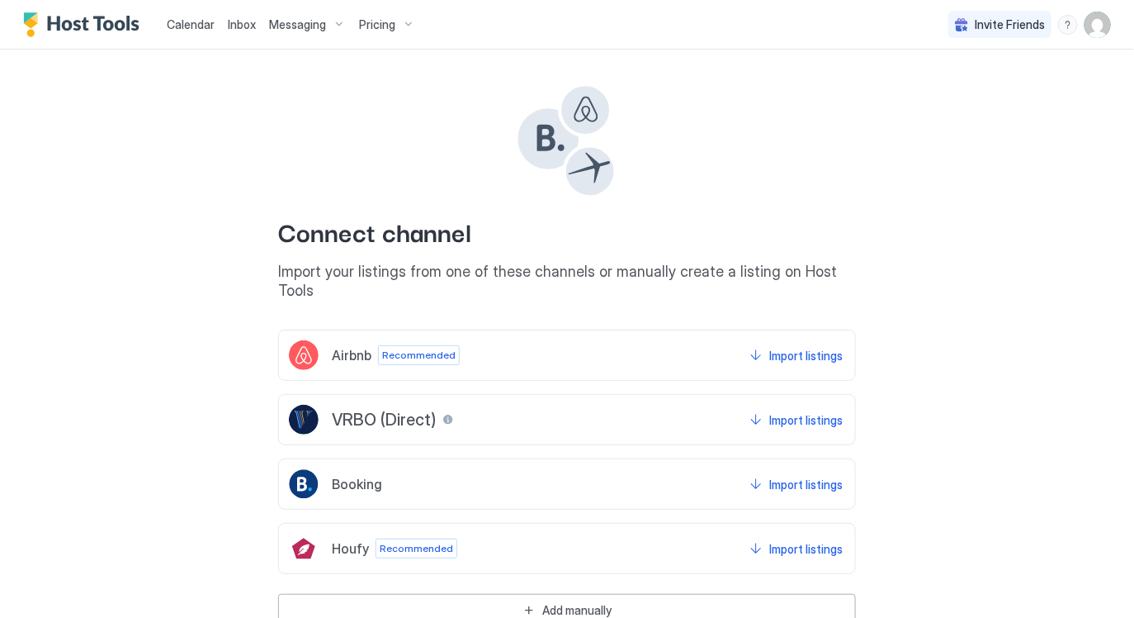
scroll to position [35, 0]
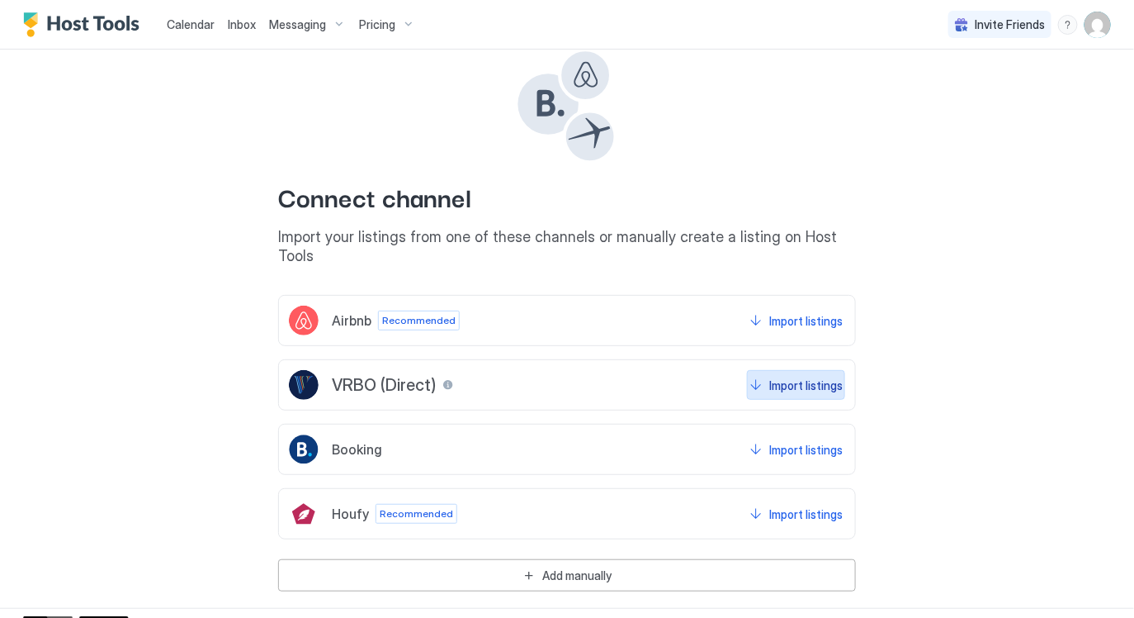
click at [802, 376] on div "Import listings" at bounding box center [805, 384] width 73 height 17
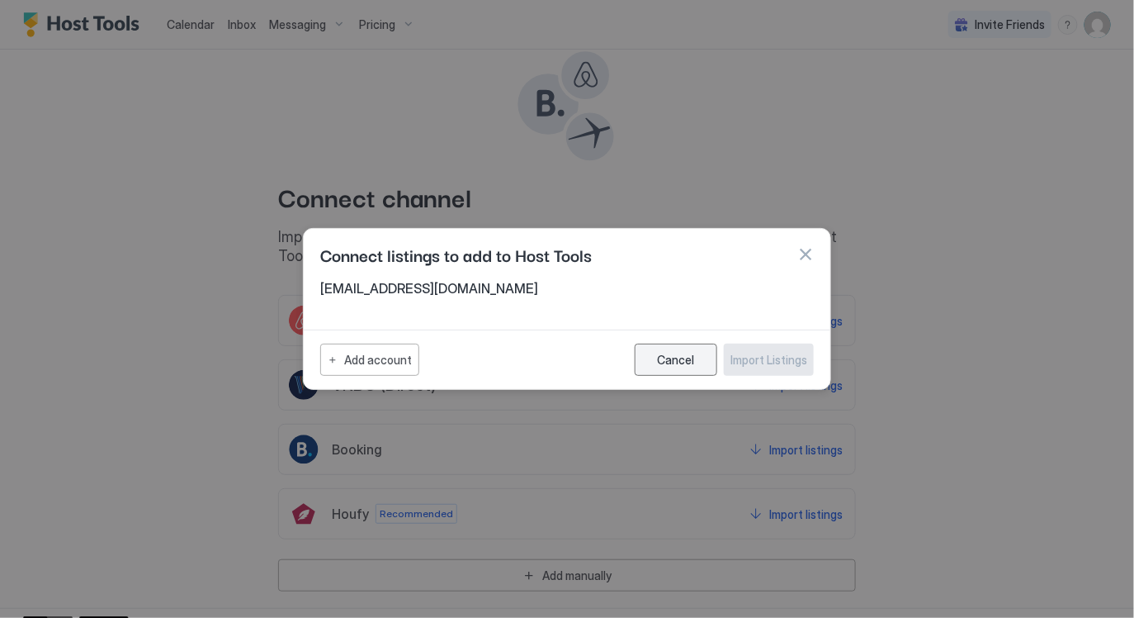
click at [674, 352] on button "Cancel" at bounding box center [676, 359] width 83 height 32
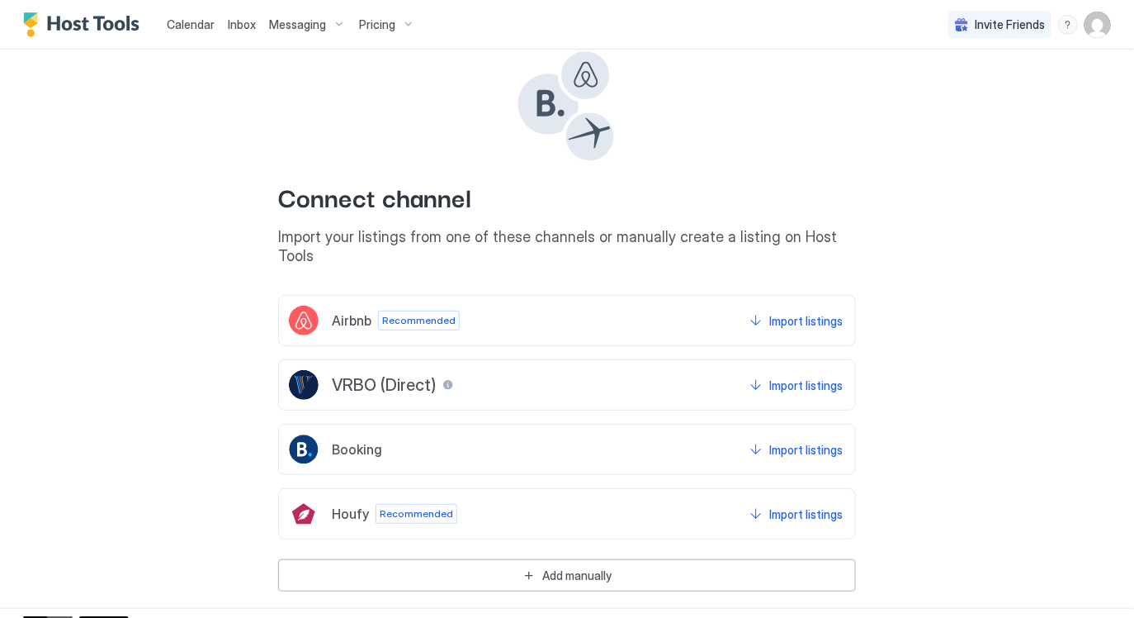
click at [168, 18] on span "Calendar" at bounding box center [191, 24] width 48 height 14
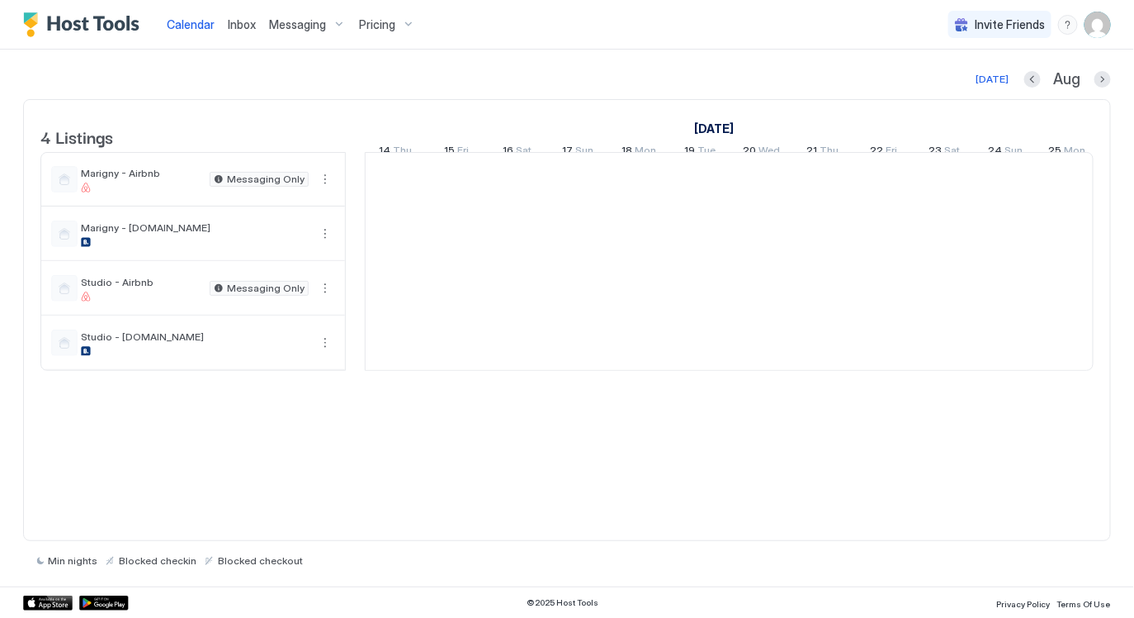
scroll to position [0, 916]
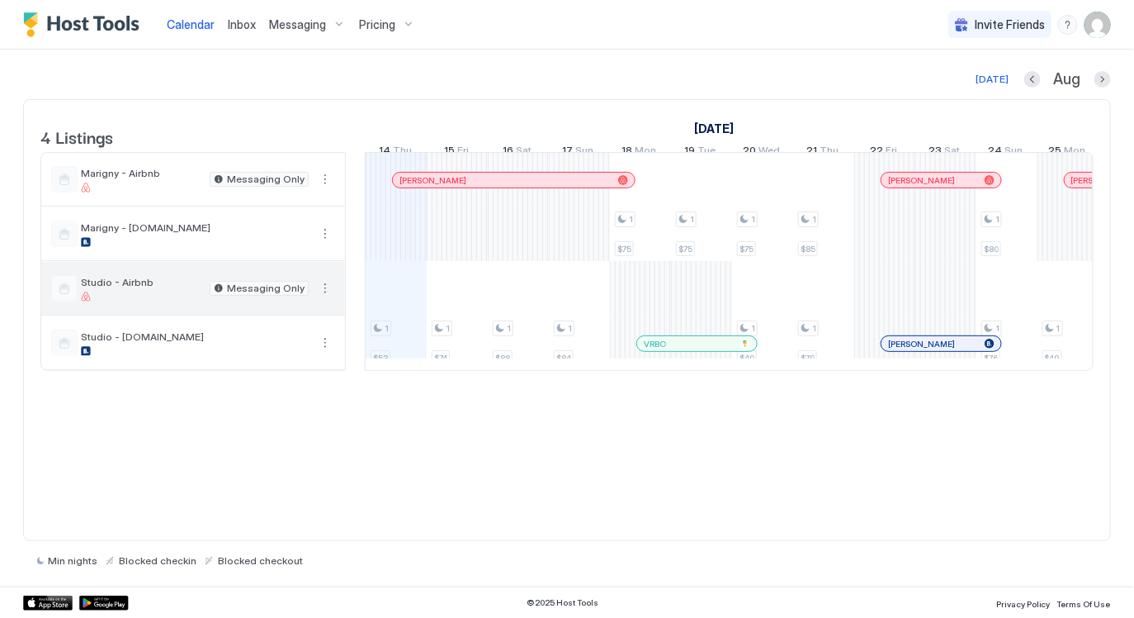
click at [328, 296] on button "More options" at bounding box center [325, 288] width 20 height 20
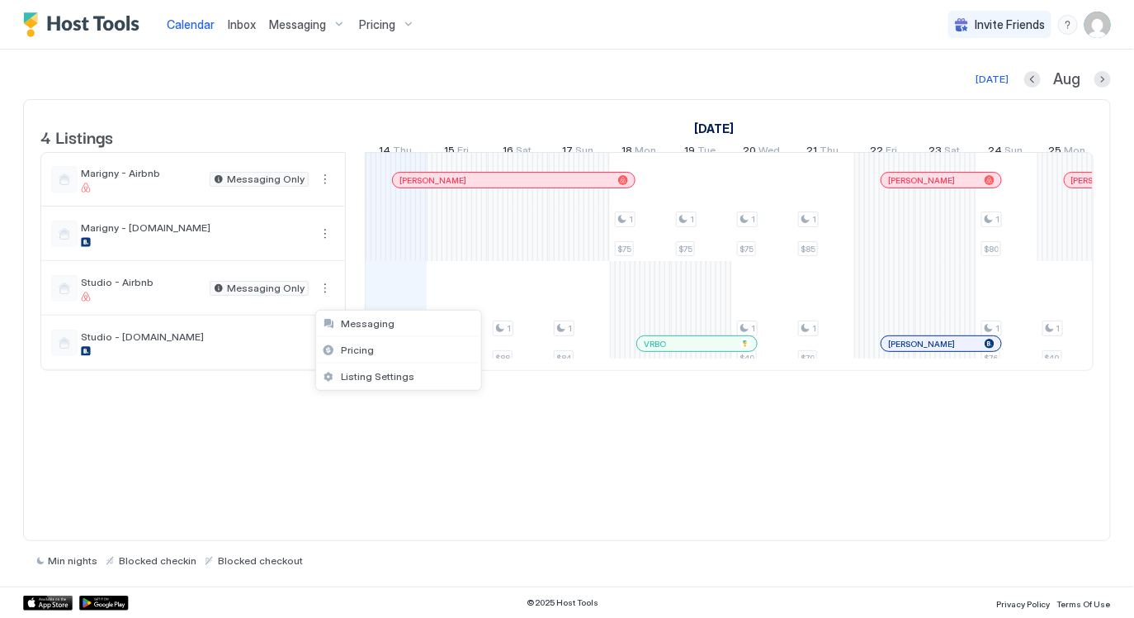
click at [322, 468] on div at bounding box center [567, 309] width 1134 height 618
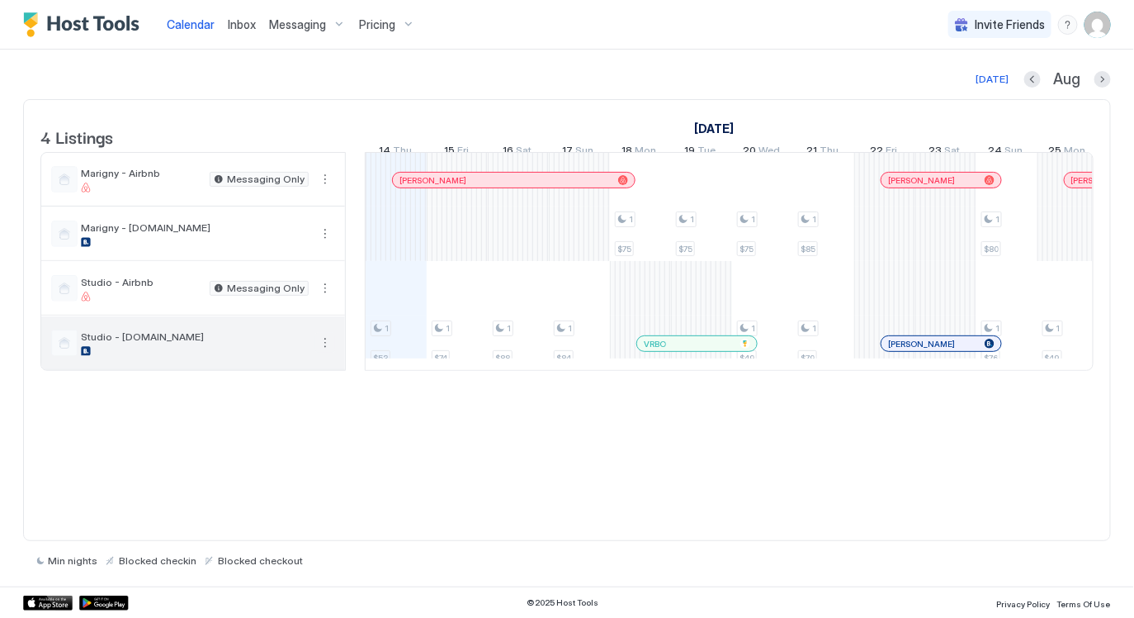
click at [326, 353] on button "More options" at bounding box center [325, 343] width 20 height 20
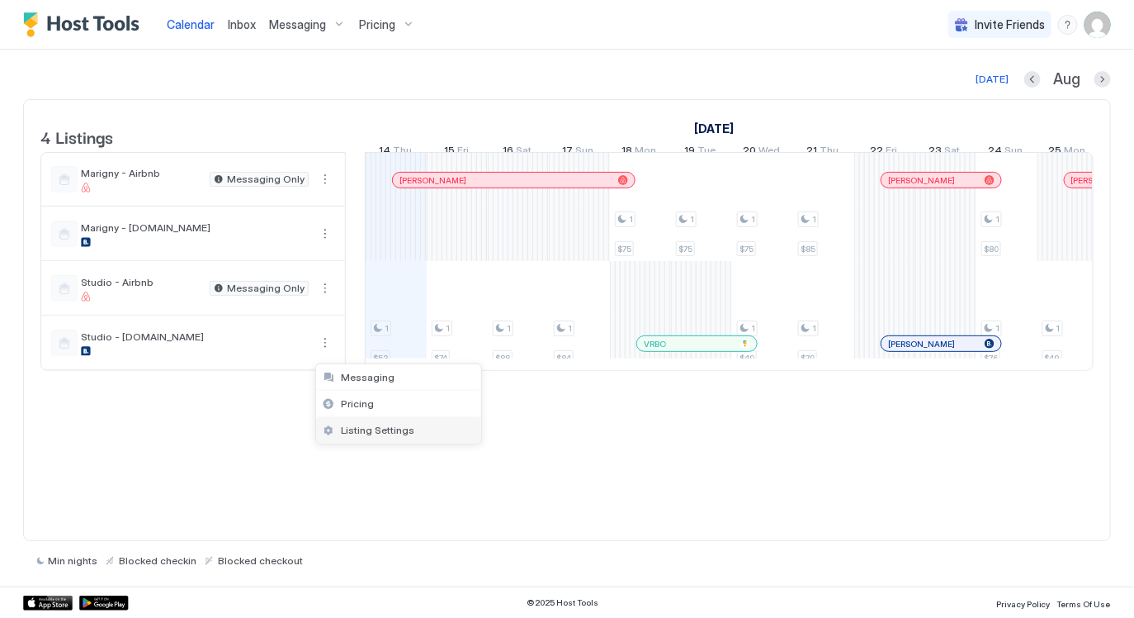
click at [381, 424] on span "Listing Settings" at bounding box center [377, 430] width 73 height 12
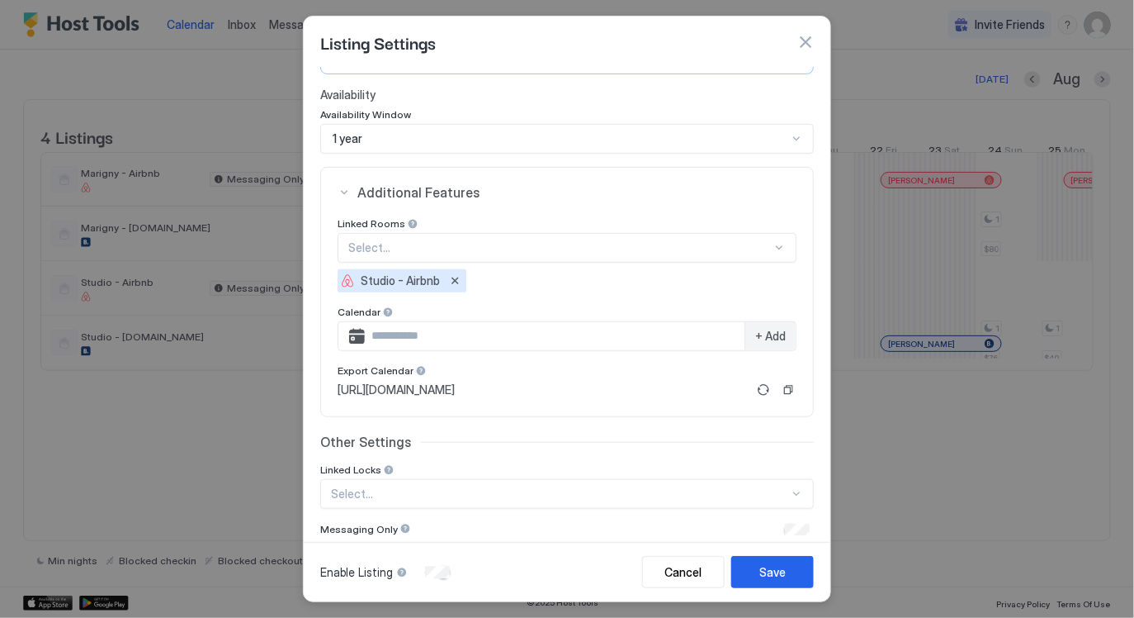
scroll to position [227, 0]
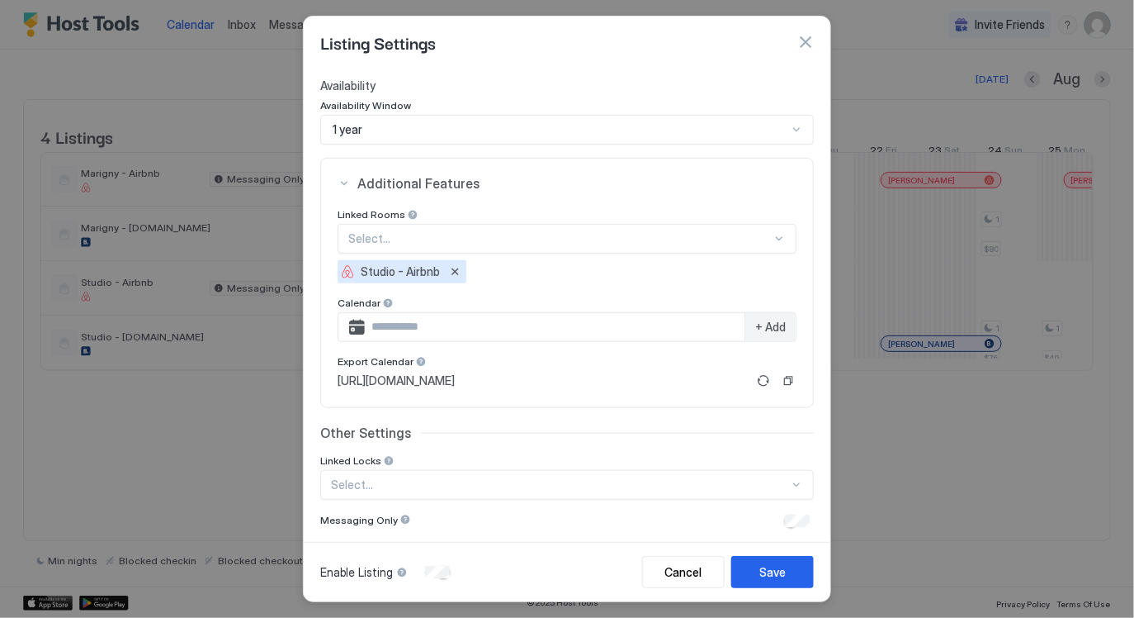
click at [806, 42] on button "button" at bounding box center [805, 42] width 17 height 17
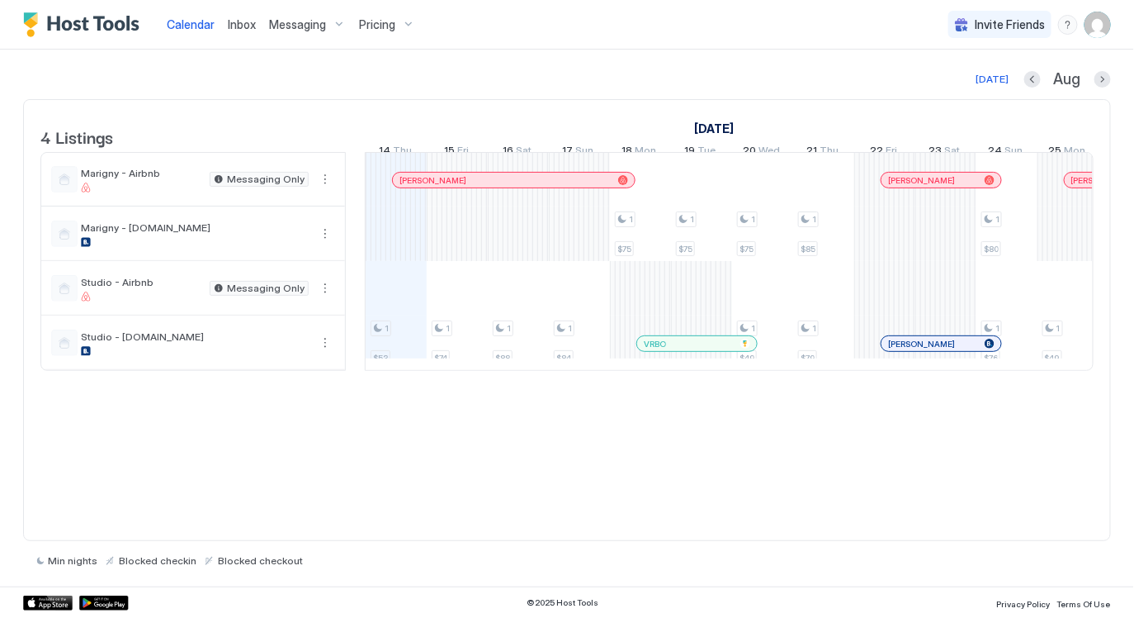
click at [1097, 35] on img "User profile" at bounding box center [1098, 25] width 26 height 26
click at [976, 97] on div "Settings" at bounding box center [1007, 92] width 210 height 29
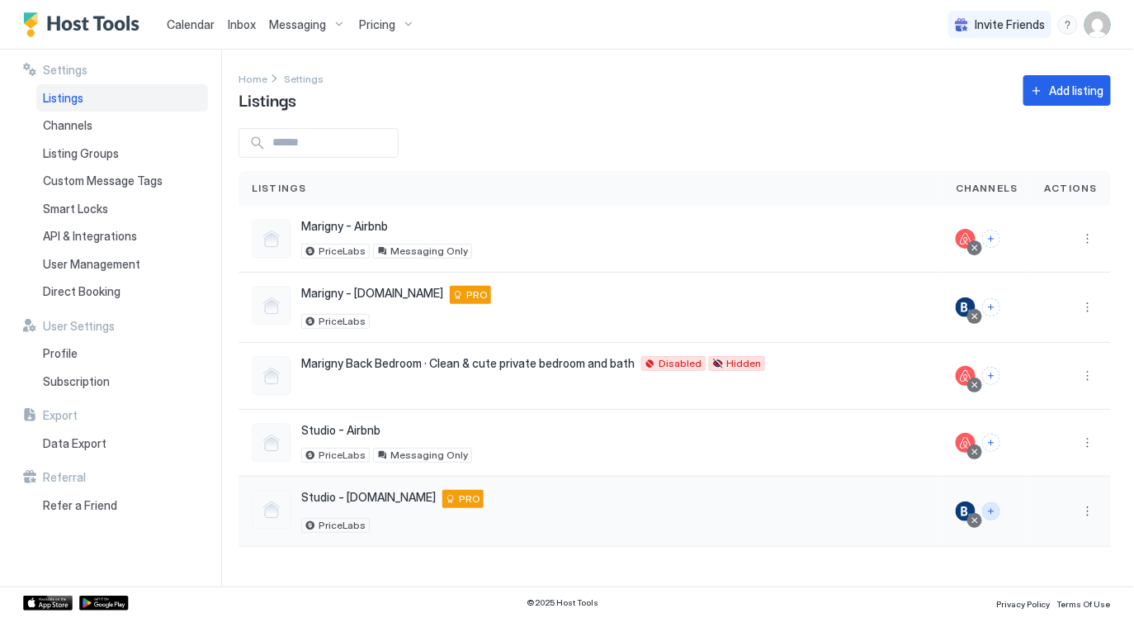
click at [1000, 511] on button "Connect channels" at bounding box center [991, 511] width 18 height 18
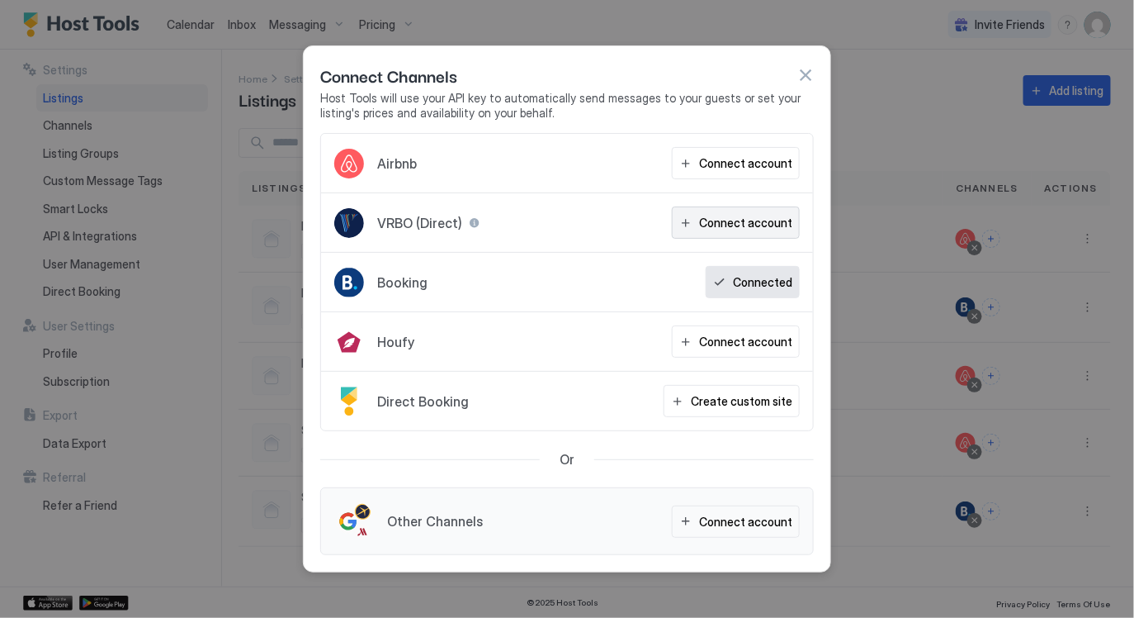
click at [712, 221] on div "Connect account" at bounding box center [745, 222] width 93 height 17
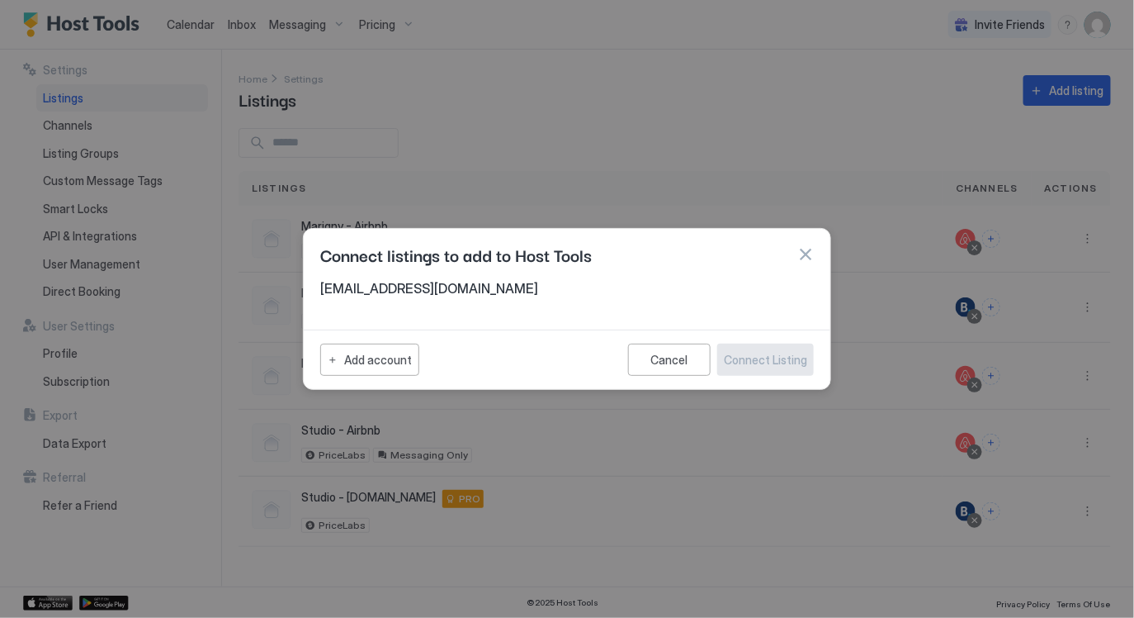
click at [809, 248] on button "button" at bounding box center [805, 254] width 17 height 17
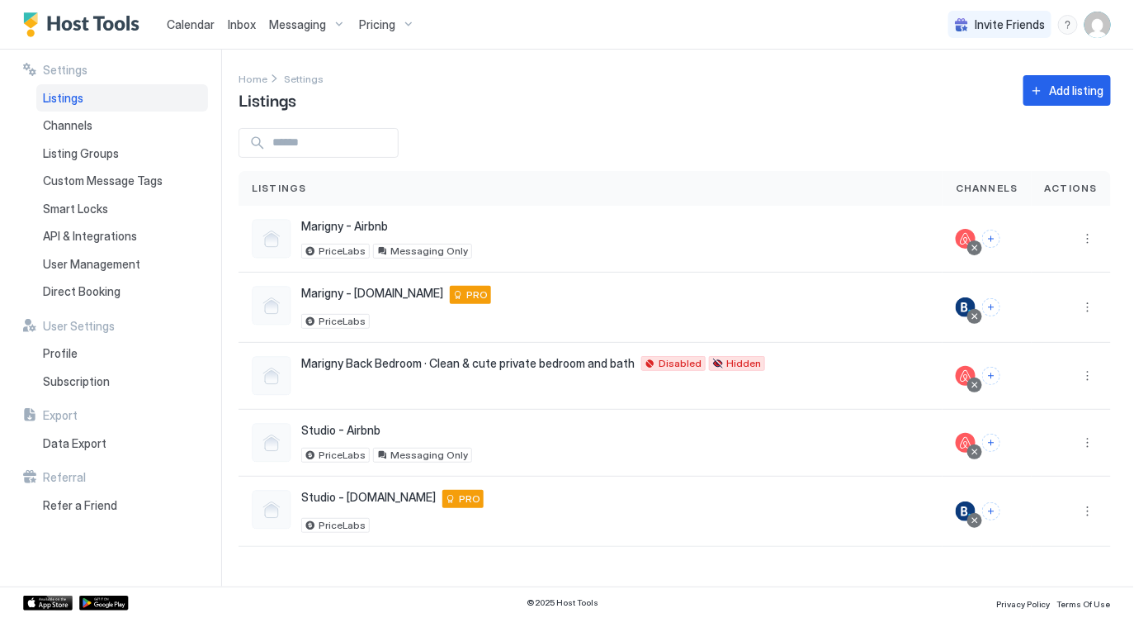
click at [200, 29] on span "Calendar" at bounding box center [191, 24] width 48 height 14
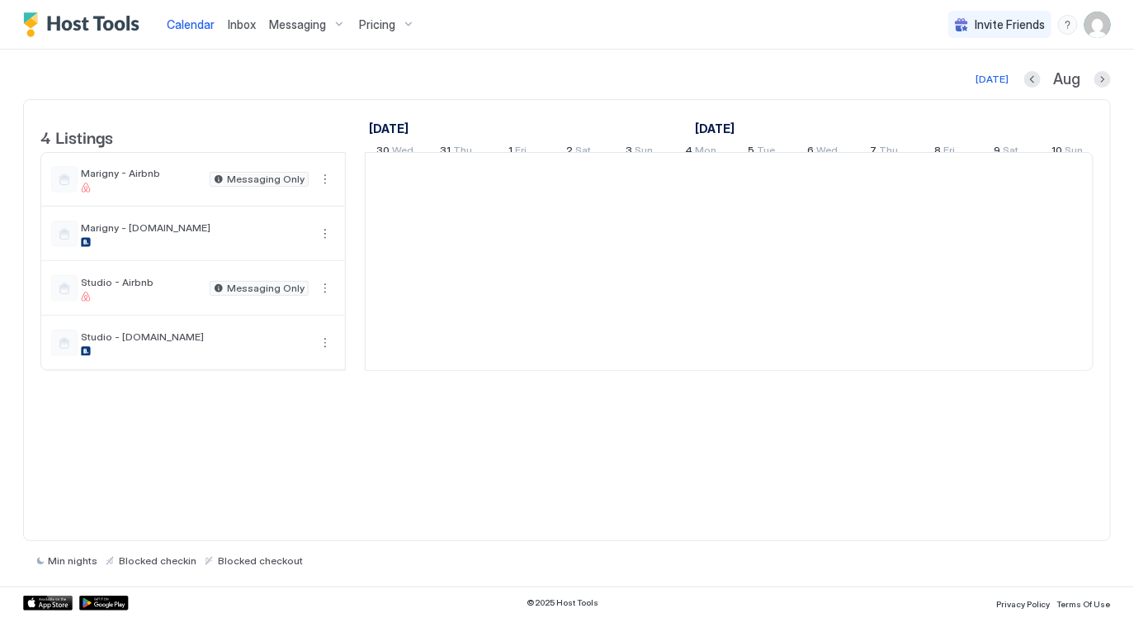
scroll to position [0, 916]
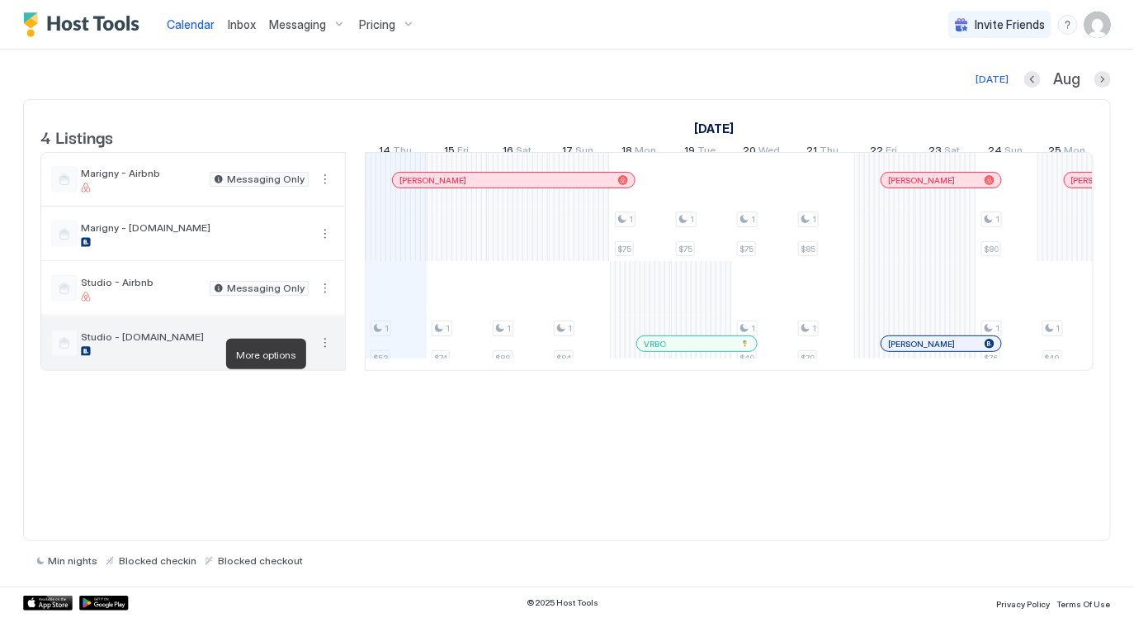
click at [329, 353] on button "More options" at bounding box center [325, 343] width 20 height 20
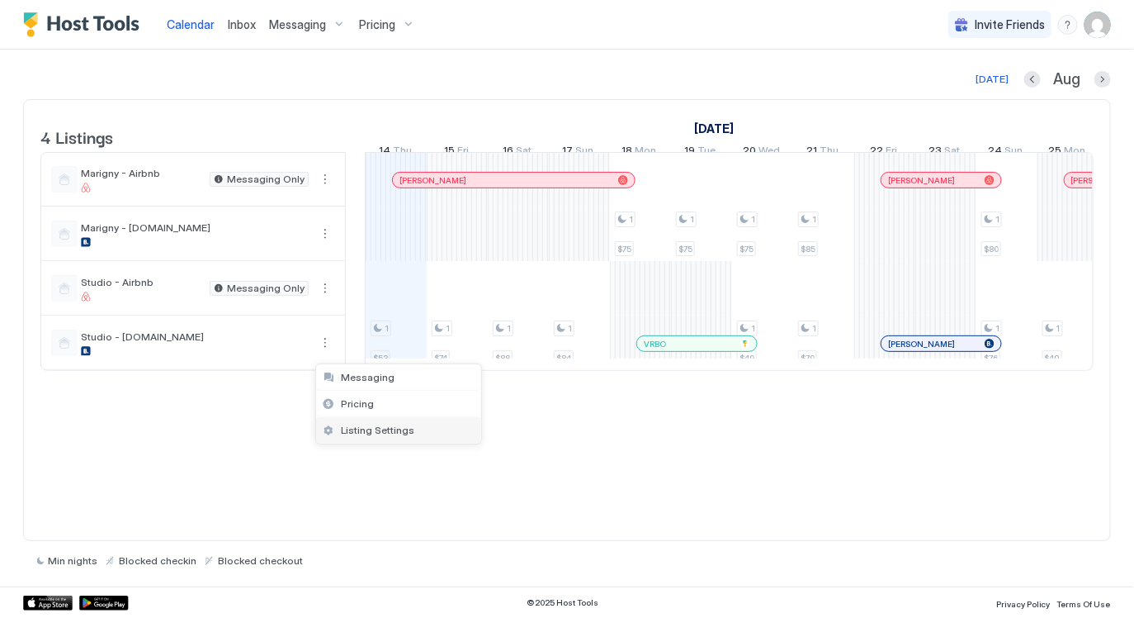
click at [383, 428] on span "Listing Settings" at bounding box center [377, 430] width 73 height 12
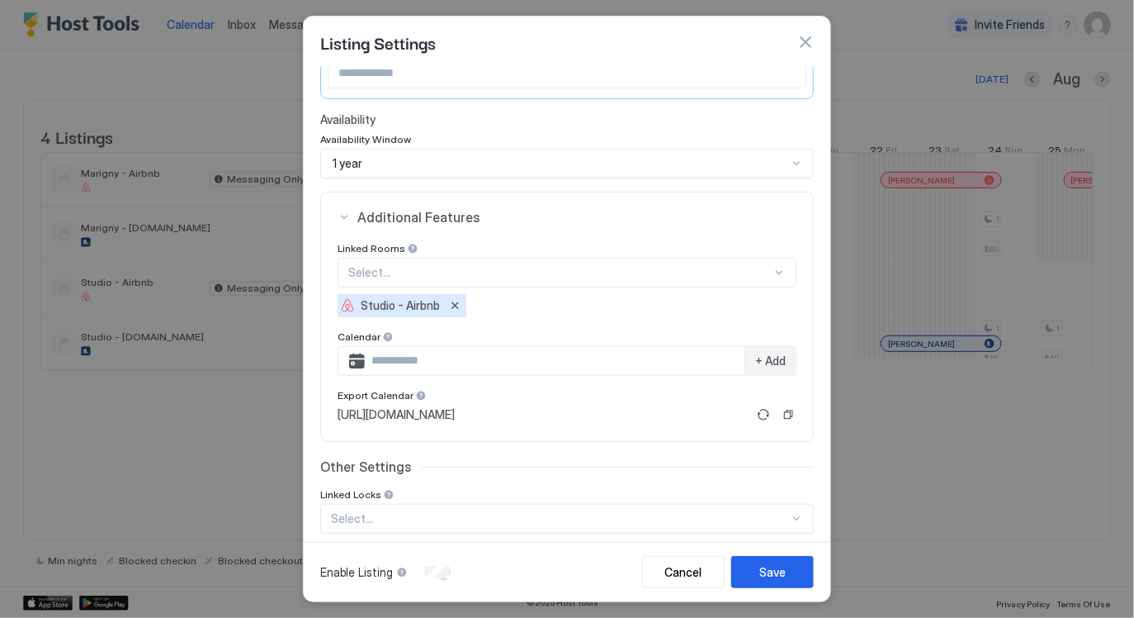
scroll to position [208, 0]
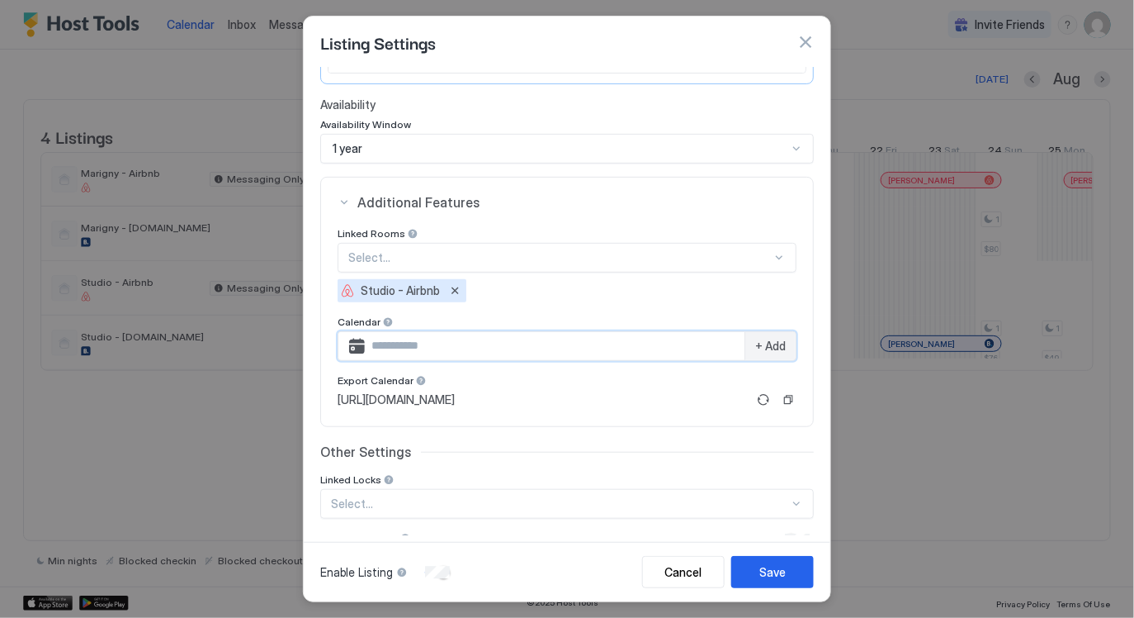
click at [546, 357] on input "Input Field" at bounding box center [555, 346] width 380 height 28
click at [559, 351] on input "Input Field" at bounding box center [555, 346] width 380 height 28
paste input "**********"
type input "**********"
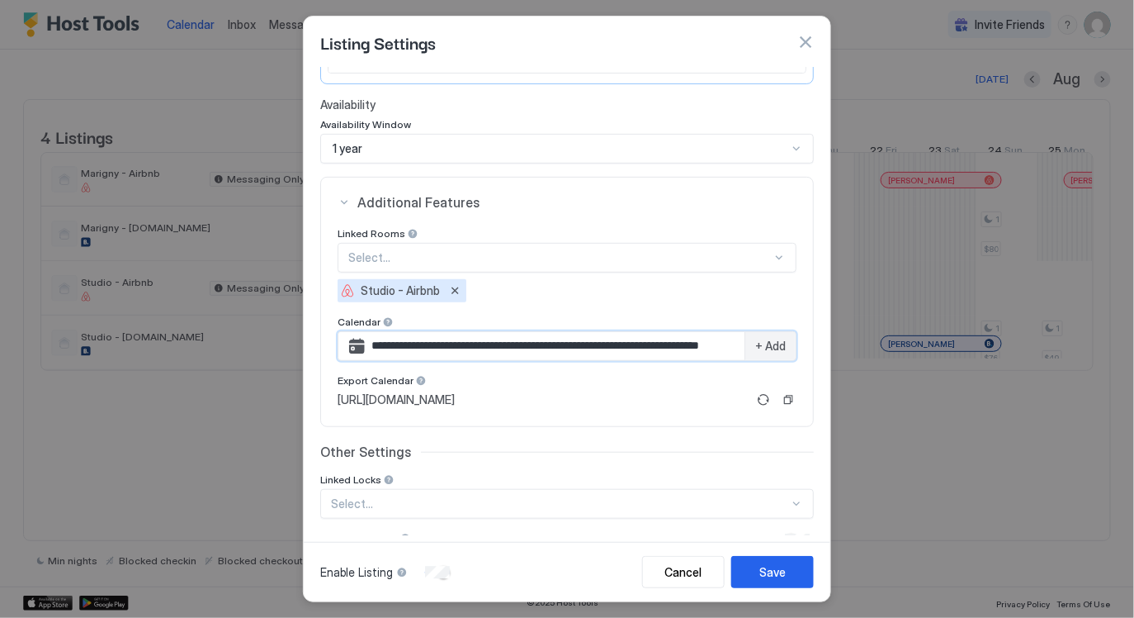
scroll to position [0, 0]
click at [780, 347] on span "+ Add" at bounding box center [770, 345] width 31 height 15
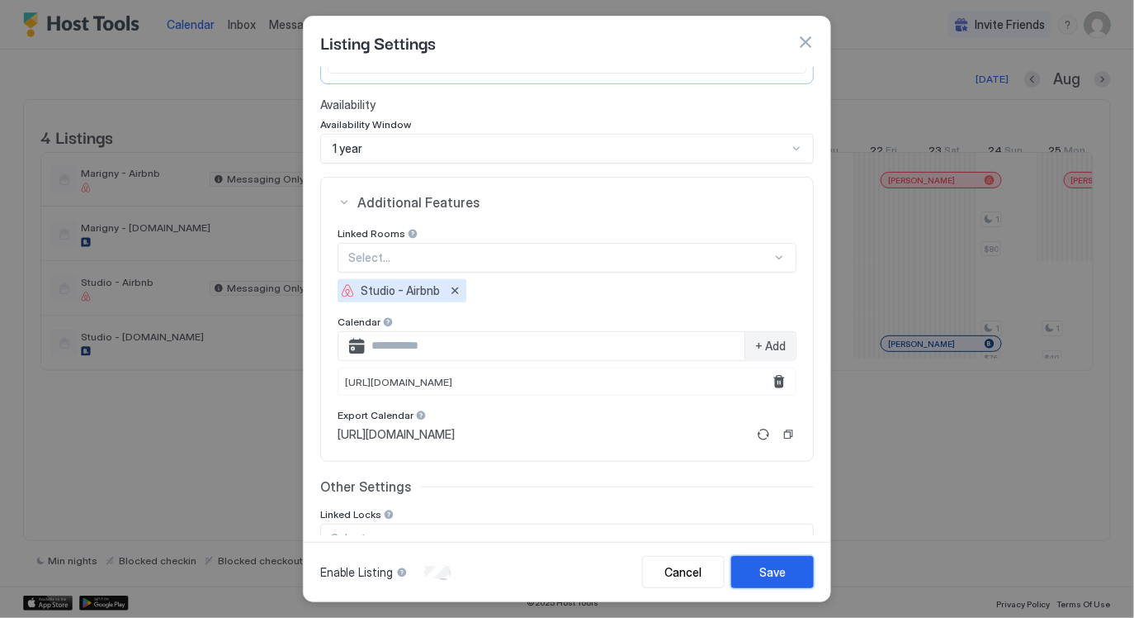
click at [794, 567] on button "Save" at bounding box center [772, 572] width 83 height 32
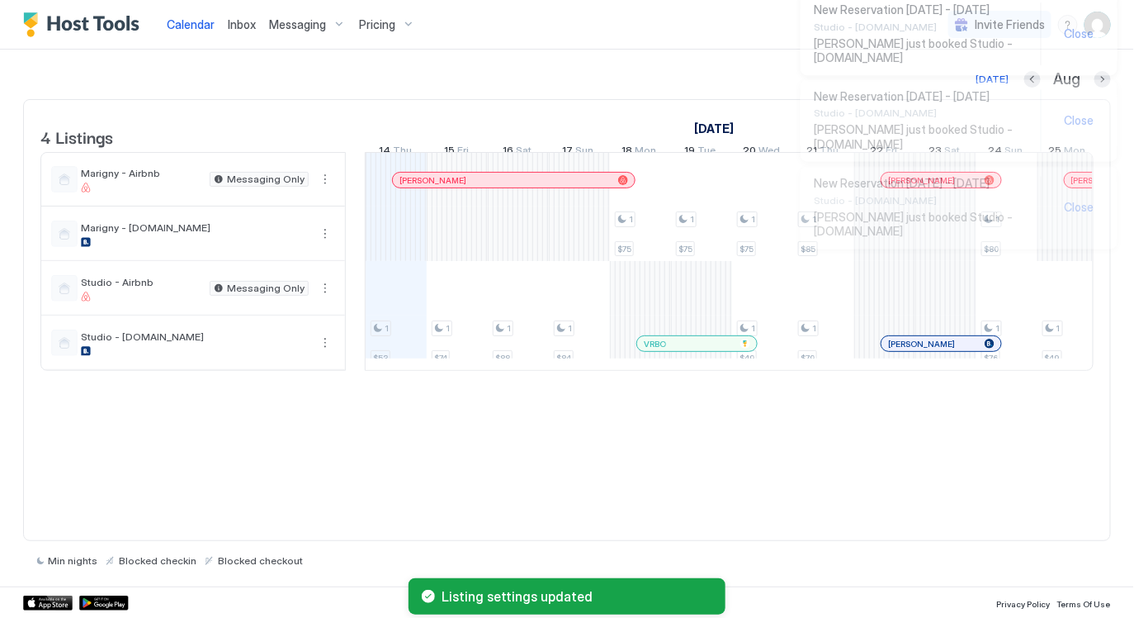
click at [662, 350] on div at bounding box center [666, 343] width 13 height 13
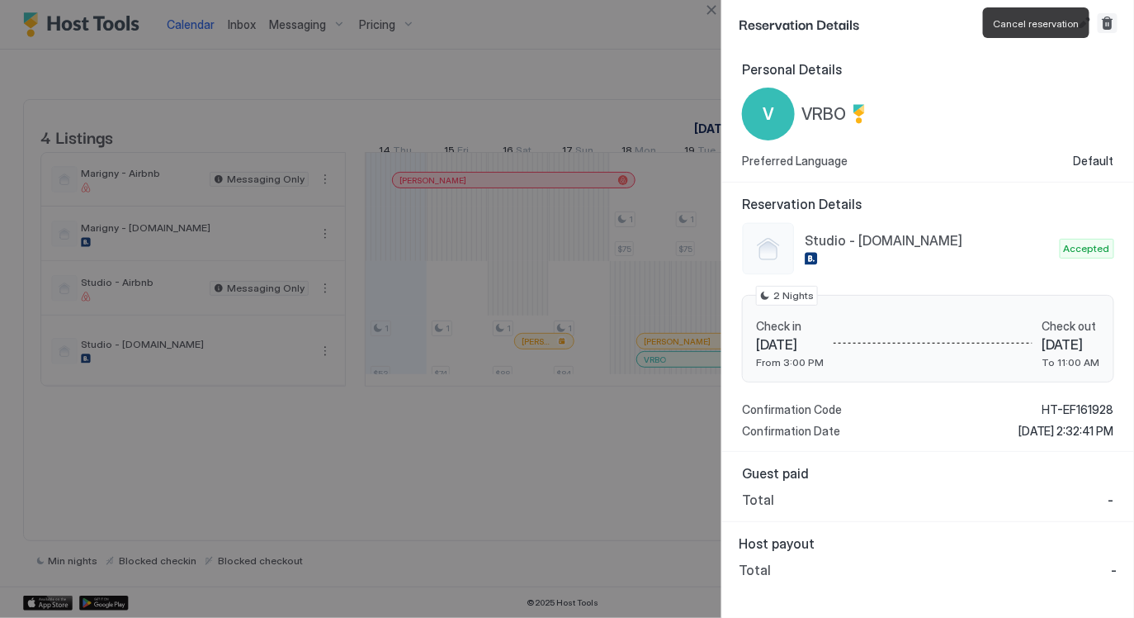
click at [1111, 23] on button "Cancel reservation" at bounding box center [1108, 23] width 20 height 20
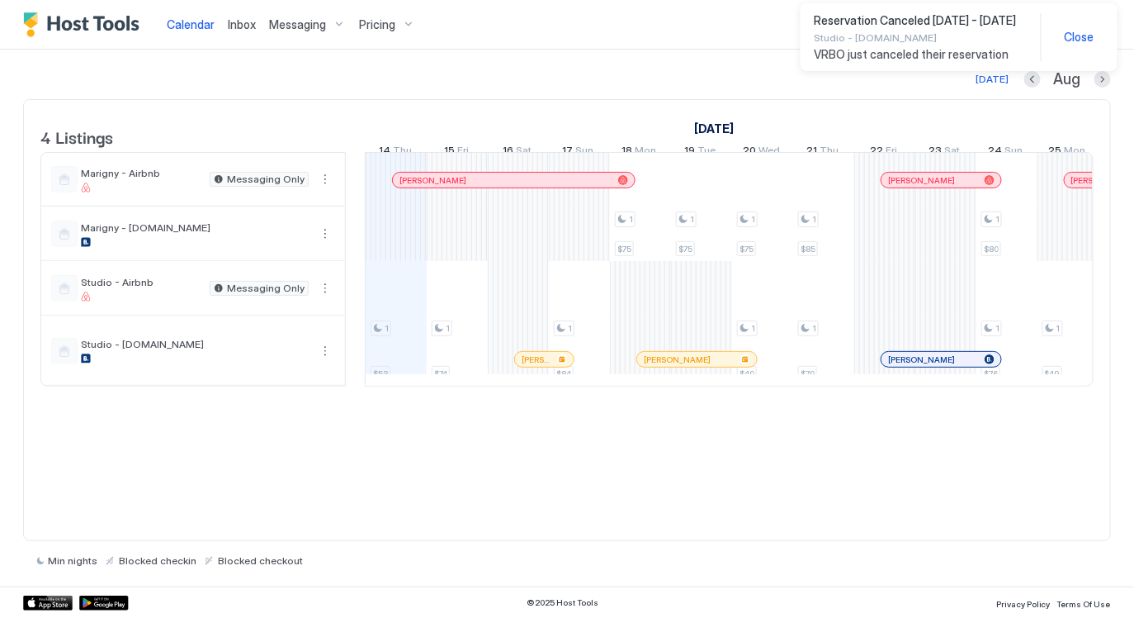
click at [1074, 35] on span "Close" at bounding box center [1080, 37] width 30 height 15
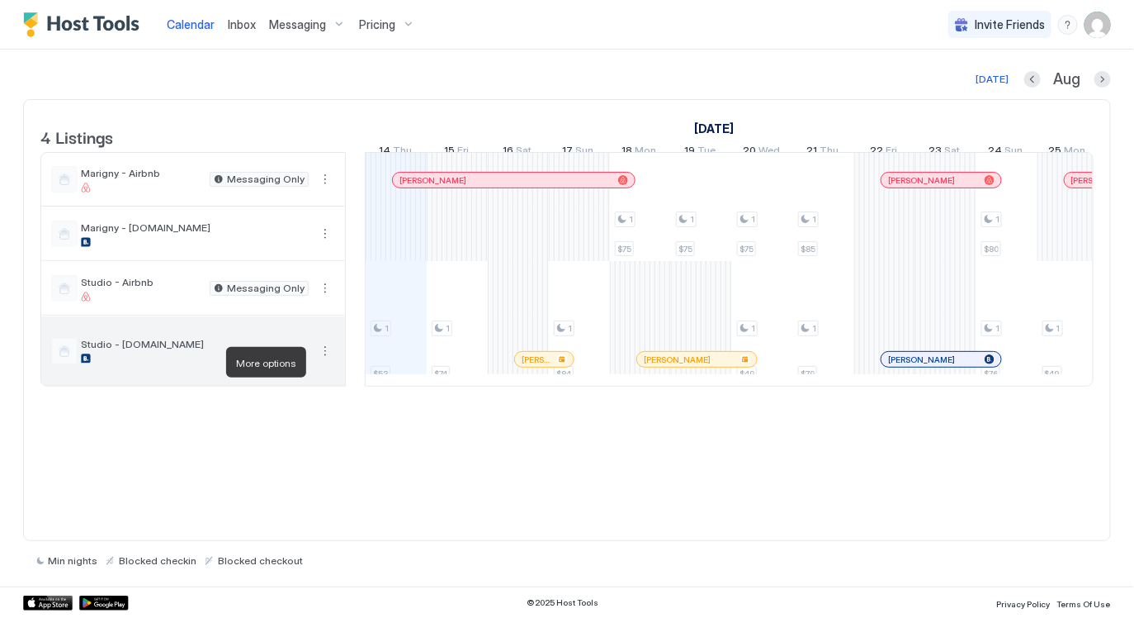
click at [326, 361] on button "More options" at bounding box center [325, 351] width 20 height 20
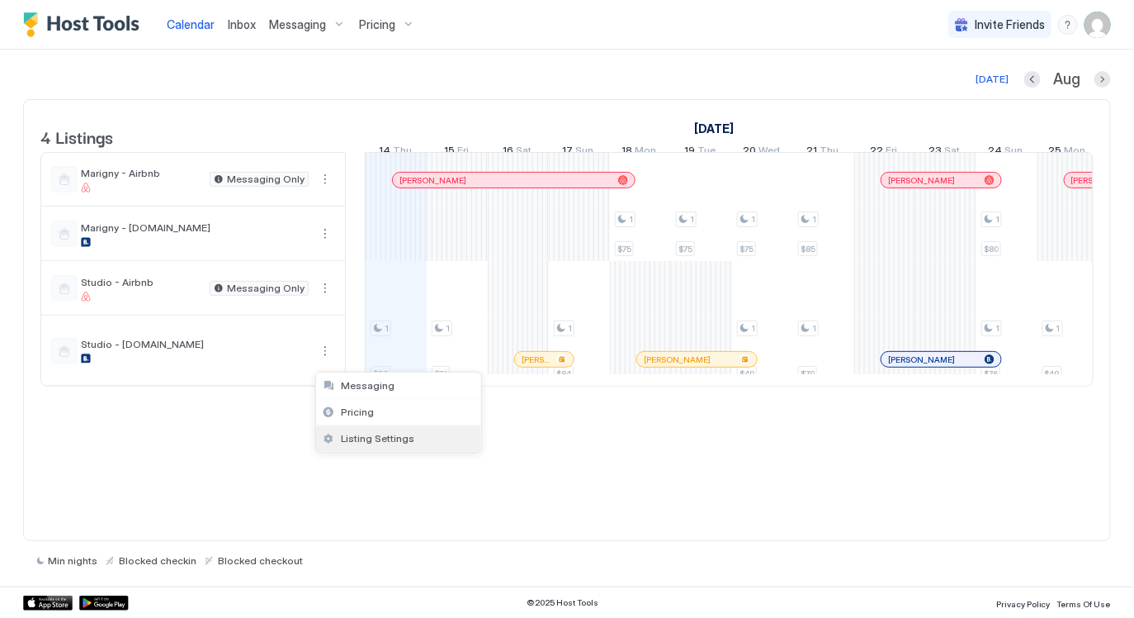
click at [374, 433] on span "Listing Settings" at bounding box center [377, 438] width 73 height 12
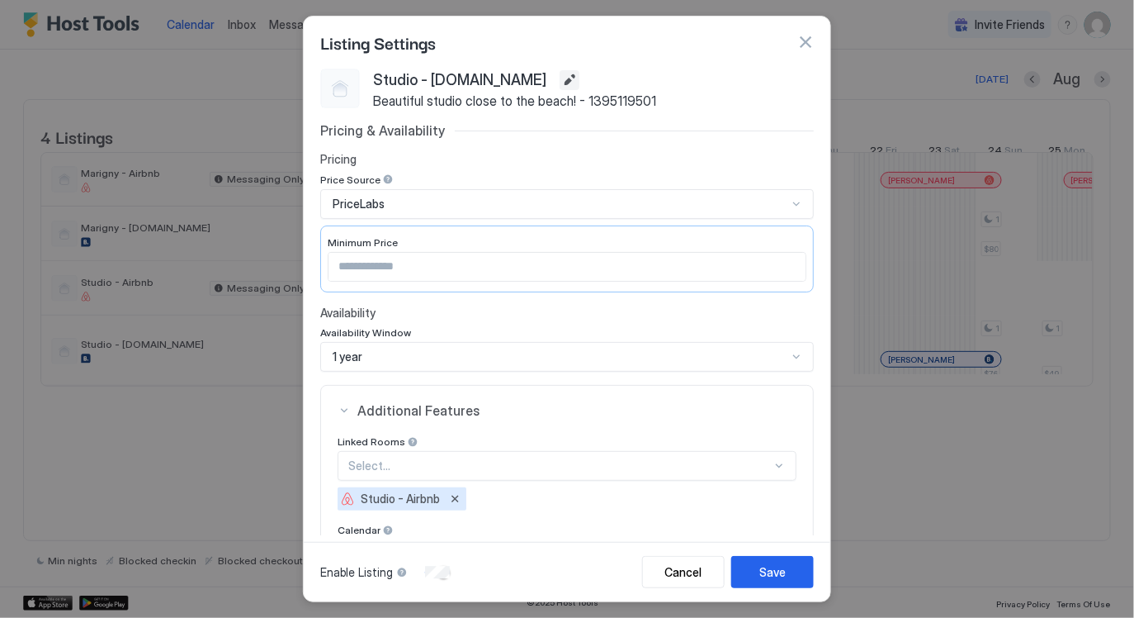
click at [560, 82] on button "Edit" at bounding box center [570, 80] width 20 height 20
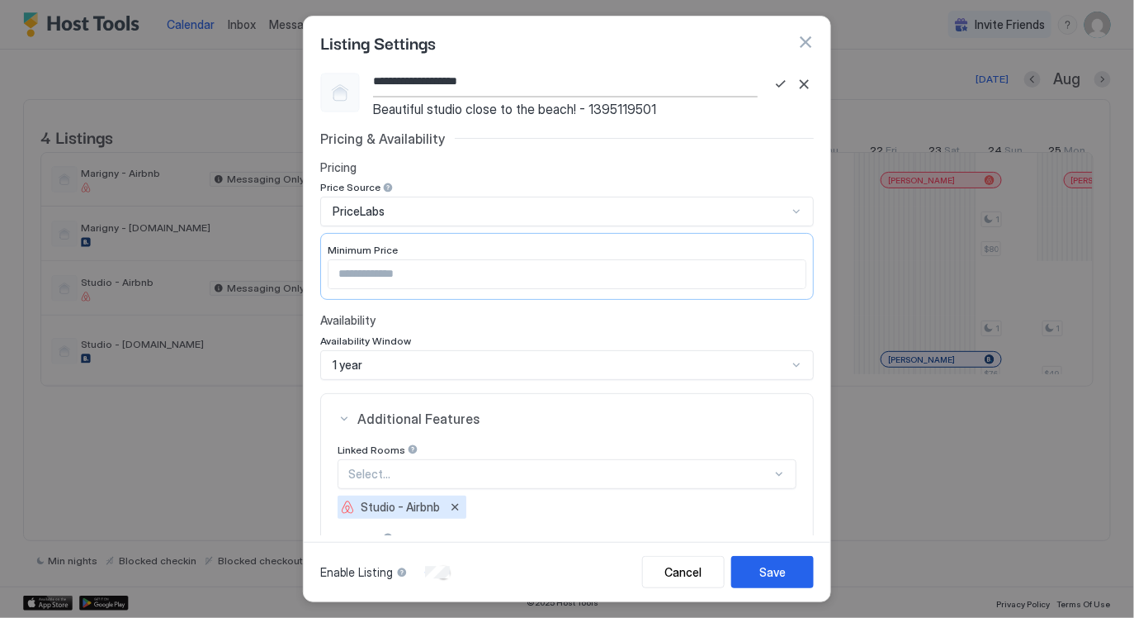
click at [522, 83] on input "**********" at bounding box center [565, 82] width 385 height 28
click at [766, 575] on div "Save" at bounding box center [773, 571] width 26 height 17
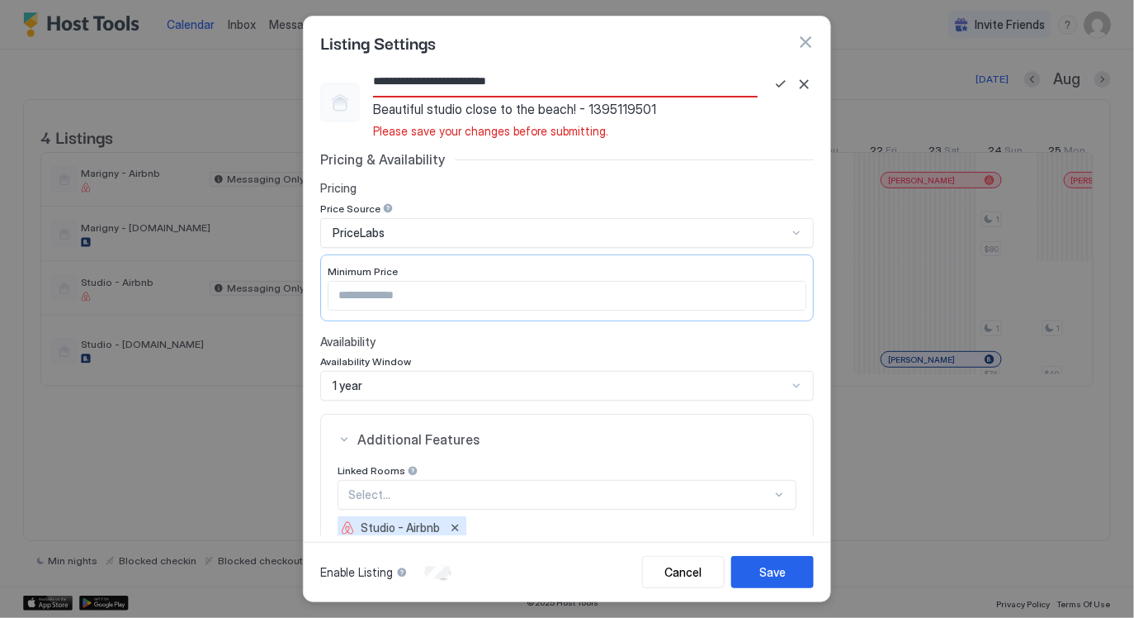
click at [495, 80] on input "**********" at bounding box center [565, 82] width 385 height 28
click at [763, 567] on div "Save" at bounding box center [773, 571] width 26 height 17
click at [572, 77] on input "**********" at bounding box center [565, 82] width 385 height 28
click at [415, 82] on input "**********" at bounding box center [565, 82] width 385 height 28
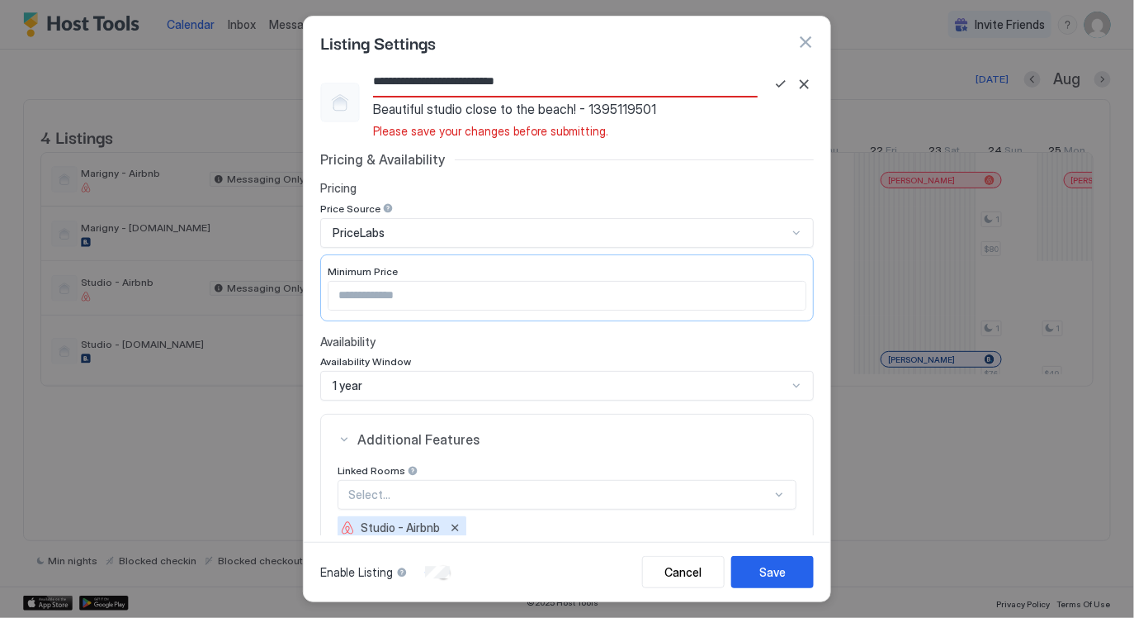
click at [480, 81] on input "**********" at bounding box center [565, 82] width 385 height 28
click at [755, 581] on button "Save" at bounding box center [772, 572] width 83 height 32
click at [769, 570] on div "Save" at bounding box center [773, 571] width 26 height 17
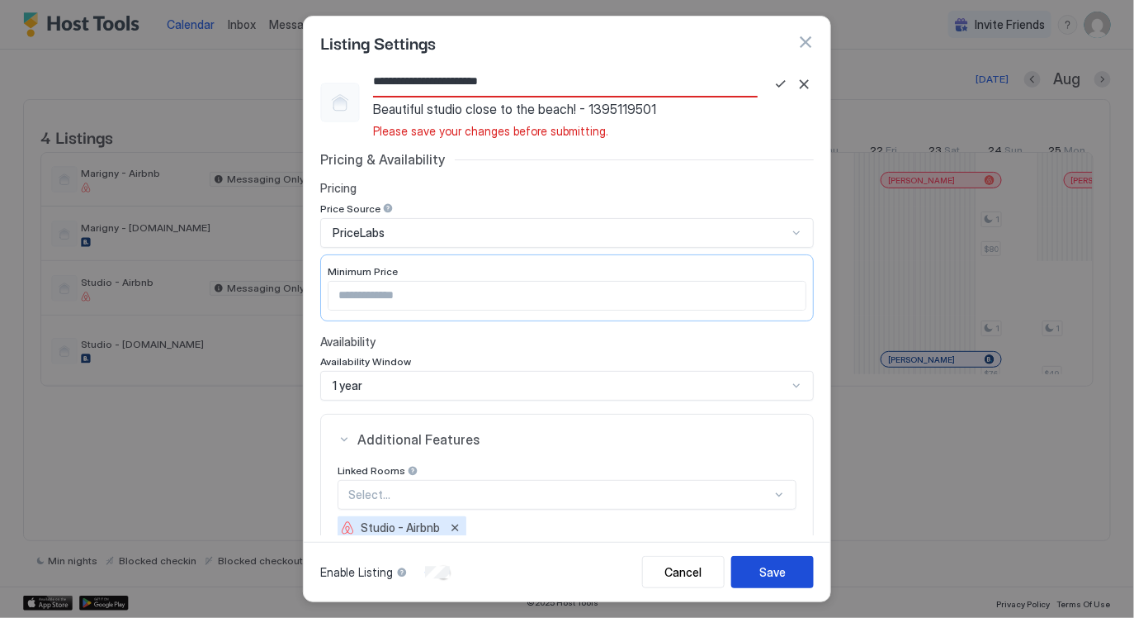
click at [769, 570] on div "Save" at bounding box center [773, 571] width 26 height 17
click at [456, 82] on input "**********" at bounding box center [565, 82] width 385 height 28
type input "**********"
click at [773, 81] on button "Save" at bounding box center [781, 84] width 20 height 20
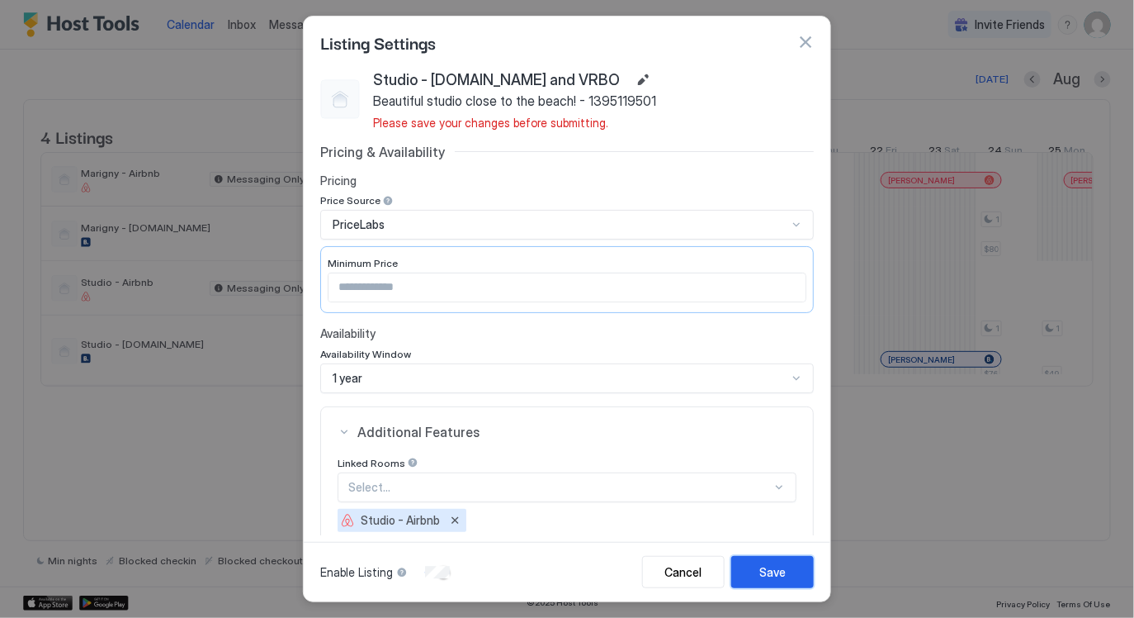
click at [797, 583] on button "Save" at bounding box center [772, 572] width 83 height 32
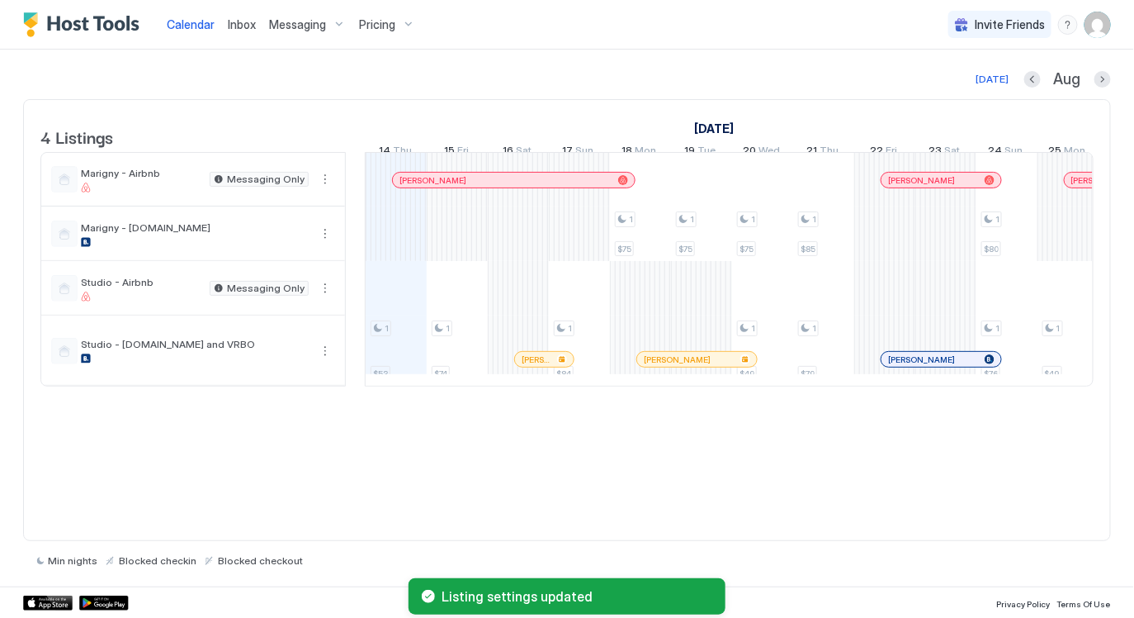
click at [685, 490] on div "4 Listings July 2025 August 2025 September 2025 30 Wed 31 Thu 1 Fri 2 Sat 3 Sun…" at bounding box center [567, 320] width 1088 height 442
click at [776, 453] on div "4 Listings July 2025 August 2025 September 2025 30 Wed 31 Thu 1 Fri 2 Sat 3 Sun…" at bounding box center [567, 320] width 1088 height 442
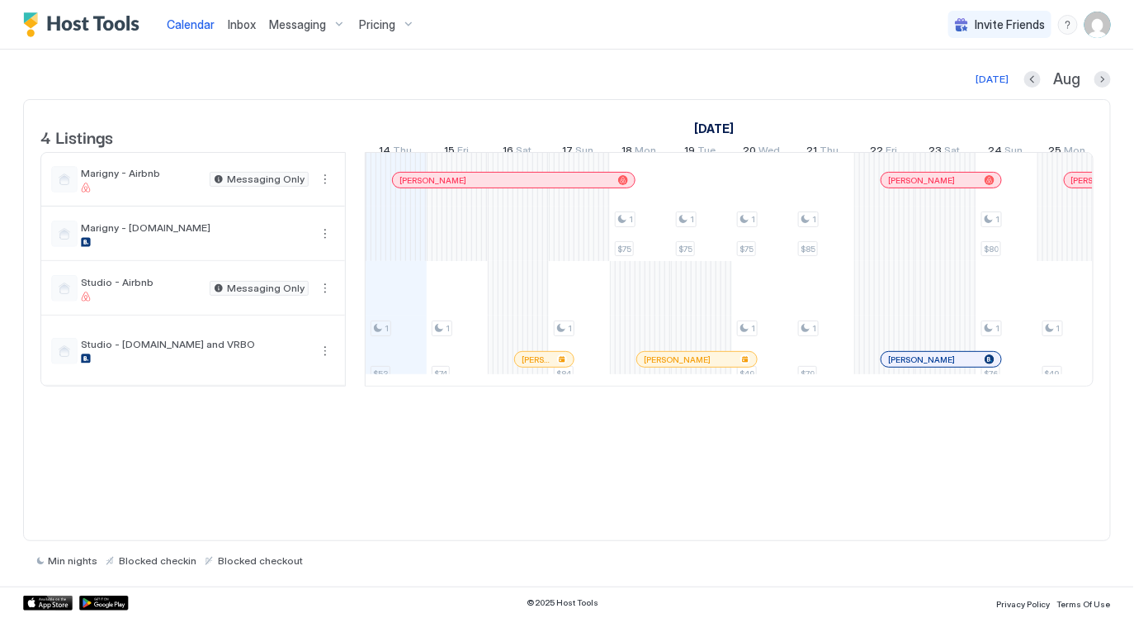
click at [651, 482] on div "4 Listings July 2025 August 2025 September 2025 30 Wed 31 Thu 1 Fri 2 Sat 3 Sun…" at bounding box center [567, 320] width 1088 height 442
click at [649, 476] on div "4 Listings July 2025 August 2025 September 2025 30 Wed 31 Thu 1 Fri 2 Sat 3 Sun…" at bounding box center [567, 320] width 1088 height 442
click at [380, 477] on div "4 Listings July 2025 August 2025 September 2025 30 Wed 31 Thu 1 Fri 2 Sat 3 Sun…" at bounding box center [567, 320] width 1088 height 442
click at [1101, 30] on img "User profile" at bounding box center [1098, 25] width 26 height 26
click at [1007, 91] on div "Settings" at bounding box center [1007, 92] width 210 height 29
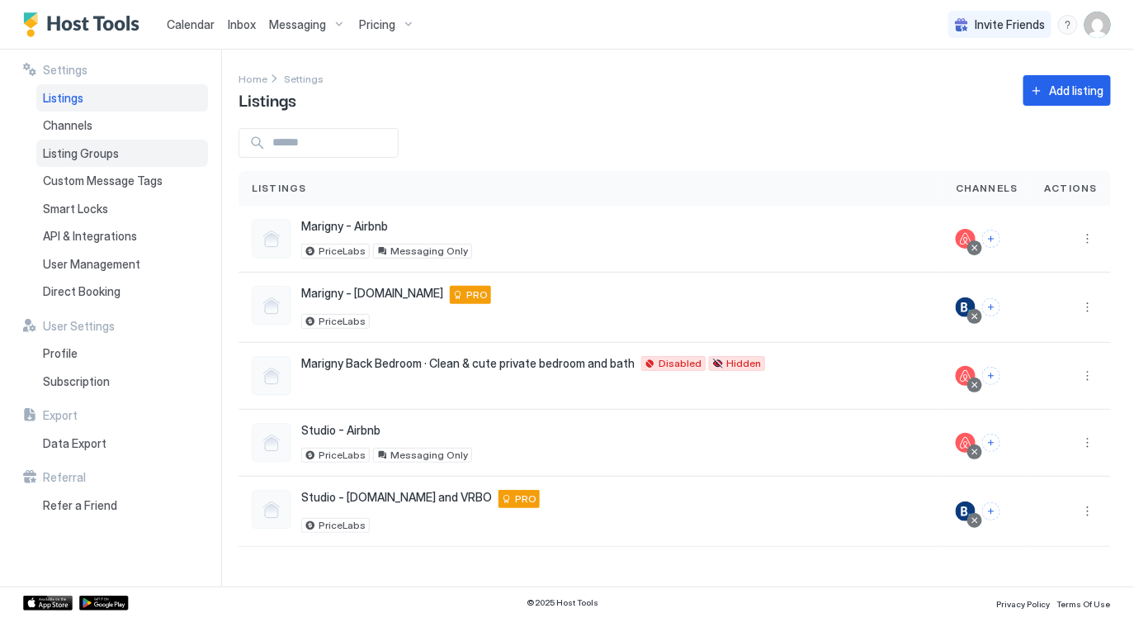
click at [80, 146] on span "Listing Groups" at bounding box center [81, 153] width 76 height 15
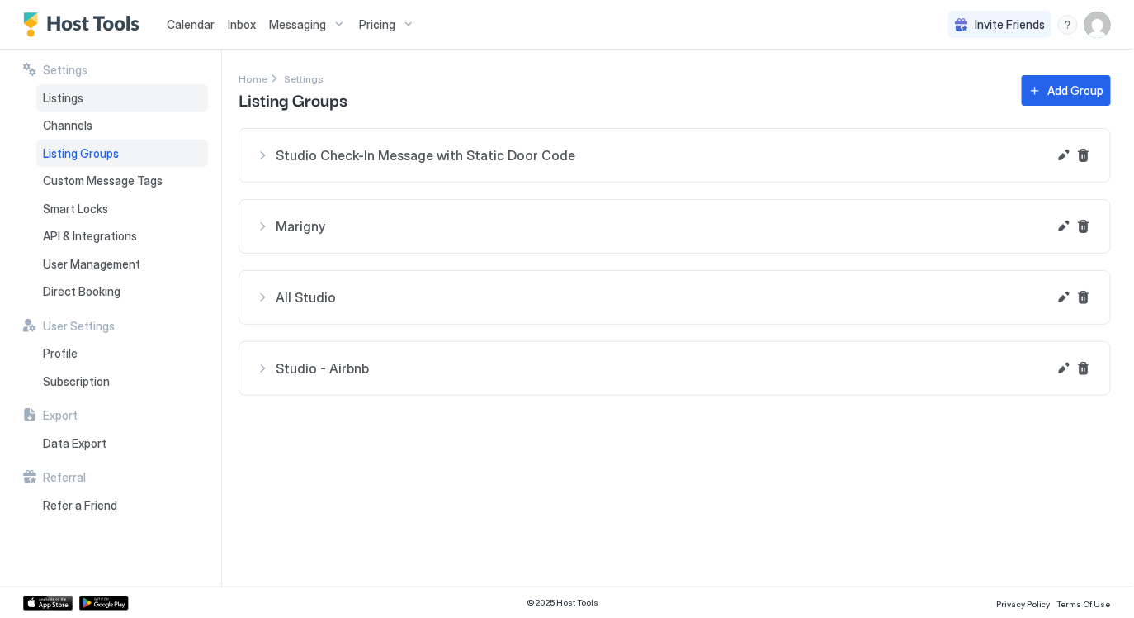
click at [88, 99] on div "Listings" at bounding box center [122, 98] width 172 height 28
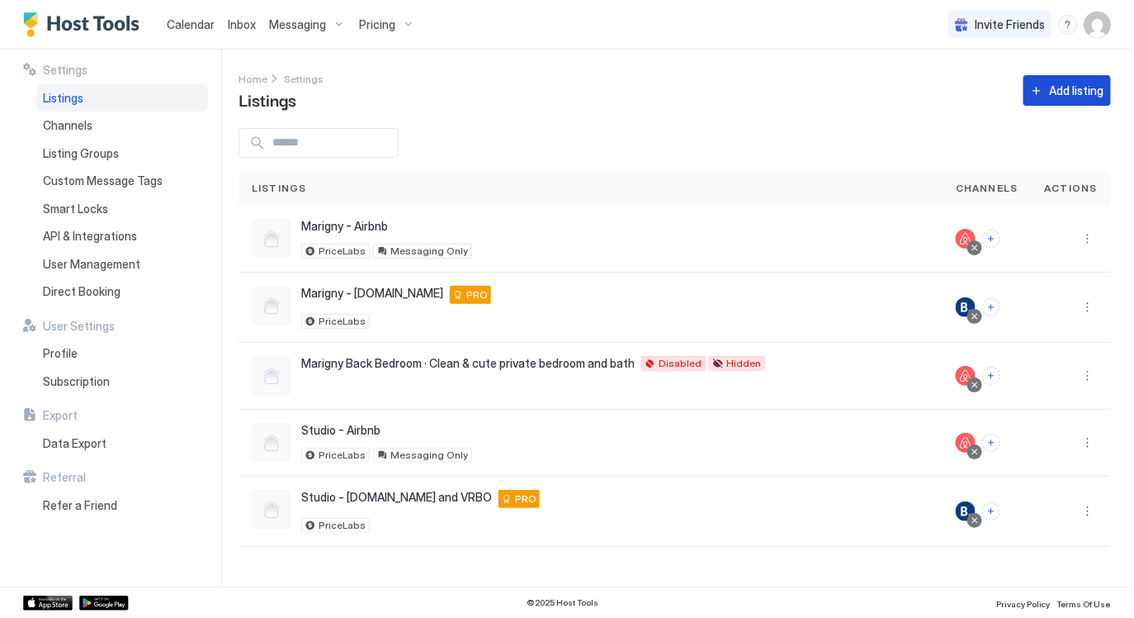
click at [1065, 93] on div "Add listing" at bounding box center [1077, 90] width 54 height 17
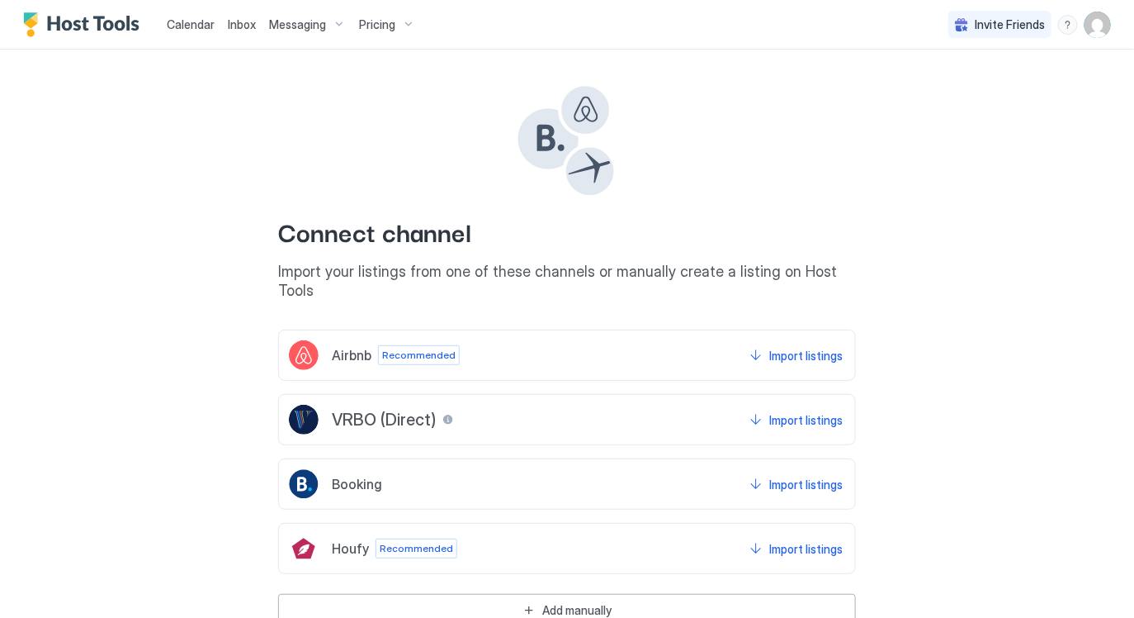
click at [534, 397] on div "VRBO (Direct) Import listings" at bounding box center [567, 419] width 578 height 51
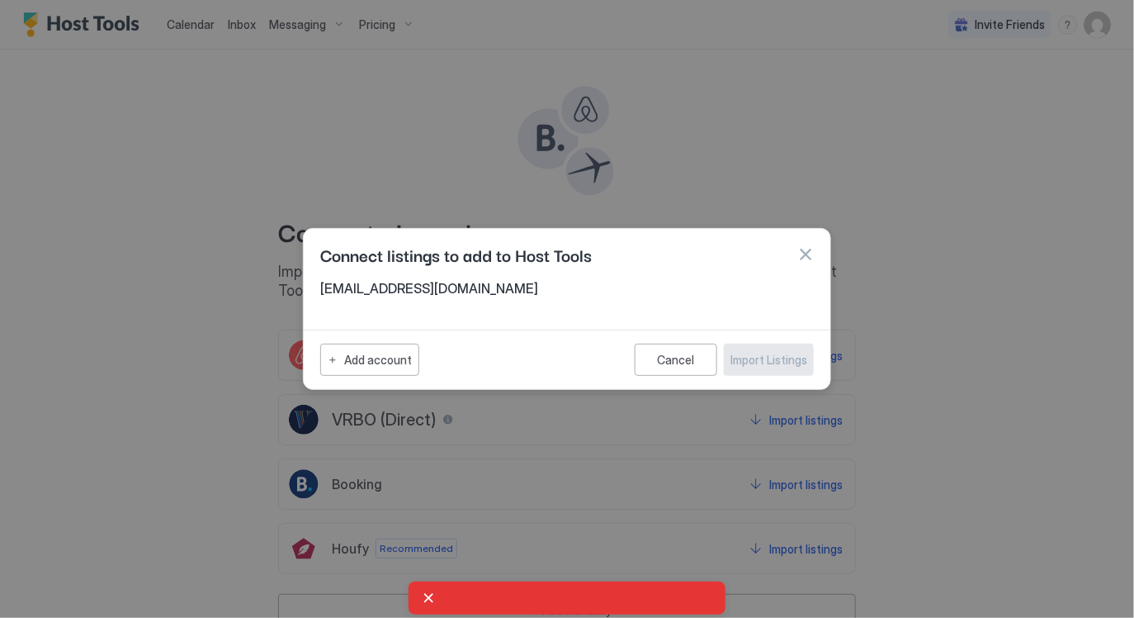
click at [795, 251] on div "Connect listings to add to Host Tools" at bounding box center [567, 254] width 494 height 25
click at [807, 251] on button "button" at bounding box center [805, 254] width 17 height 17
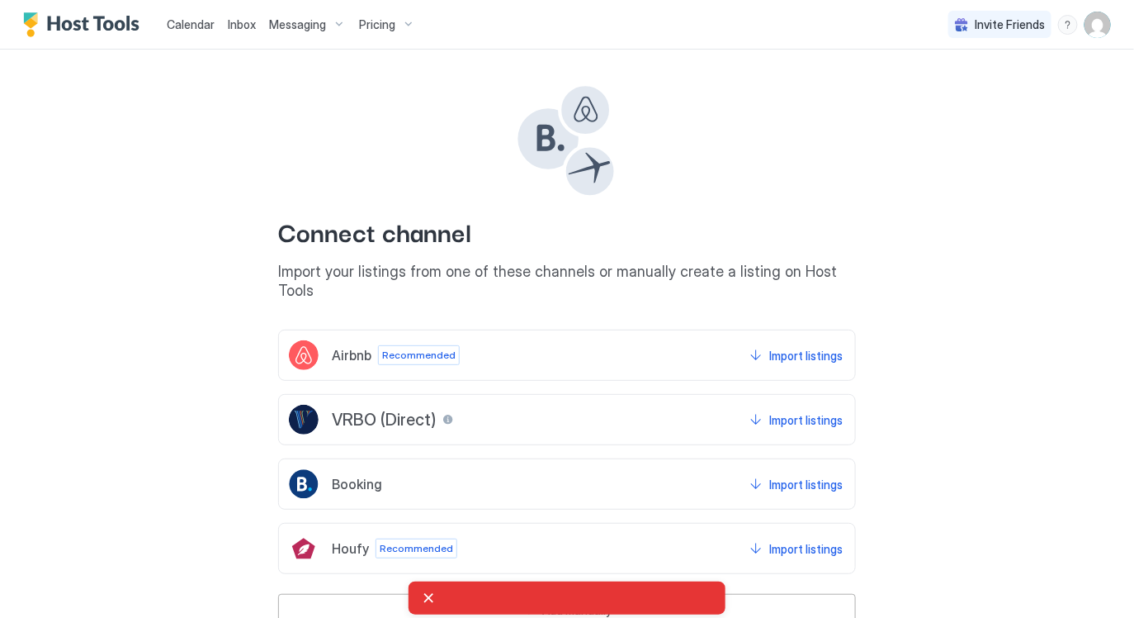
click at [966, 352] on div "Connect channel Import your listings from one of these channels or manually cre…" at bounding box center [567, 338] width 1088 height 576
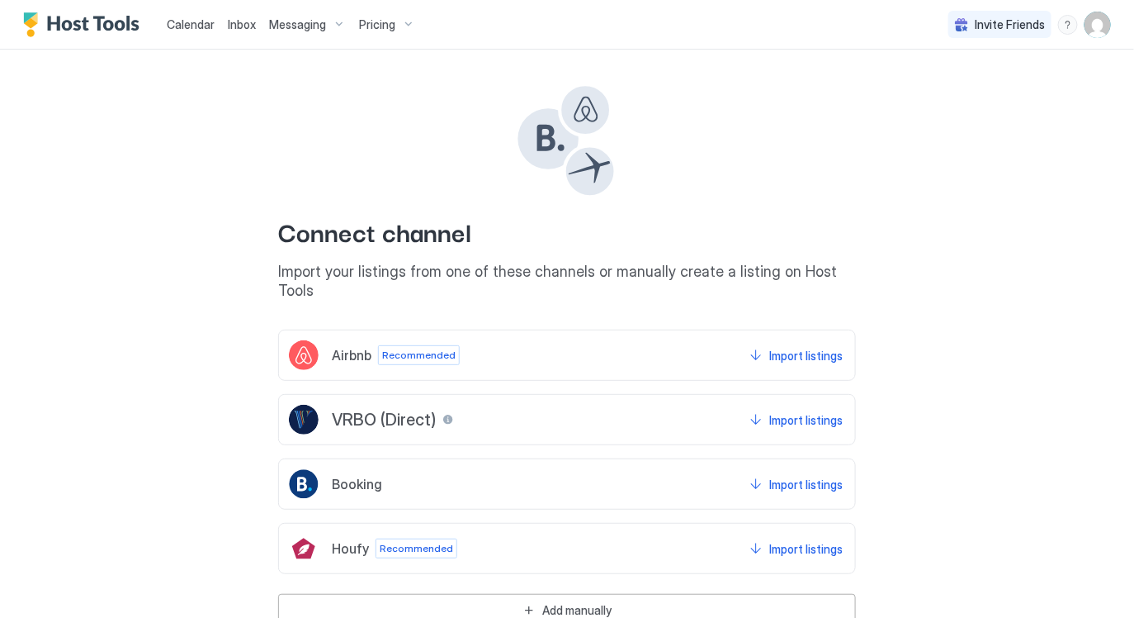
click at [183, 28] on span "Calendar" at bounding box center [191, 24] width 48 height 14
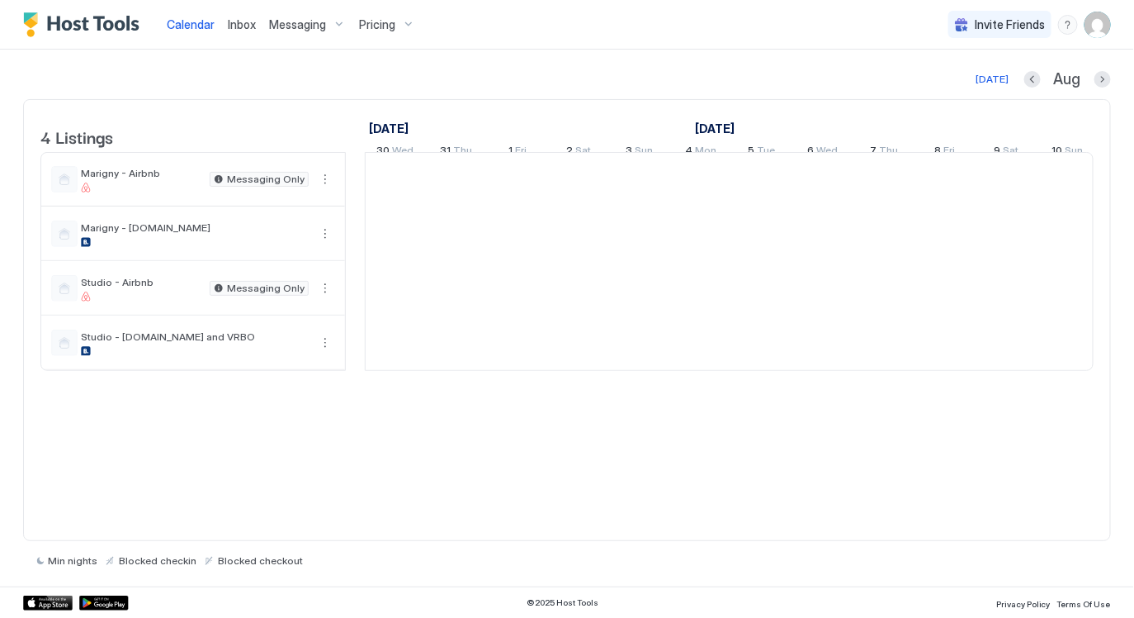
scroll to position [0, 916]
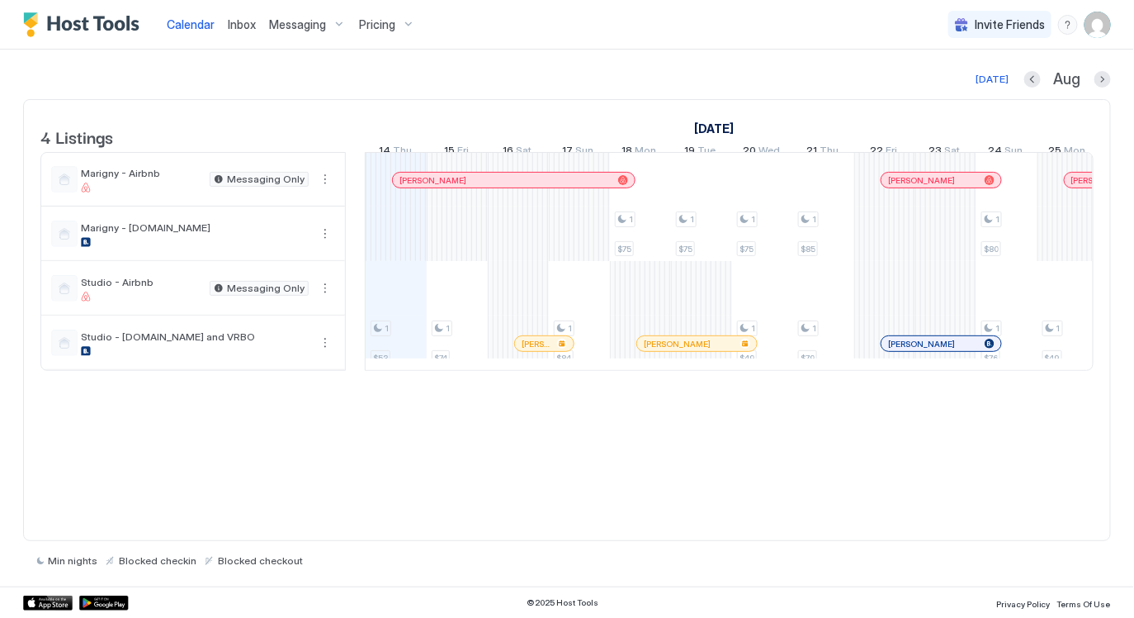
click at [324, 20] on span "Messaging" at bounding box center [297, 24] width 57 height 15
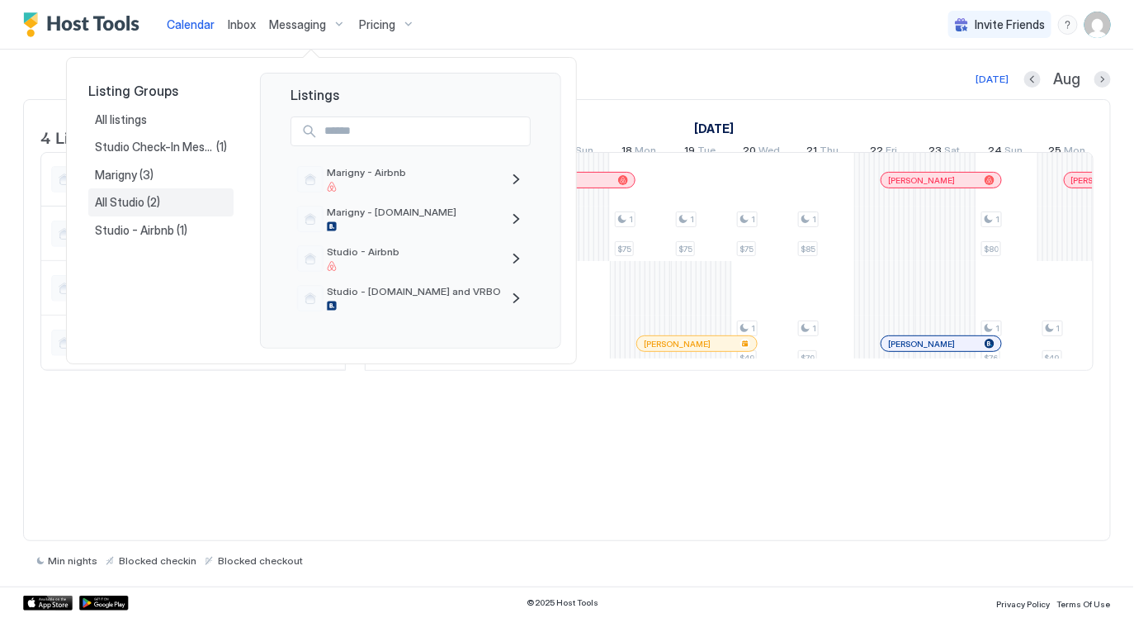
drag, startPoint x: 141, startPoint y: 197, endPoint x: 167, endPoint y: 205, distance: 26.6
click at [141, 197] on span "All Studio" at bounding box center [121, 202] width 52 height 15
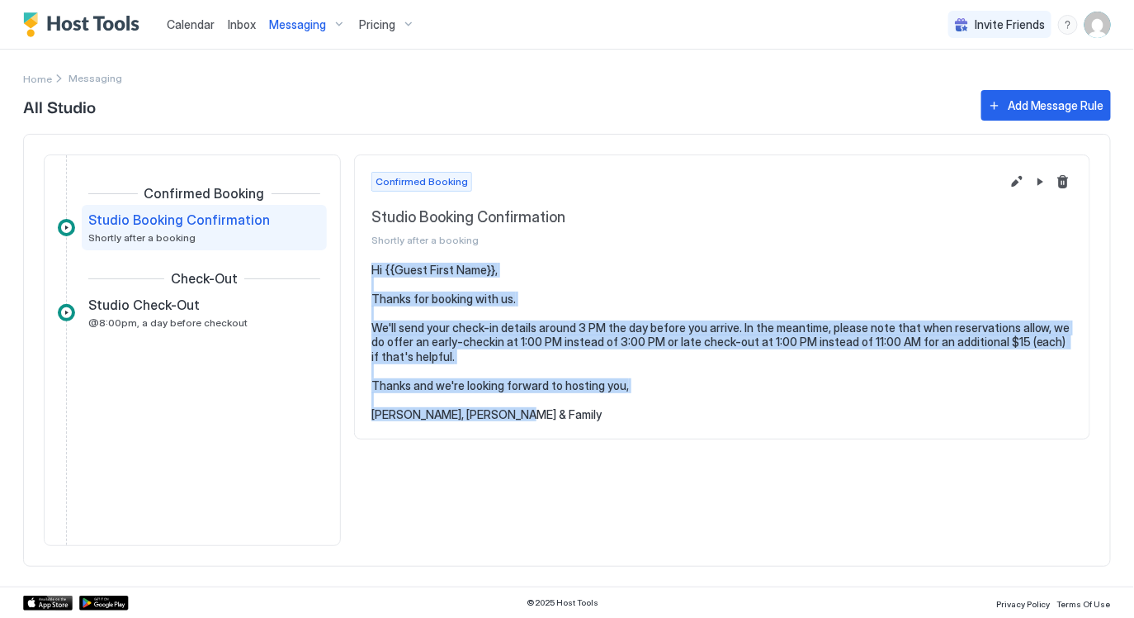
drag, startPoint x: 464, startPoint y: 298, endPoint x: 603, endPoint y: 414, distance: 181.2
click at [603, 414] on pre "Hi {{Guest First Name}}, Thanks for booking with us. We'll send your check-in d…" at bounding box center [723, 342] width 702 height 159
copy pre "Hi {{Guest First Name}}, Thanks for booking with us. We'll send your check-in d…"
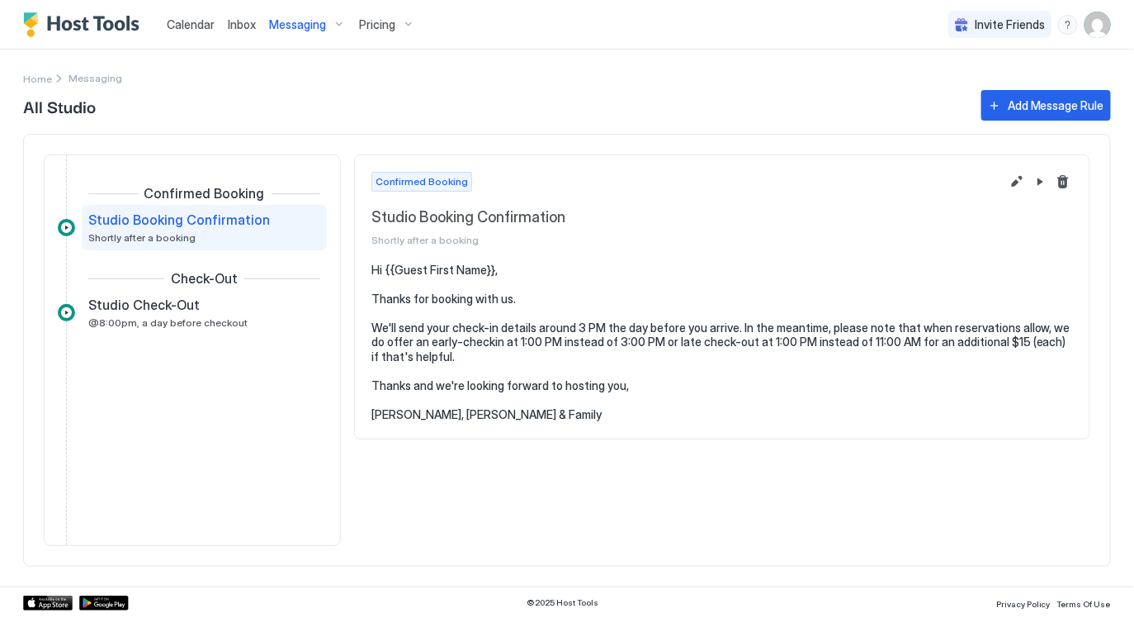
click at [392, 299] on pre "Hi {{Guest First Name}}, Thanks for booking with us. We'll send your check-in d…" at bounding box center [723, 342] width 702 height 159
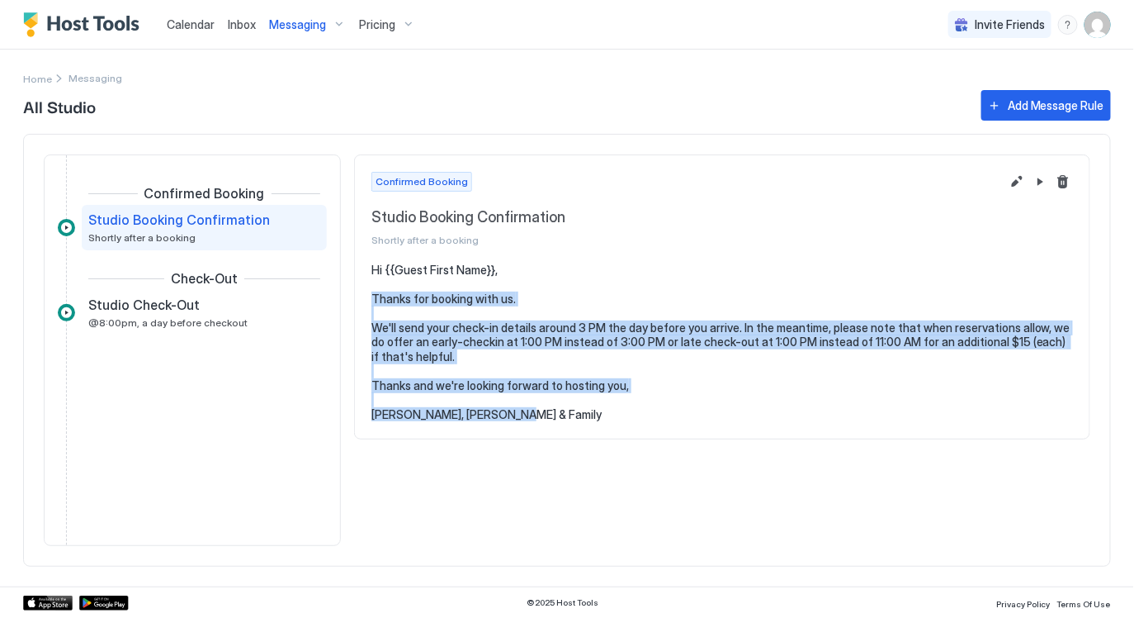
drag, startPoint x: 488, startPoint y: 311, endPoint x: 578, endPoint y: 409, distance: 133.2
click at [578, 409] on pre "Hi {{Guest First Name}}, Thanks for booking with us. We'll send your check-in d…" at bounding box center [723, 342] width 702 height 159
copy pre "Thanks for booking with us. We'll send your check-in details around 3 PM the da…"
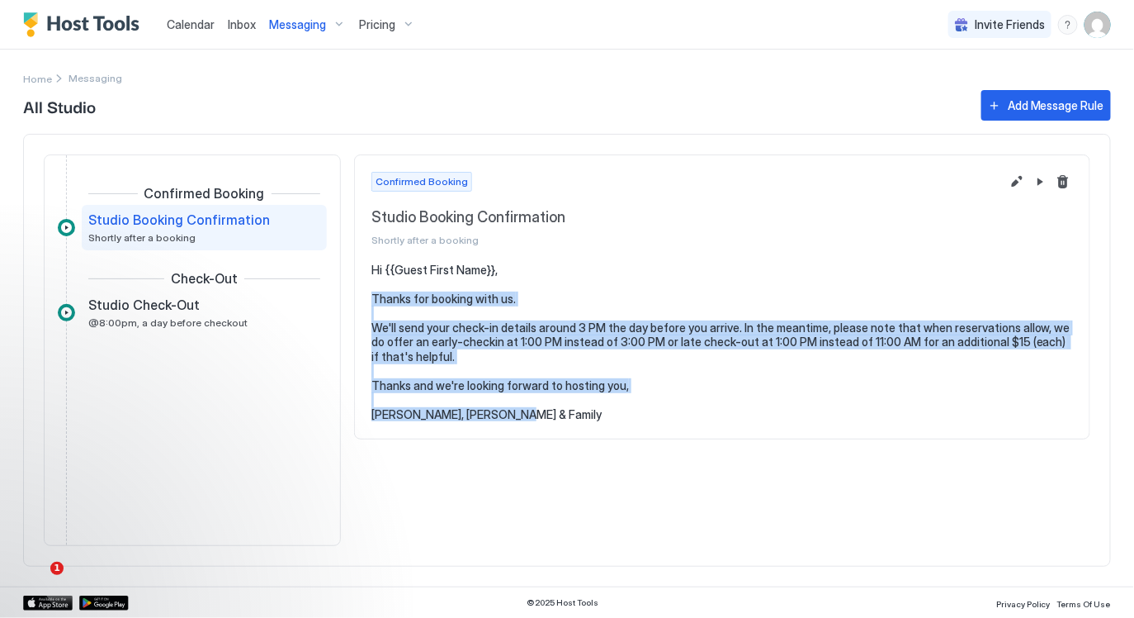
click at [293, 22] on span "Messaging" at bounding box center [297, 24] width 57 height 15
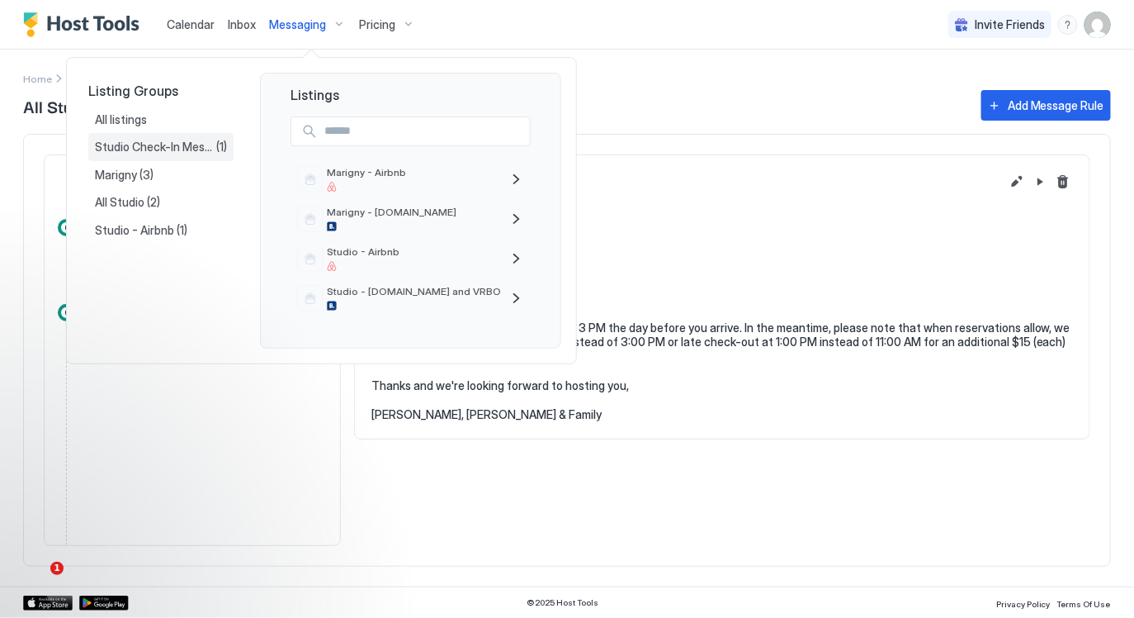
click at [146, 144] on span "Studio Check-In Message with Static Door Code" at bounding box center [155, 147] width 121 height 15
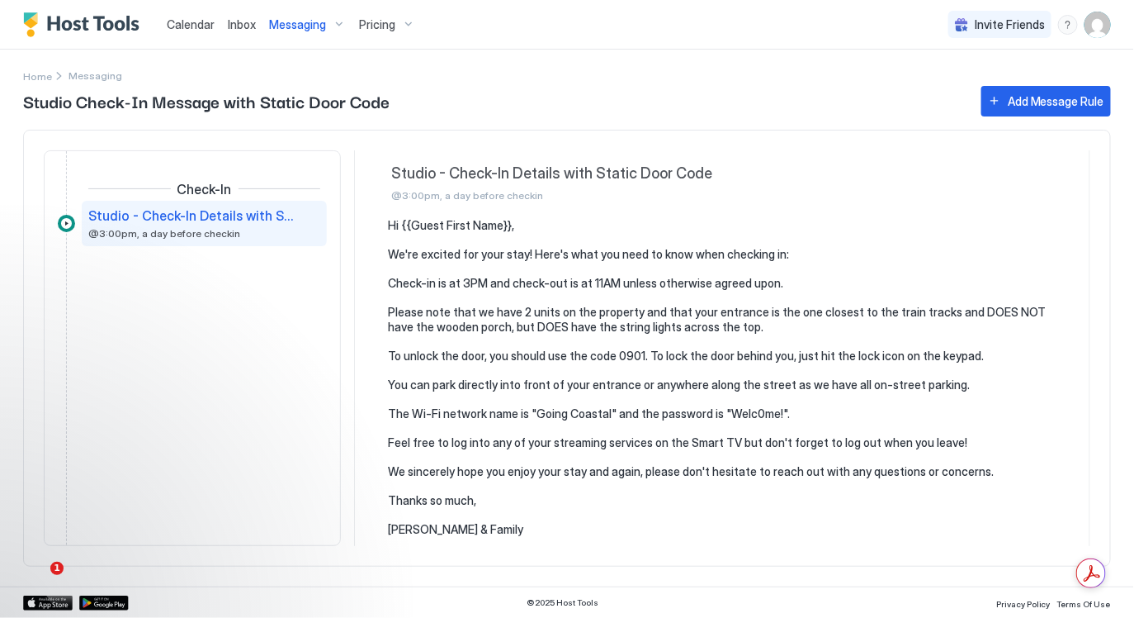
scroll to position [67, 0]
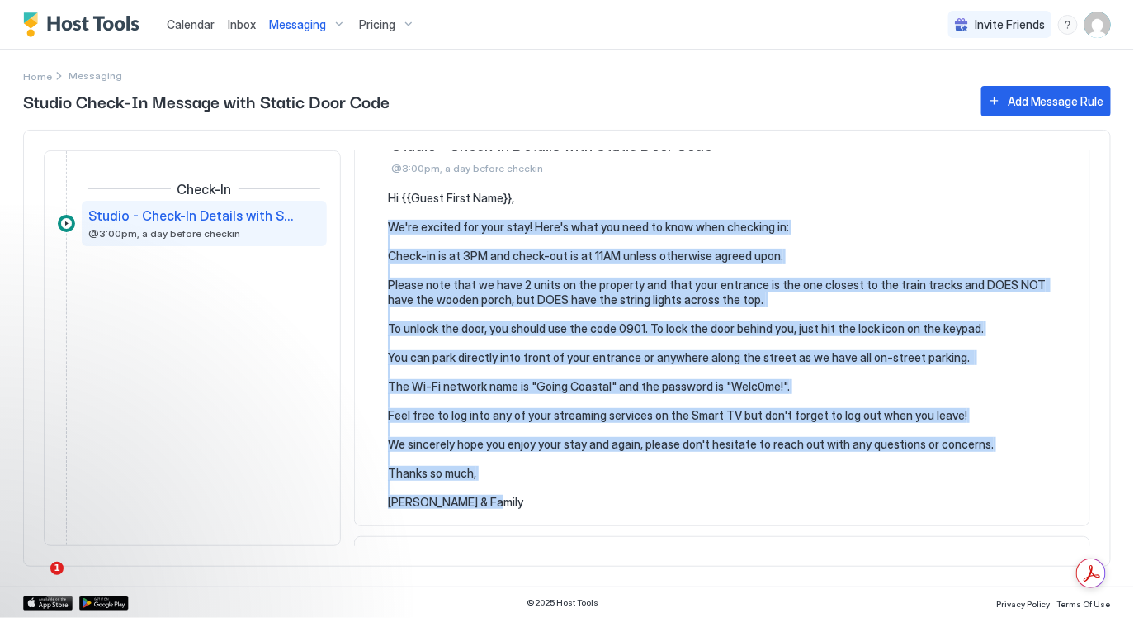
drag, startPoint x: 382, startPoint y: 219, endPoint x: 687, endPoint y: 509, distance: 421.0
click at [687, 509] on section "Hi {{Guest First Name}}, We're excited for your stay! Here's what you need to k…" at bounding box center [722, 358] width 735 height 334
copy pre "We're excited for your stay! Here's what you need to know when checking in: Che…"
click at [562, 345] on pre "Hi {{Guest First Name}}, We're excited for your stay! Here's what you need to k…" at bounding box center [730, 350] width 685 height 318
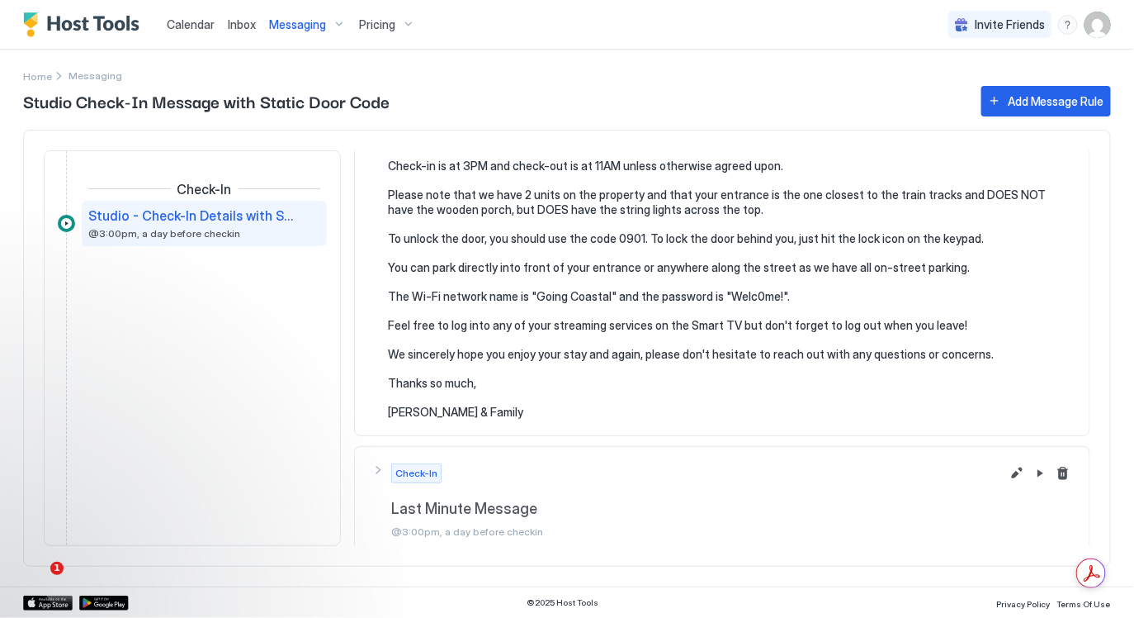
scroll to position [158, 0]
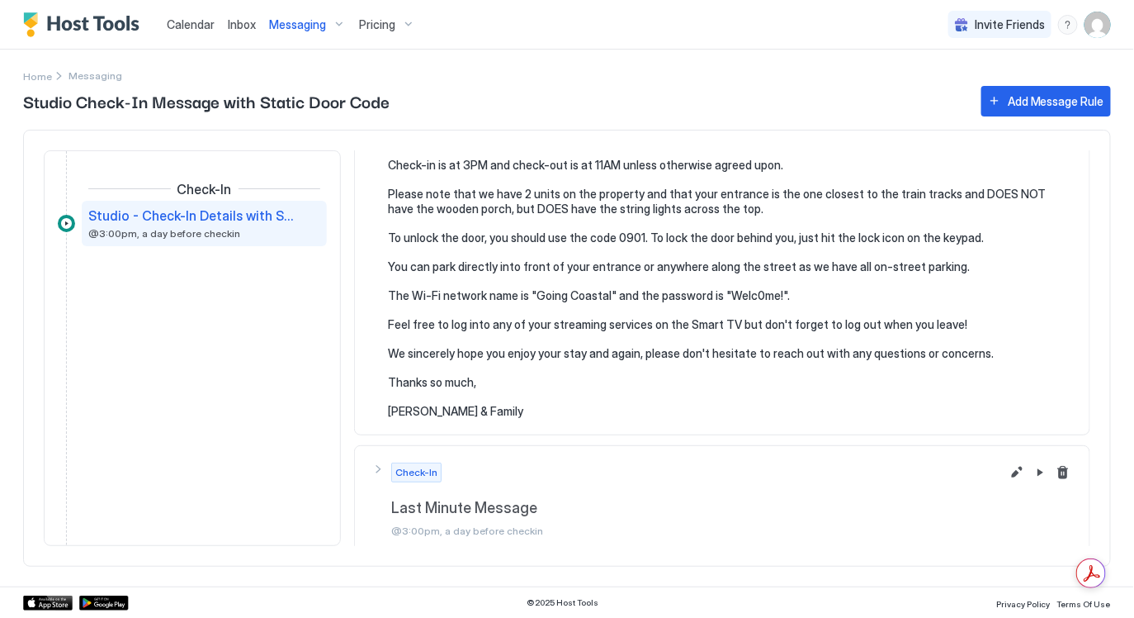
click at [179, 31] on span "Calendar" at bounding box center [191, 24] width 48 height 14
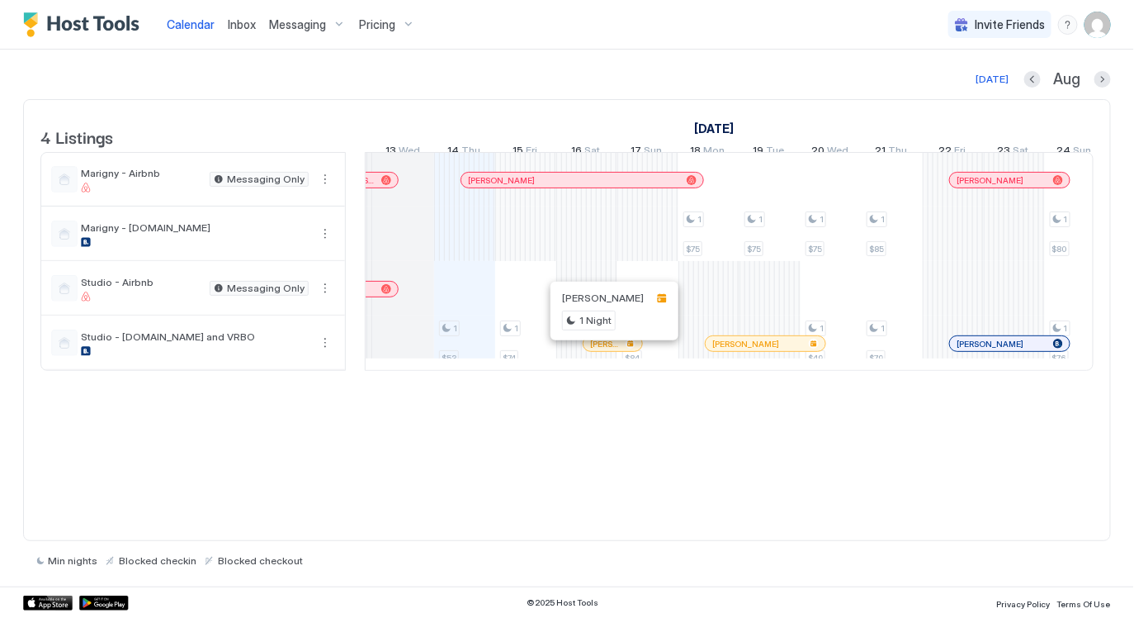
click at [601, 350] on div at bounding box center [601, 343] width 13 height 13
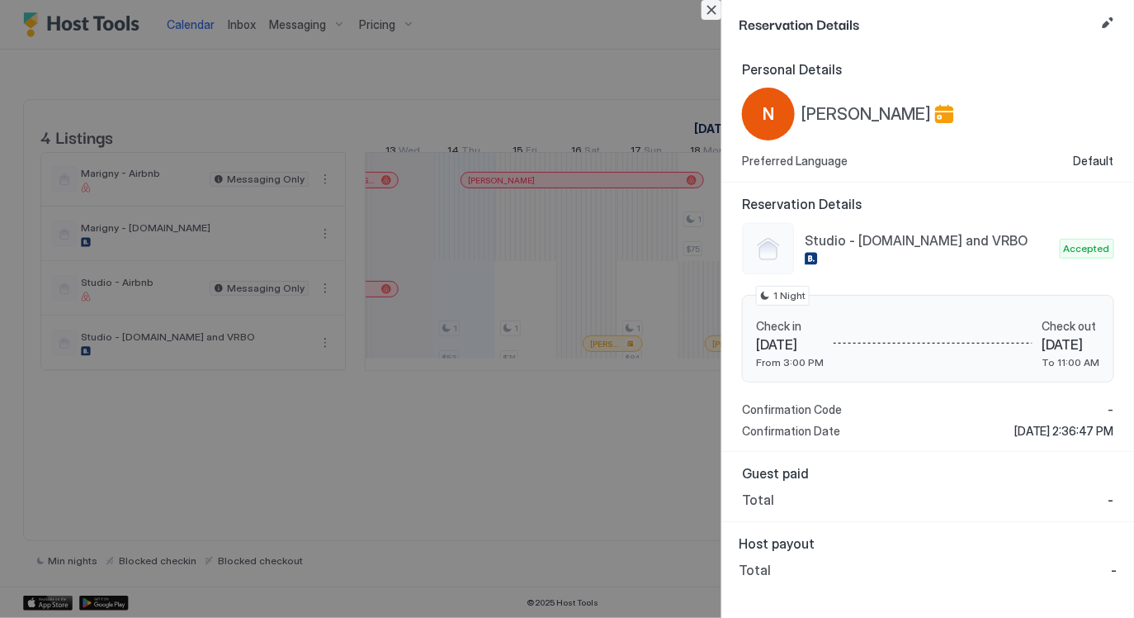
click at [712, 12] on button "Close" at bounding box center [712, 10] width 20 height 20
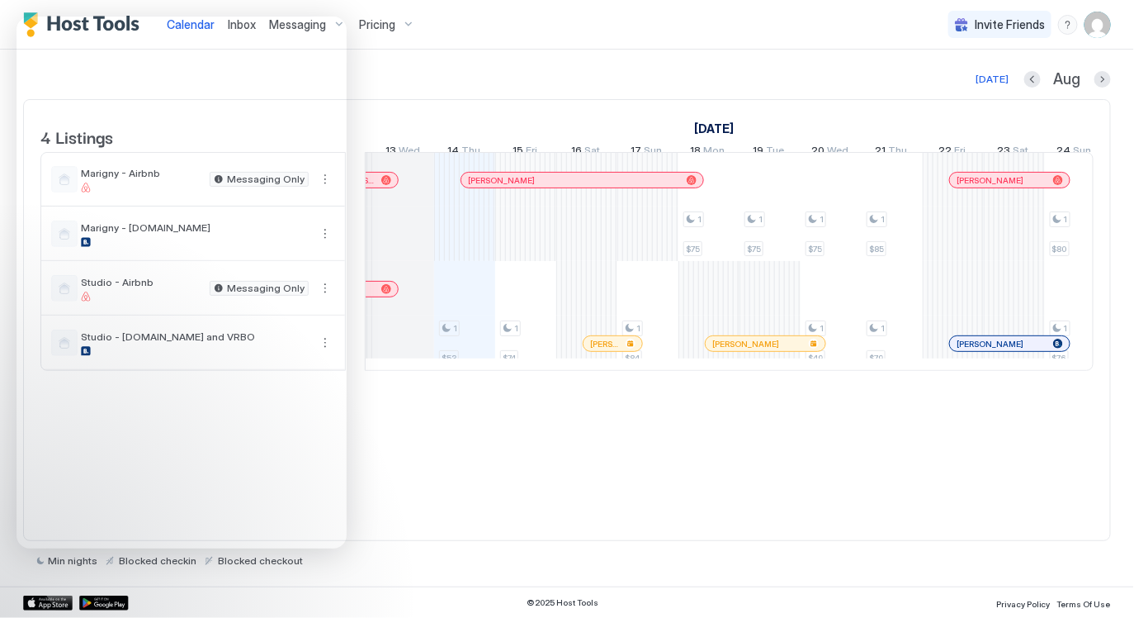
click at [467, 471] on div "4 Listings July 2025 August 2025 September 2025 30 Wed 31 Thu 1 Fri 2 Sat 3 Sun…" at bounding box center [567, 320] width 1088 height 442
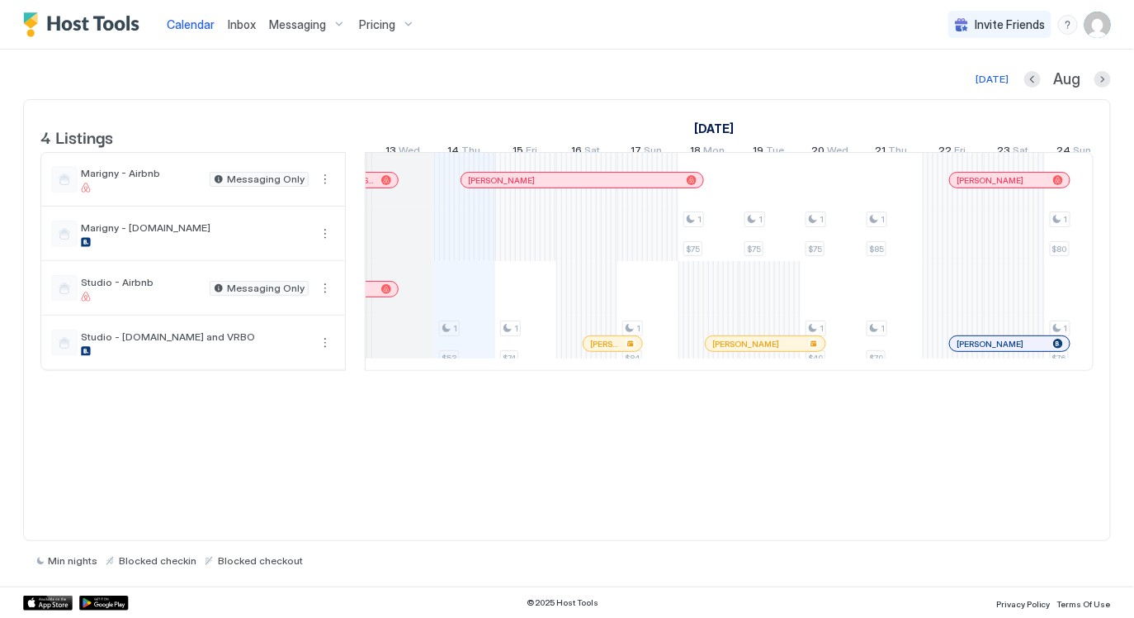
click at [296, 18] on span "Messaging" at bounding box center [297, 24] width 57 height 15
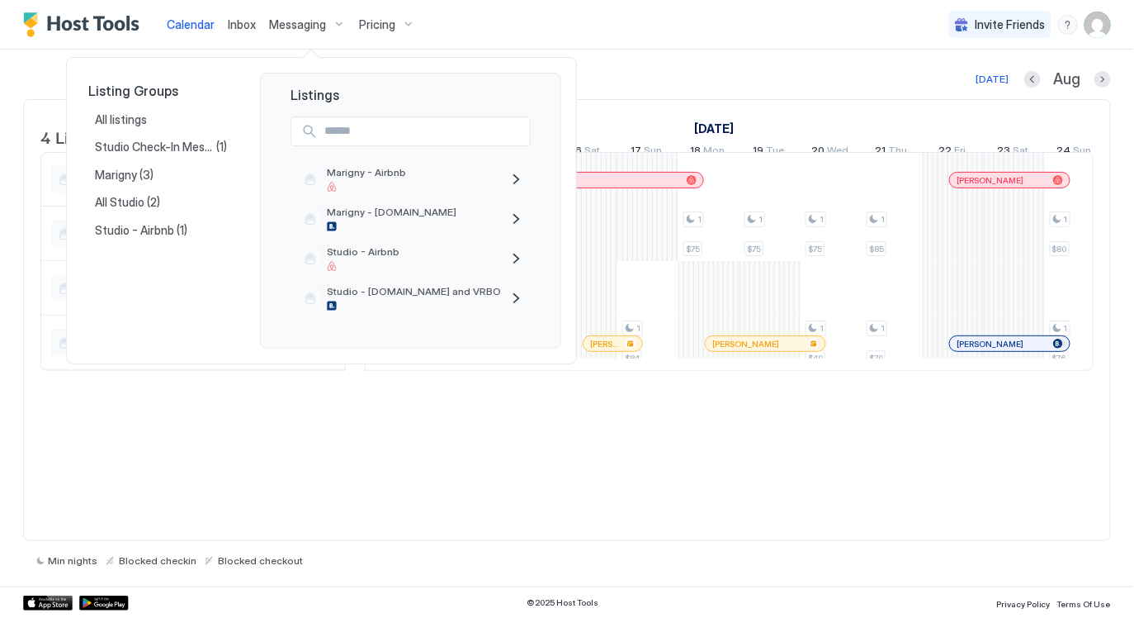
click at [230, 460] on div at bounding box center [567, 309] width 1134 height 618
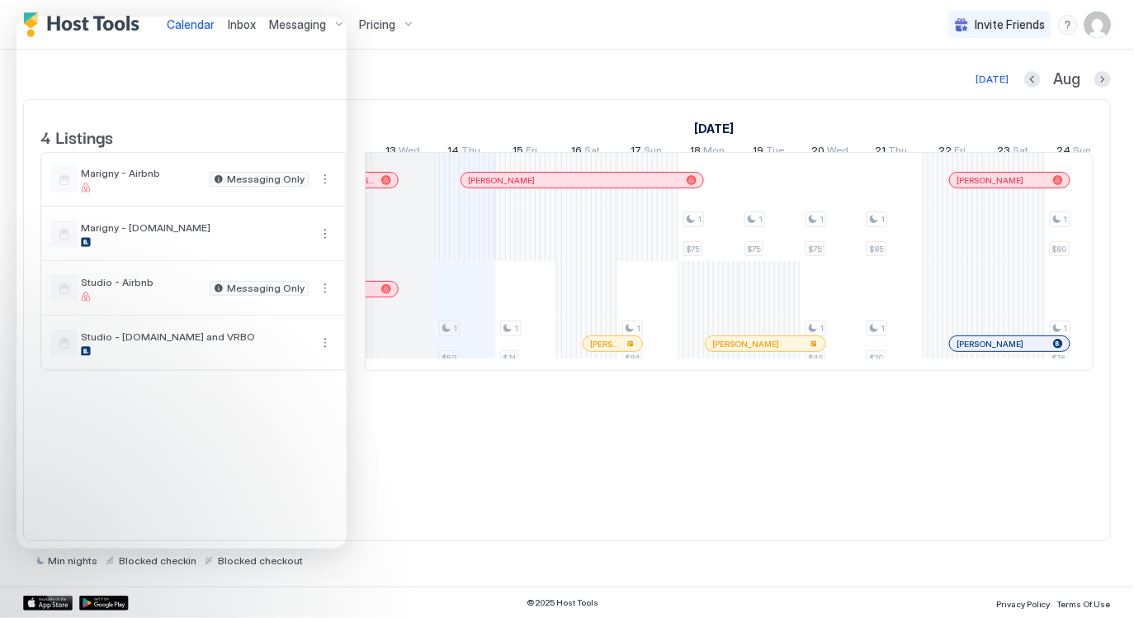
click at [413, 457] on div "4 Listings July 2025 August 2025 September 2025 30 Wed 31 Thu 1 Fri 2 Sat 3 Sun…" at bounding box center [567, 320] width 1088 height 442
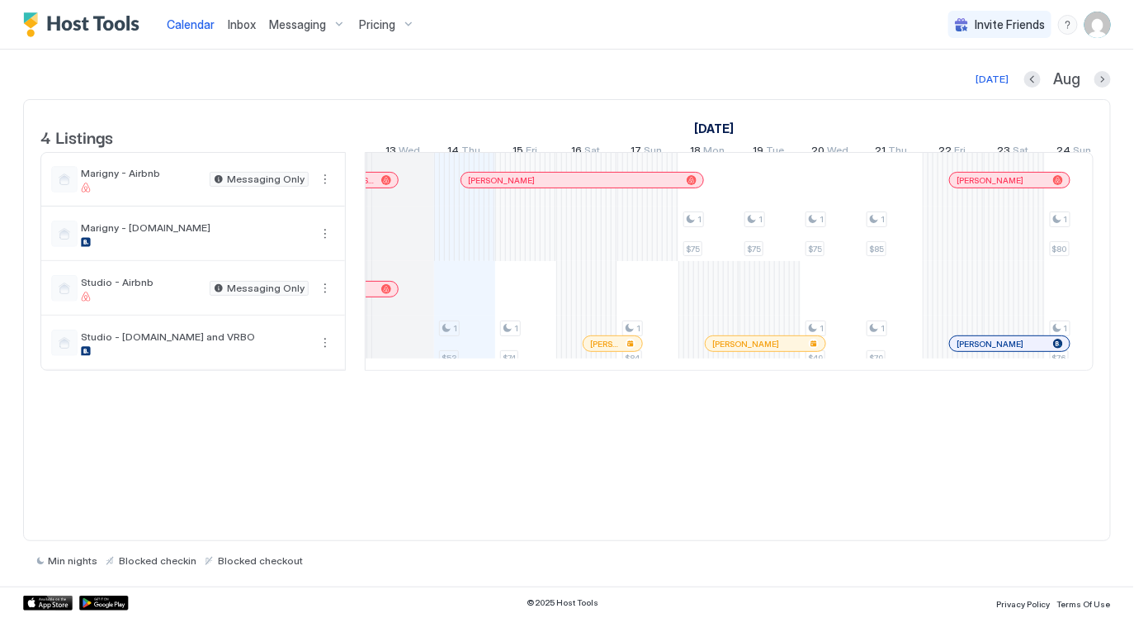
click at [244, 483] on div "4 Listings July 2025 August 2025 September 2025 30 Wed 31 Thu 1 Fri 2 Sat 3 Sun…" at bounding box center [567, 320] width 1088 height 442
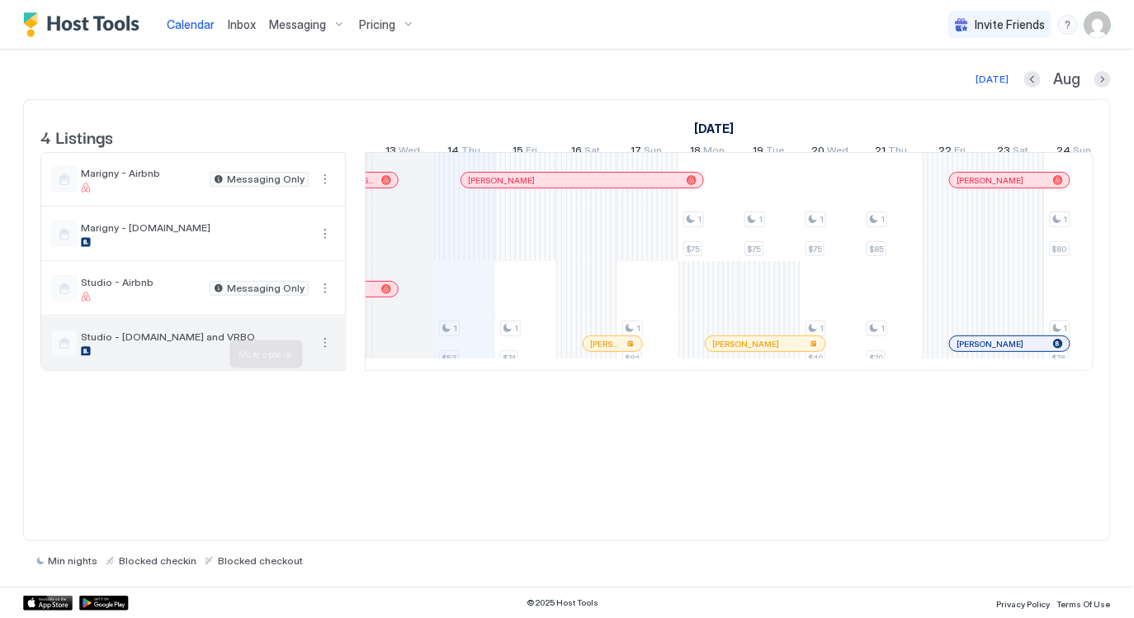
click at [328, 353] on button "More options" at bounding box center [325, 343] width 20 height 20
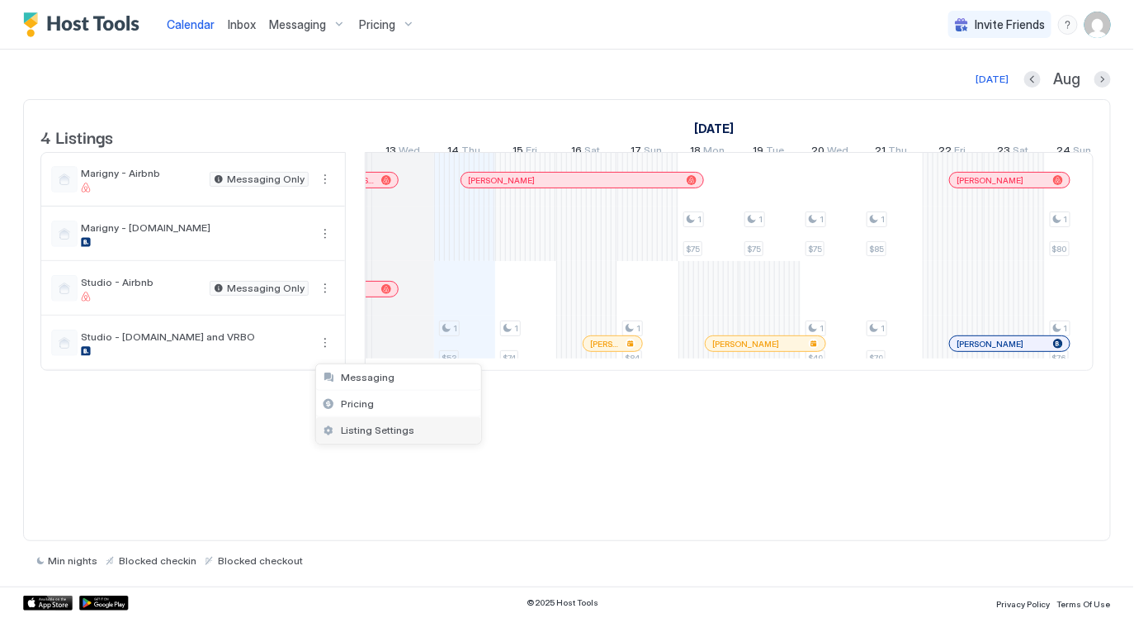
click at [356, 427] on span "Listing Settings" at bounding box center [377, 430] width 73 height 12
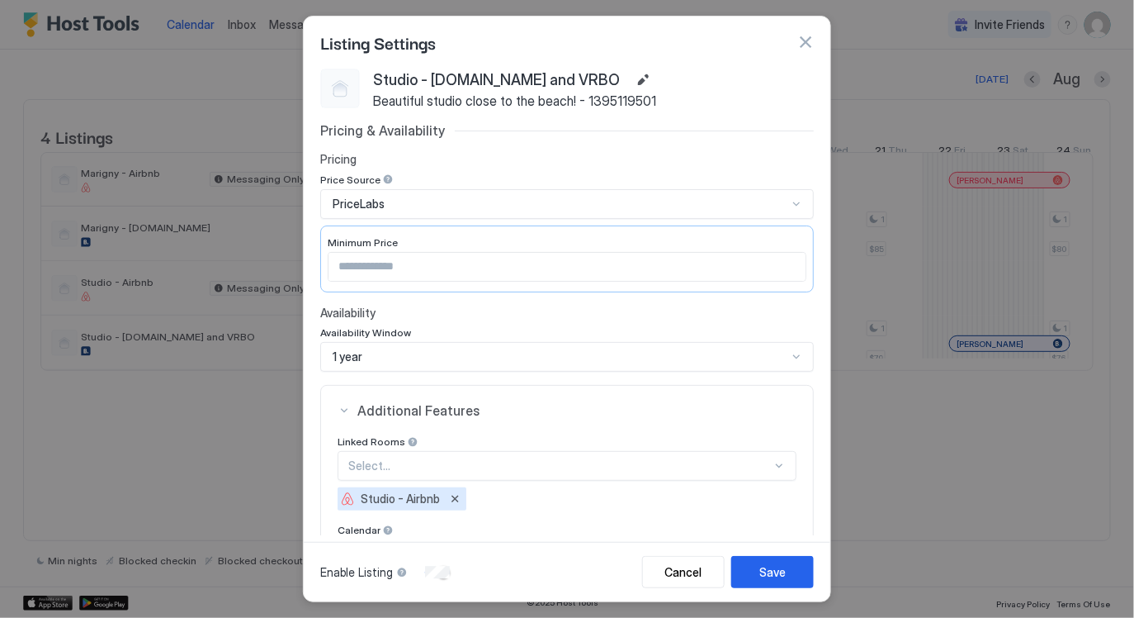
drag, startPoint x: 807, startPoint y: 41, endPoint x: 706, endPoint y: 133, distance: 136.8
click at [807, 41] on button "button" at bounding box center [805, 42] width 17 height 17
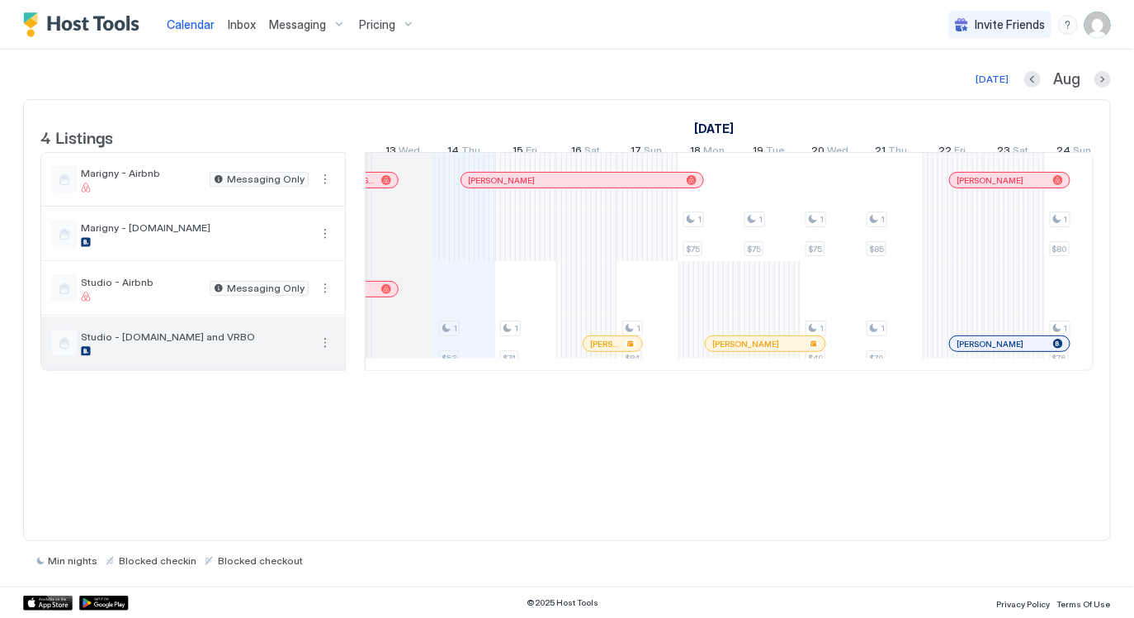
click at [329, 353] on button "More options" at bounding box center [325, 343] width 20 height 20
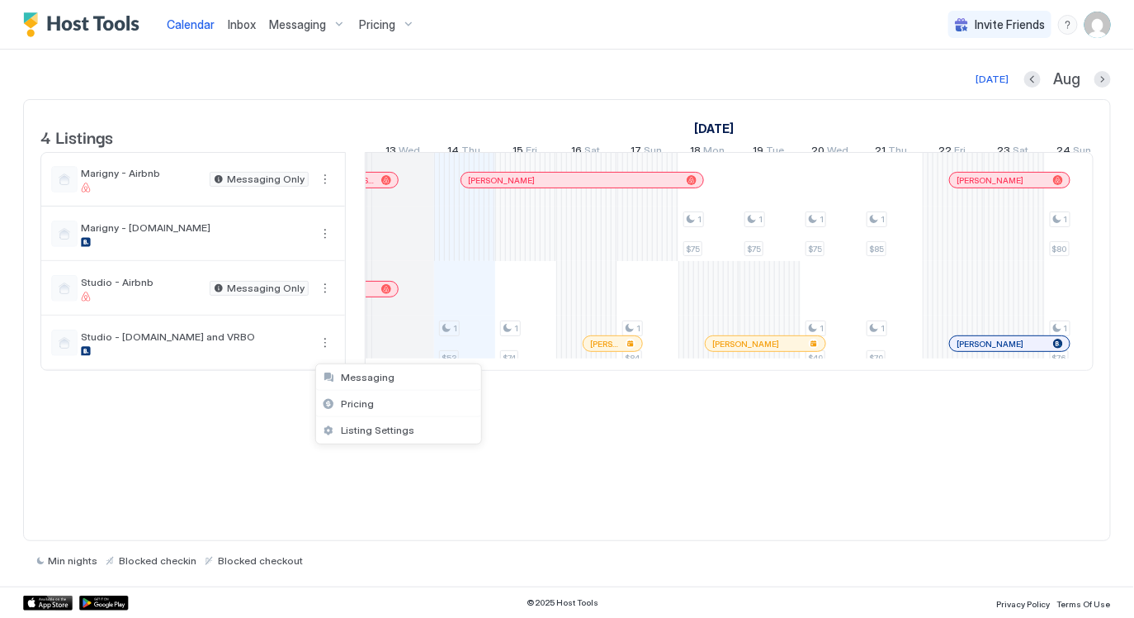
click at [234, 430] on div at bounding box center [567, 309] width 1134 height 618
click at [1104, 21] on img "User profile" at bounding box center [1098, 25] width 26 height 26
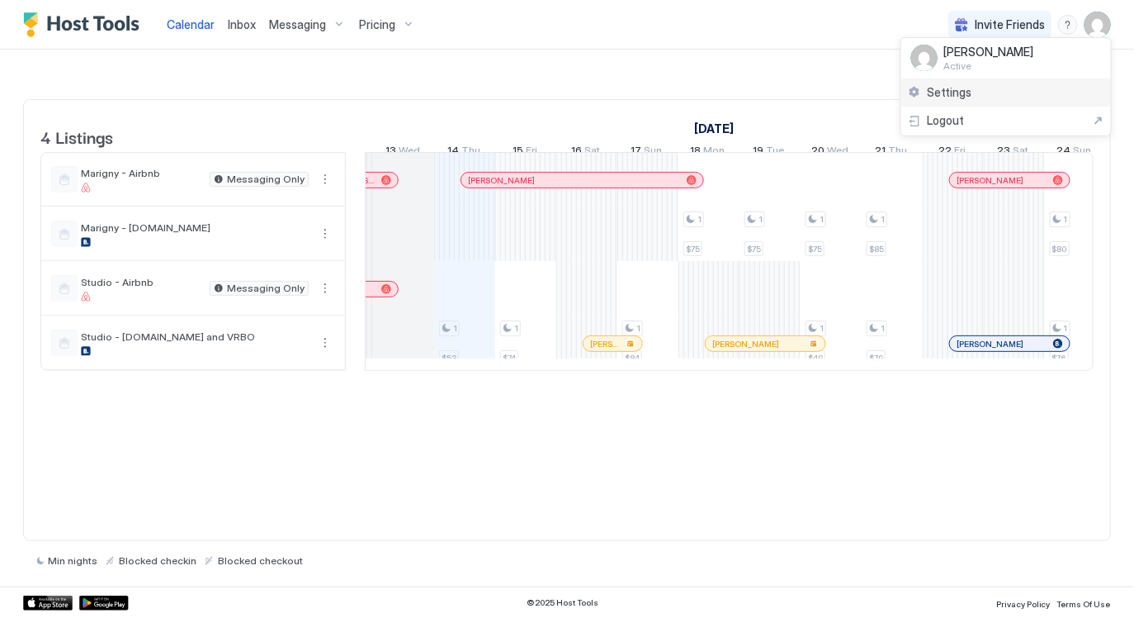
click at [992, 93] on div "Settings" at bounding box center [1007, 92] width 210 height 29
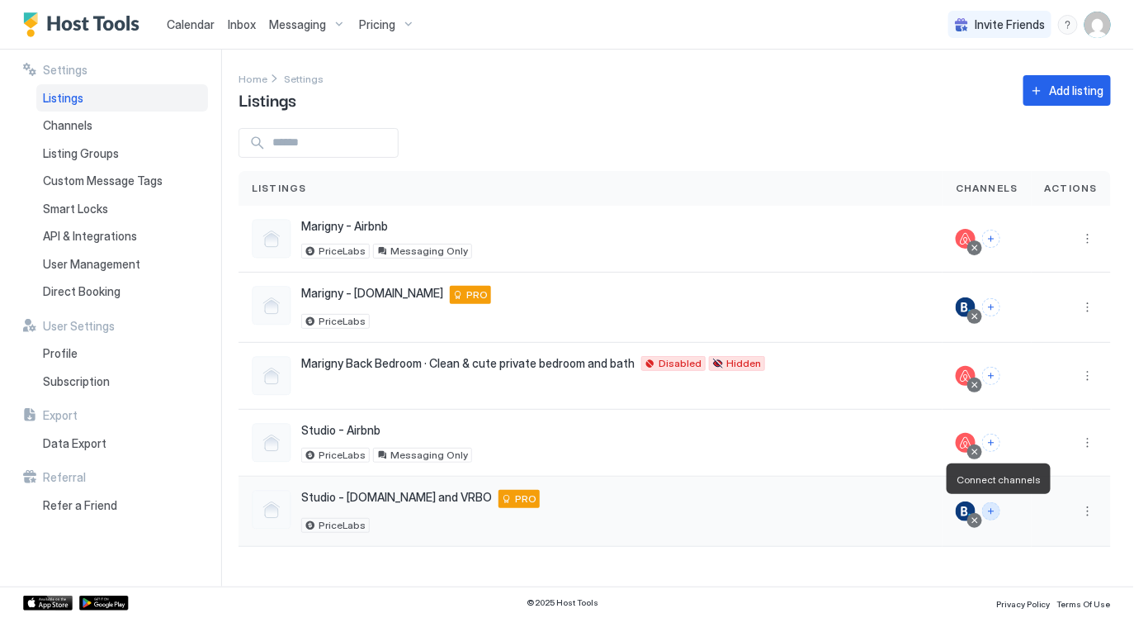
click at [999, 515] on button "Connect channels" at bounding box center [991, 511] width 18 height 18
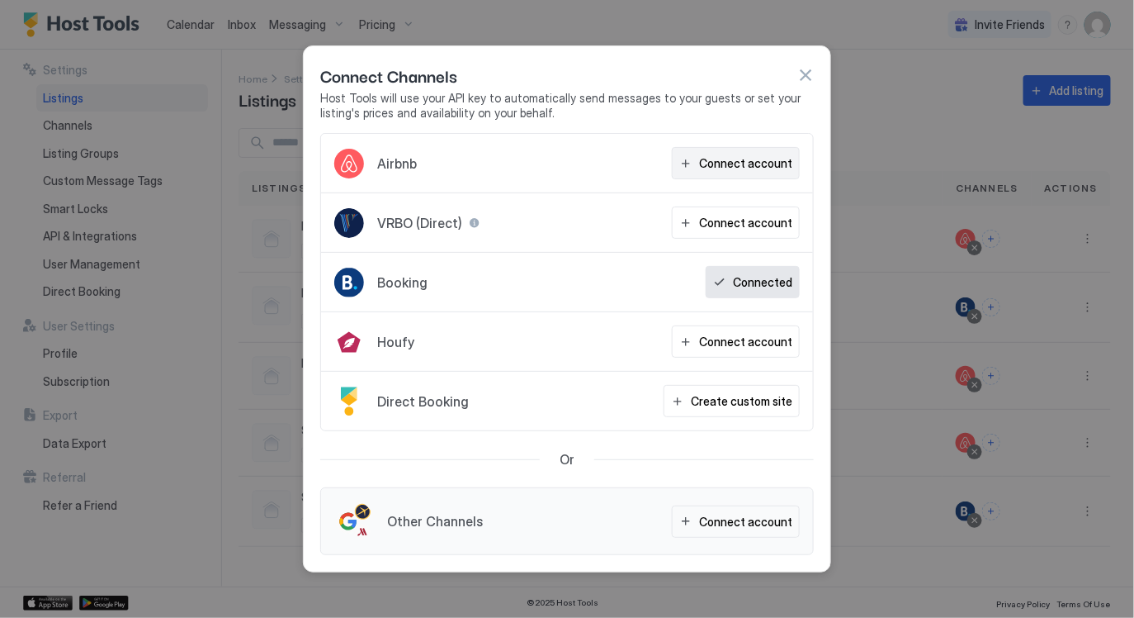
click at [767, 168] on div "Connect account" at bounding box center [745, 162] width 93 height 17
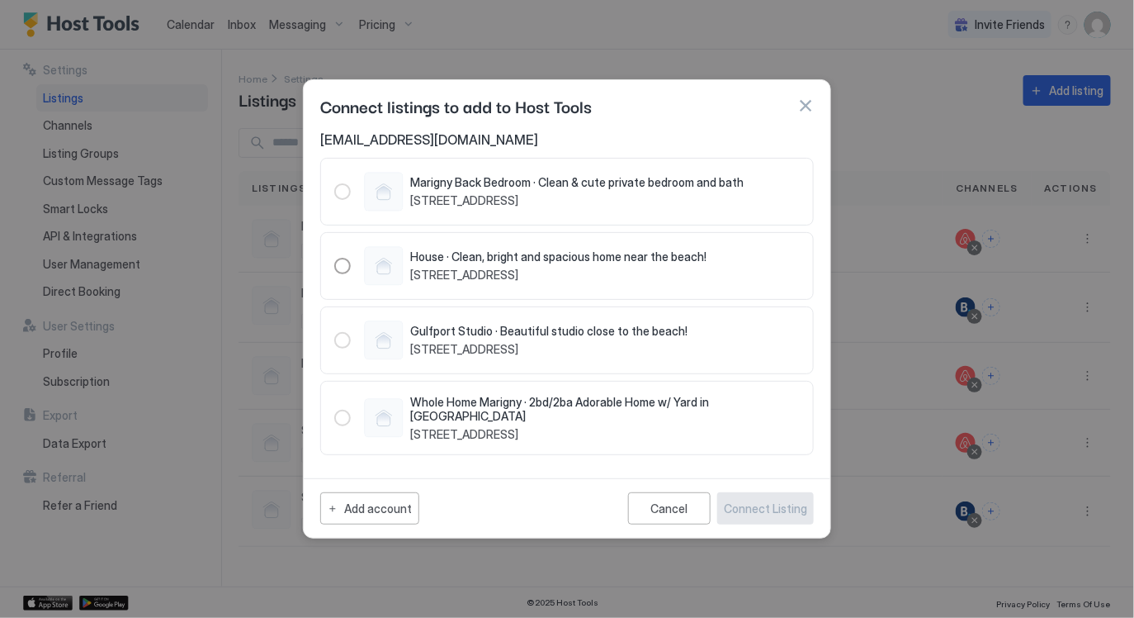
click at [342, 338] on div "49567187" at bounding box center [342, 340] width 17 height 17
click at [343, 342] on div "49567187" at bounding box center [342, 340] width 17 height 17
click at [517, 329] on span "Gulfport Studio · Beautiful studio close to the beach!" at bounding box center [548, 331] width 277 height 15
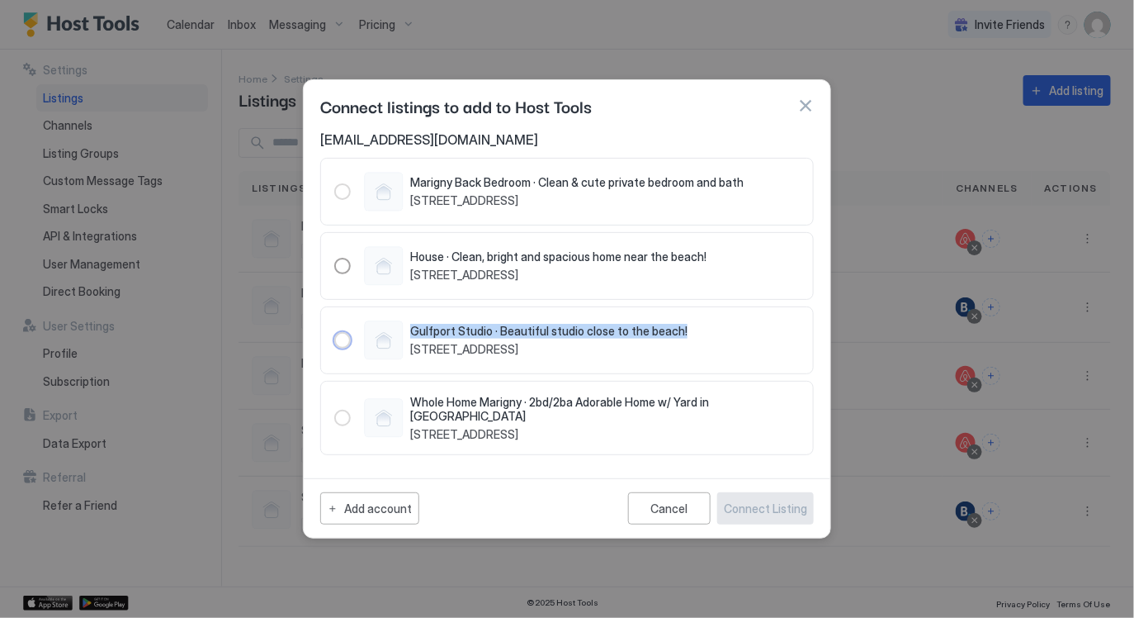
click at [517, 329] on span "Gulfport Studio · Beautiful studio close to the beach!" at bounding box center [548, 331] width 277 height 15
click at [685, 501] on div "Cancel" at bounding box center [669, 508] width 37 height 14
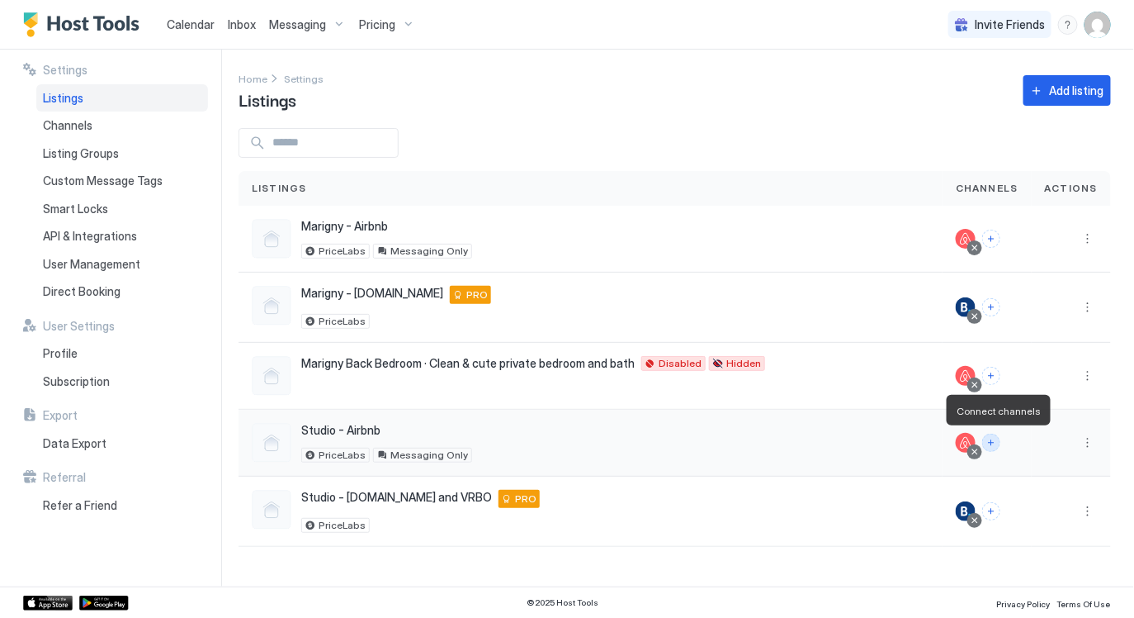
click at [998, 441] on button "Connect channels" at bounding box center [991, 442] width 18 height 18
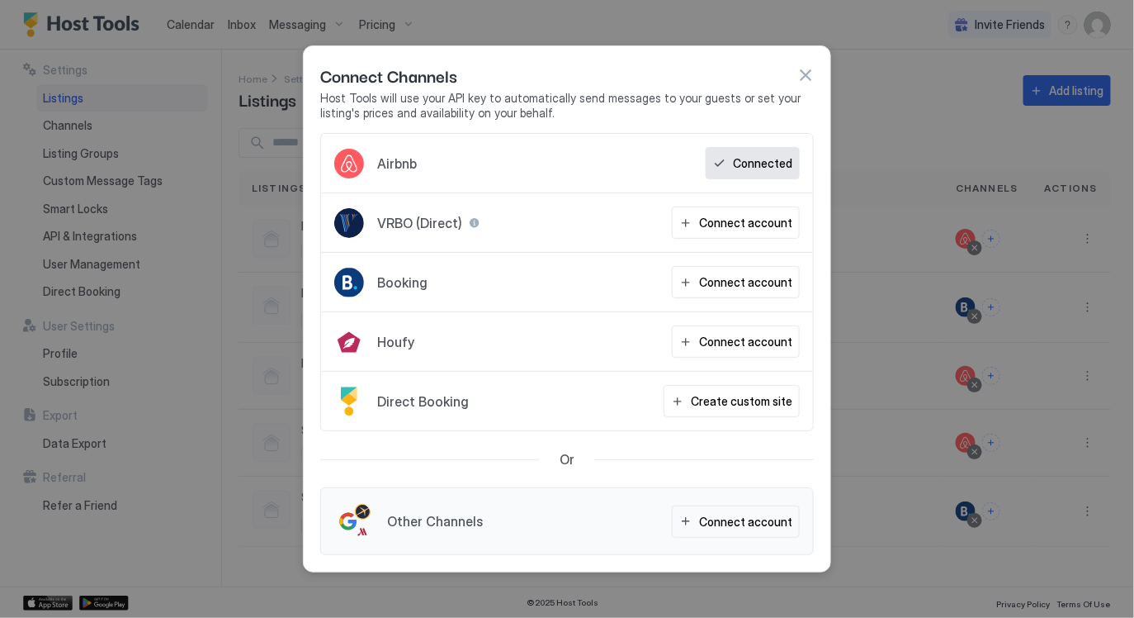
click at [802, 73] on button "button" at bounding box center [805, 75] width 17 height 17
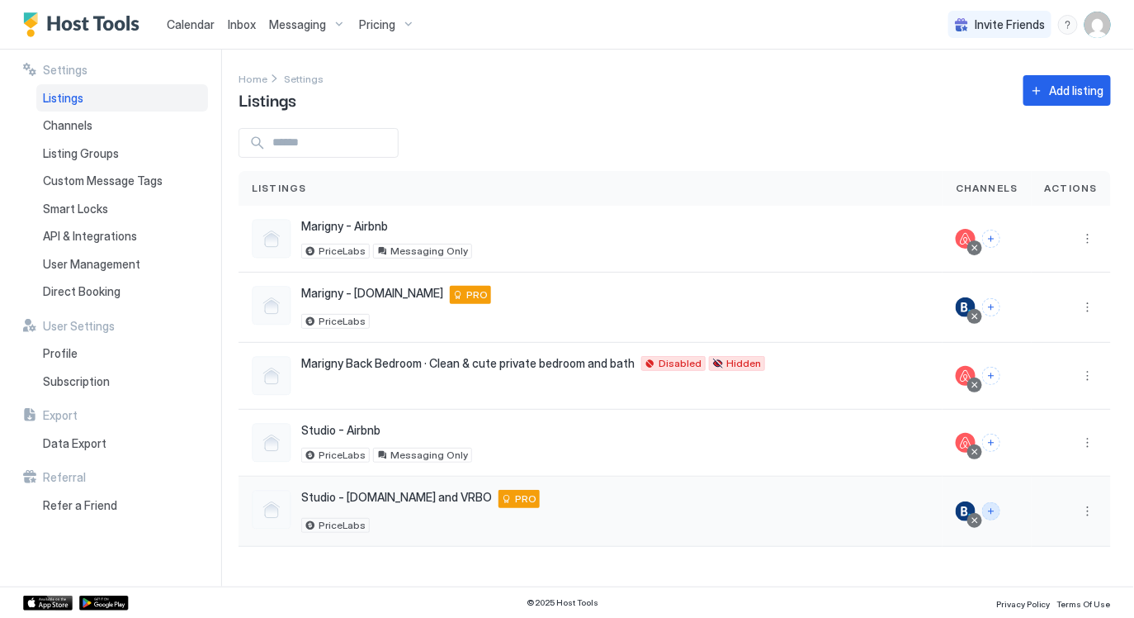
click at [998, 511] on button "Connect channels" at bounding box center [991, 511] width 18 height 18
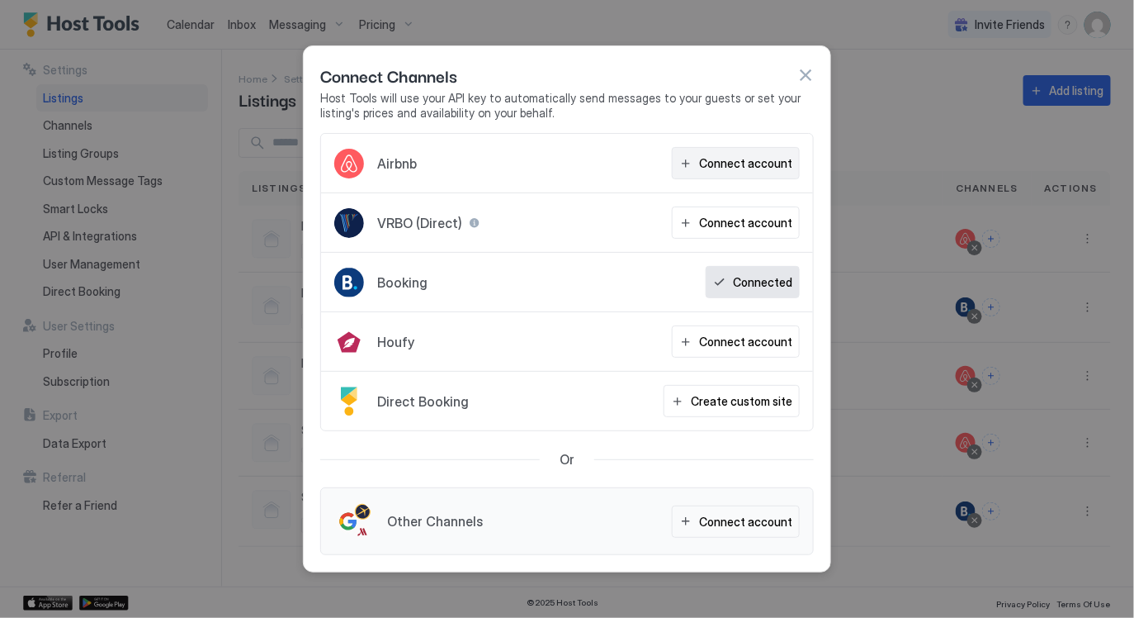
click at [731, 168] on div "Connect account" at bounding box center [745, 162] width 93 height 17
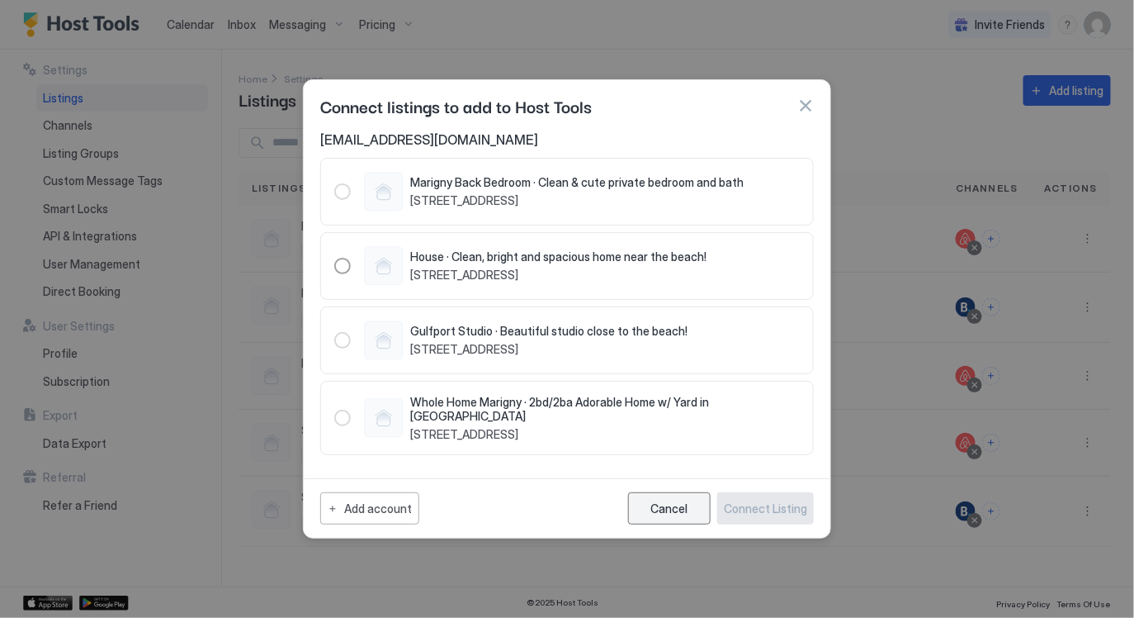
click at [670, 508] on div "Cancel" at bounding box center [669, 508] width 37 height 14
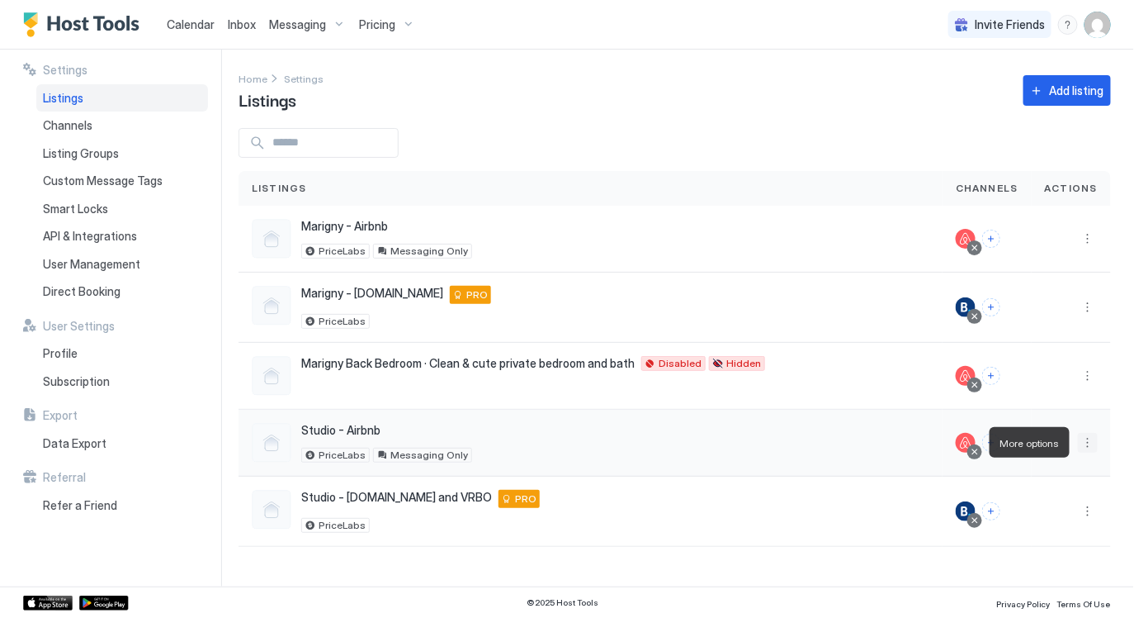
click at [1094, 443] on button "More options" at bounding box center [1088, 443] width 20 height 20
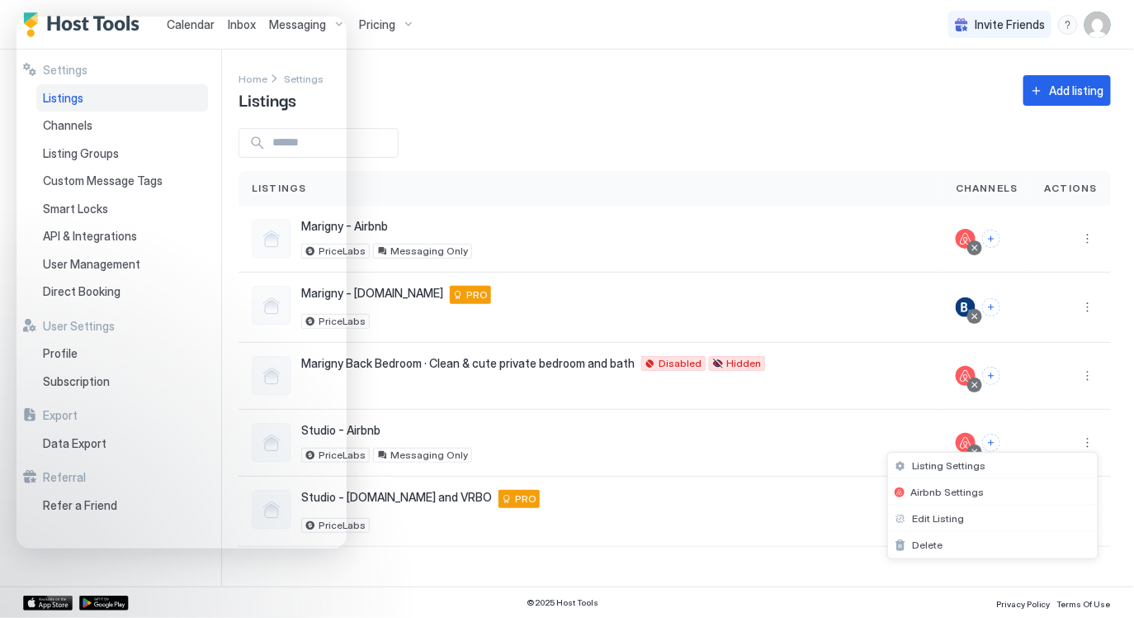
click at [712, 513] on div at bounding box center [567, 309] width 1134 height 618
click at [1087, 443] on button "More options" at bounding box center [1088, 443] width 20 height 20
click at [953, 545] on div "Delete" at bounding box center [993, 545] width 210 height 26
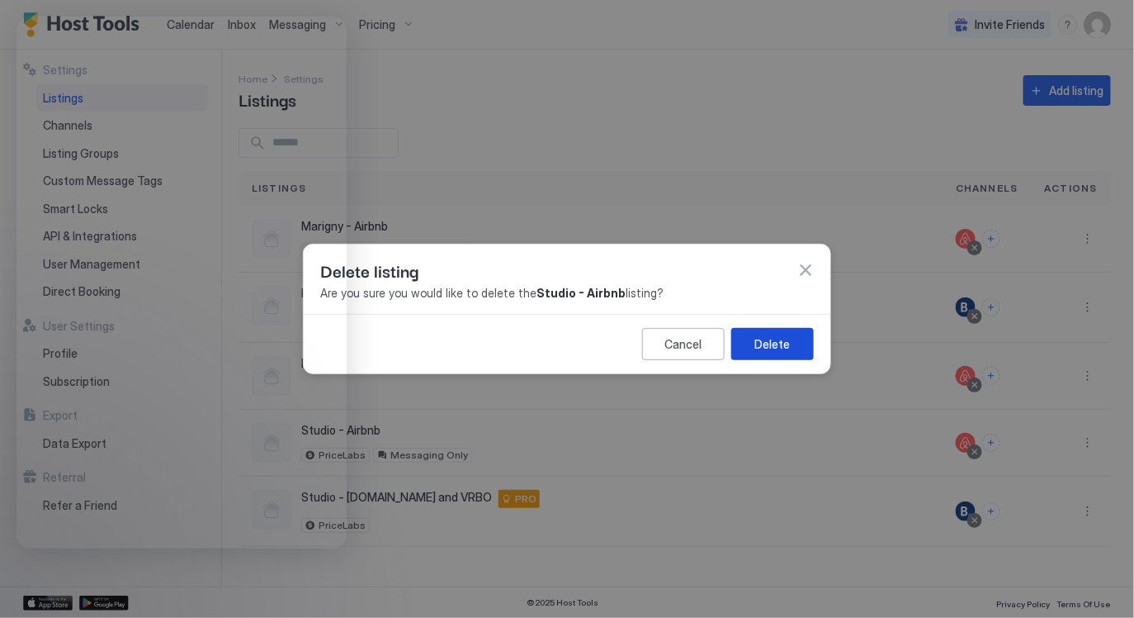
click at [774, 341] on div "Delete" at bounding box center [772, 343] width 35 height 17
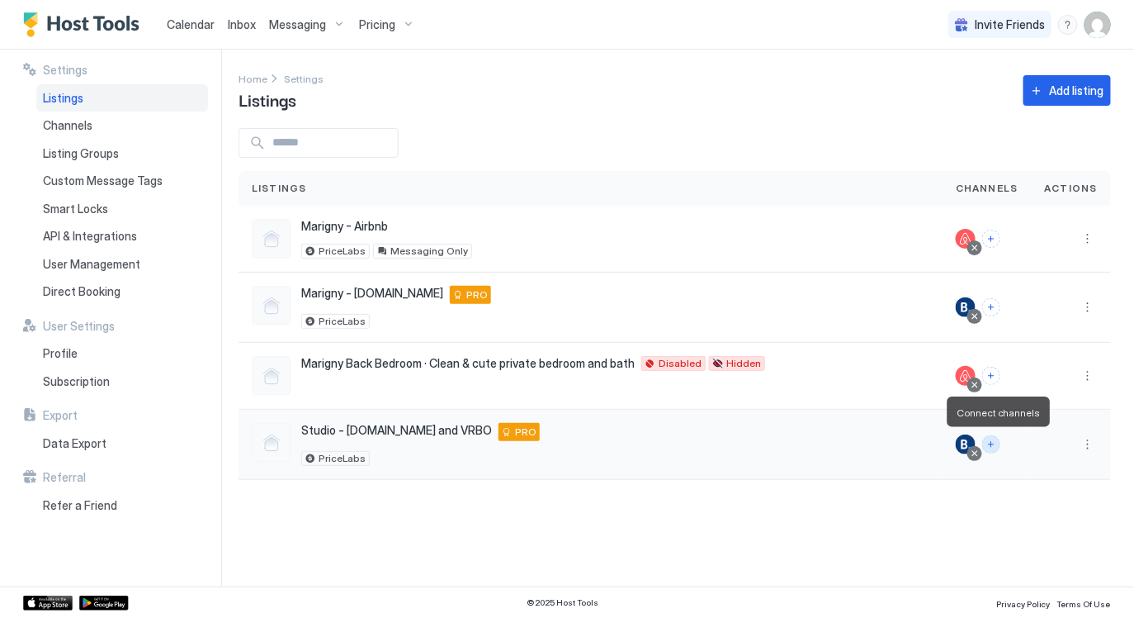
click at [996, 445] on button "Connect channels" at bounding box center [991, 444] width 18 height 18
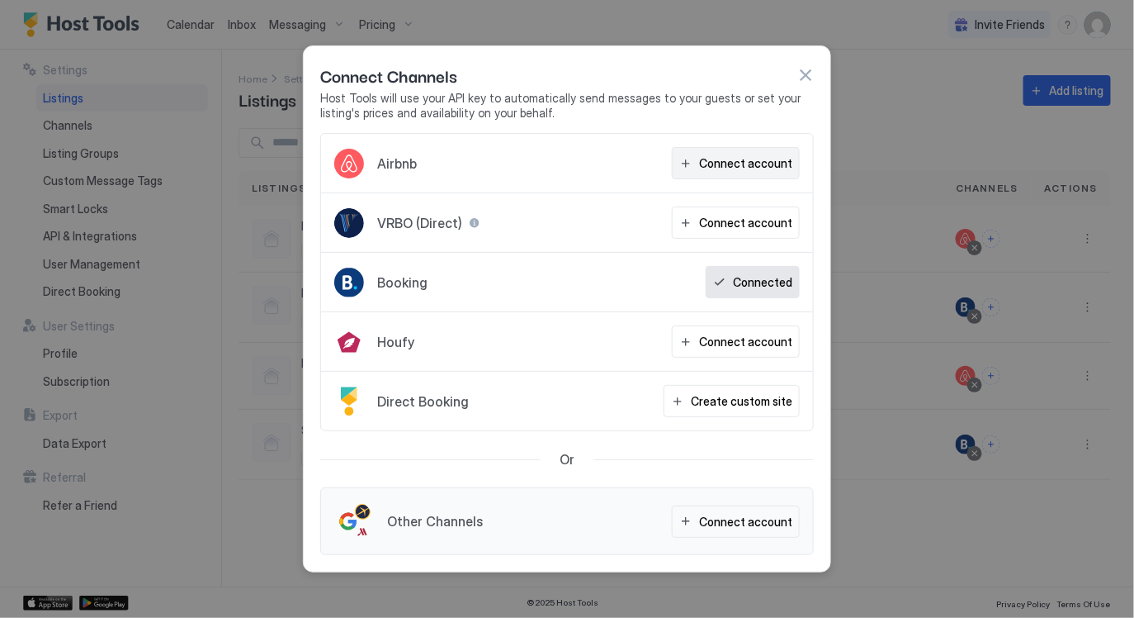
click at [736, 163] on div "Connect account" at bounding box center [745, 162] width 93 height 17
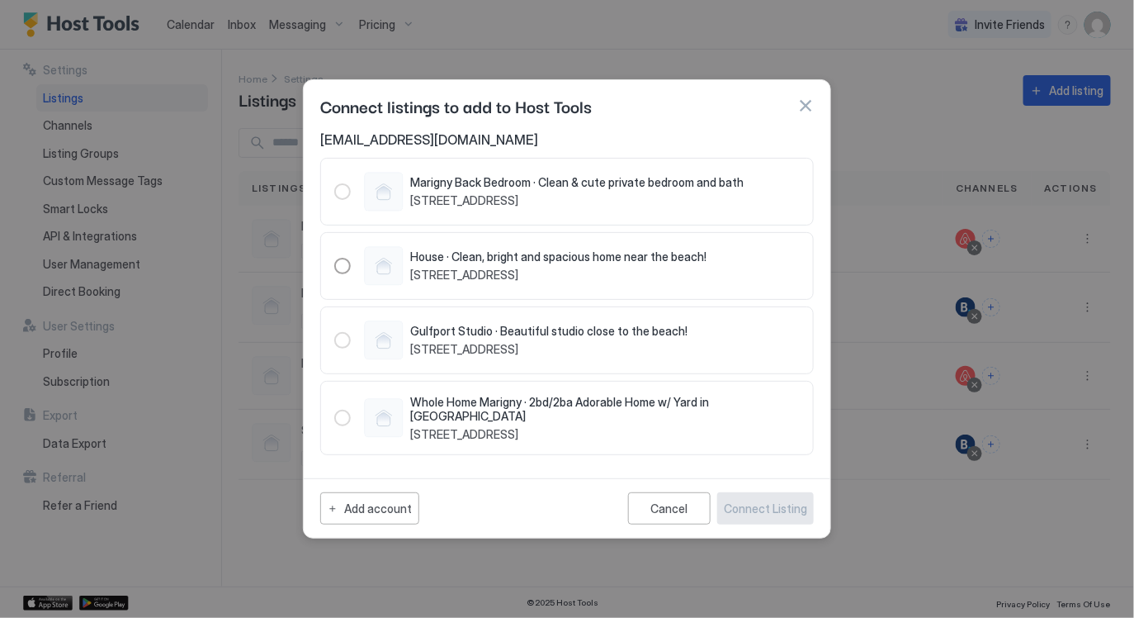
click at [498, 343] on div "Gulfport Studio · Beautiful studio close to the beach! 1000 41st Avenue, Gulfpo…" at bounding box center [548, 340] width 277 height 32
click at [503, 343] on div "Gulfport Studio · Beautiful studio close to the beach! 1000 41st Avenue, Gulfpo…" at bounding box center [548, 340] width 277 height 32
click at [334, 340] on div "Gulfport Studio · Beautiful studio close to the beach! 1000 41st Avenue, Gulfpo…" at bounding box center [510, 340] width 353 height 40
click at [342, 343] on div "49567187" at bounding box center [342, 340] width 17 height 17
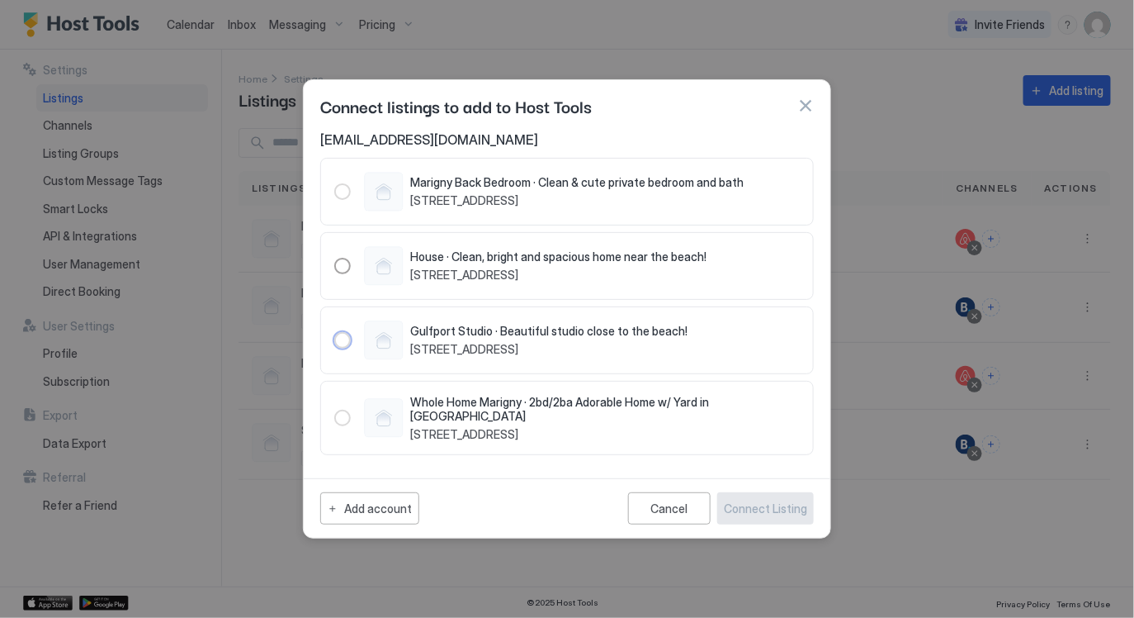
click at [342, 343] on div "49567187" at bounding box center [342, 340] width 17 height 17
click at [655, 502] on div "Cancel" at bounding box center [669, 508] width 37 height 14
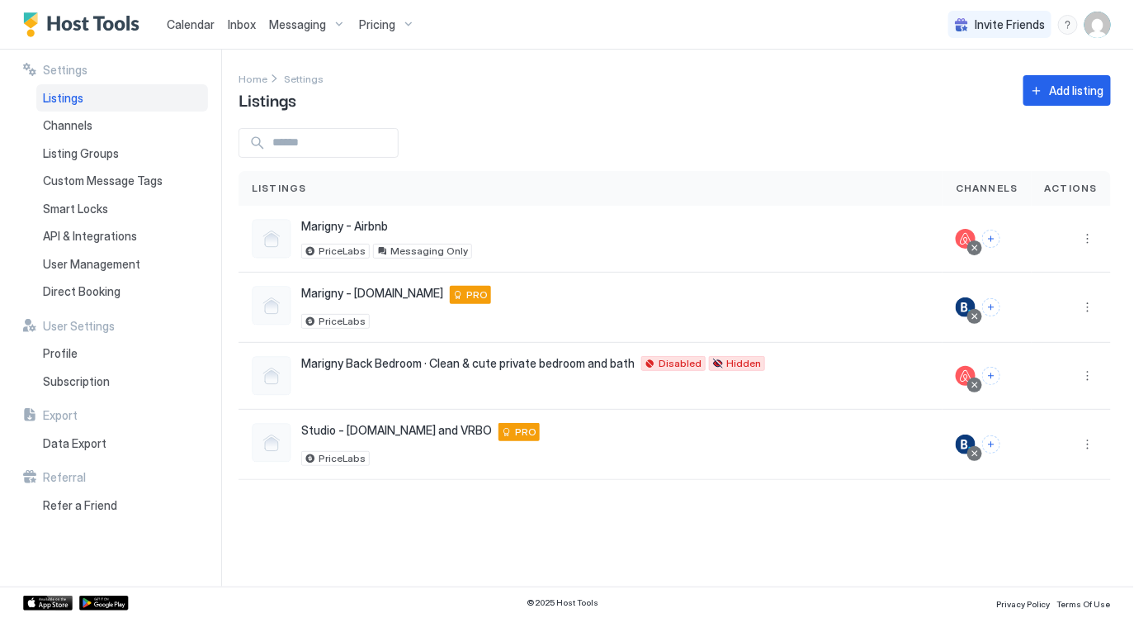
click at [666, 518] on div "Settings Home Settings Listings Add listing Listings Channels Actions Marigny -…" at bounding box center [687, 318] width 896 height 537
click at [114, 130] on div "Channels" at bounding box center [122, 125] width 172 height 28
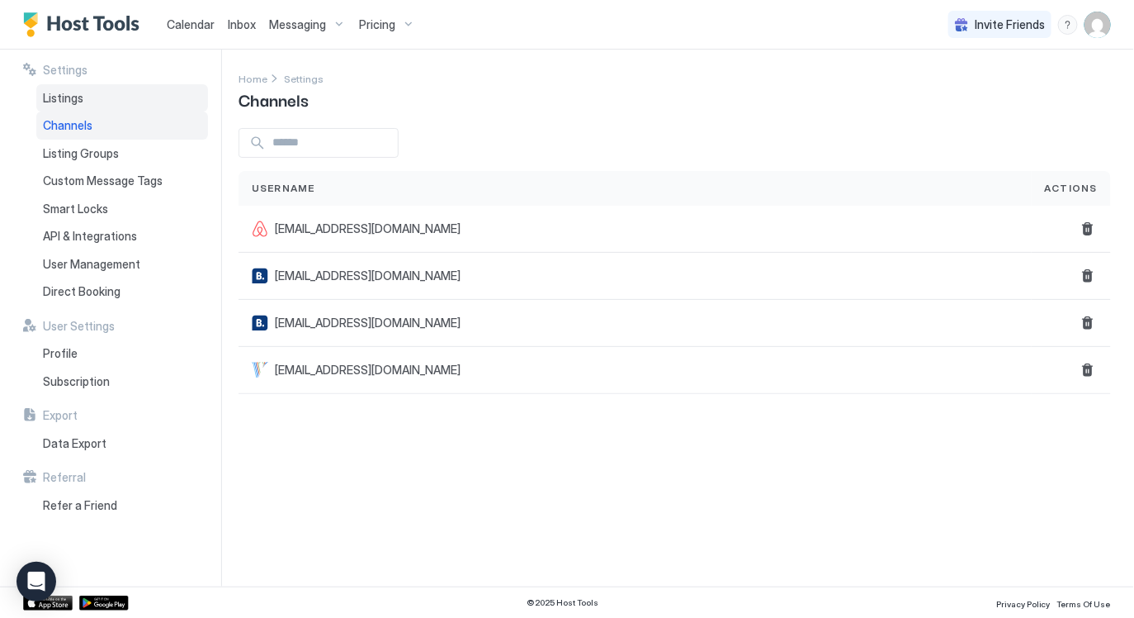
click at [83, 102] on div "Listings" at bounding box center [122, 98] width 172 height 28
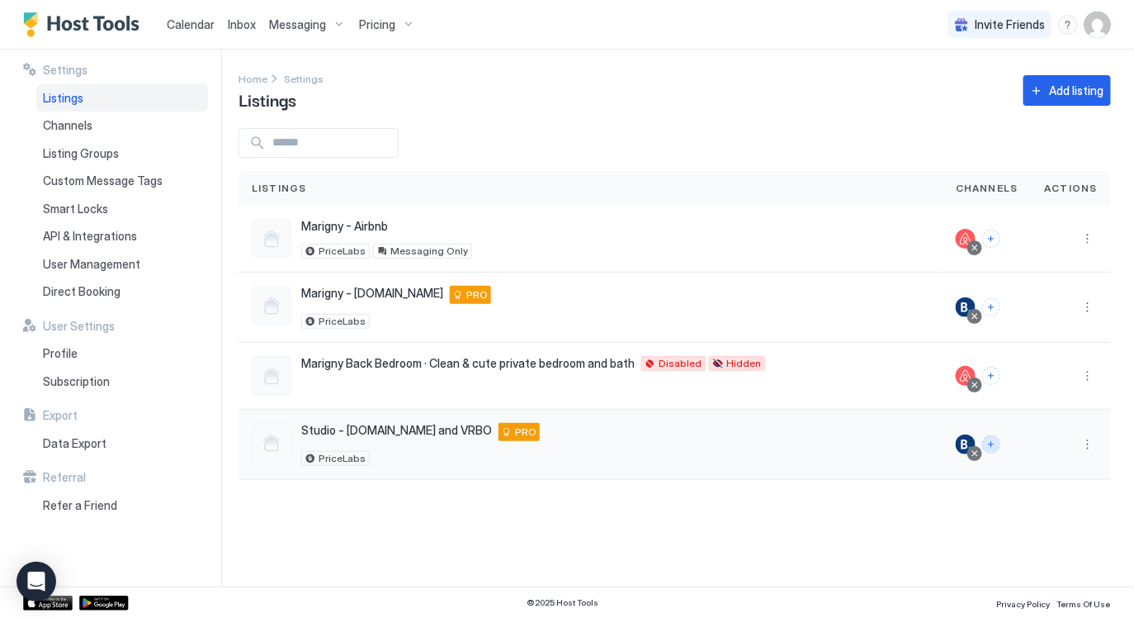
click at [997, 443] on button "Connect channels" at bounding box center [991, 444] width 18 height 18
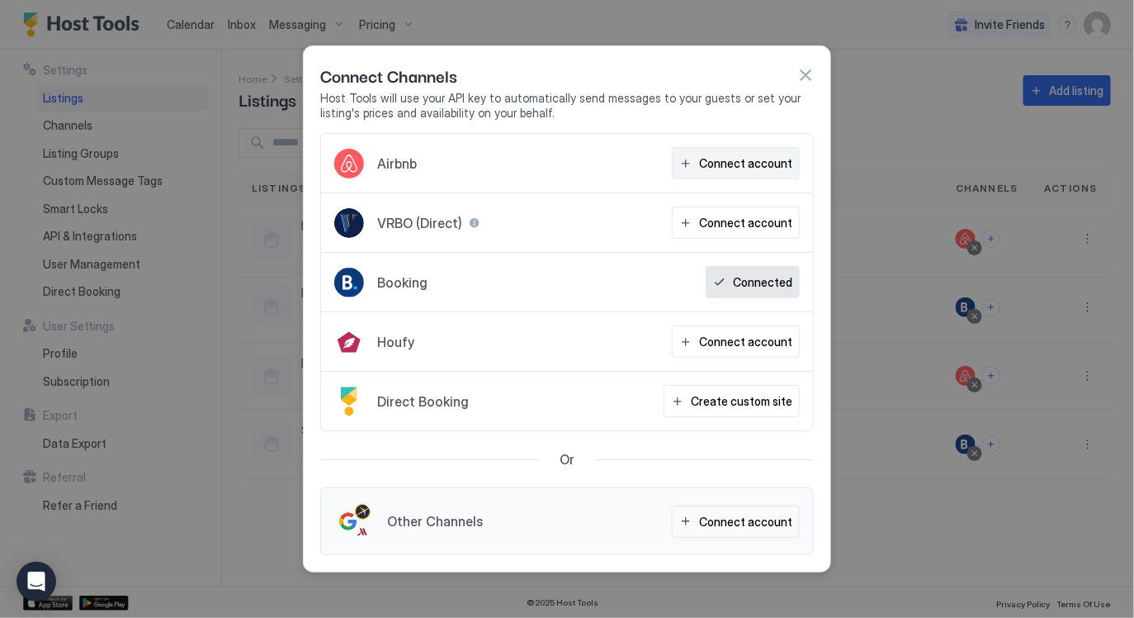
click at [728, 163] on div "Connect account" at bounding box center [745, 162] width 93 height 17
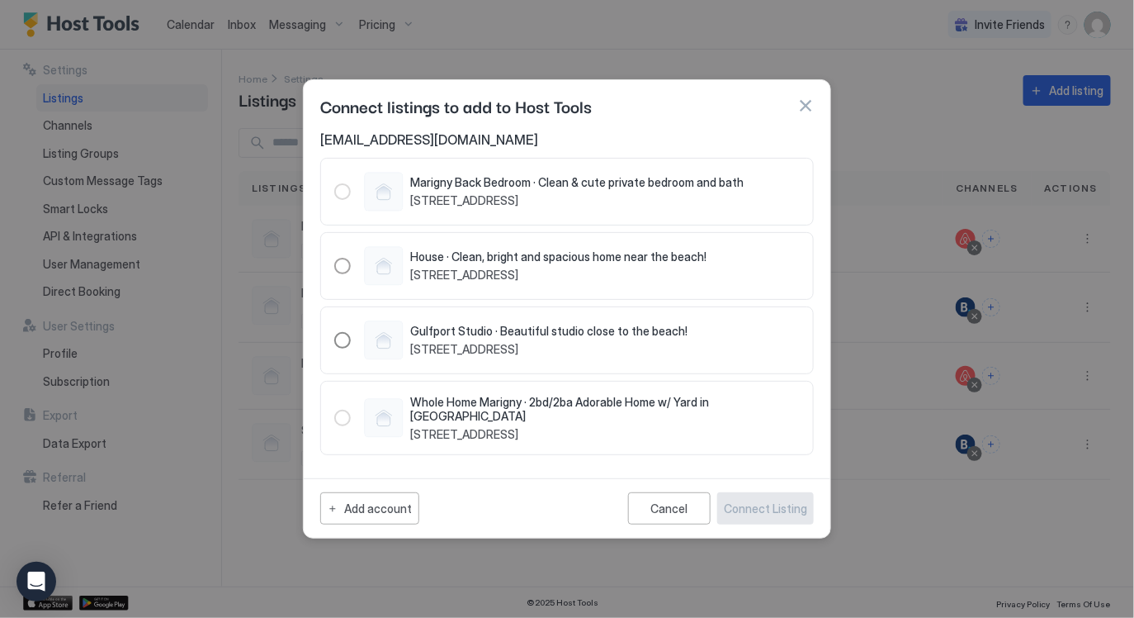
click at [351, 343] on div "Gulfport Studio · Beautiful studio close to the beach! [STREET_ADDRESS]" at bounding box center [510, 340] width 353 height 40
click at [763, 505] on div "Connect Listing" at bounding box center [765, 507] width 83 height 17
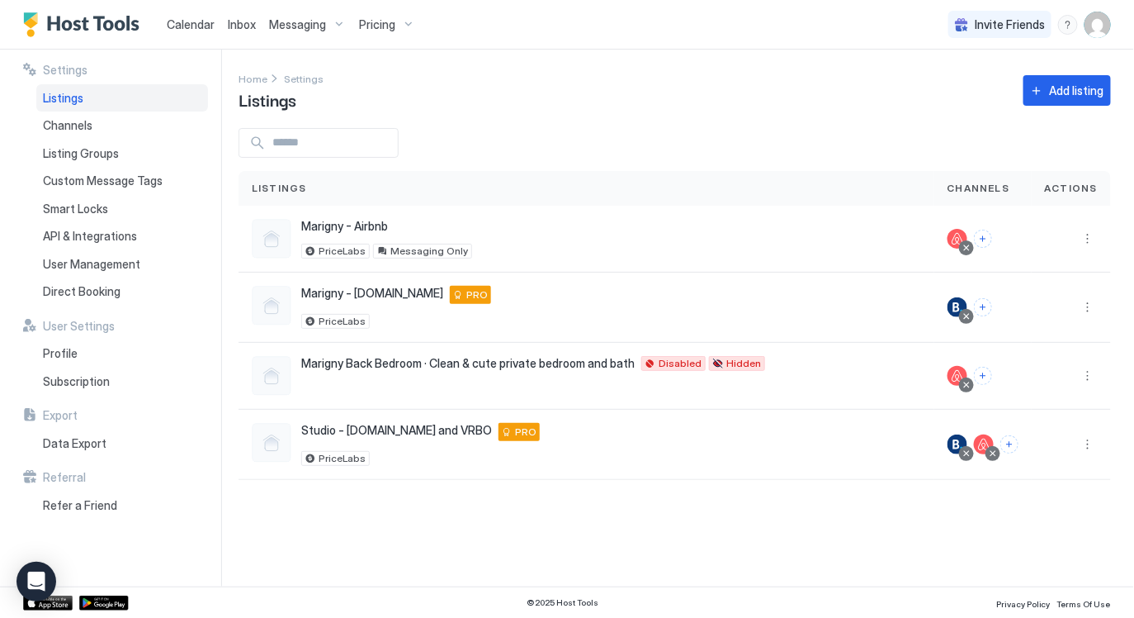
click at [750, 538] on div "Settings Home Settings Listings Add listing Listings Channels Actions Marigny -…" at bounding box center [687, 318] width 896 height 537
click at [175, 16] on link "Calendar" at bounding box center [191, 24] width 48 height 17
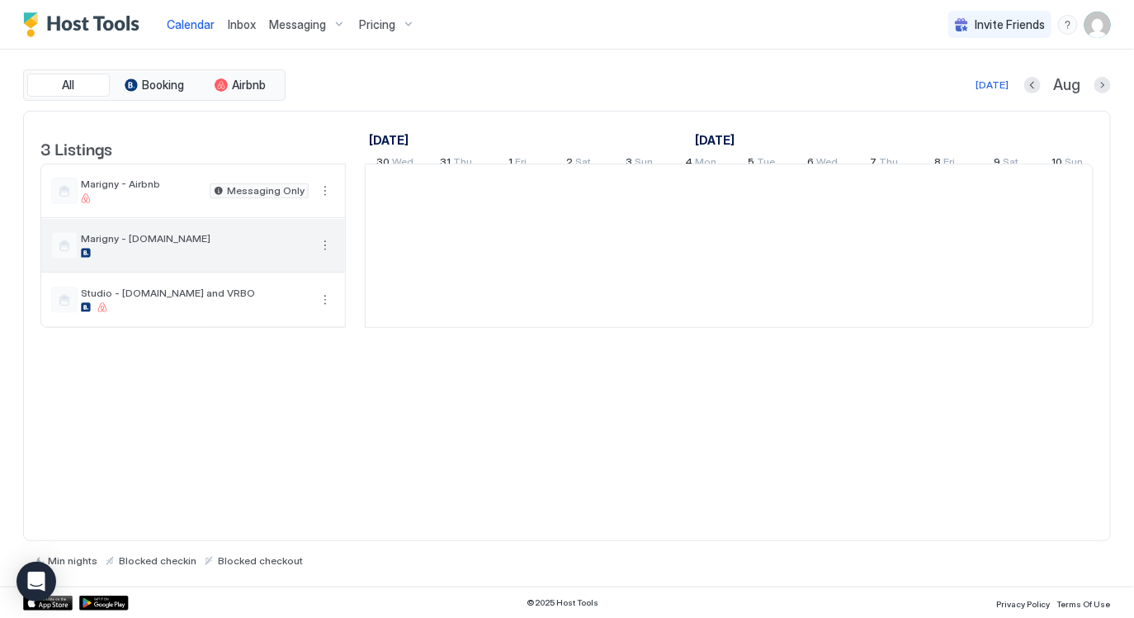
scroll to position [0, 916]
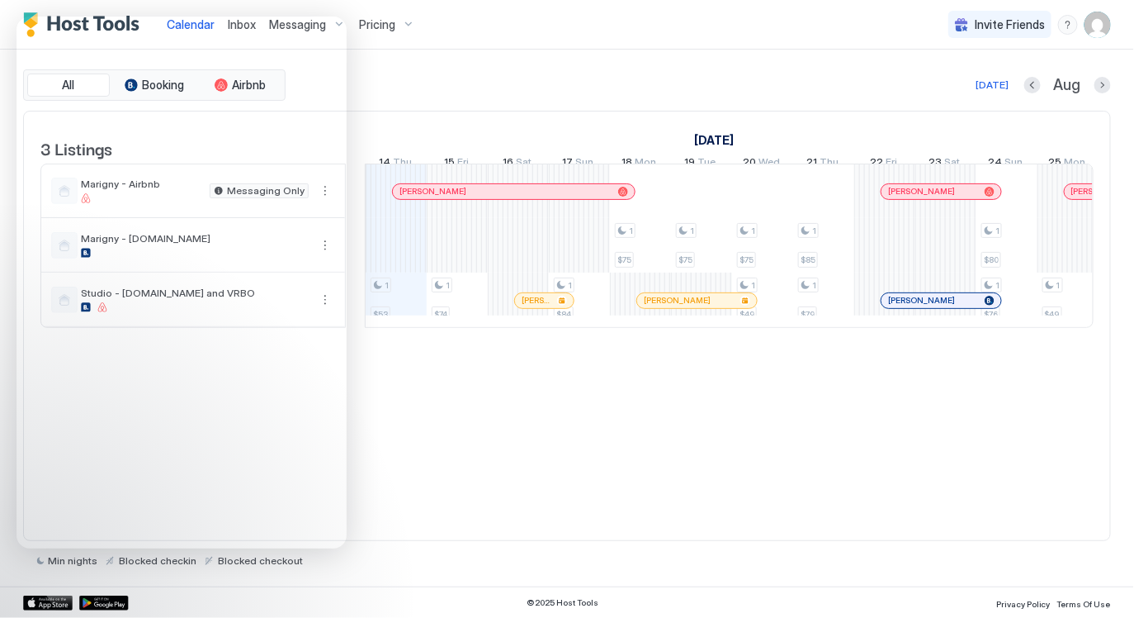
click at [411, 469] on div "3 Listings [DATE] [DATE] [DATE] 30 Wed 31 Thu 1 Fri 2 Sat 3 Sun 4 Mon 5 Tue 6 W…" at bounding box center [567, 326] width 1088 height 431
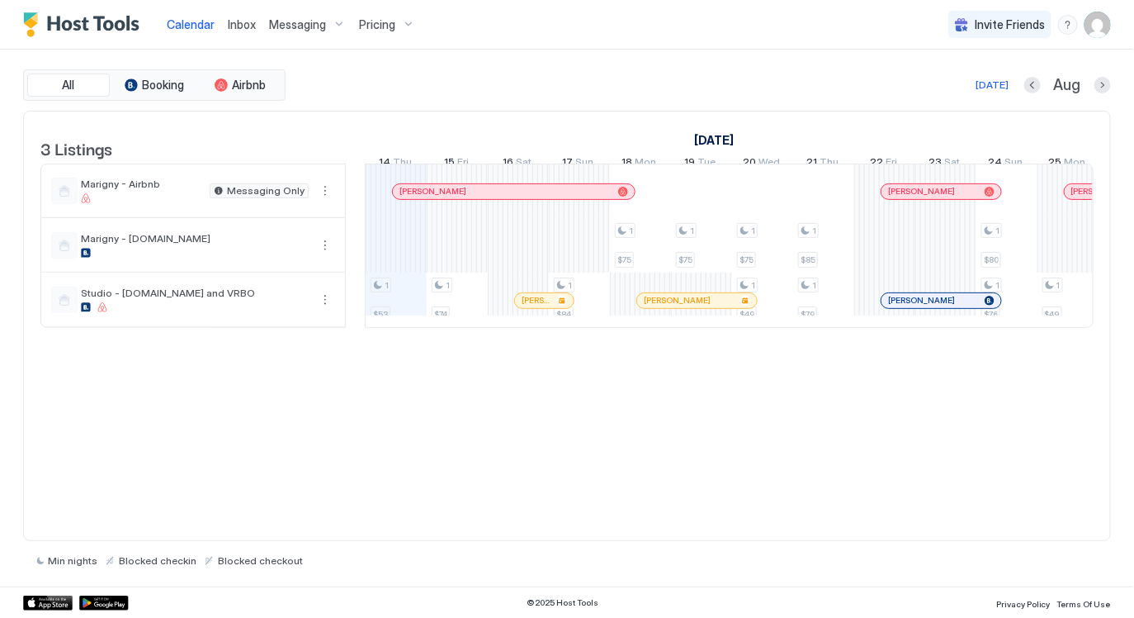
click at [376, 410] on div "3 Listings July 2025 August 2025 September 2025 30 Wed 31 Thu 1 Fri 2 Sat 3 Sun…" at bounding box center [567, 326] width 1088 height 431
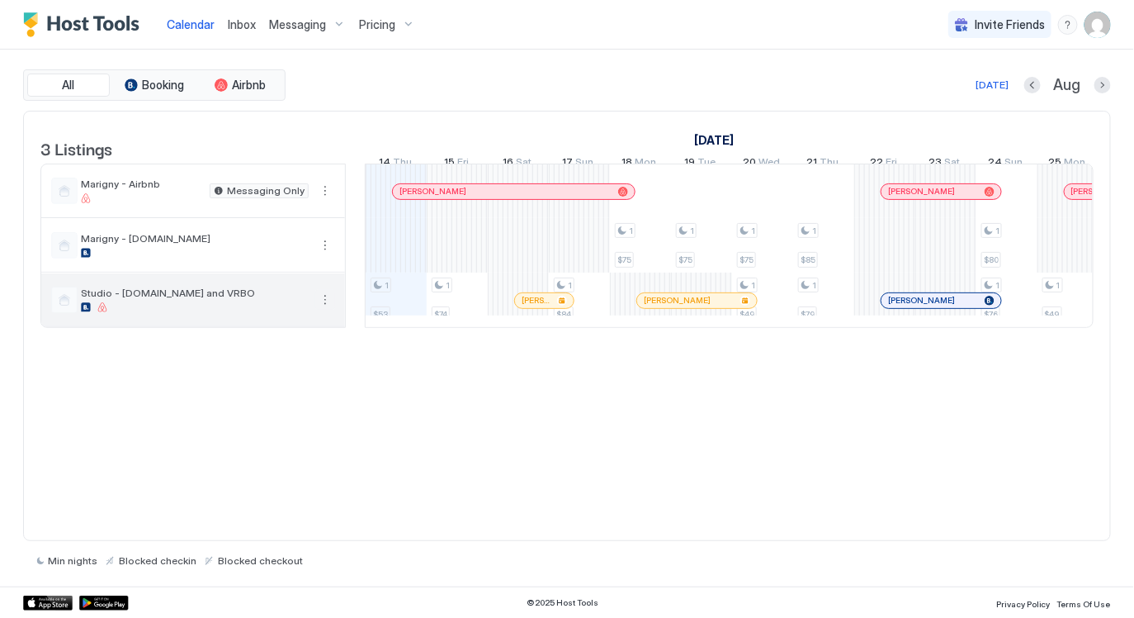
click at [324, 310] on button "More options" at bounding box center [325, 300] width 20 height 20
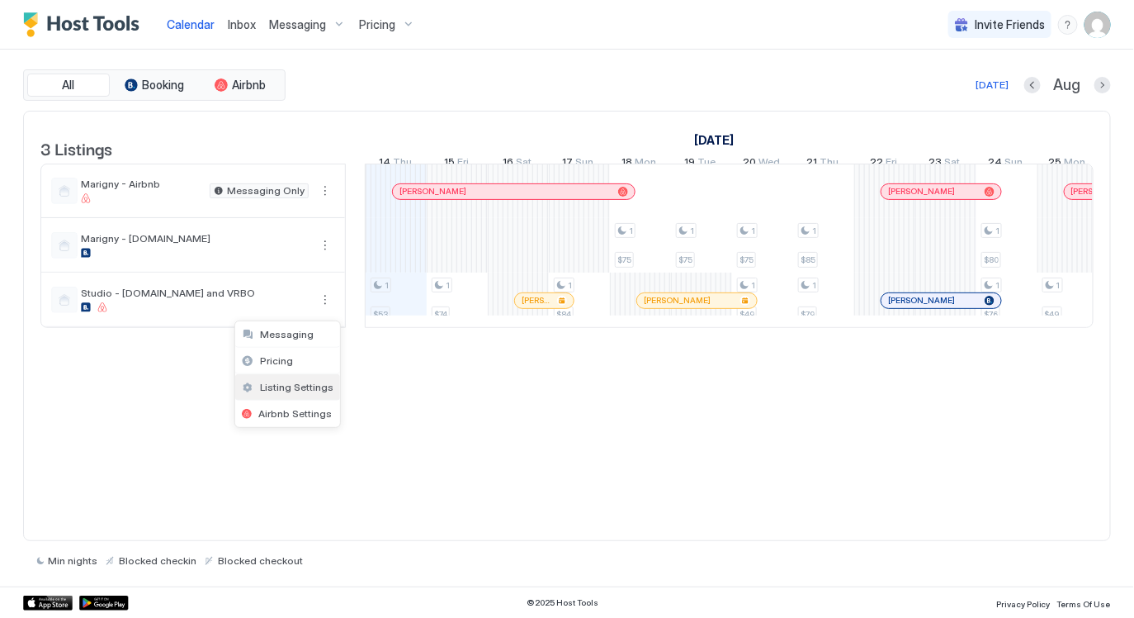
click at [277, 389] on span "Listing Settings" at bounding box center [296, 387] width 73 height 12
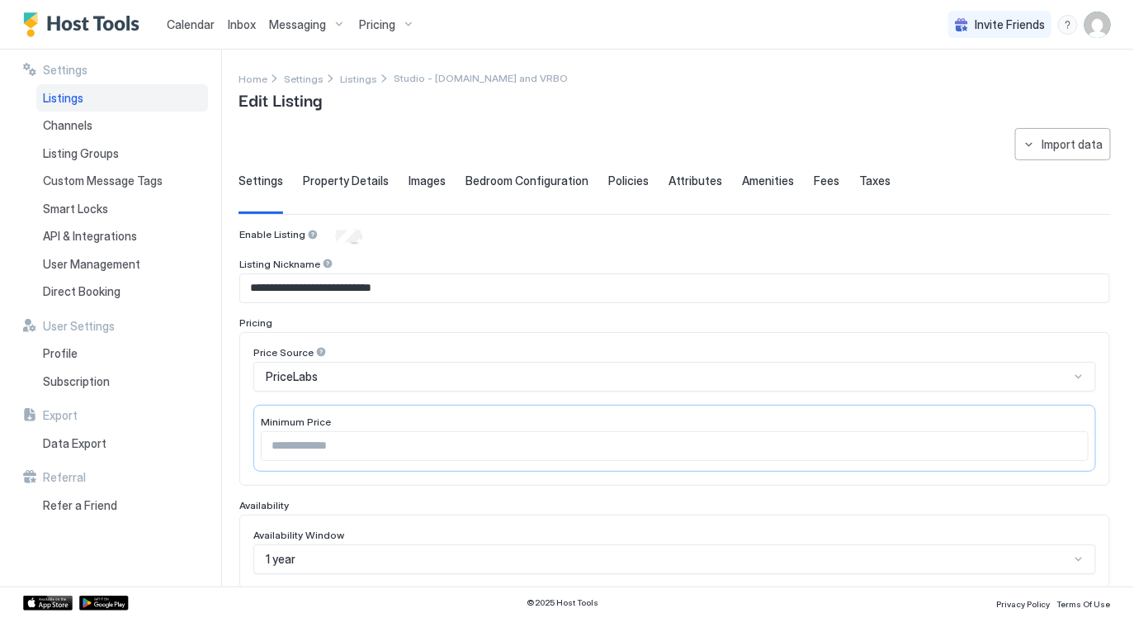
click at [523, 288] on input "**********" at bounding box center [674, 288] width 869 height 28
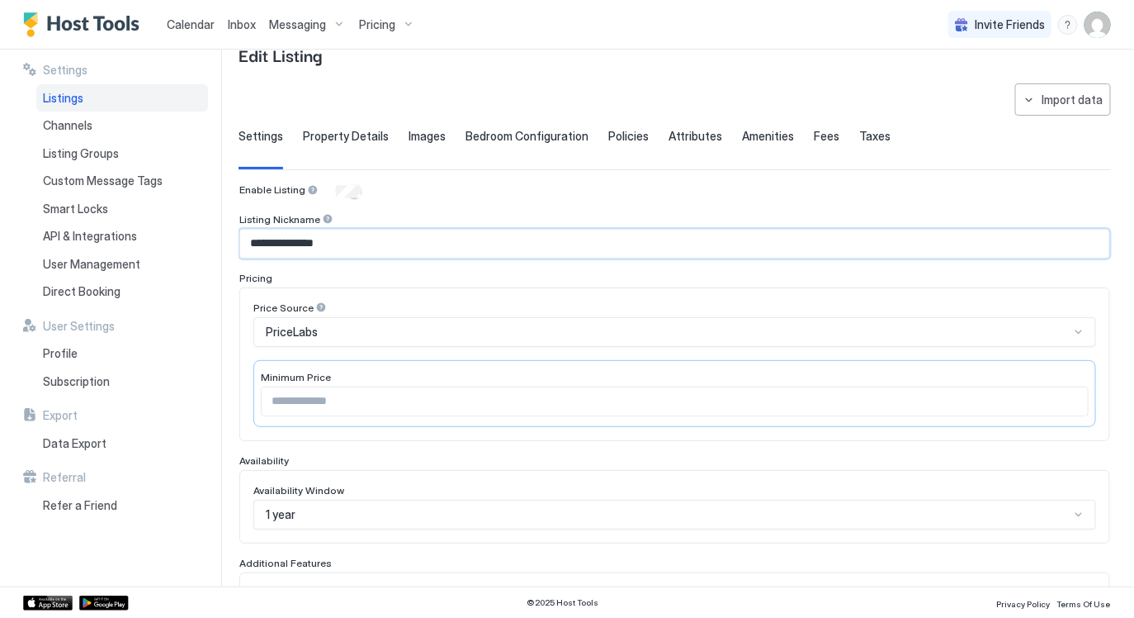
scroll to position [42, 0]
type input "**********"
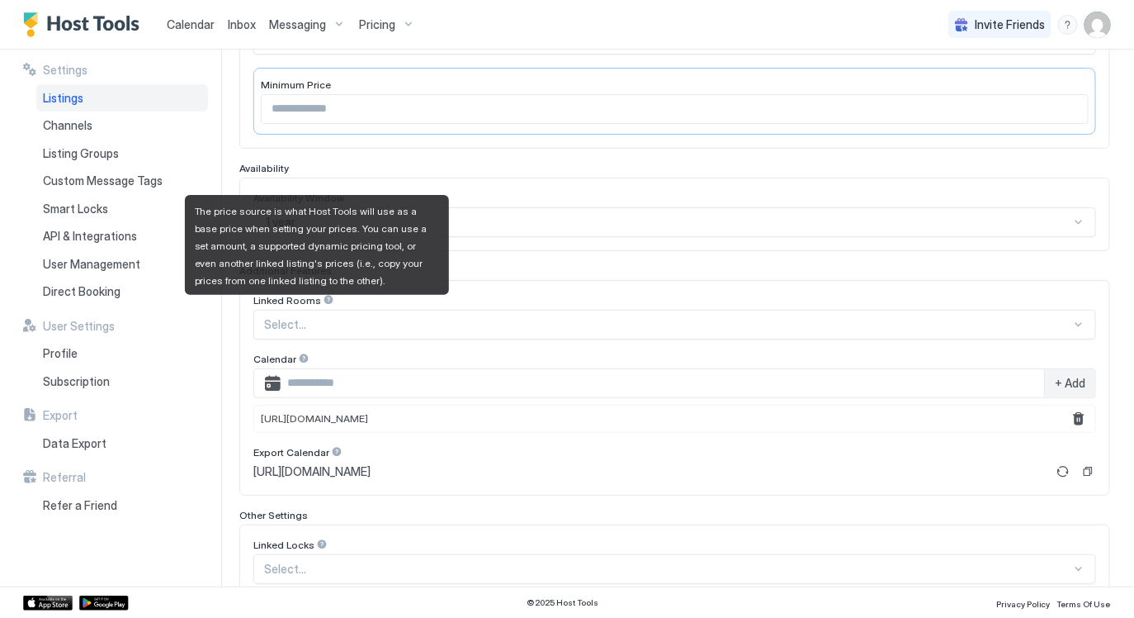
scroll to position [438, 0]
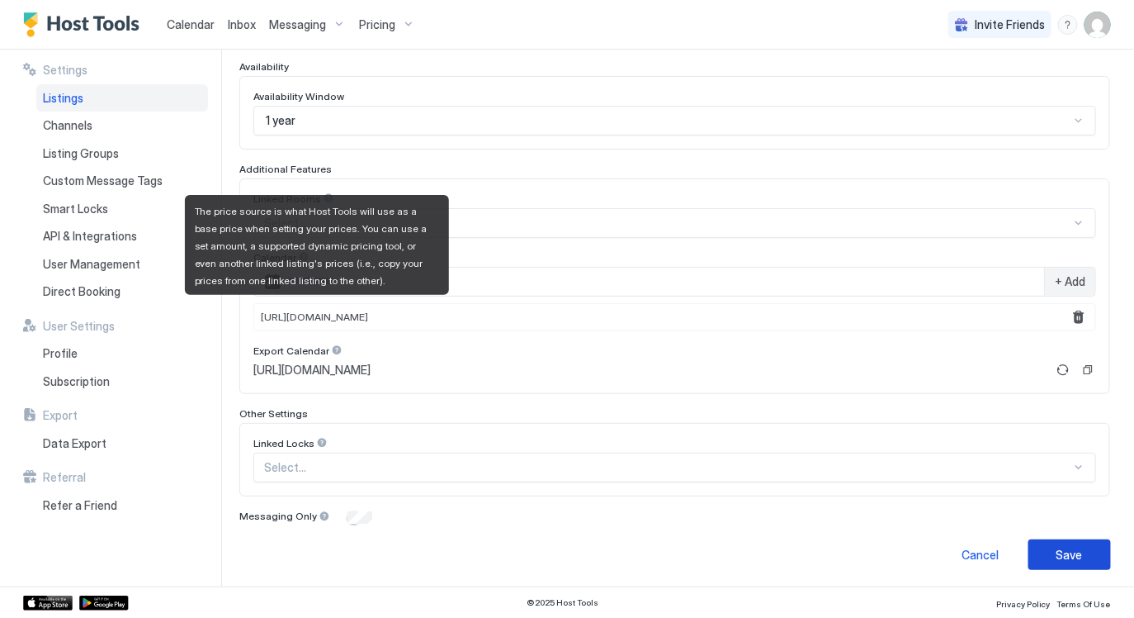
click at [1067, 549] on div "Save" at bounding box center [1070, 554] width 26 height 17
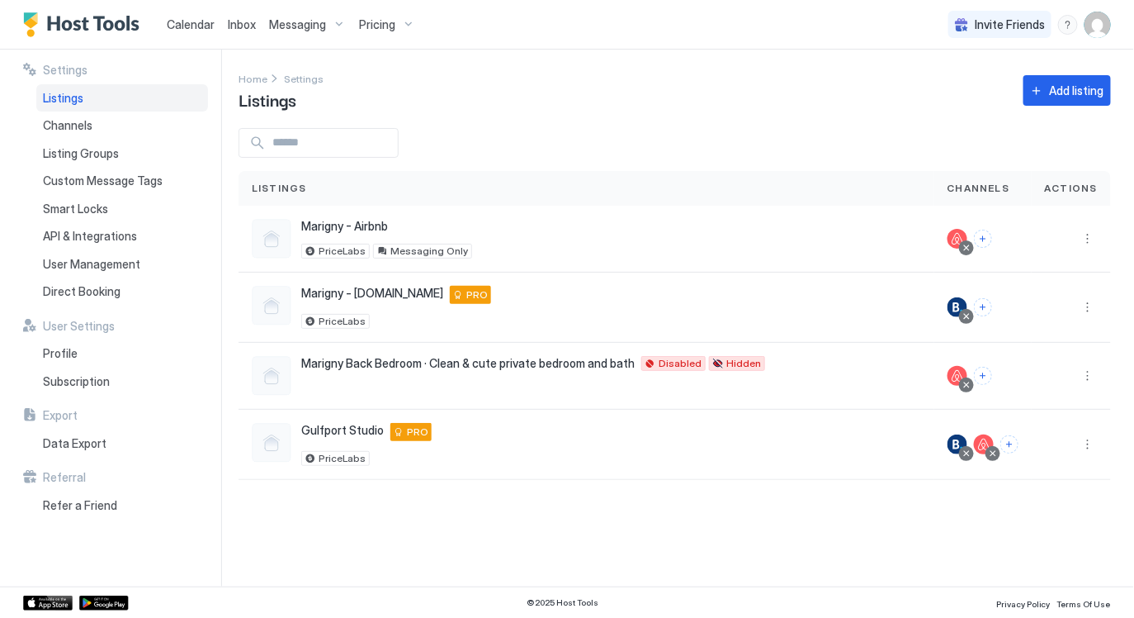
click at [185, 20] on span "Calendar" at bounding box center [191, 24] width 48 height 14
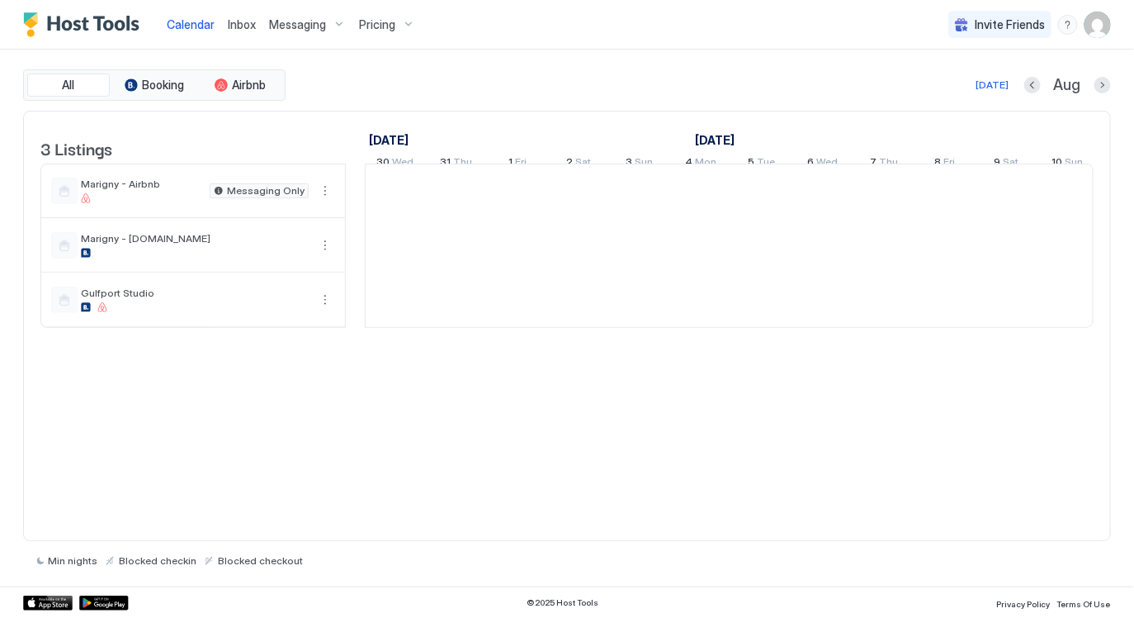
scroll to position [0, 916]
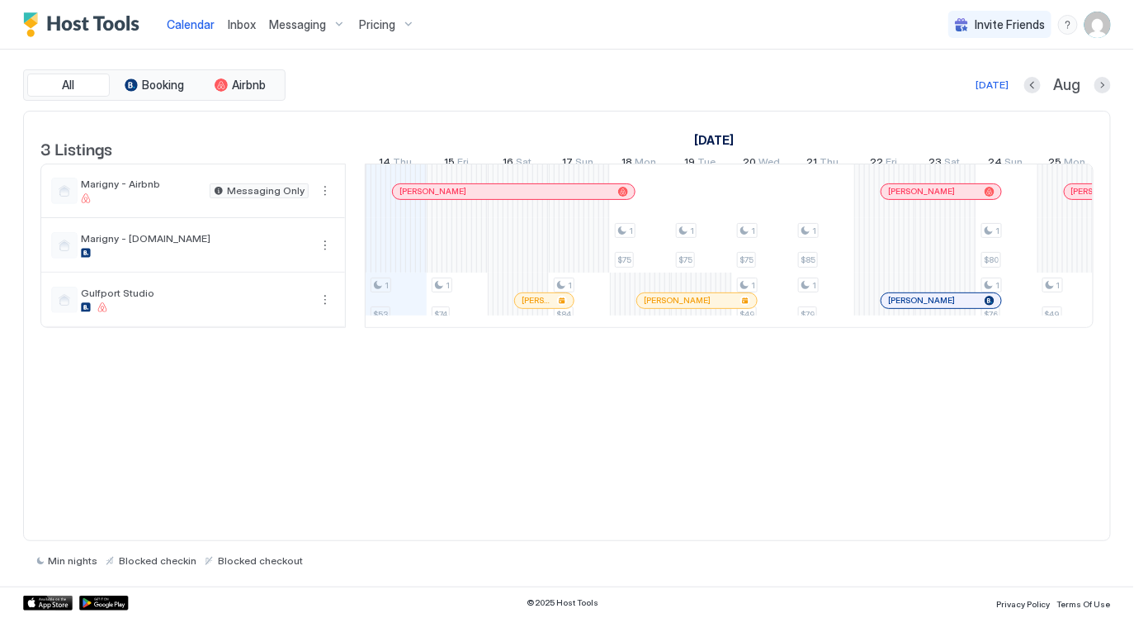
click at [377, 408] on div "3 Listings July 2025 August 2025 September 2025 30 Wed 31 Thu 1 Fri 2 Sat 3 Sun…" at bounding box center [567, 326] width 1088 height 431
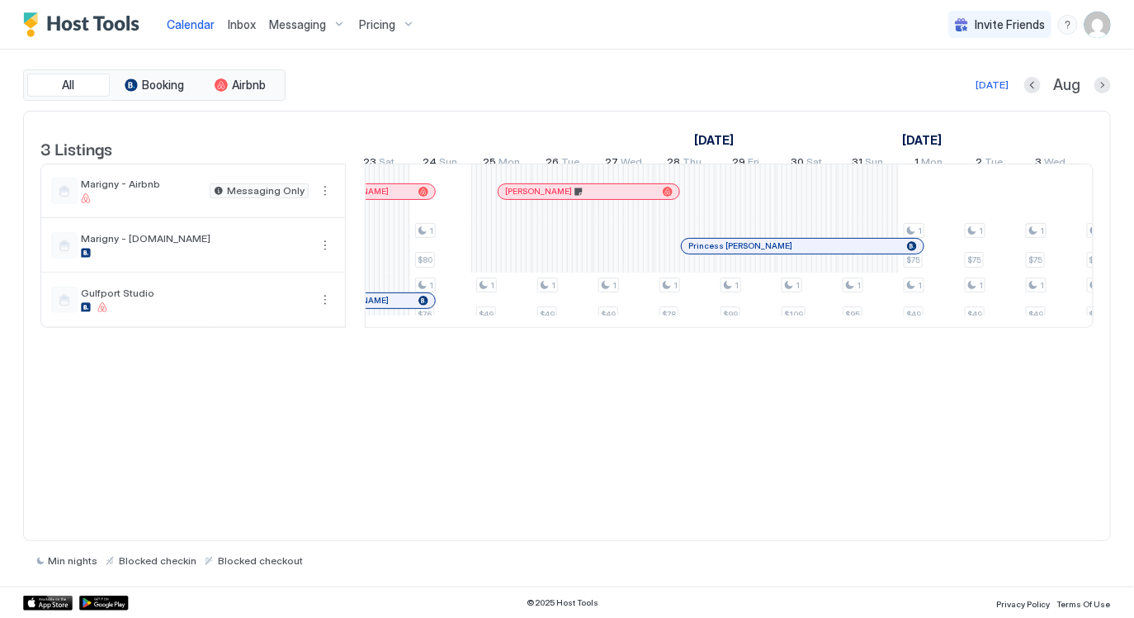
scroll to position [0, 0]
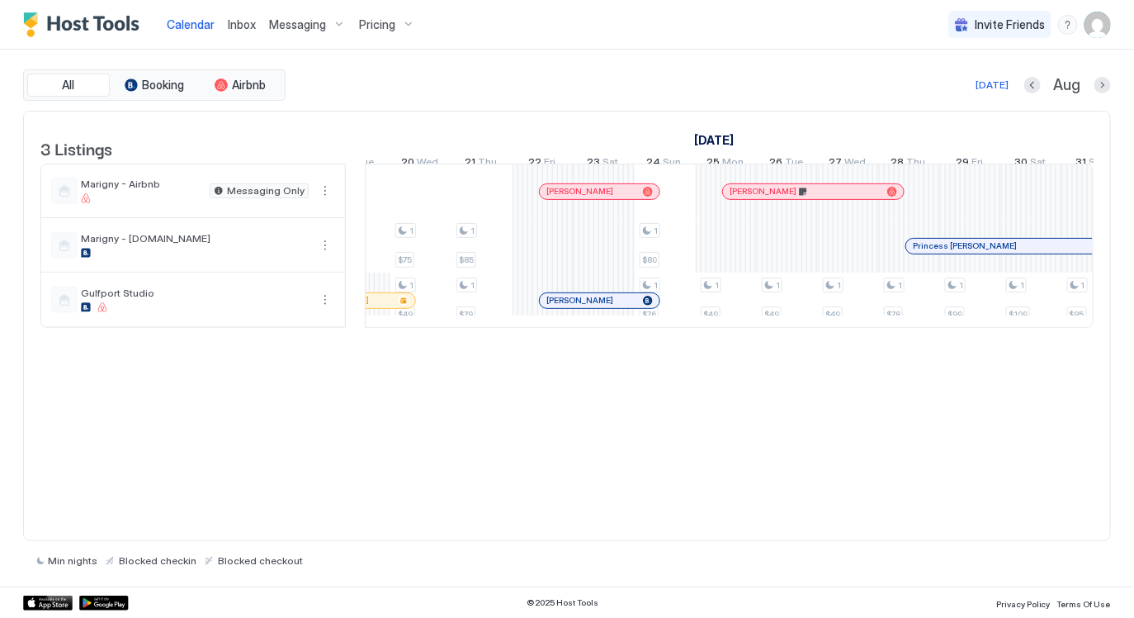
click at [1099, 21] on img "User profile" at bounding box center [1098, 25] width 26 height 26
click at [954, 92] on span "Settings" at bounding box center [950, 92] width 45 height 15
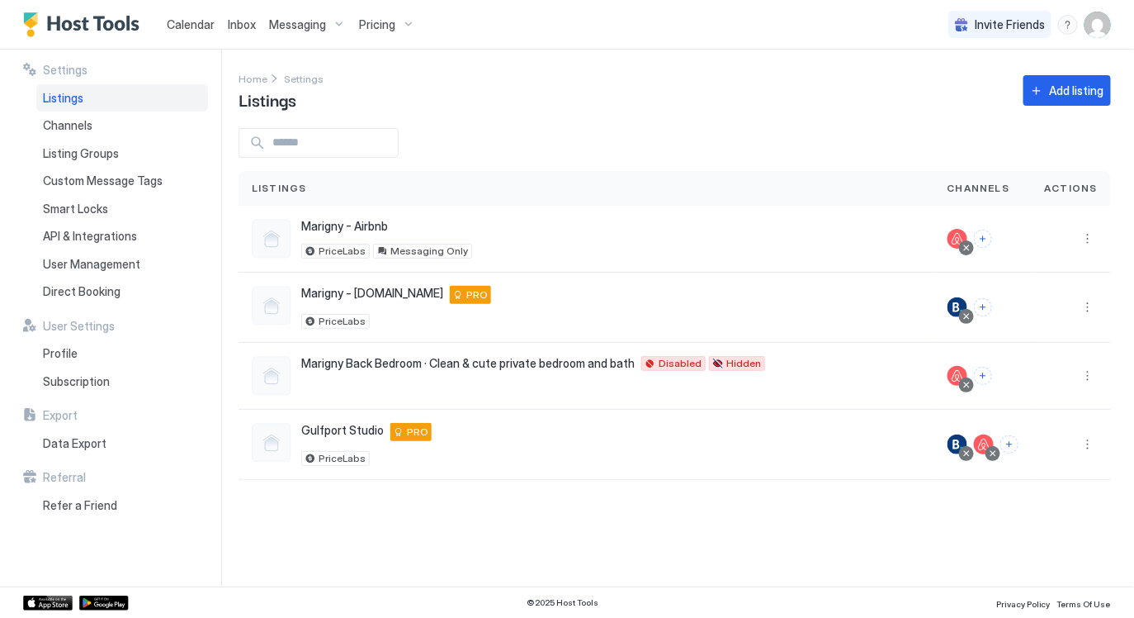
click at [122, 97] on div "Listings" at bounding box center [122, 98] width 172 height 28
click at [1088, 371] on button "More options" at bounding box center [1088, 376] width 20 height 20
click at [1053, 524] on div "Delete" at bounding box center [1046, 531] width 113 height 26
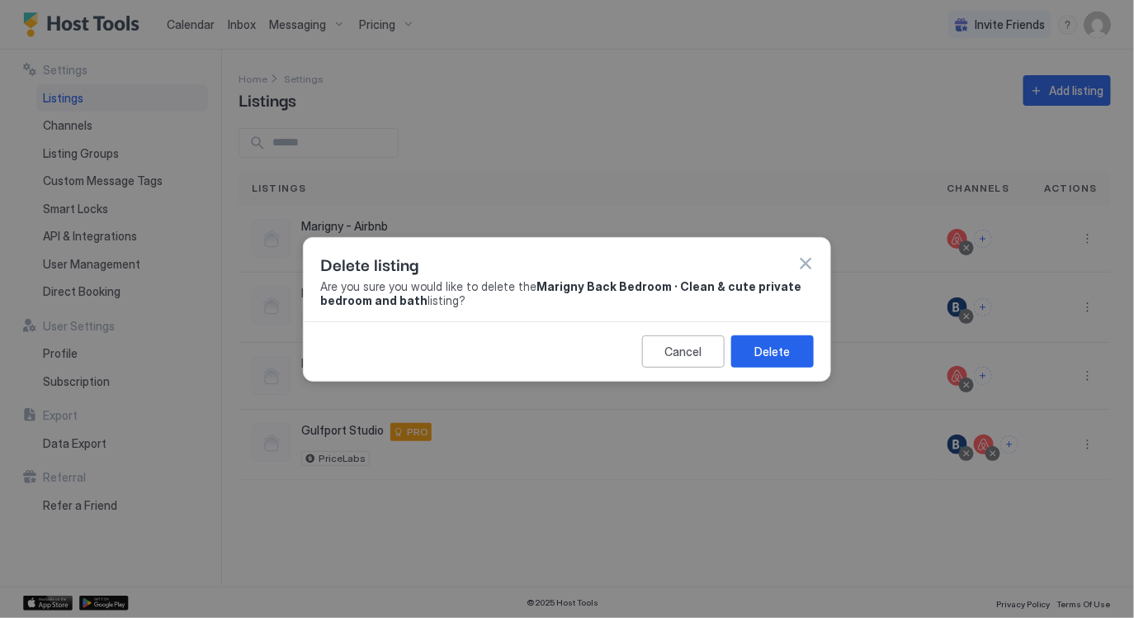
click at [740, 532] on div at bounding box center [567, 309] width 1134 height 618
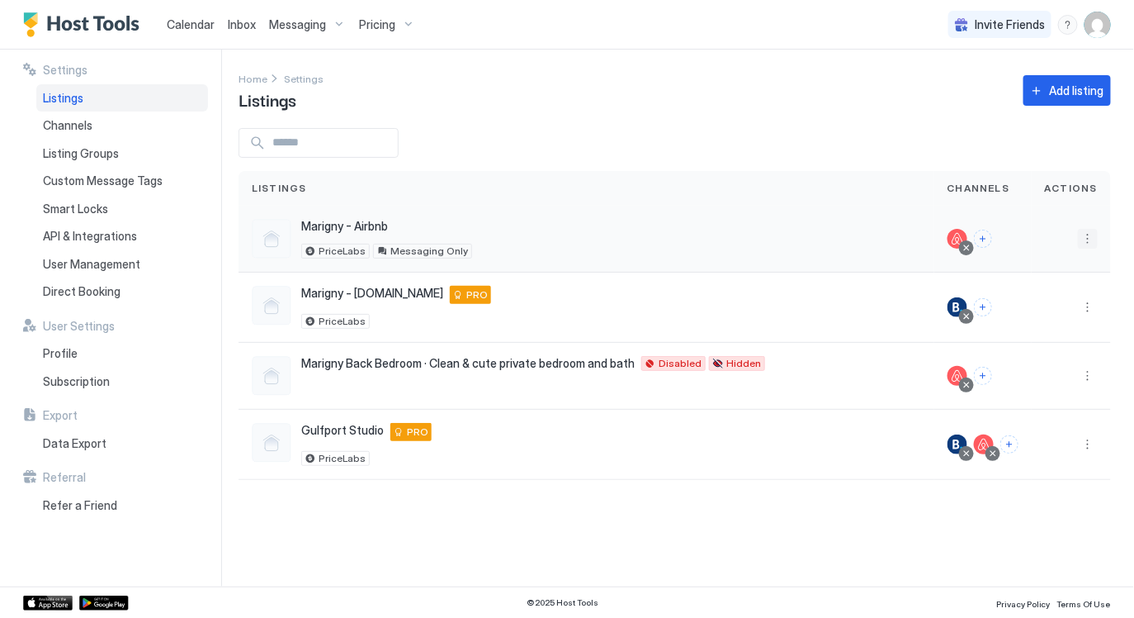
click at [1086, 238] on button "More options" at bounding box center [1088, 239] width 20 height 20
click at [1047, 389] on div "Delete" at bounding box center [1046, 394] width 113 height 26
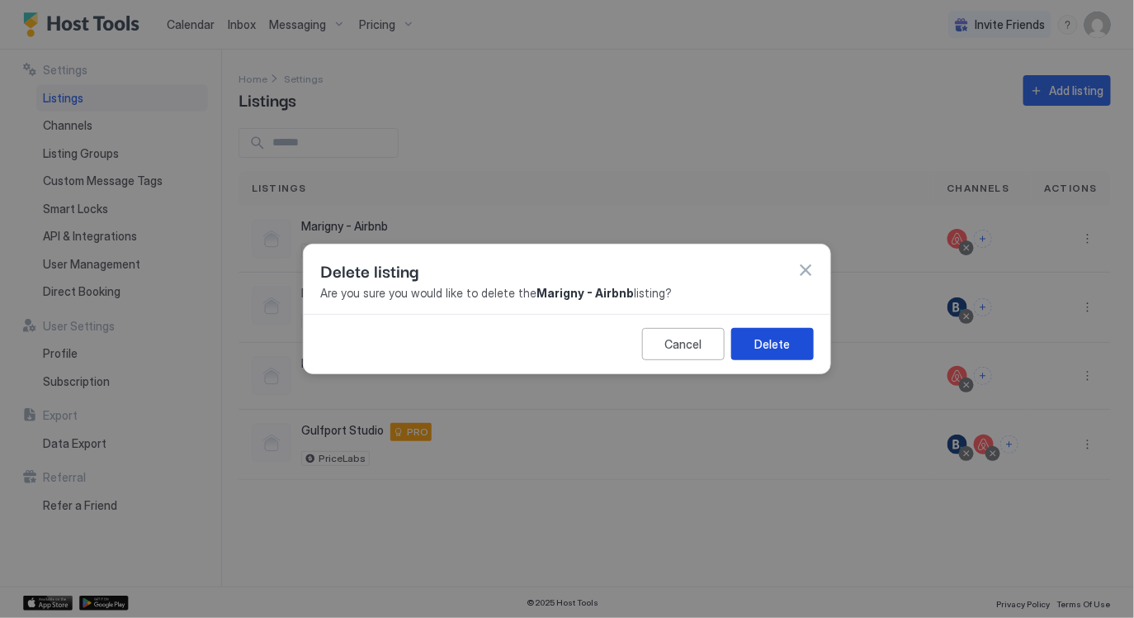
click at [782, 349] on div "Delete" at bounding box center [772, 343] width 35 height 17
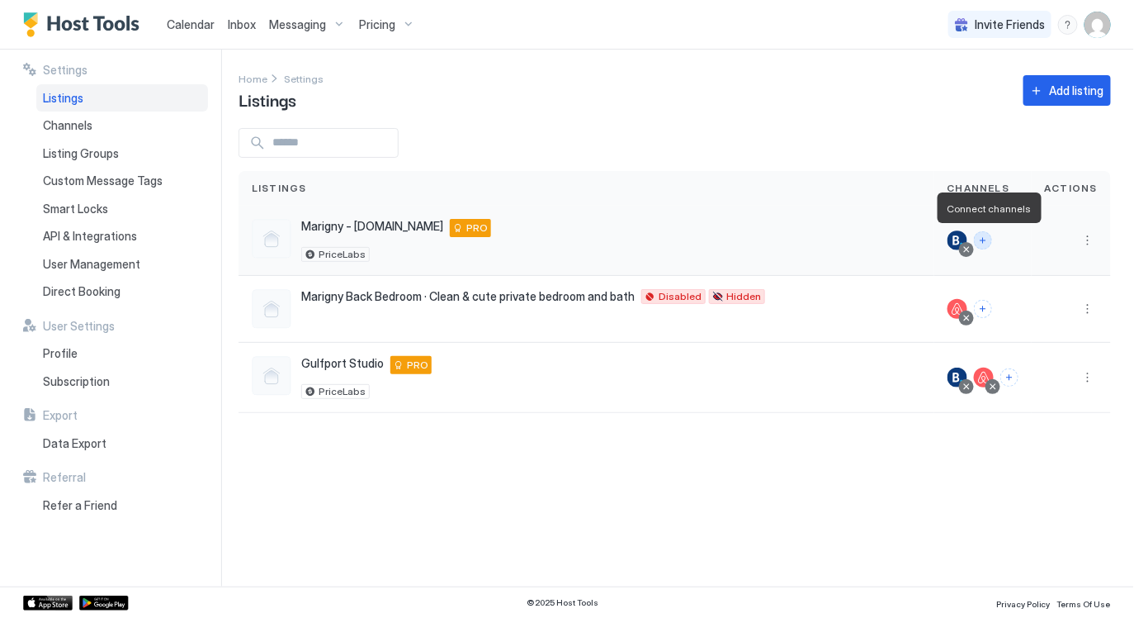
click at [987, 237] on button "Connect channels" at bounding box center [983, 240] width 18 height 18
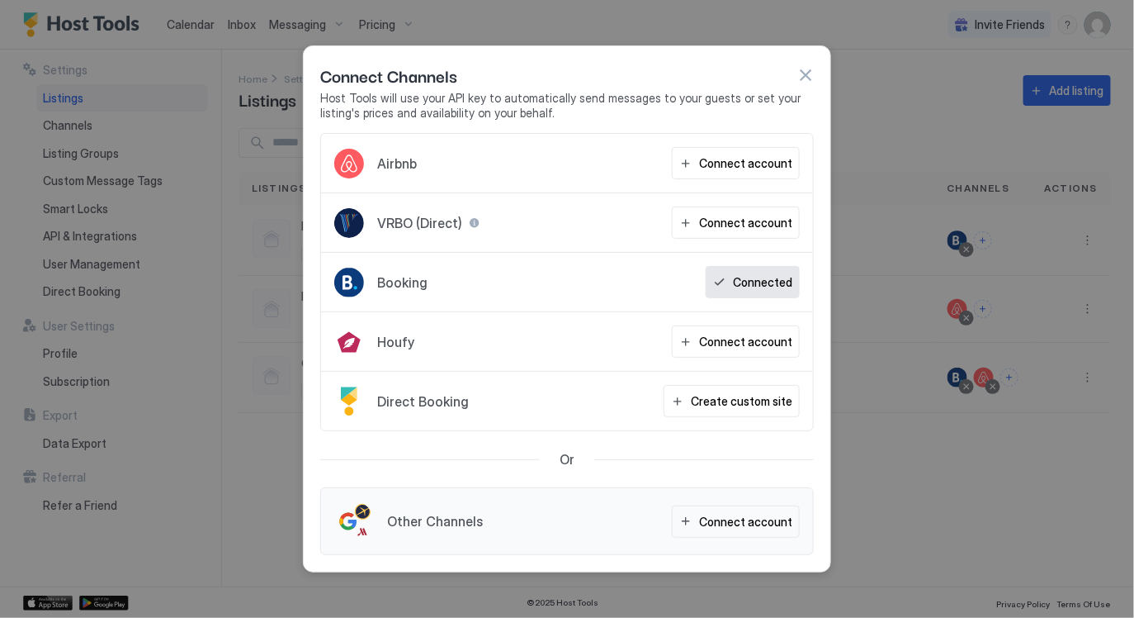
click at [799, 73] on button "button" at bounding box center [805, 75] width 17 height 17
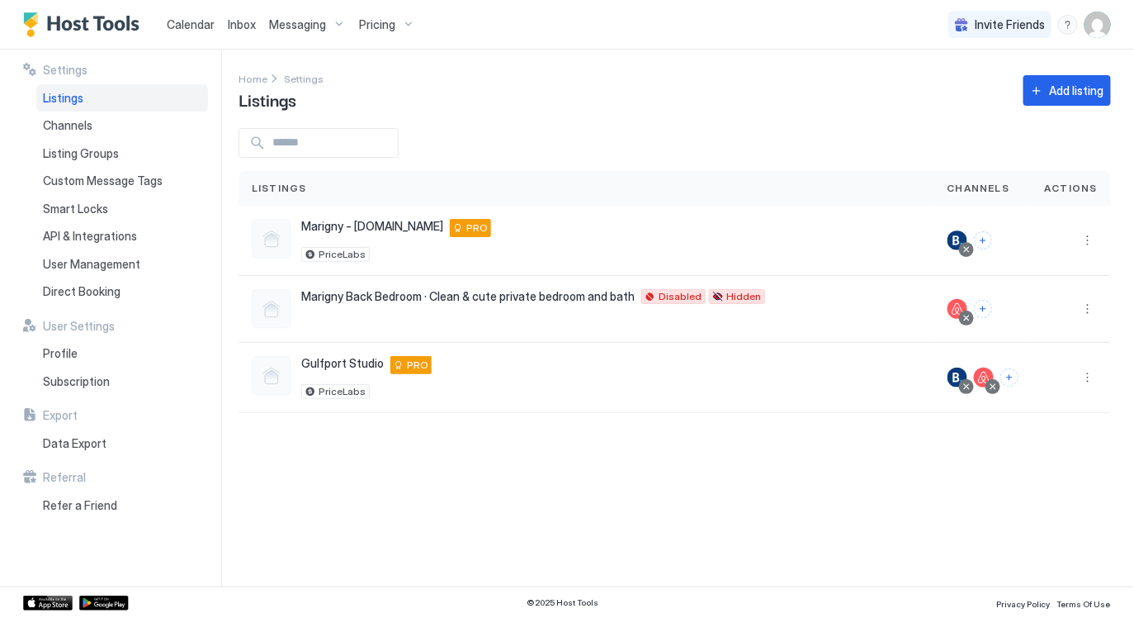
click at [840, 113] on div "Settings Home Settings Listings Add listing Listings Channels Actions Marigny -…" at bounding box center [687, 318] width 896 height 537
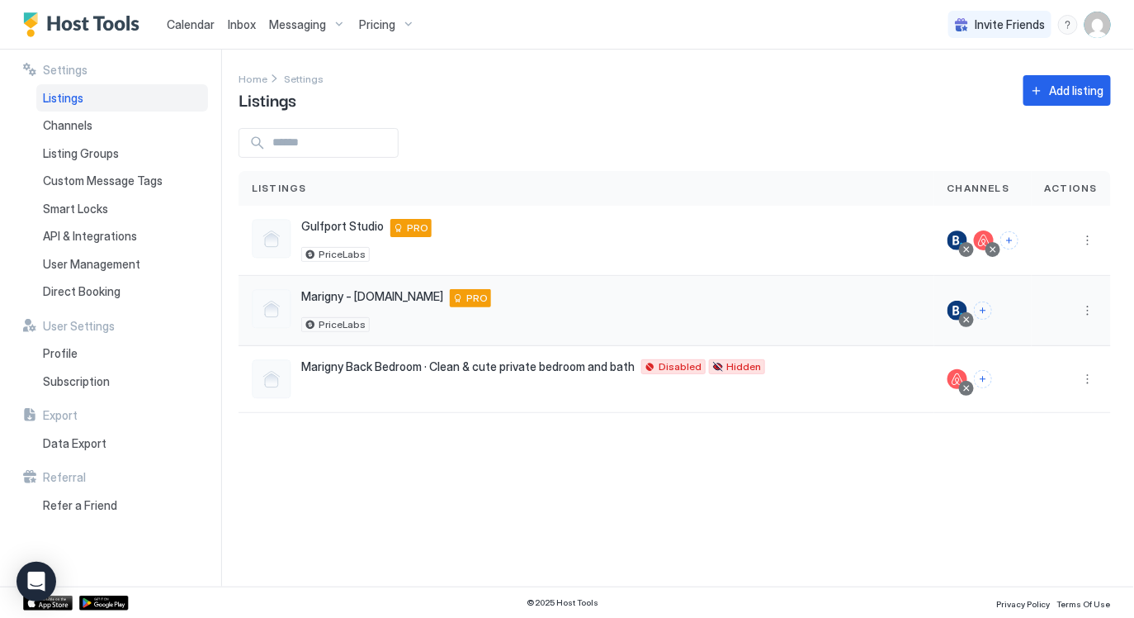
click at [987, 304] on button "Connect channels" at bounding box center [983, 310] width 18 height 18
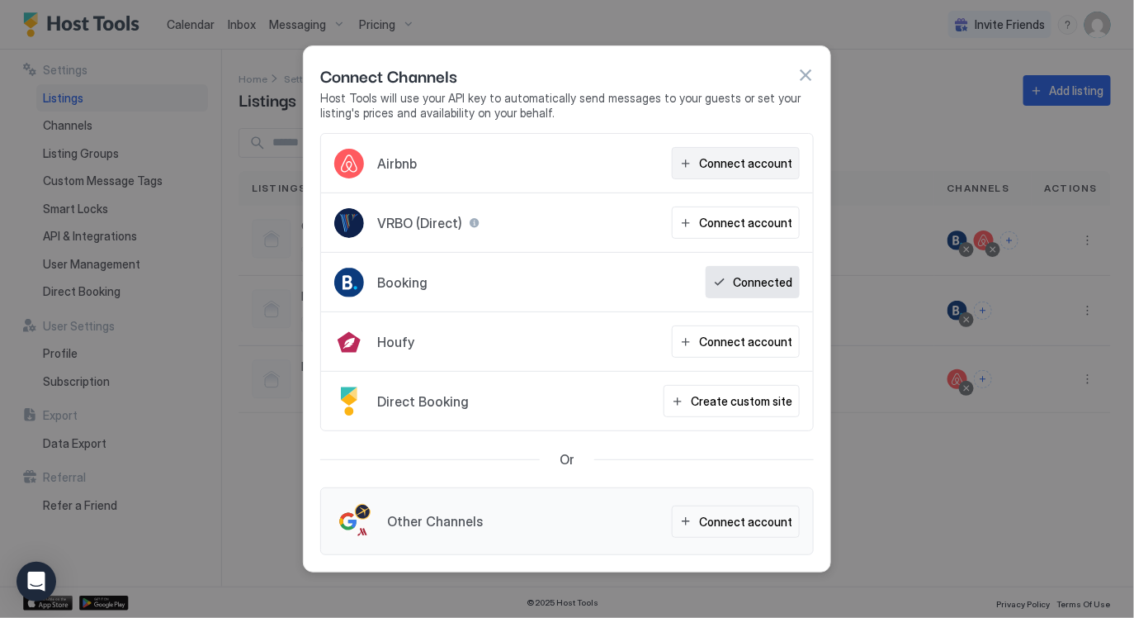
click at [781, 172] on div "Connect account" at bounding box center [745, 162] width 93 height 17
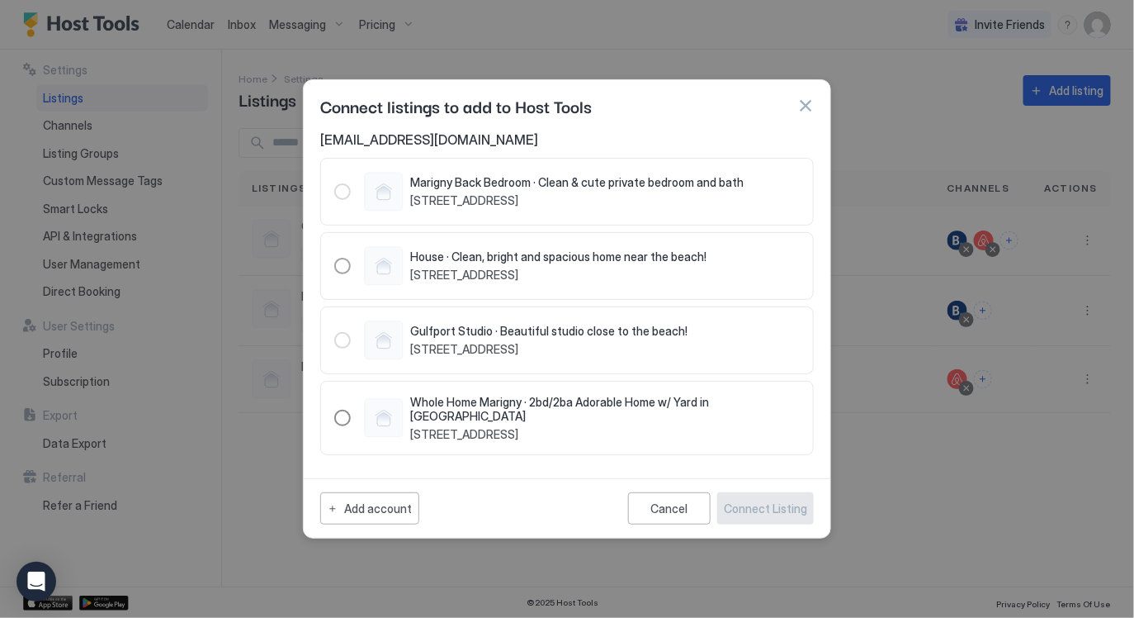
click at [347, 413] on div "1010819513035940122" at bounding box center [342, 417] width 17 height 17
click at [764, 507] on div "Connect Listing" at bounding box center [765, 507] width 83 height 17
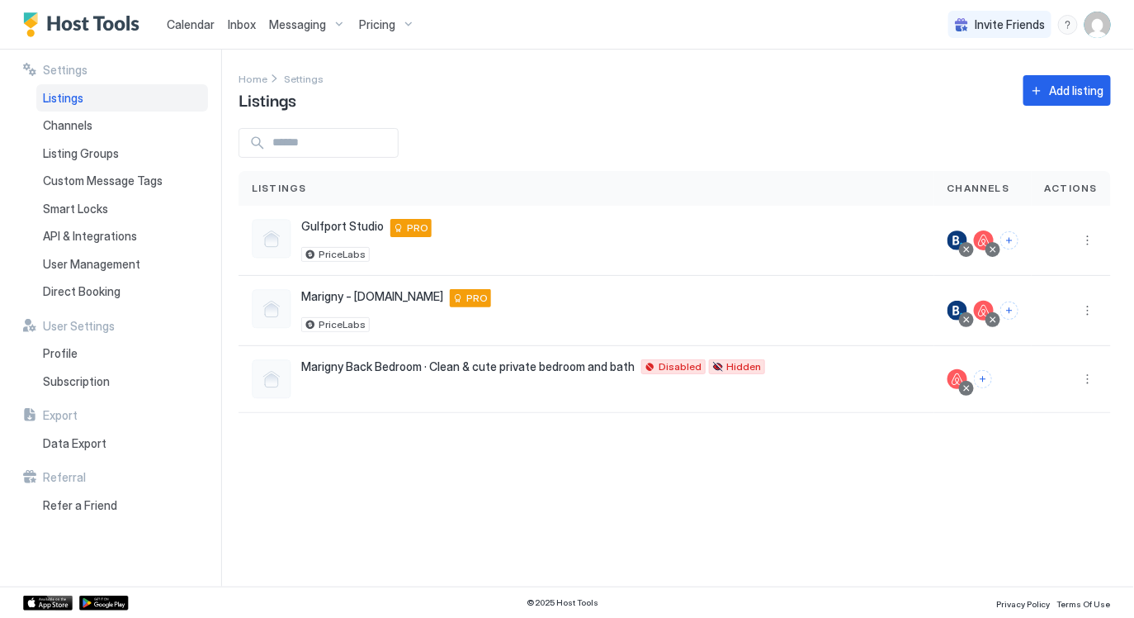
click at [490, 503] on div "Settings Home Settings Listings Add listing Listings Channels Actions Gulfport …" at bounding box center [687, 318] width 896 height 537
click at [1084, 306] on button "More options" at bounding box center [1088, 311] width 20 height 20
click at [1029, 380] on span "Listing Settings" at bounding box center [1051, 386] width 73 height 12
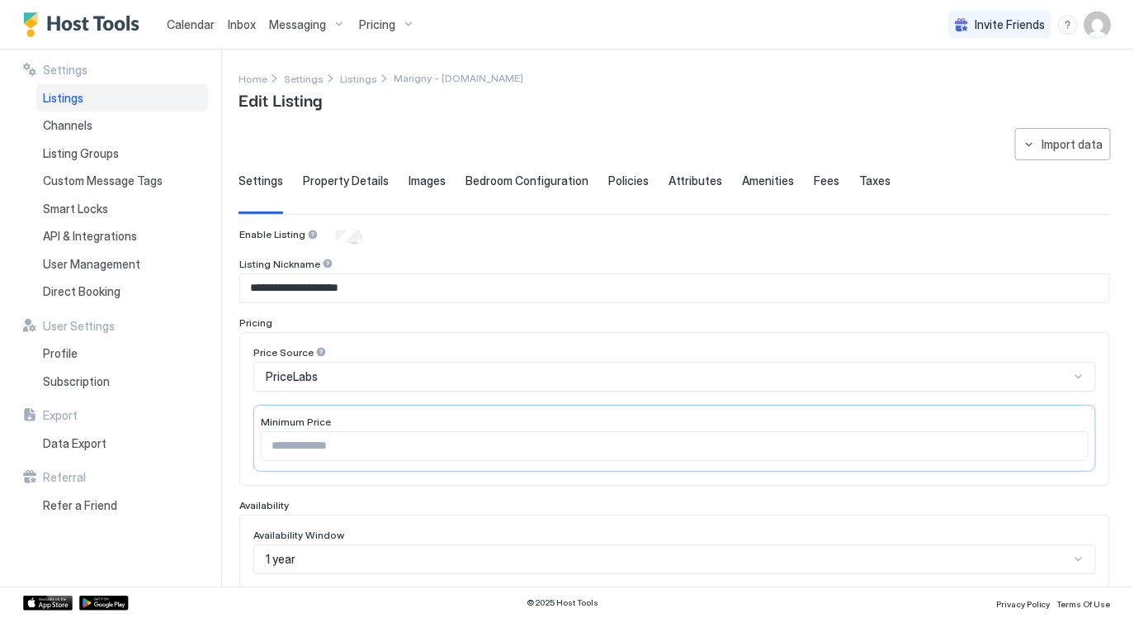
click at [418, 290] on input "**********" at bounding box center [674, 288] width 869 height 28
type input "*"
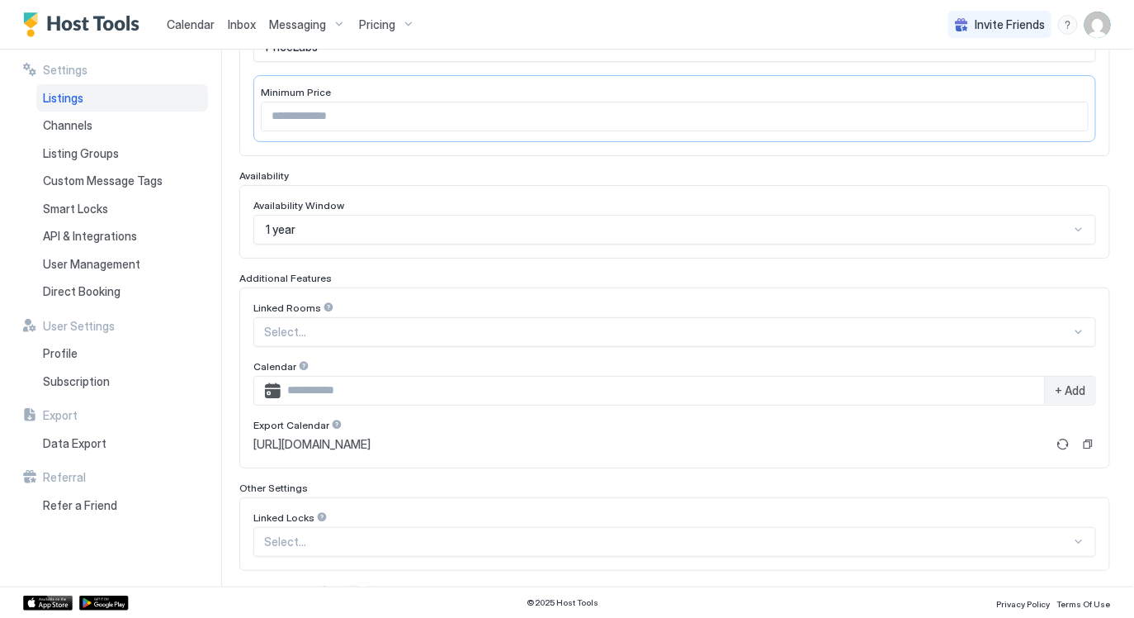
scroll to position [405, 0]
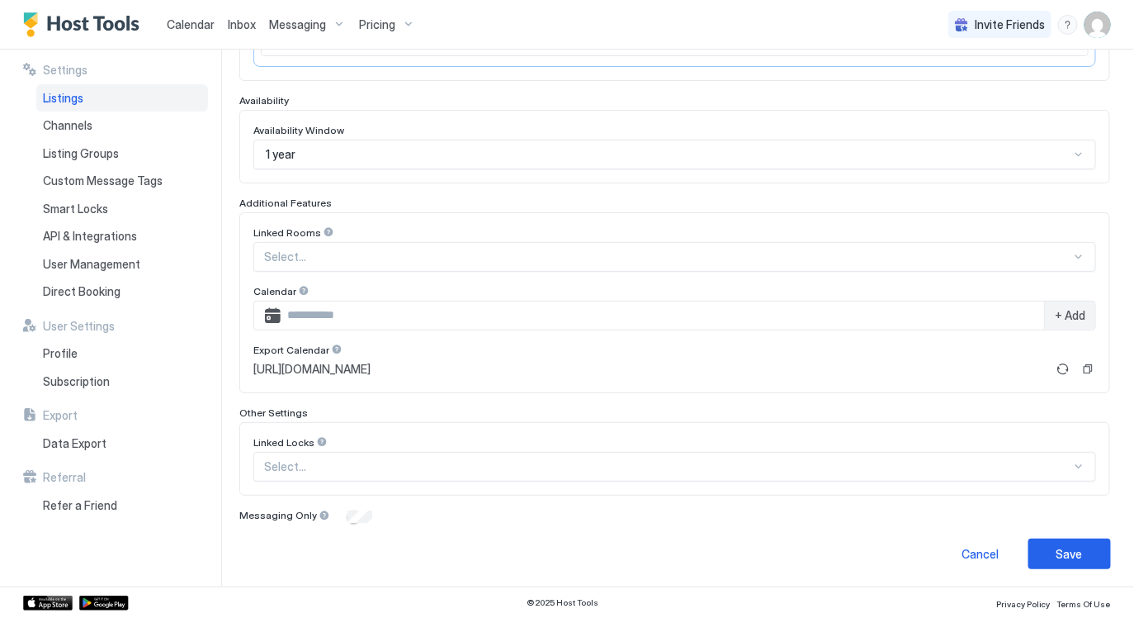
type input "**********"
click at [1072, 560] on button "Save" at bounding box center [1070, 553] width 83 height 31
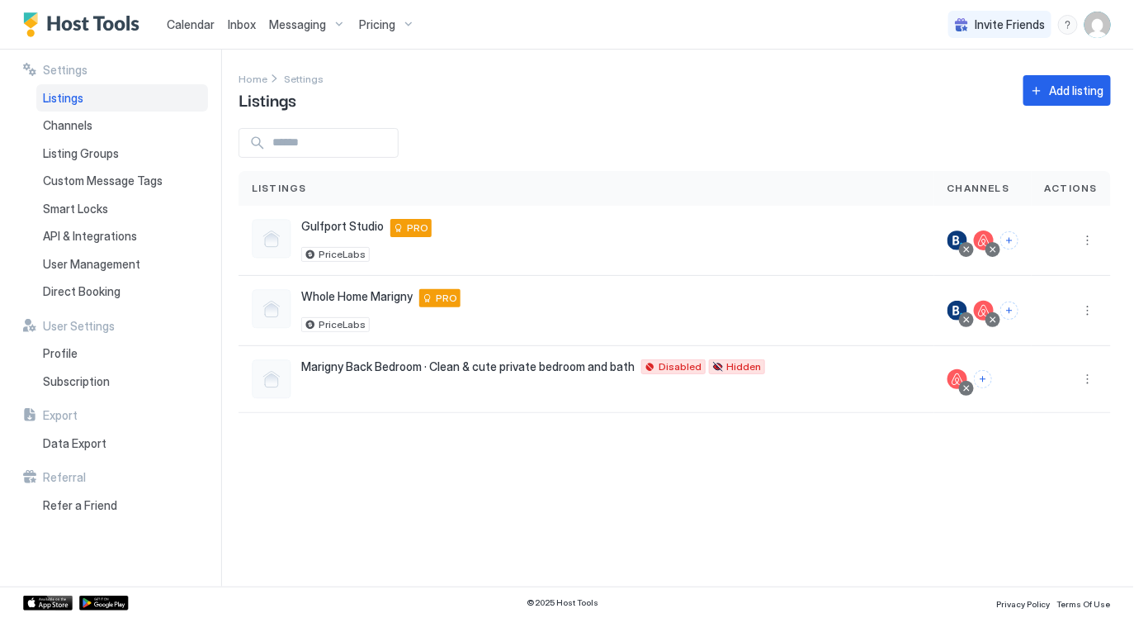
click at [192, 26] on span "Calendar" at bounding box center [191, 24] width 48 height 14
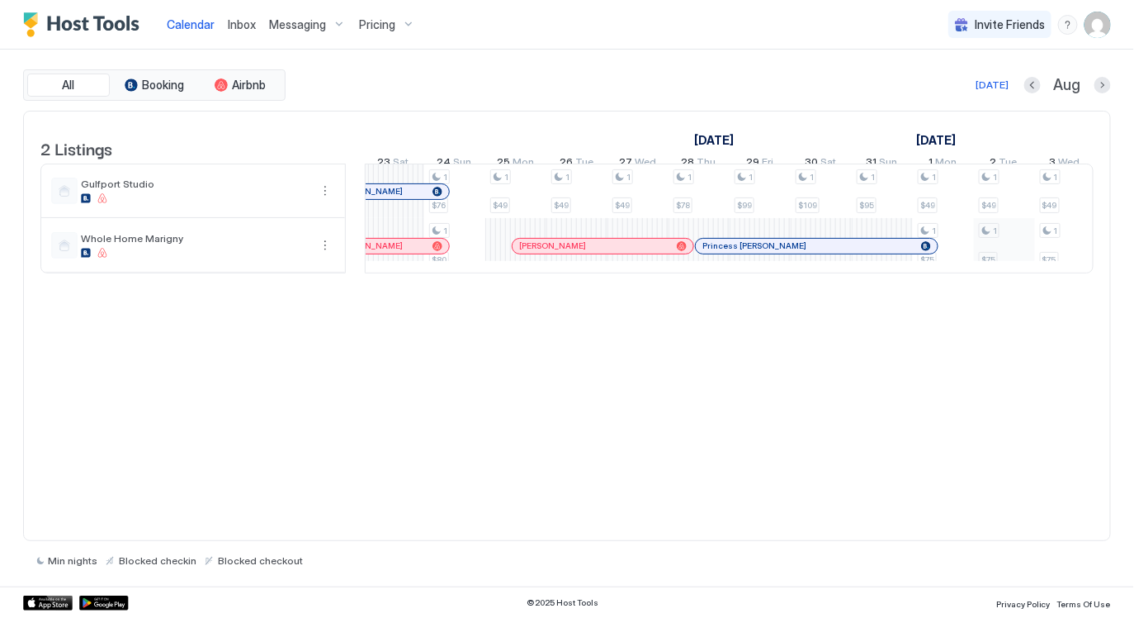
scroll to position [0, 1581]
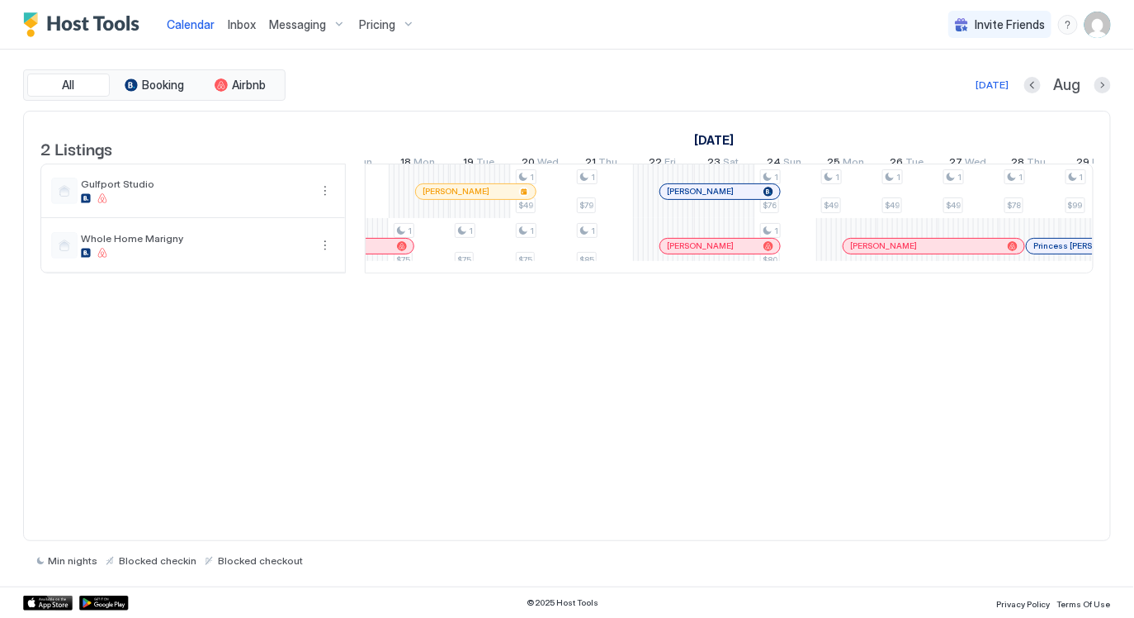
click at [441, 471] on div "2 Listings [DATE] [DATE] [DATE] 30 Wed 31 Thu 1 Fri 2 Sat 3 Sun 4 Mon 5 Tue 6 W…" at bounding box center [567, 326] width 1088 height 431
click at [1105, 22] on img "User profile" at bounding box center [1098, 25] width 26 height 26
click at [1006, 97] on div "Settings" at bounding box center [1007, 92] width 210 height 29
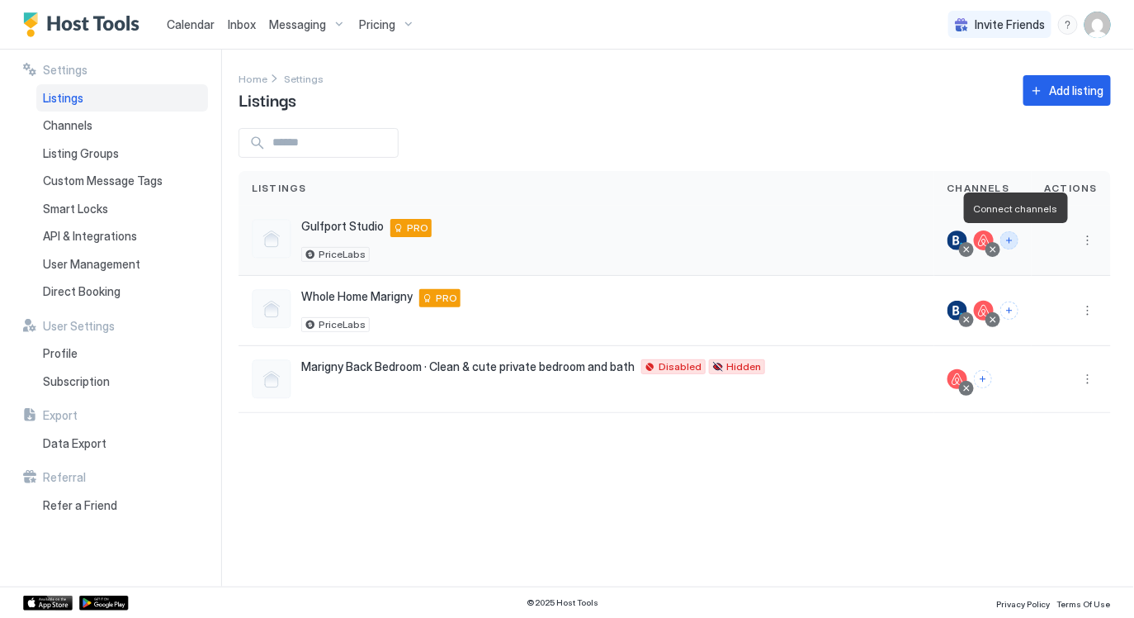
click at [1014, 237] on button "Connect channels" at bounding box center [1010, 240] width 18 height 18
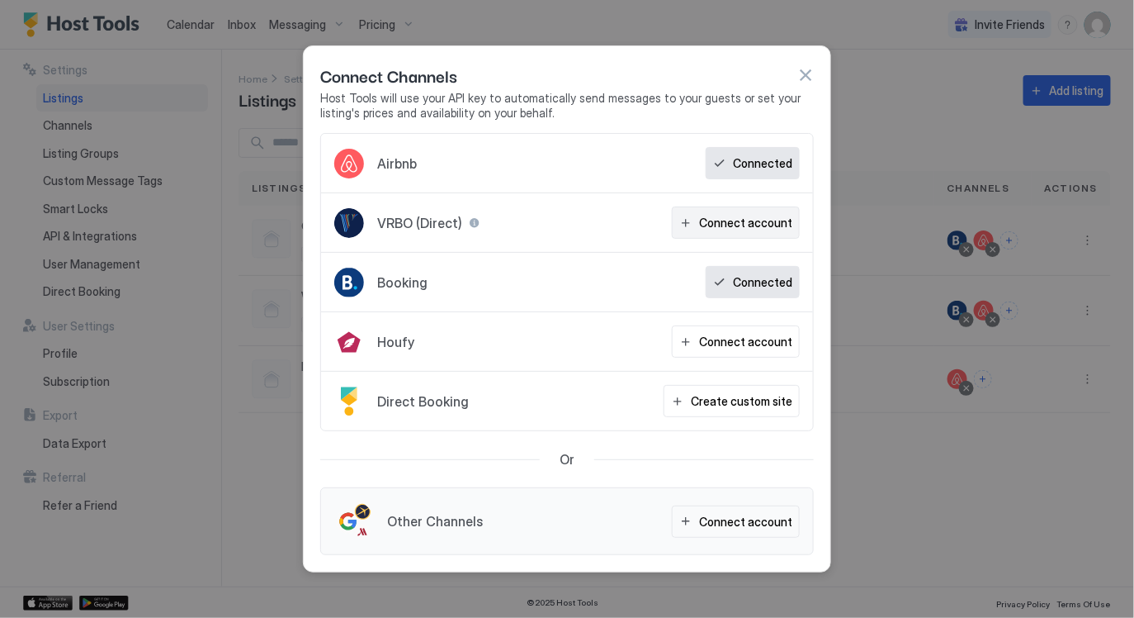
click at [721, 218] on div "Connect account" at bounding box center [745, 222] width 93 height 17
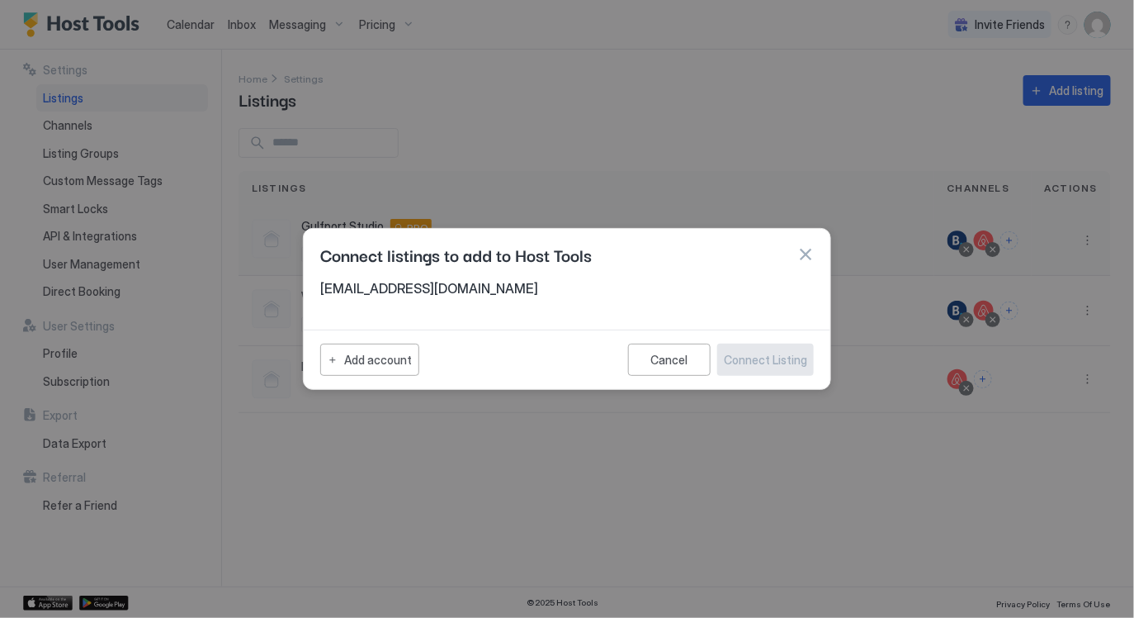
drag, startPoint x: 811, startPoint y: 254, endPoint x: 583, endPoint y: 252, distance: 227.9
click at [808, 254] on button "button" at bounding box center [805, 254] width 17 height 17
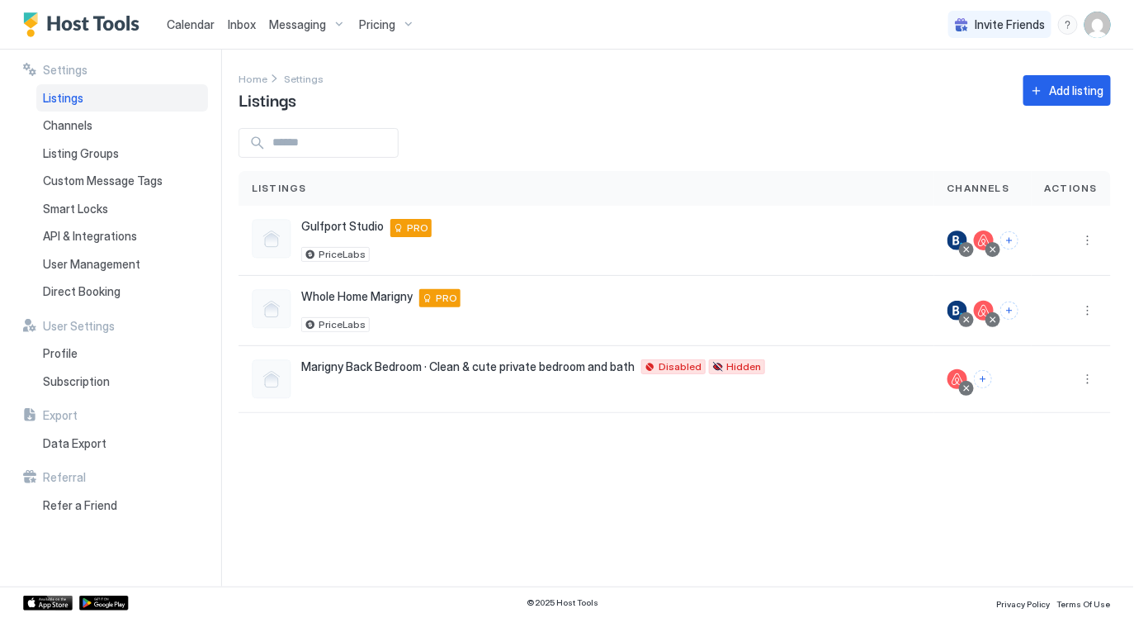
click at [428, 515] on div "Settings Home Settings Listings Add listing Listings Channels Actions Gulfport …" at bounding box center [687, 318] width 896 height 537
click at [784, 233] on div "Gulfport Studio [STREET_ADDRESS] PRO PriceLabs" at bounding box center [587, 240] width 670 height 43
click at [186, 21] on span "Calendar" at bounding box center [191, 24] width 48 height 14
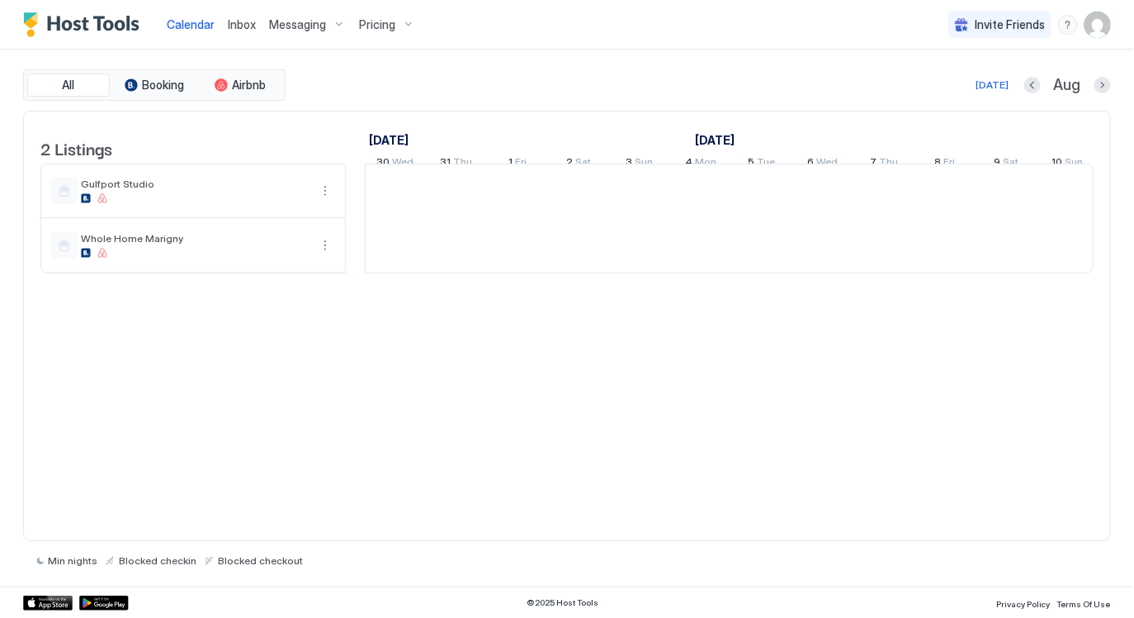
scroll to position [0, 916]
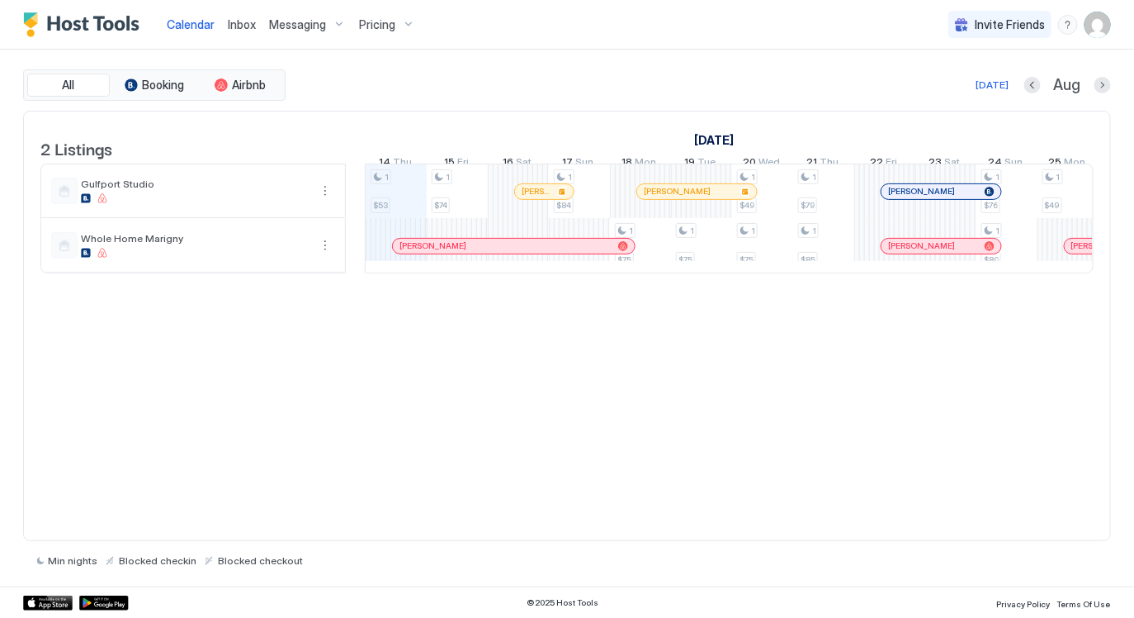
click at [623, 424] on div "2 Listings [DATE] [DATE] [DATE] 30 Wed 31 Thu 1 Fri 2 Sat 3 Sun 4 Mon 5 Tue 6 W…" at bounding box center [567, 326] width 1088 height 431
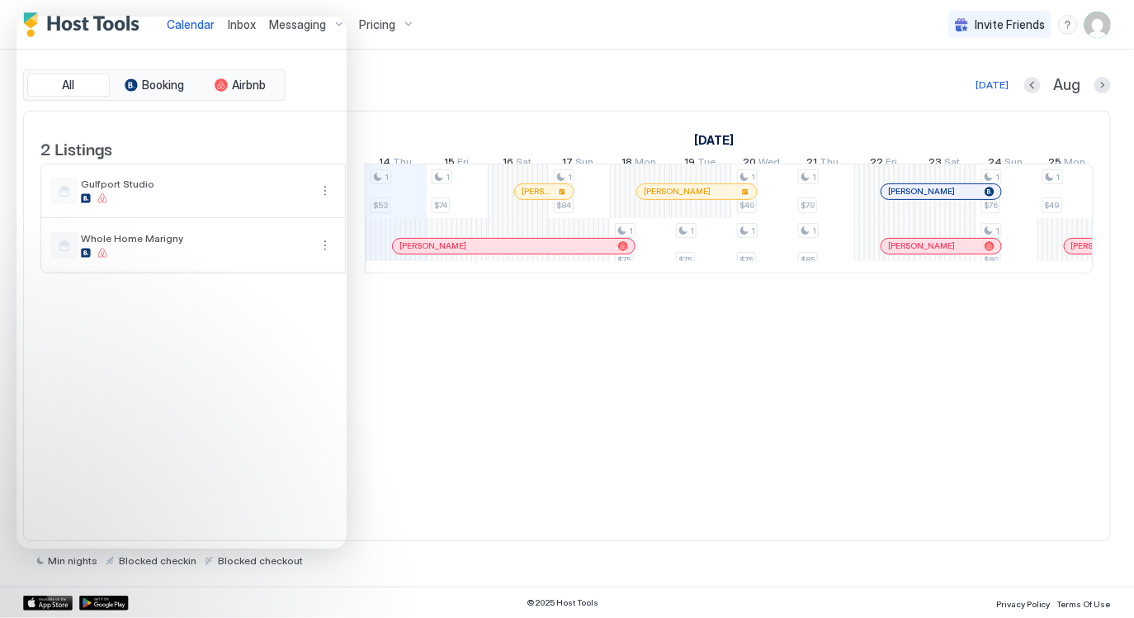
click at [523, 415] on div "2 Listings [DATE] [DATE] [DATE] 30 Wed 31 Thu 1 Fri 2 Sat 3 Sun 4 Mon 5 Tue 6 W…" at bounding box center [567, 326] width 1088 height 431
click at [655, 338] on div "2 Listings [DATE] [DATE] [DATE] 30 Wed 31 Thu 1 Fri 2 Sat 3 Sun 4 Mon 5 Tue 6 W…" at bounding box center [567, 326] width 1088 height 431
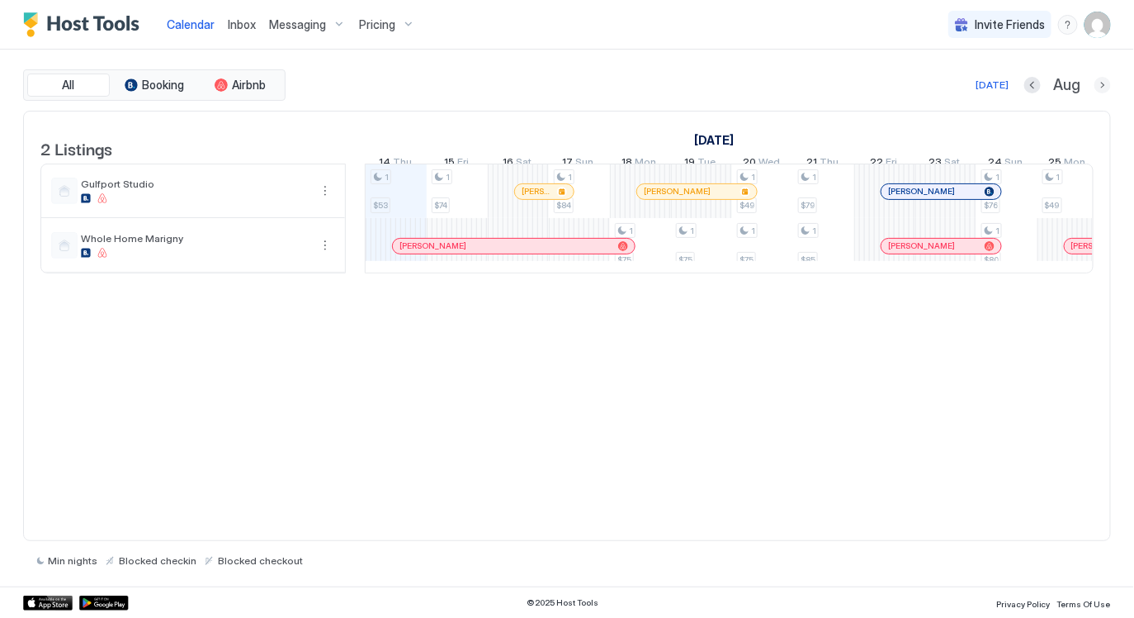
click at [1108, 80] on button "Next month" at bounding box center [1103, 85] width 17 height 17
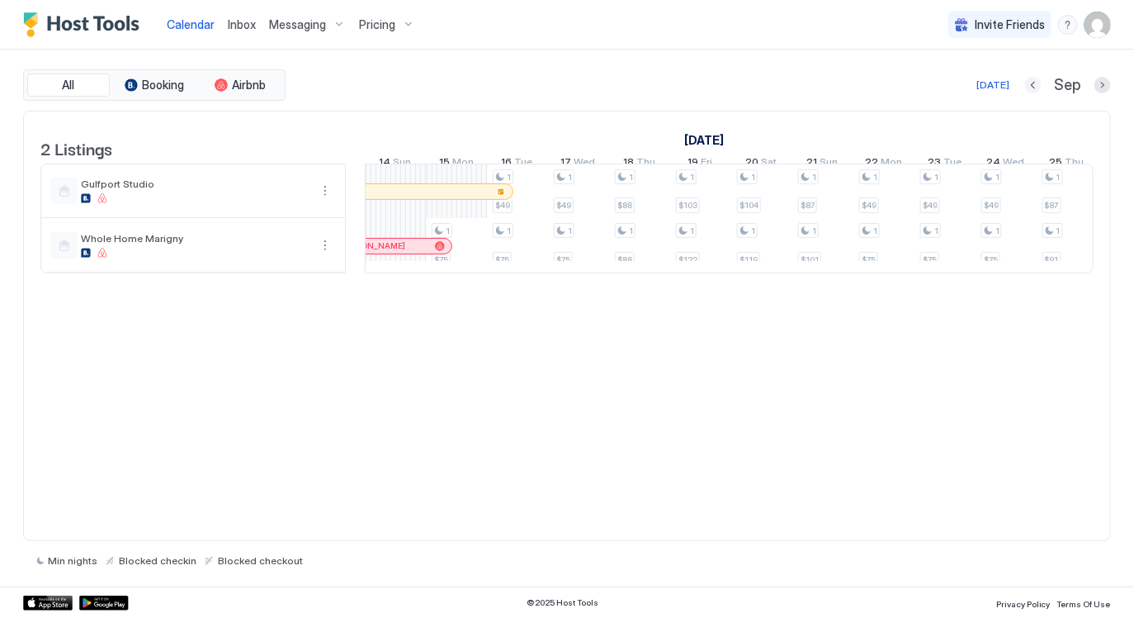
click at [1034, 83] on button "Previous month" at bounding box center [1033, 85] width 17 height 17
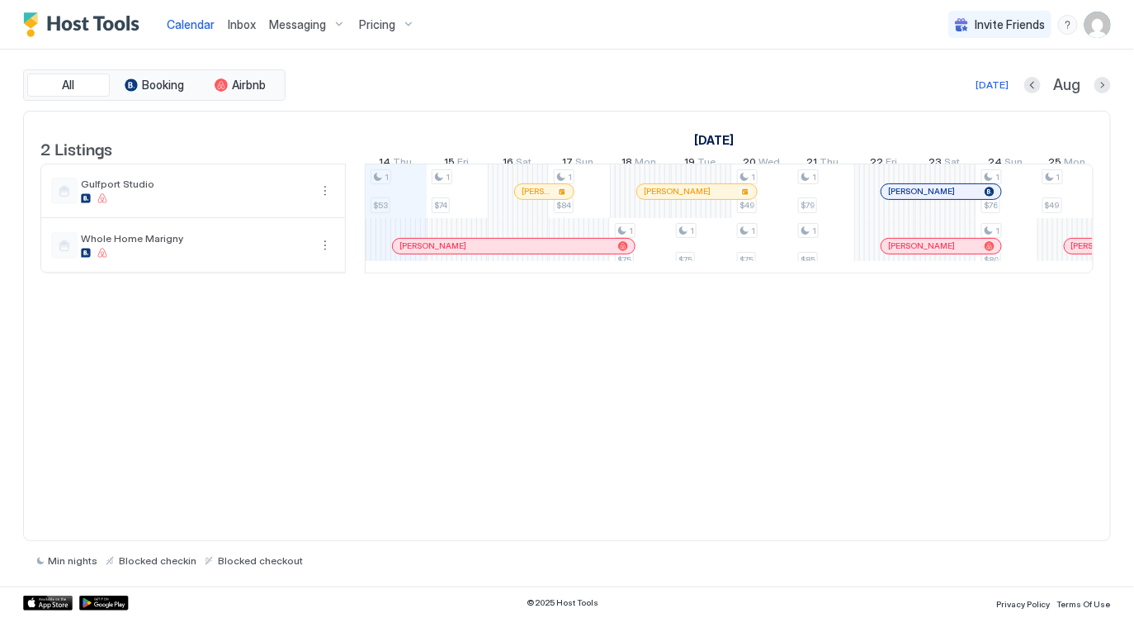
click at [1096, 19] on img "User profile" at bounding box center [1098, 25] width 26 height 26
click at [991, 89] on div "Settings" at bounding box center [1007, 92] width 210 height 29
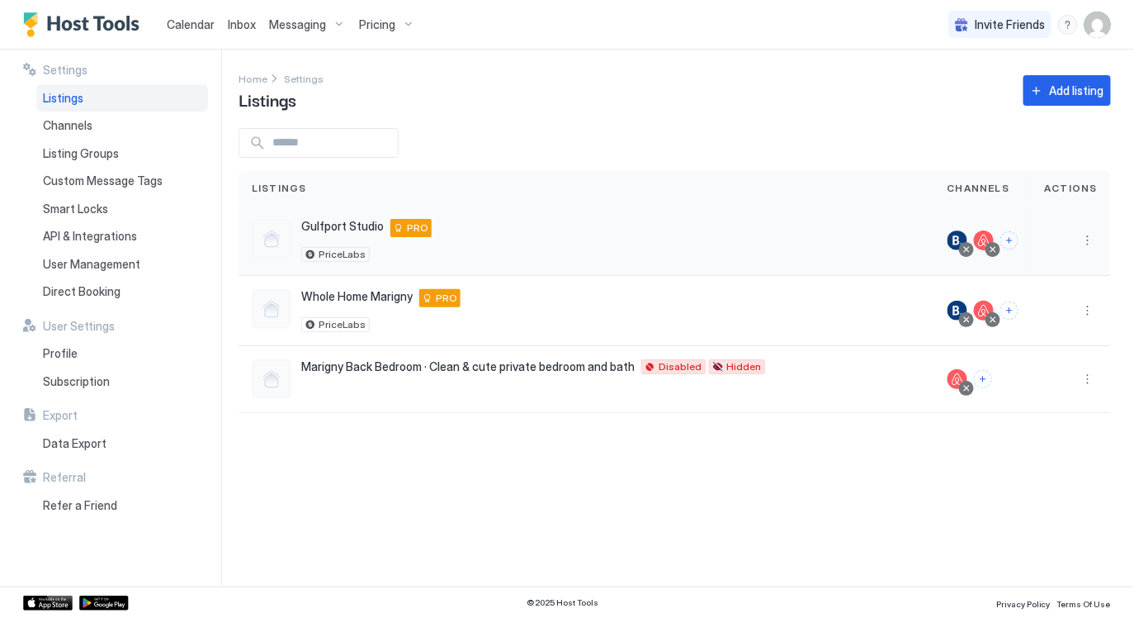
click at [1014, 239] on button "Connect channels" at bounding box center [1010, 240] width 18 height 18
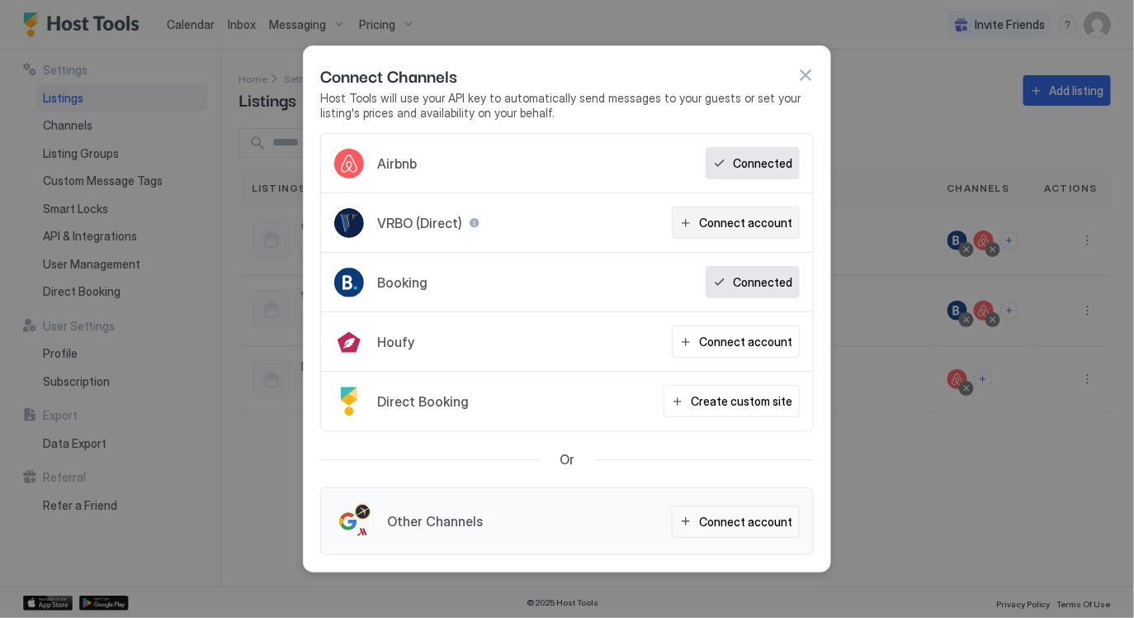
click at [750, 218] on div "Connect account" at bounding box center [745, 222] width 93 height 17
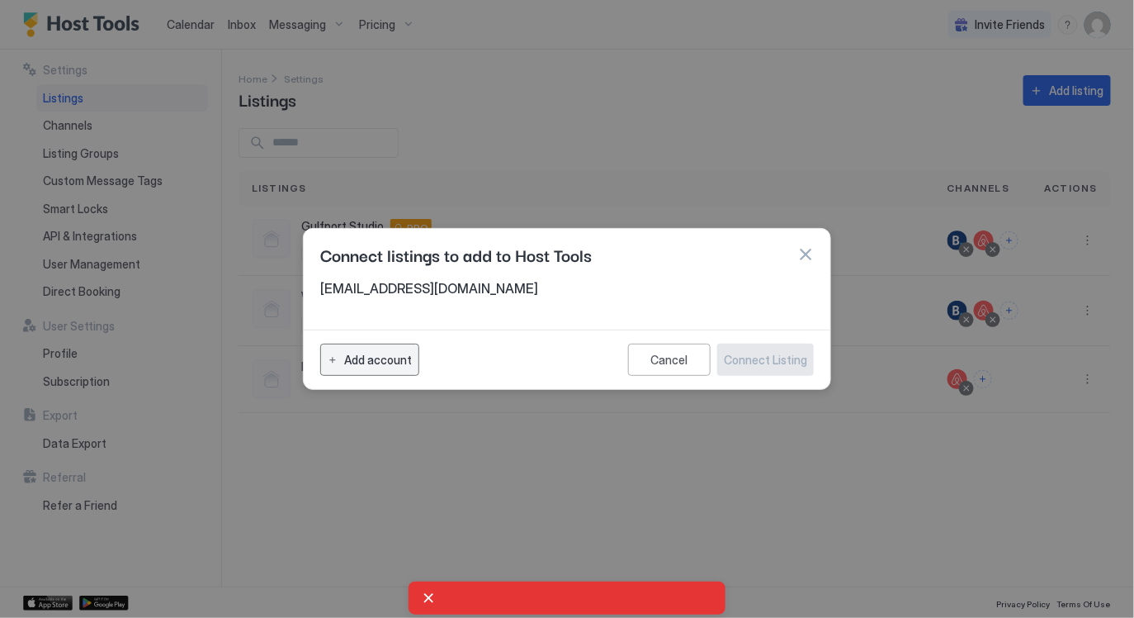
click at [390, 357] on div "Add account" at bounding box center [378, 359] width 68 height 17
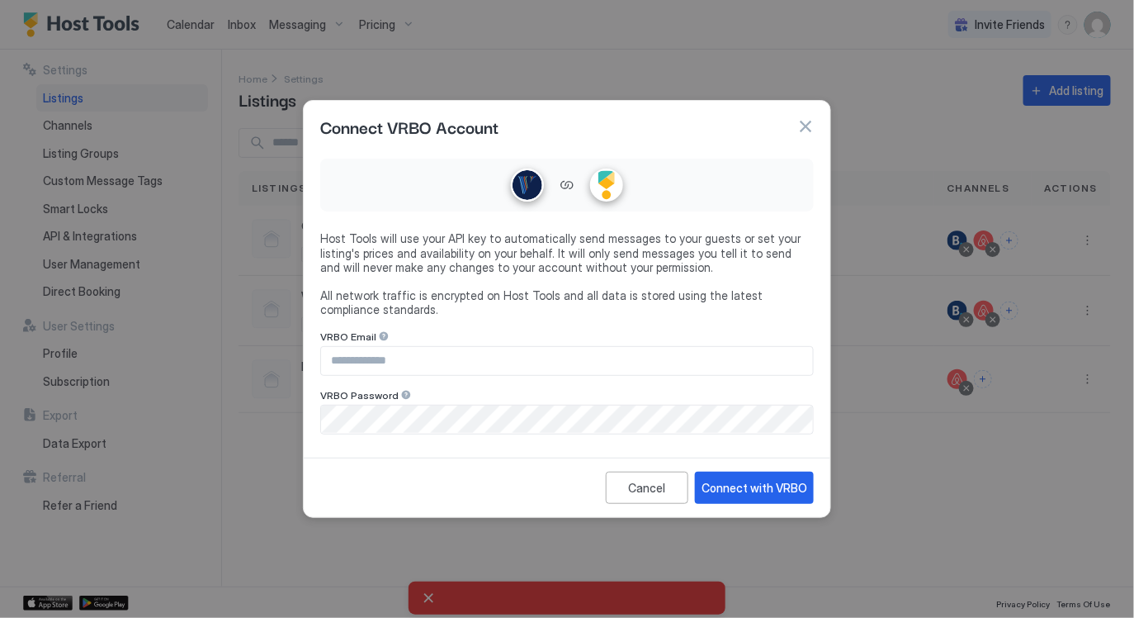
type input "**********"
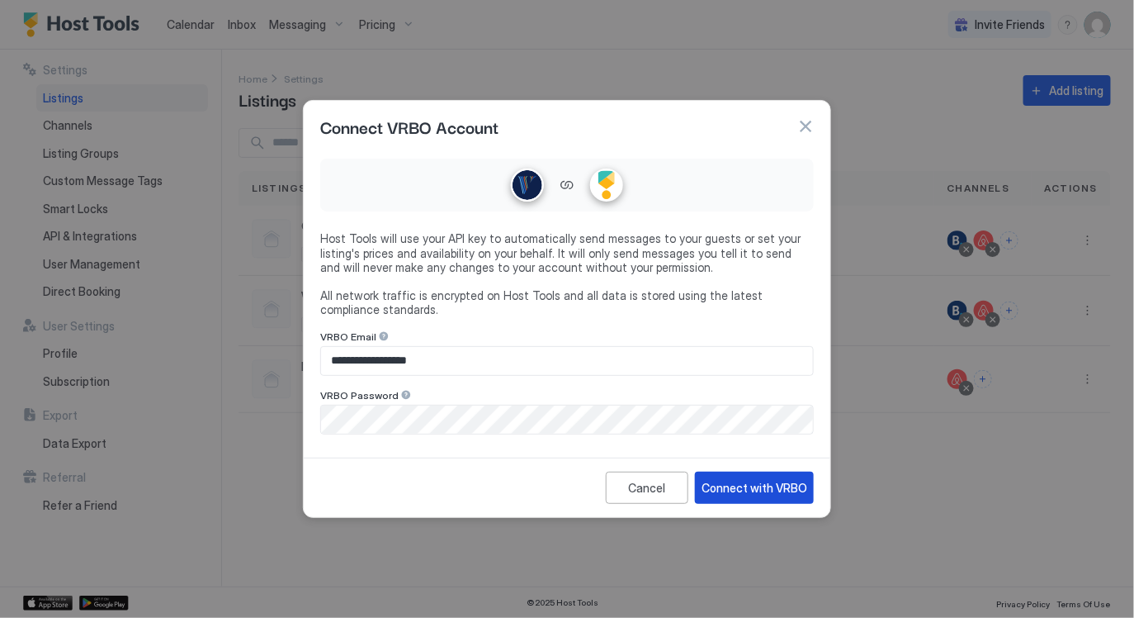
click at [730, 481] on div "Connect with VRBO" at bounding box center [755, 487] width 106 height 17
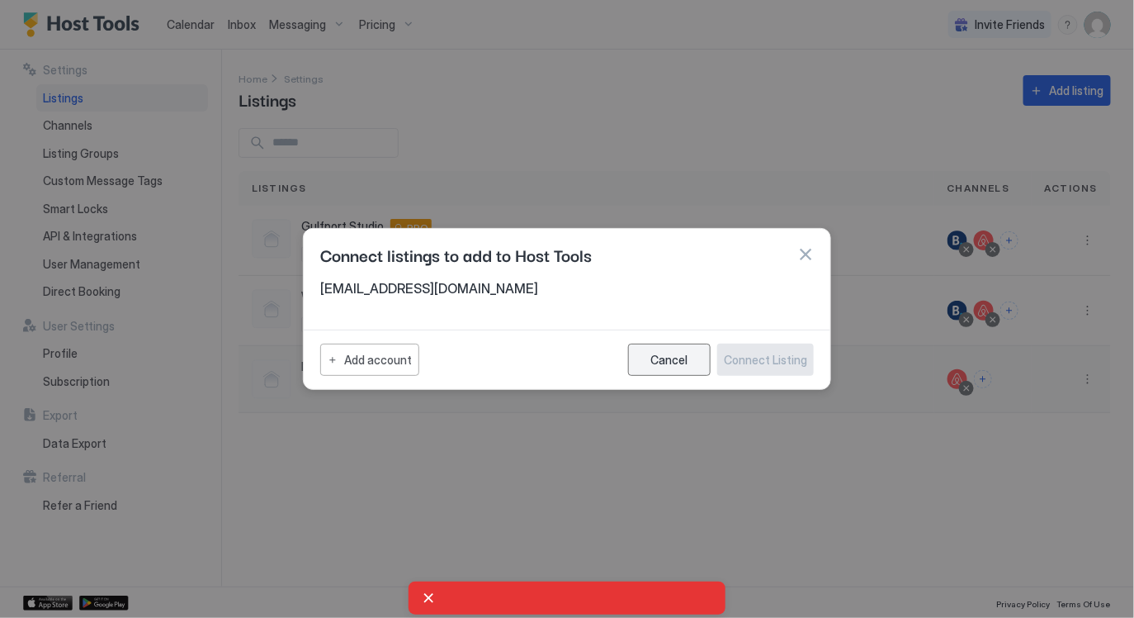
drag, startPoint x: 648, startPoint y: 362, endPoint x: 632, endPoint y: 371, distance: 17.7
click at [648, 362] on button "Cancel" at bounding box center [669, 359] width 83 height 32
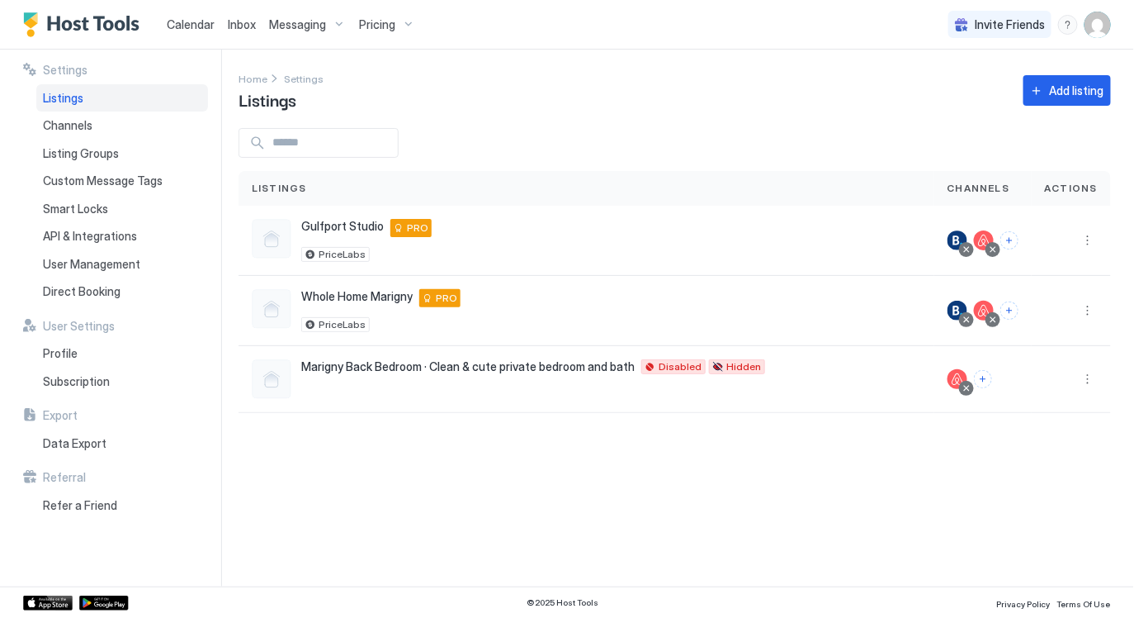
click at [447, 540] on div "Settings Home Settings Listings Add listing Listings Channels Actions Gulfport …" at bounding box center [687, 318] width 896 height 537
click at [543, 245] on div "Gulfport Studio [STREET_ADDRESS] PRO PriceLabs" at bounding box center [587, 240] width 670 height 43
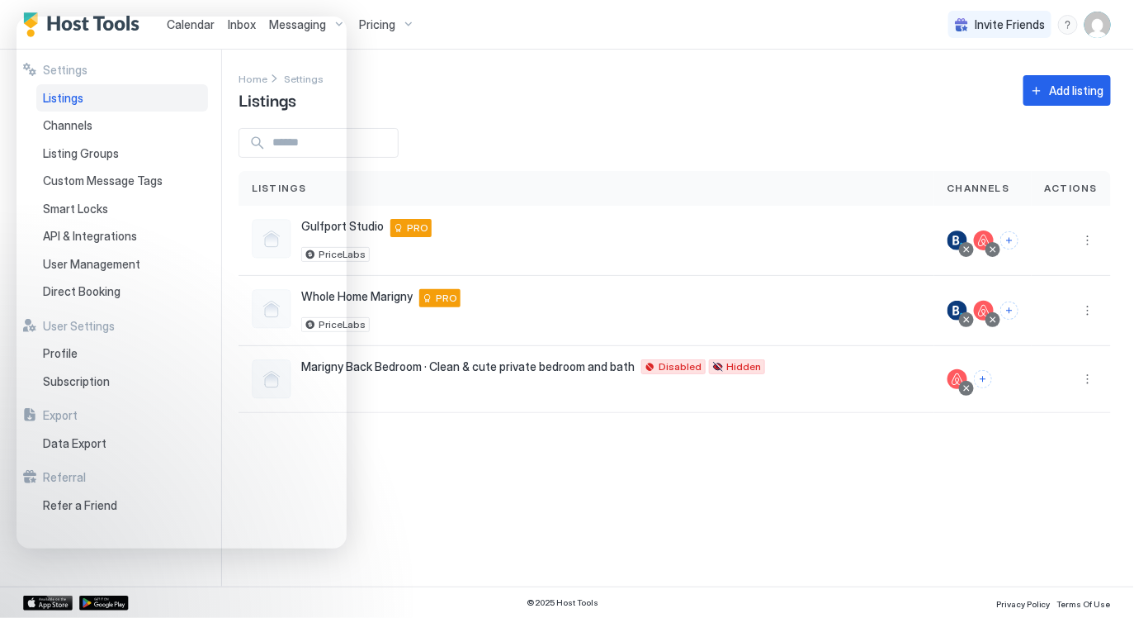
click at [490, 462] on div "Settings Home Settings Listings Add listing Listings Channels Actions Gulfport …" at bounding box center [687, 318] width 896 height 537
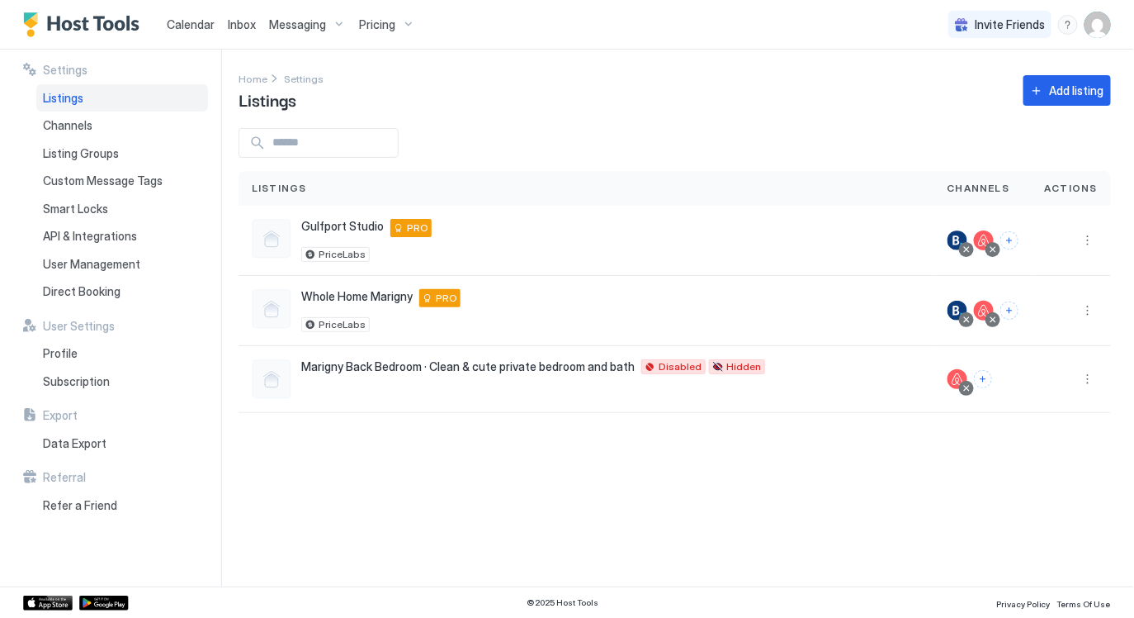
click at [192, 26] on span "Calendar" at bounding box center [191, 24] width 48 height 14
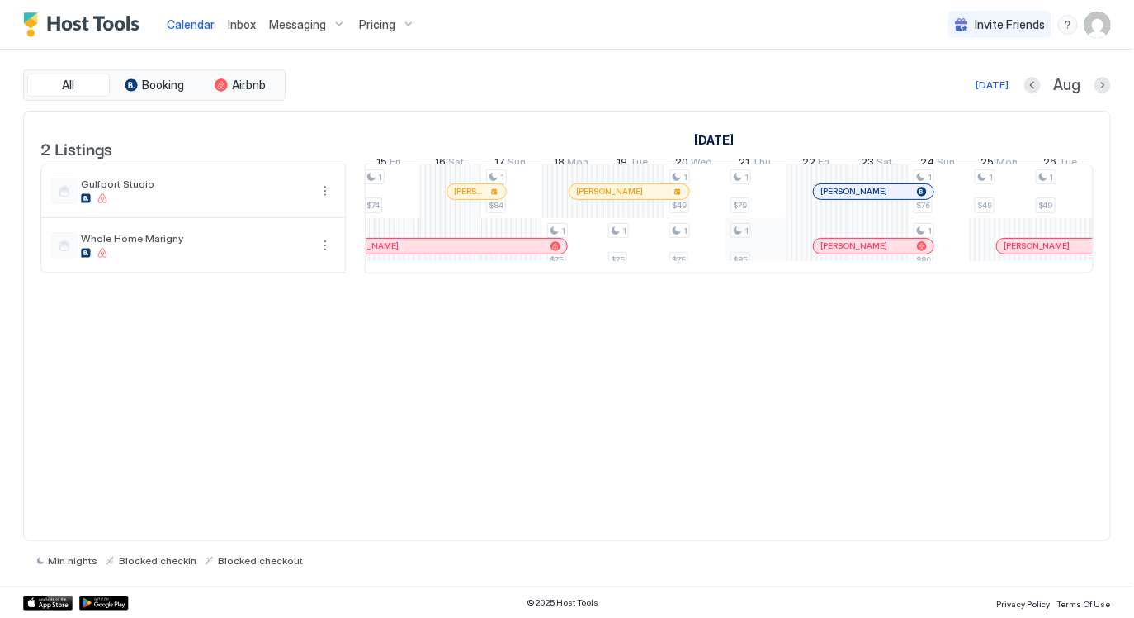
scroll to position [0, 983]
click at [293, 35] on div "Messaging" at bounding box center [308, 25] width 90 height 28
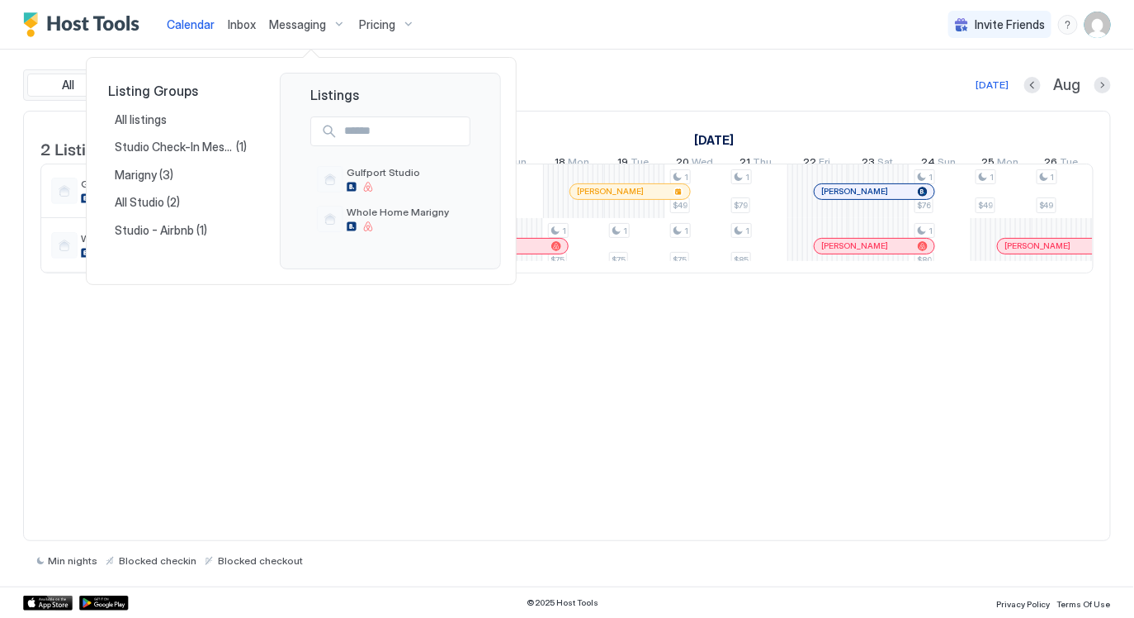
click at [305, 22] on div at bounding box center [567, 309] width 1134 height 618
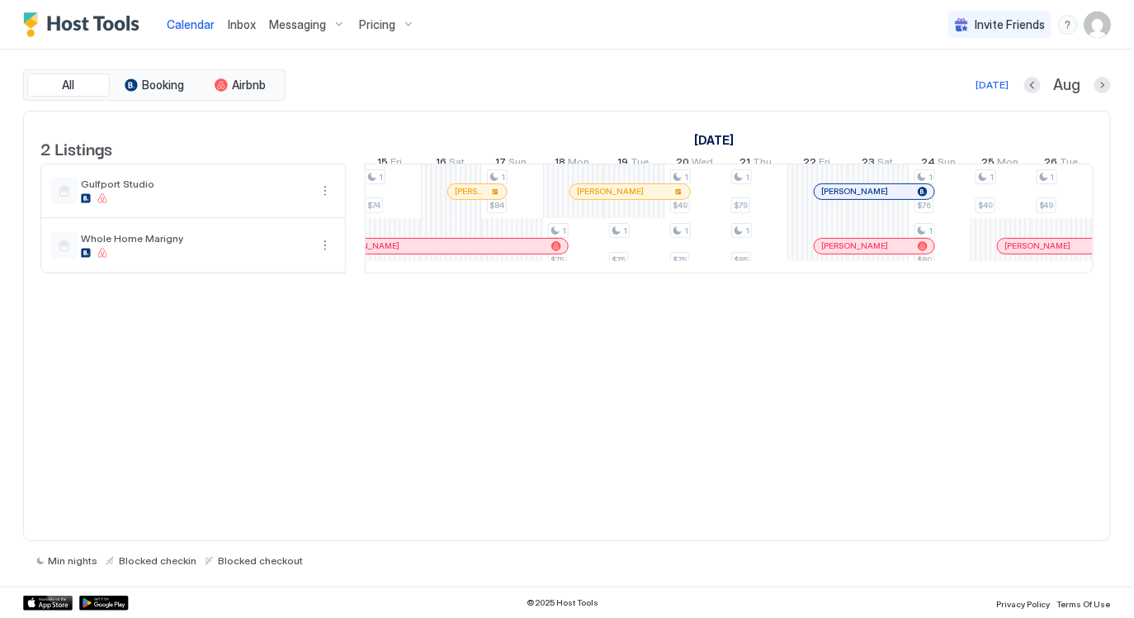
click at [312, 29] on span "Messaging" at bounding box center [297, 24] width 57 height 15
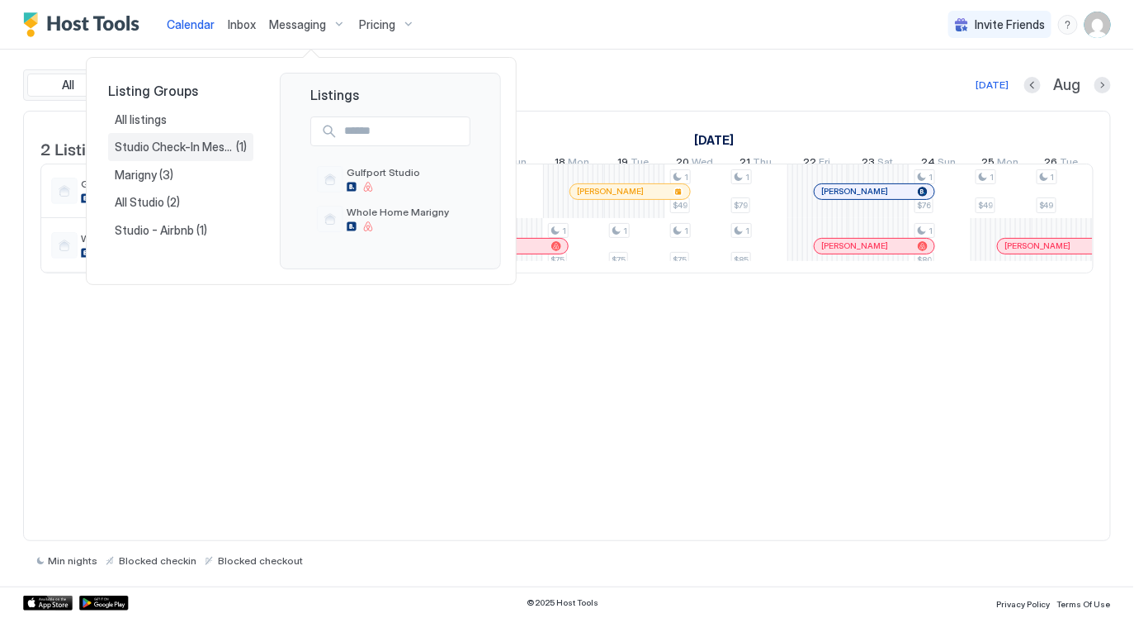
click at [195, 140] on span "Studio Check-In Message with Static Door Code" at bounding box center [175, 147] width 121 height 15
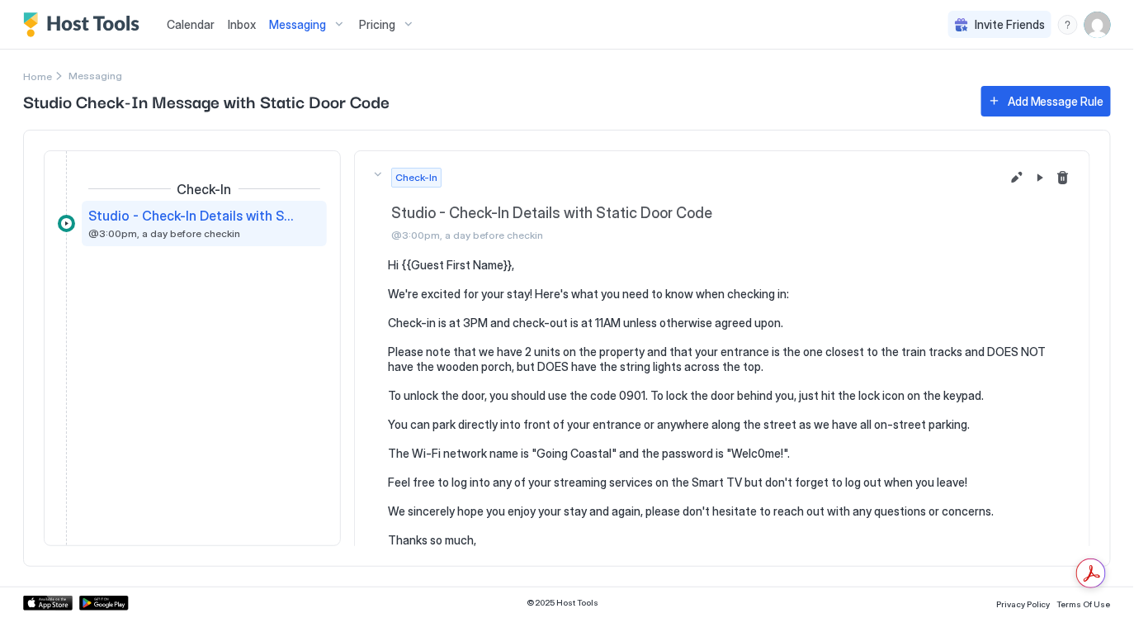
click at [280, 31] on div "Messaging" at bounding box center [308, 25] width 90 height 28
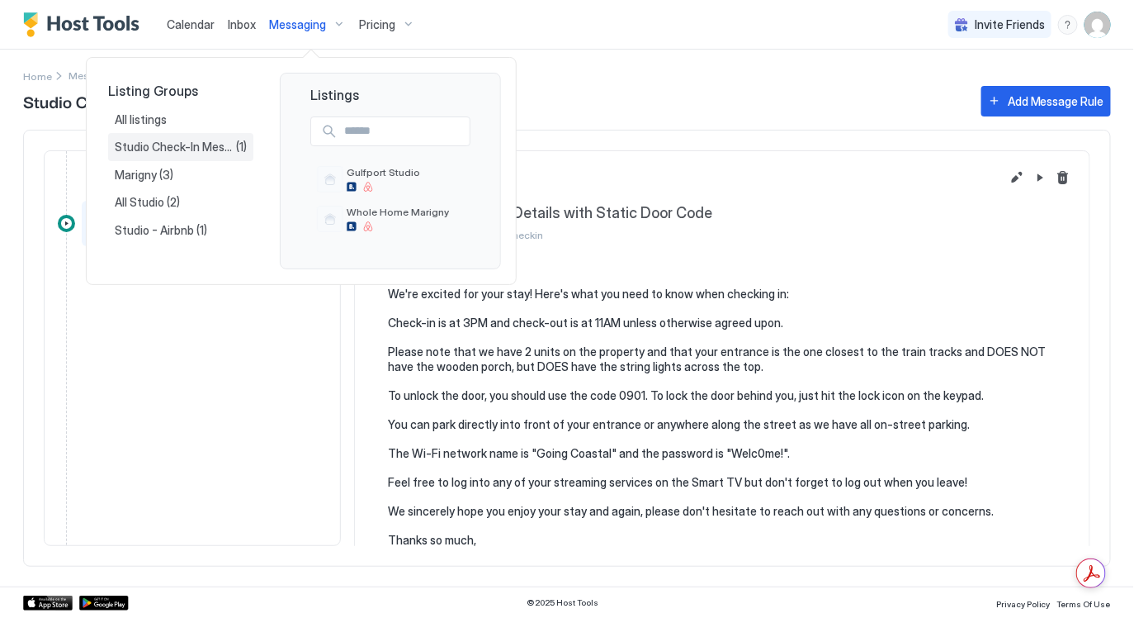
click at [152, 149] on span "Studio Check-In Message with Static Door Code" at bounding box center [175, 147] width 121 height 15
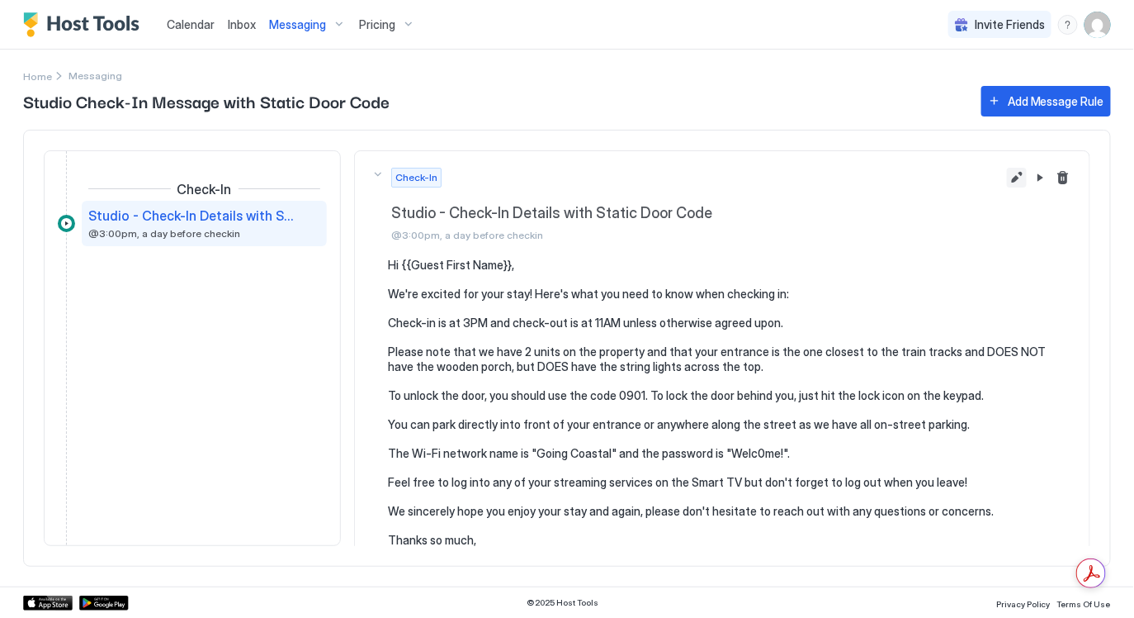
click at [1021, 176] on button "Edit message rule" at bounding box center [1017, 178] width 20 height 20
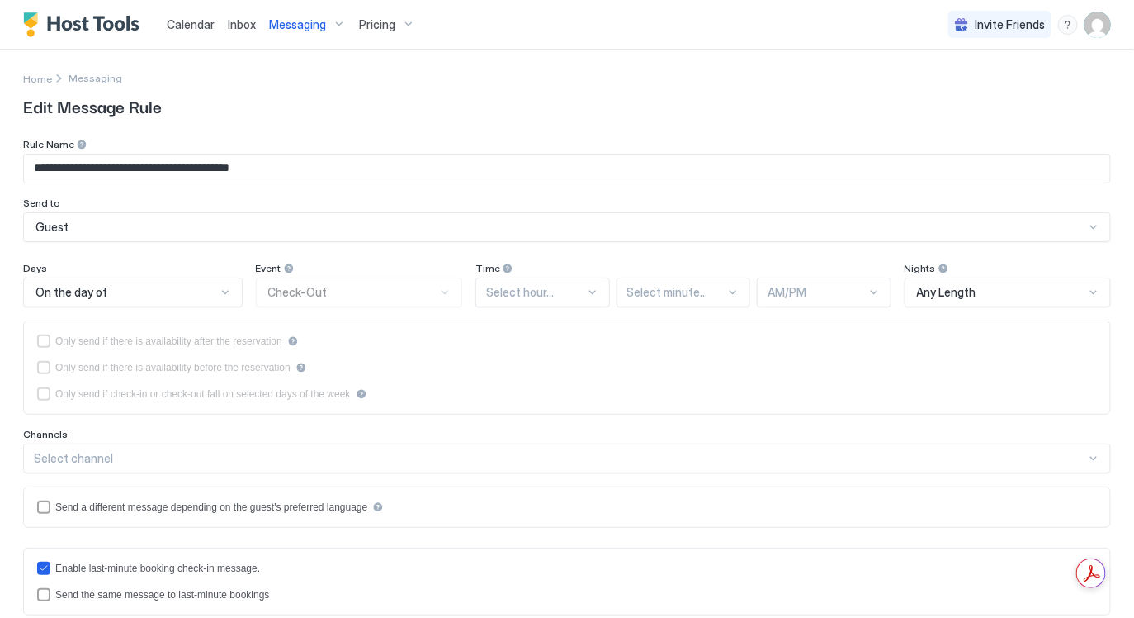
type textarea "**********"
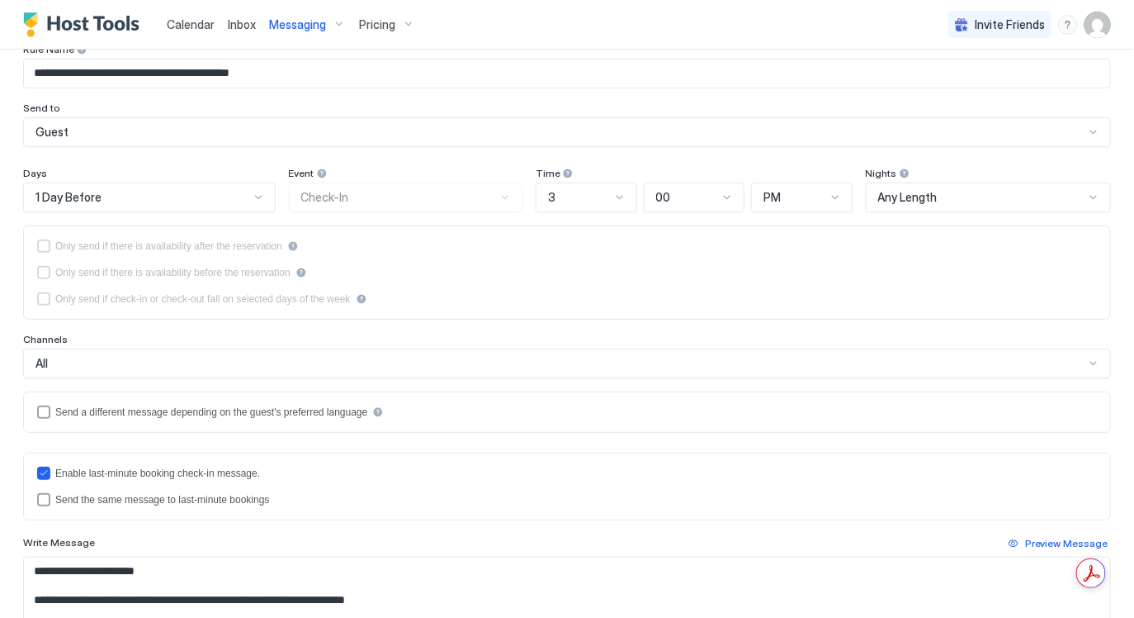
scroll to position [118, 0]
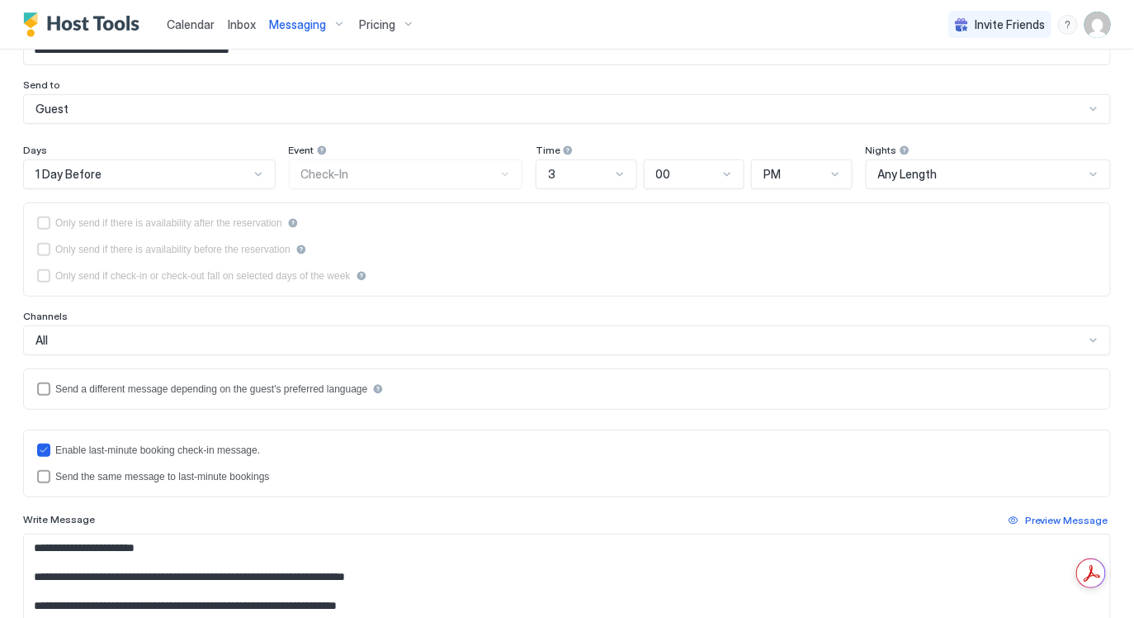
click at [616, 334] on div "All" at bounding box center [559, 340] width 1049 height 15
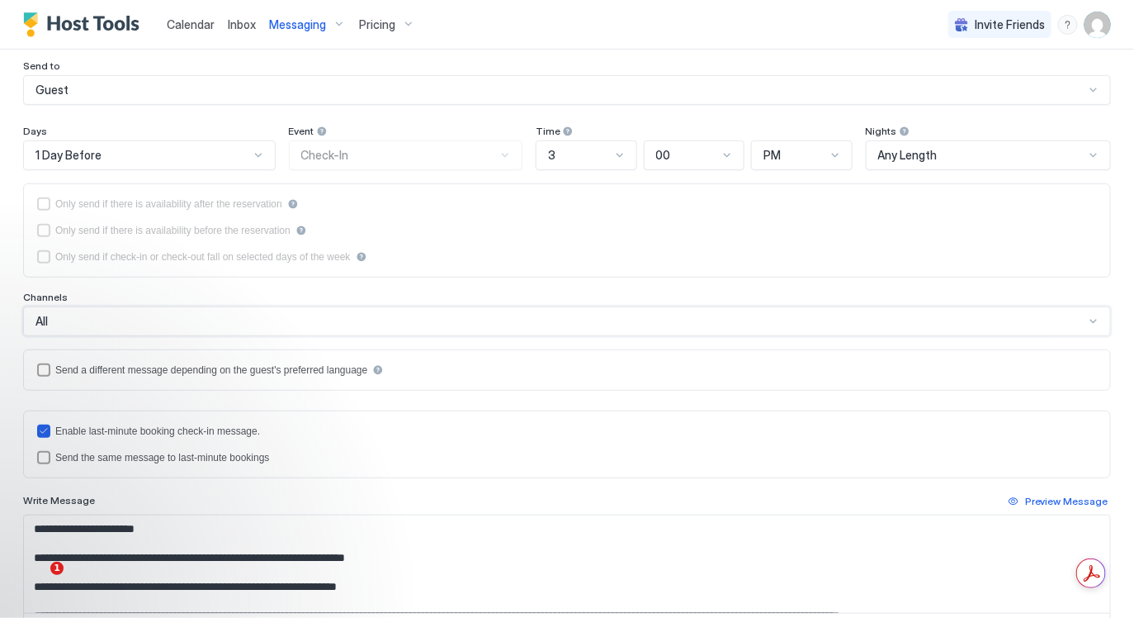
scroll to position [140, 0]
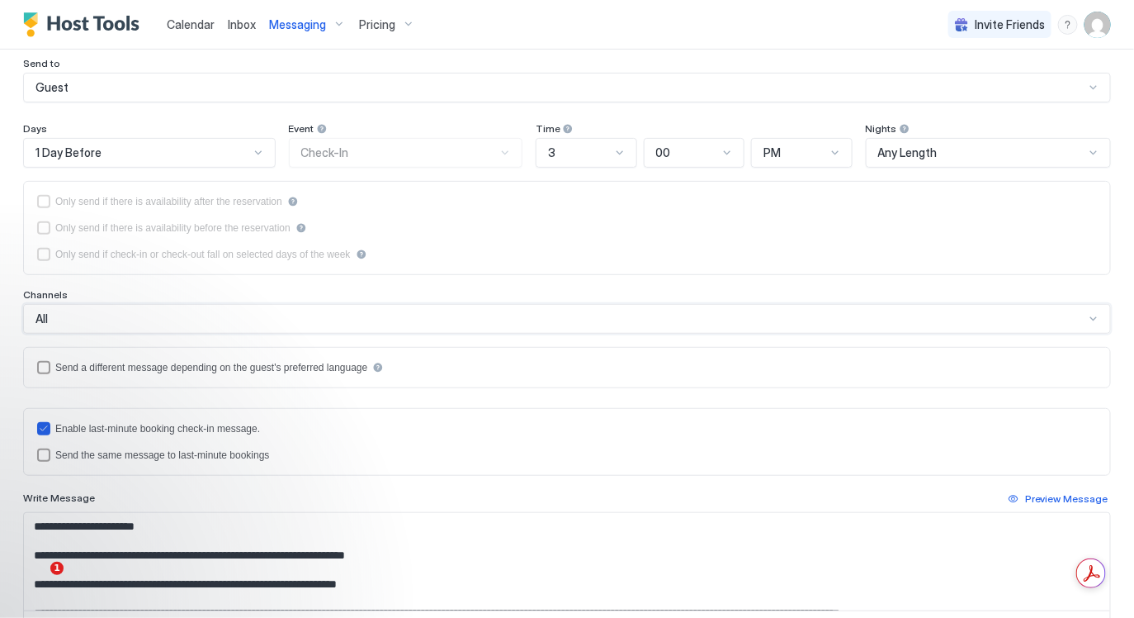
click at [509, 313] on div "All" at bounding box center [559, 318] width 1049 height 15
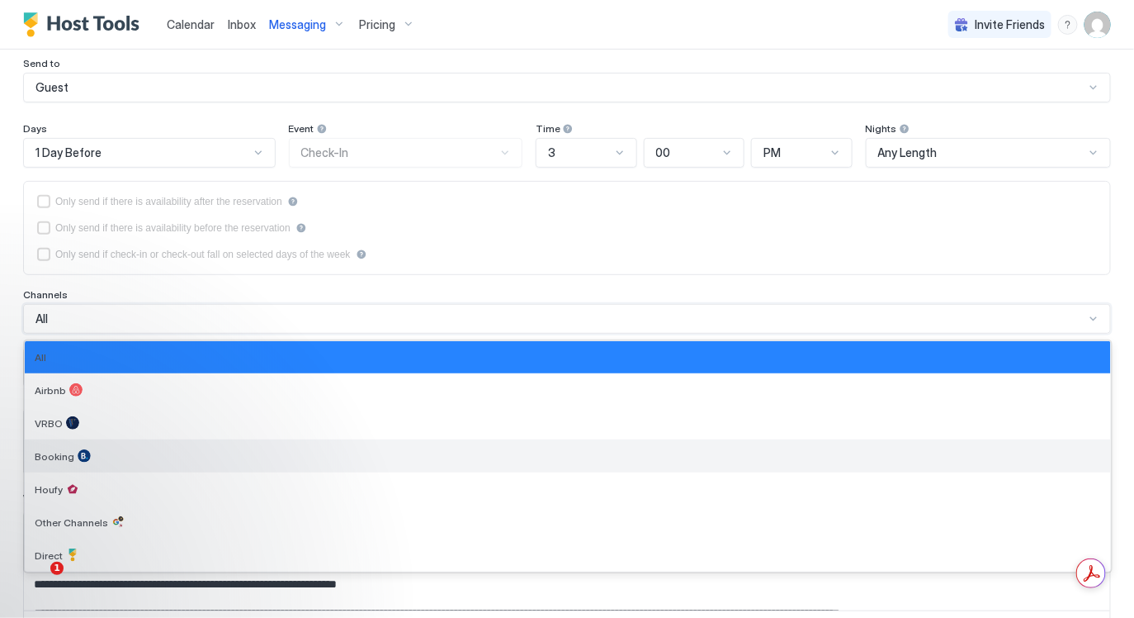
click at [178, 444] on div "Booking" at bounding box center [568, 455] width 1086 height 33
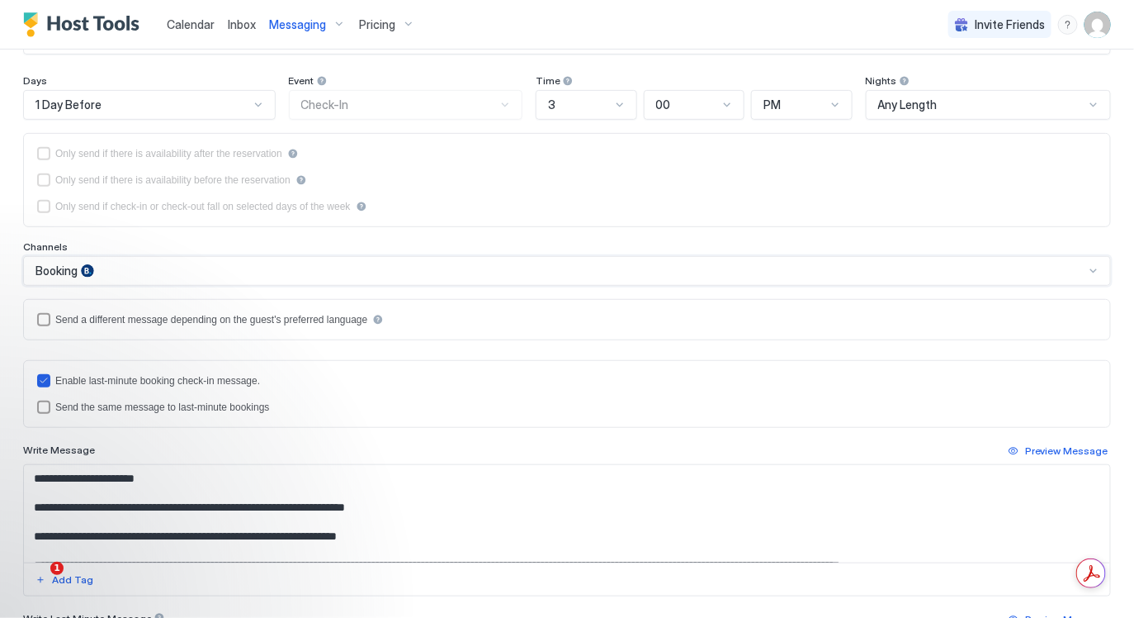
scroll to position [206, 0]
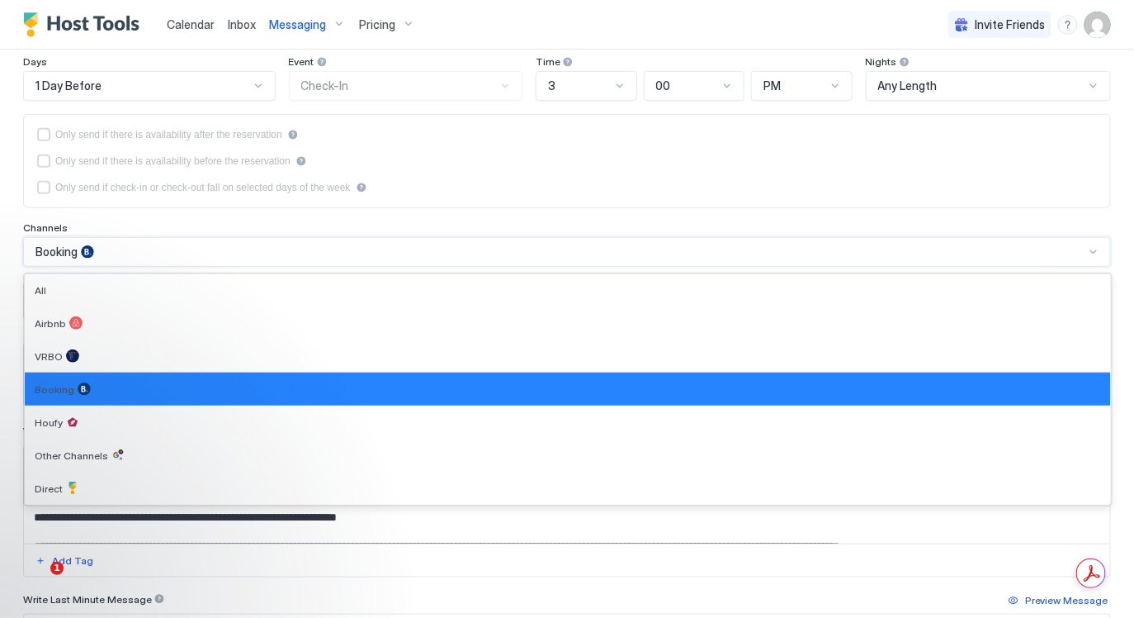
click at [284, 249] on div "Booking" at bounding box center [559, 251] width 1049 height 15
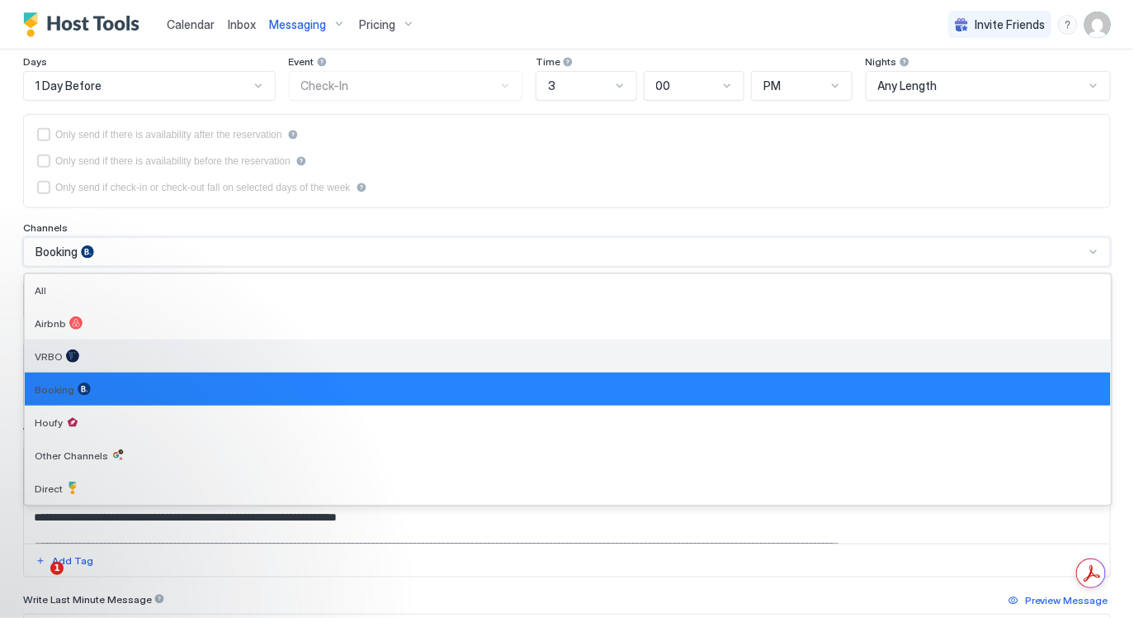
click at [152, 353] on div "VRBO" at bounding box center [568, 355] width 1067 height 13
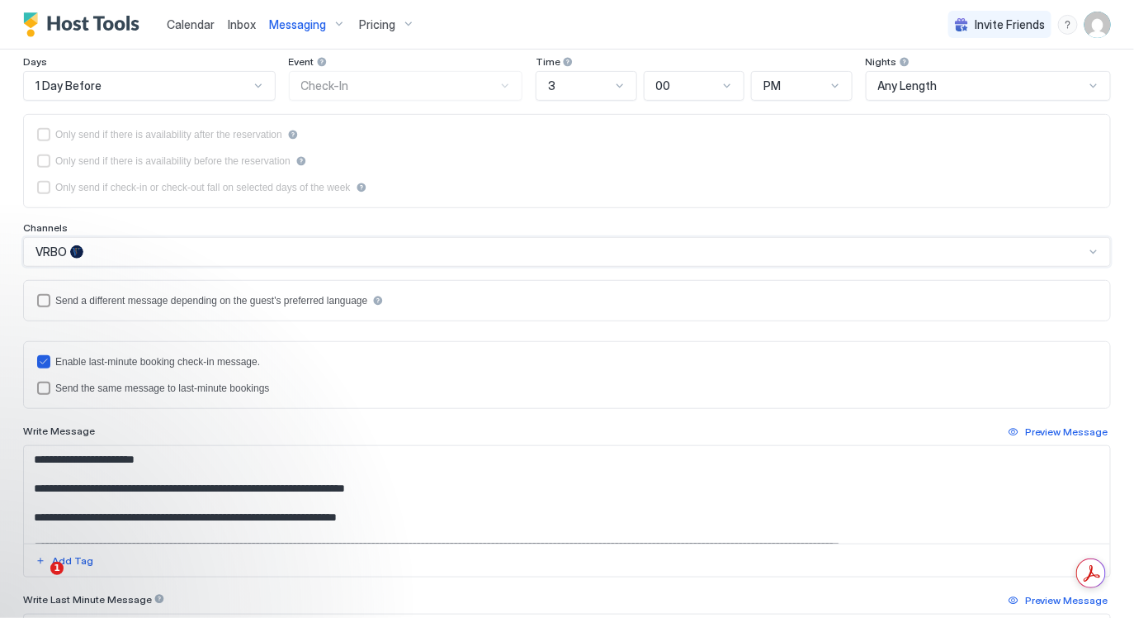
click at [225, 250] on div "VRBO" at bounding box center [559, 251] width 1049 height 15
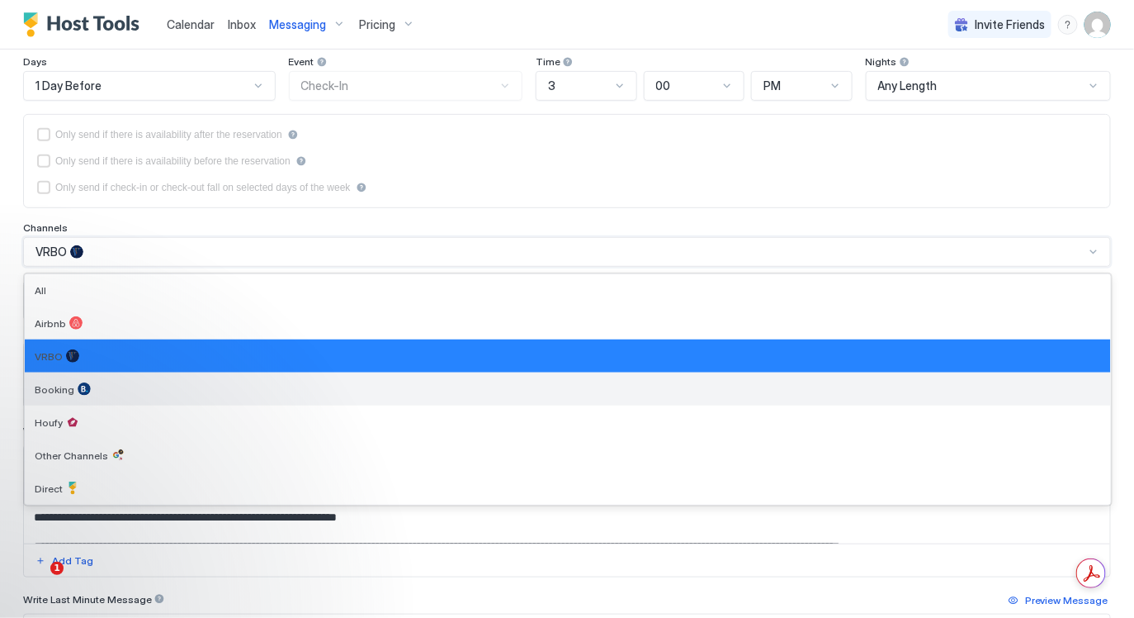
click at [205, 382] on div "Booking" at bounding box center [568, 388] width 1067 height 13
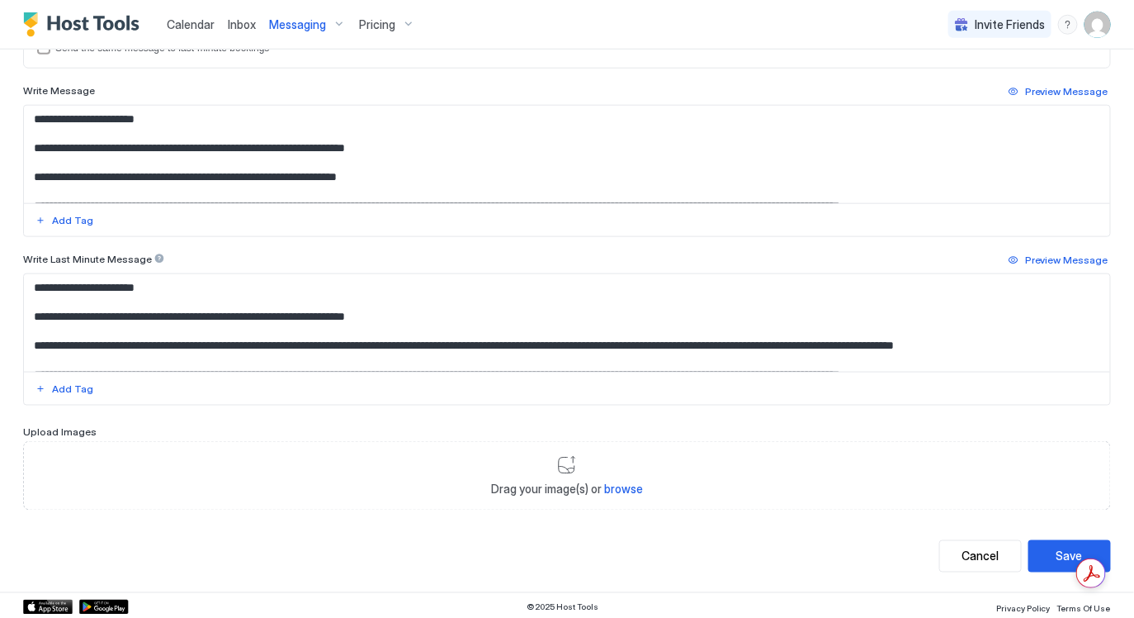
scroll to position [548, 0]
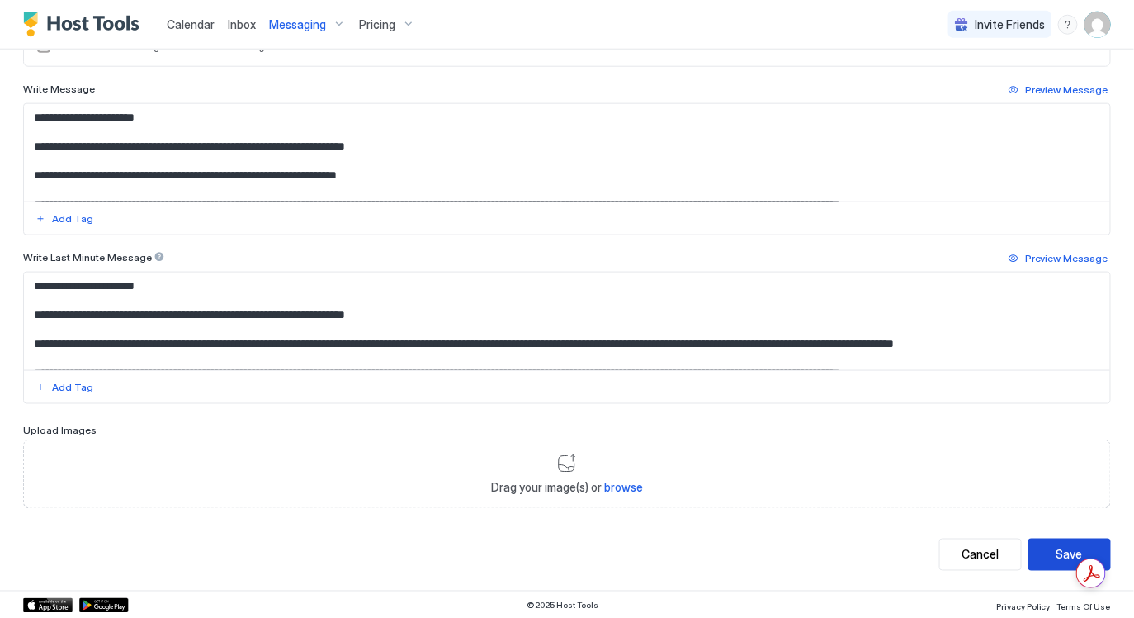
click at [1061, 543] on button "Save" at bounding box center [1070, 554] width 83 height 32
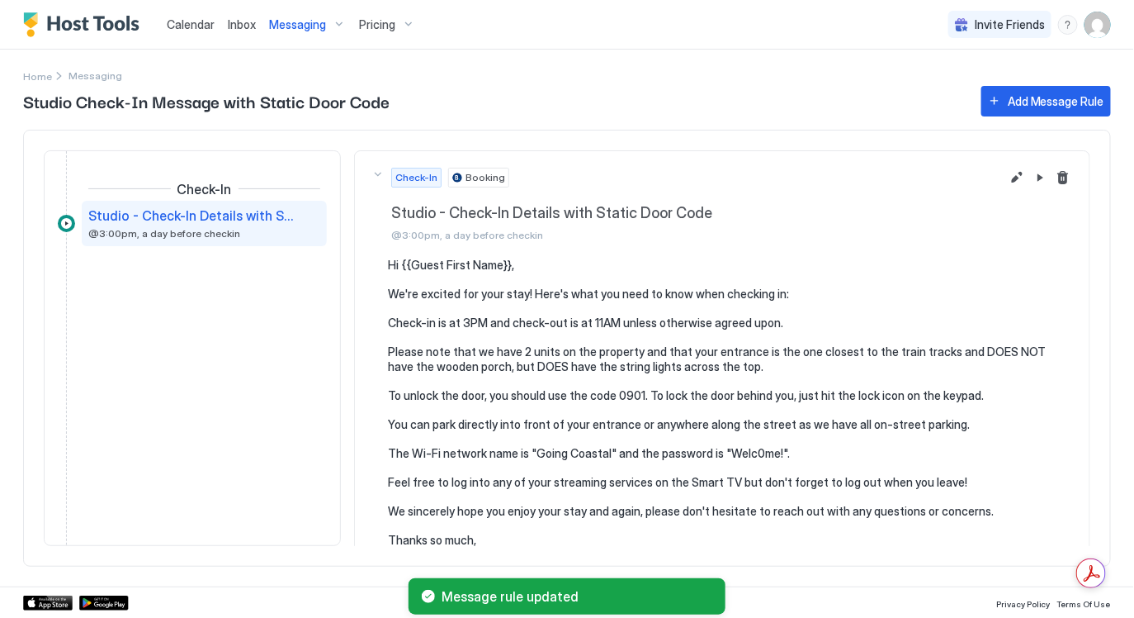
click at [291, 25] on span "Messaging" at bounding box center [297, 24] width 57 height 15
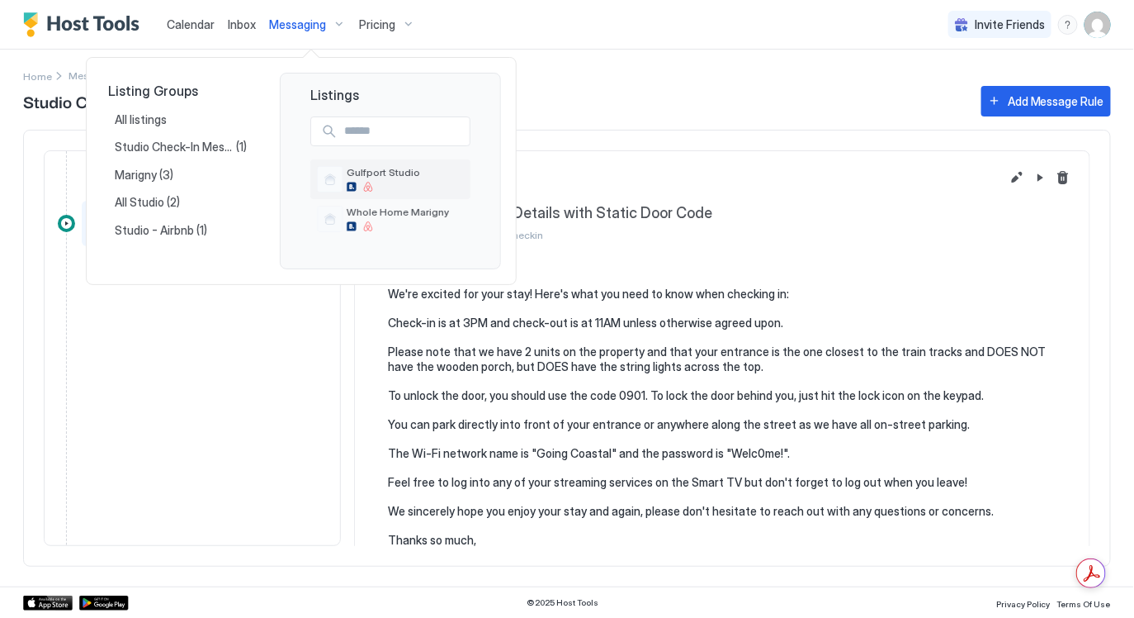
click at [396, 176] on span "Gulfport Studio" at bounding box center [405, 172] width 117 height 12
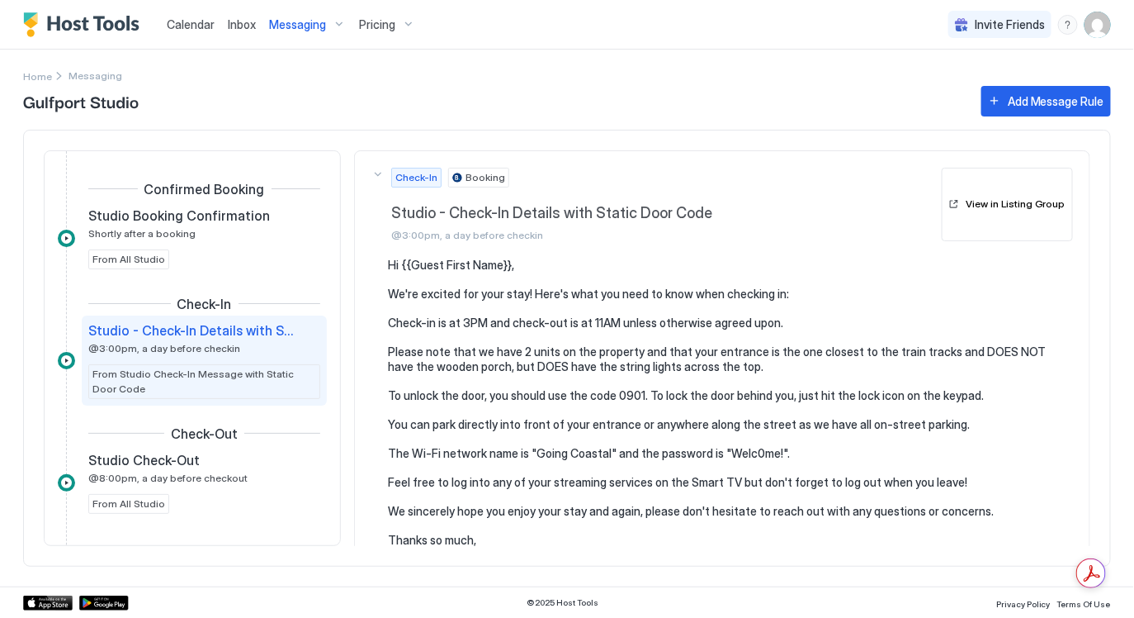
click at [287, 24] on span "Messaging" at bounding box center [297, 24] width 57 height 15
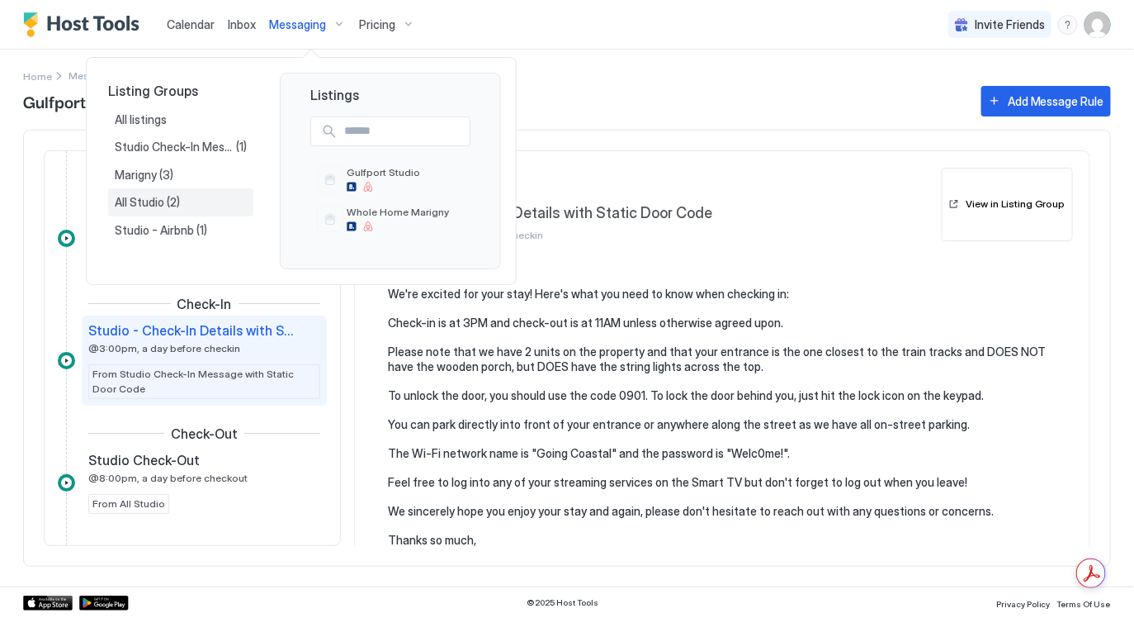
click at [164, 200] on span "All Studio" at bounding box center [141, 202] width 52 height 15
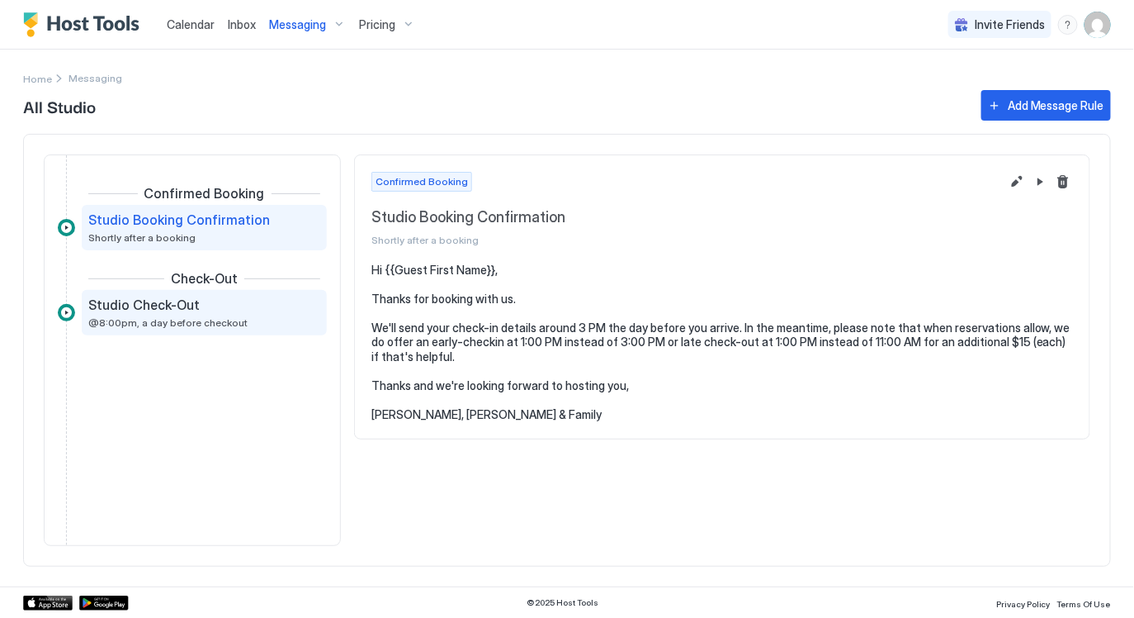
click at [132, 319] on span "@8:00pm, a day before checkout" at bounding box center [167, 322] width 159 height 12
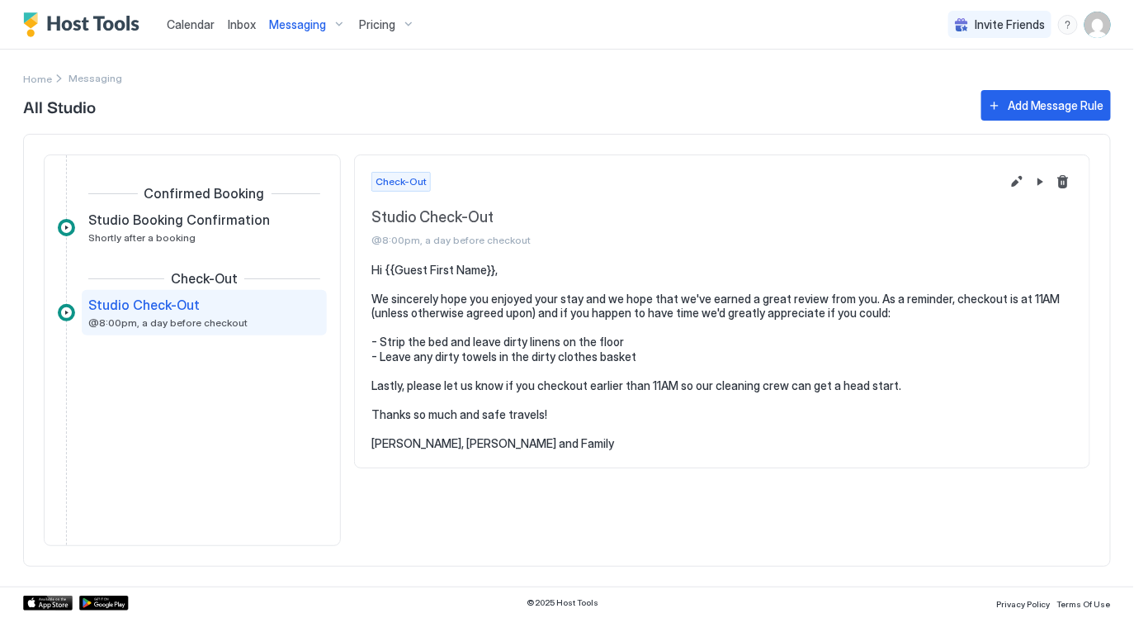
click at [285, 19] on span "Messaging" at bounding box center [297, 24] width 57 height 15
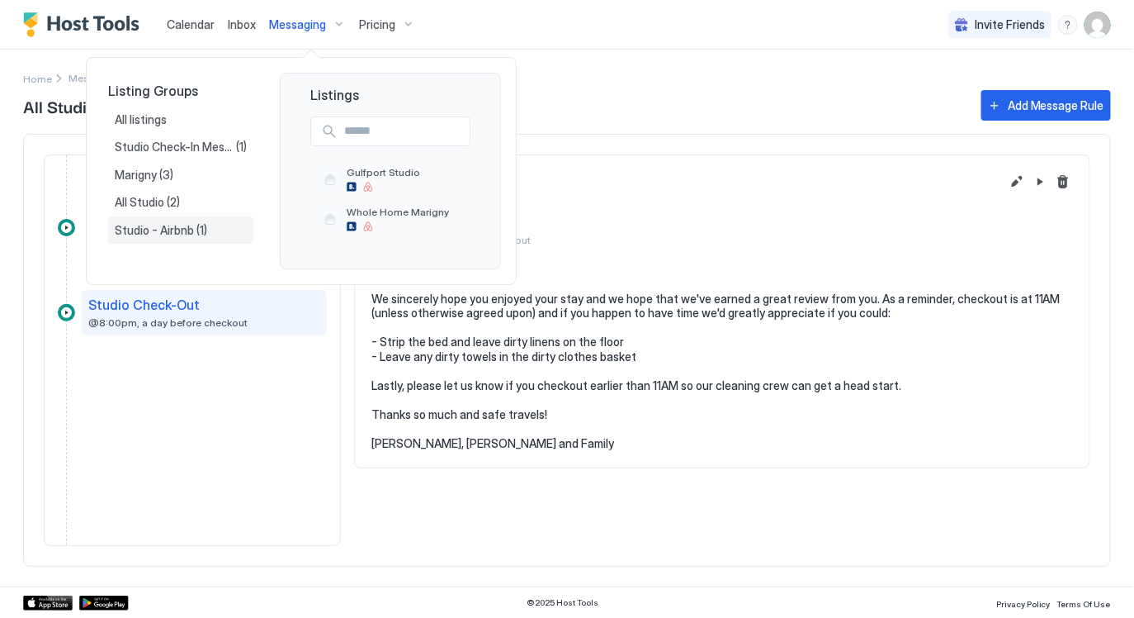
click at [179, 231] on span "Studio - Airbnb" at bounding box center [156, 230] width 82 height 15
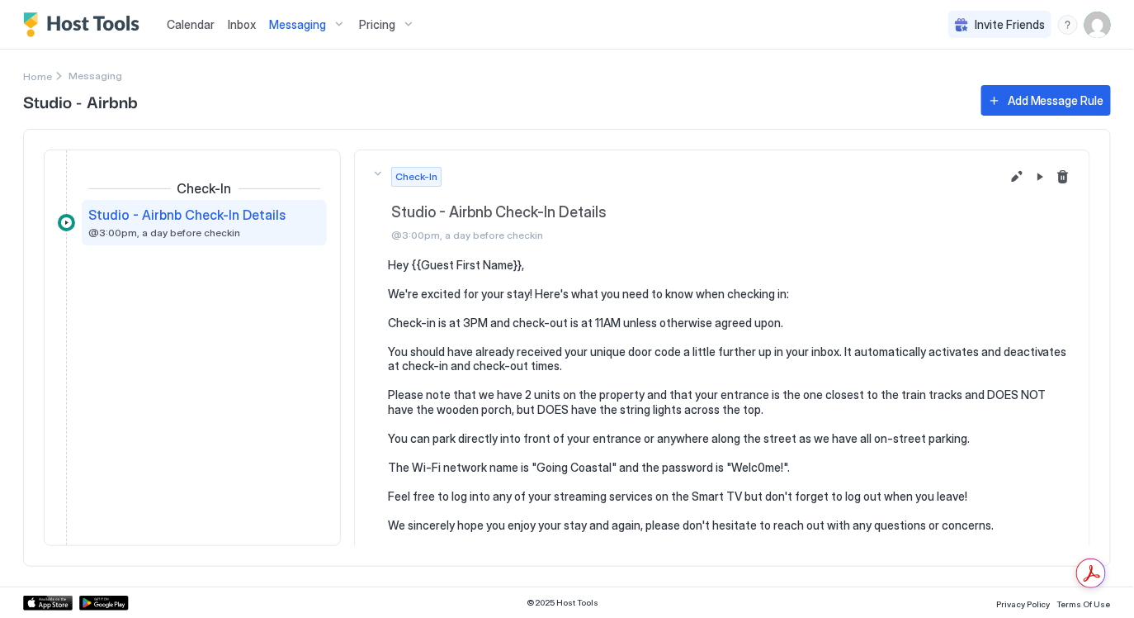
click at [197, 24] on span "Calendar" at bounding box center [191, 24] width 48 height 14
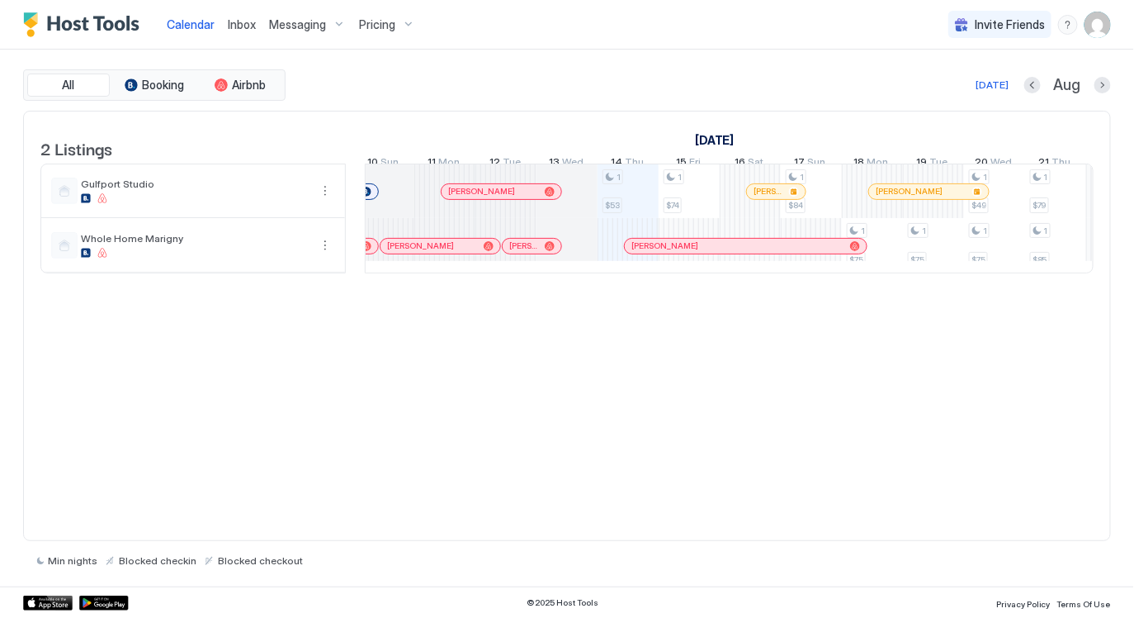
scroll to position [0, 805]
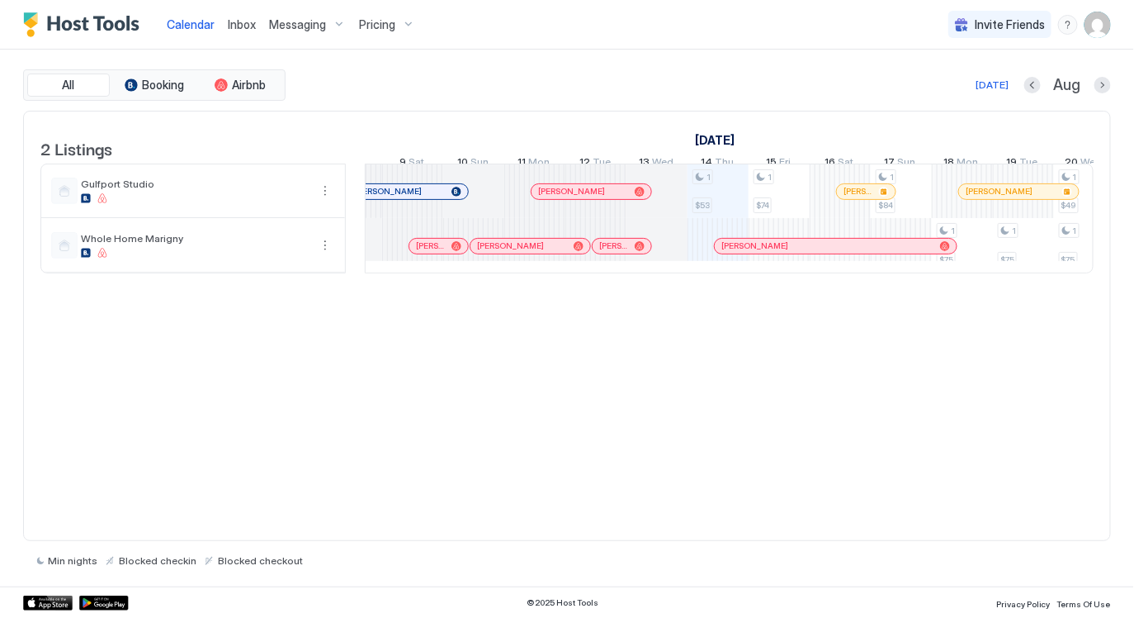
click at [679, 335] on div "2 Listings [DATE] [DATE] [DATE] 30 Wed 31 Thu 1 Fri 2 Sat 3 Sun 4 Mon 5 Tue 6 W…" at bounding box center [567, 326] width 1088 height 431
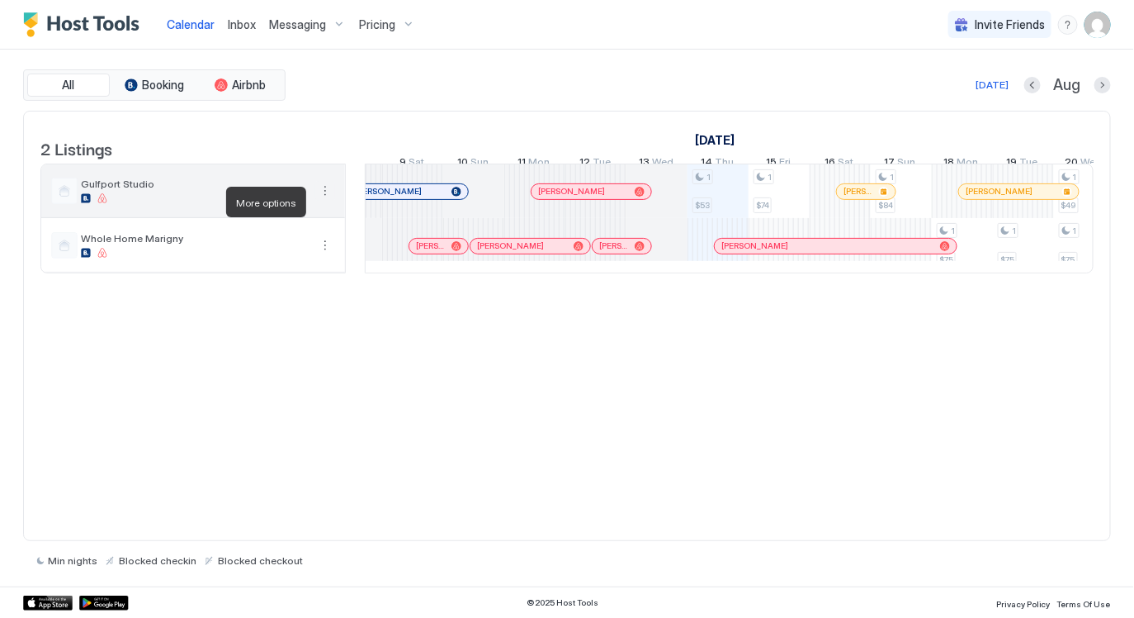
click at [328, 201] on button "More options" at bounding box center [325, 191] width 20 height 20
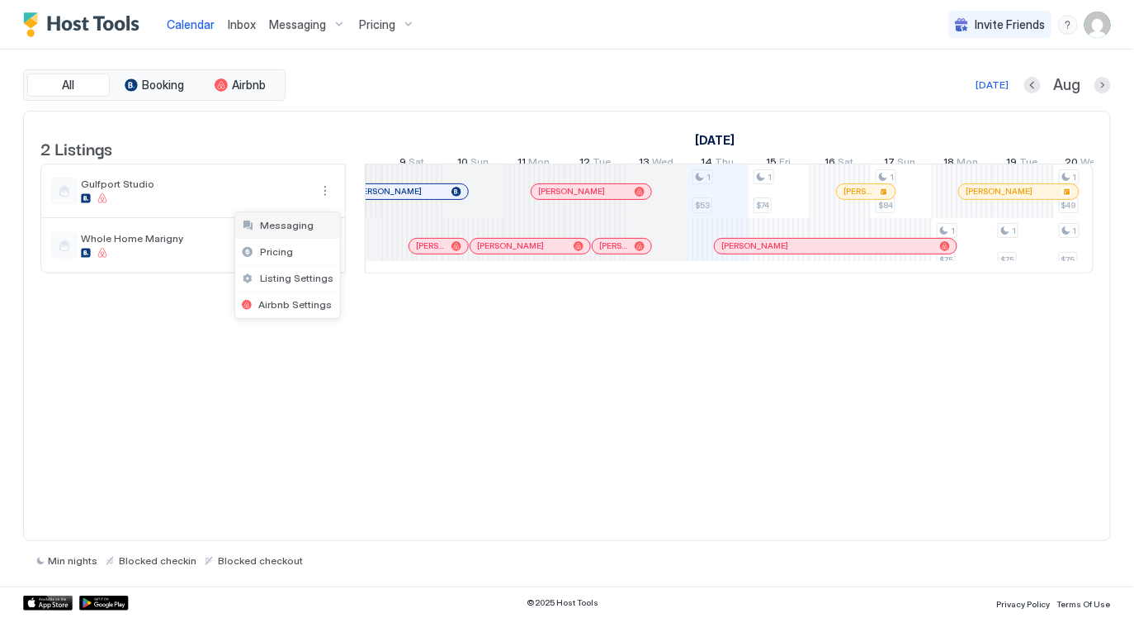
click at [300, 250] on div "Pricing" at bounding box center [287, 252] width 105 height 26
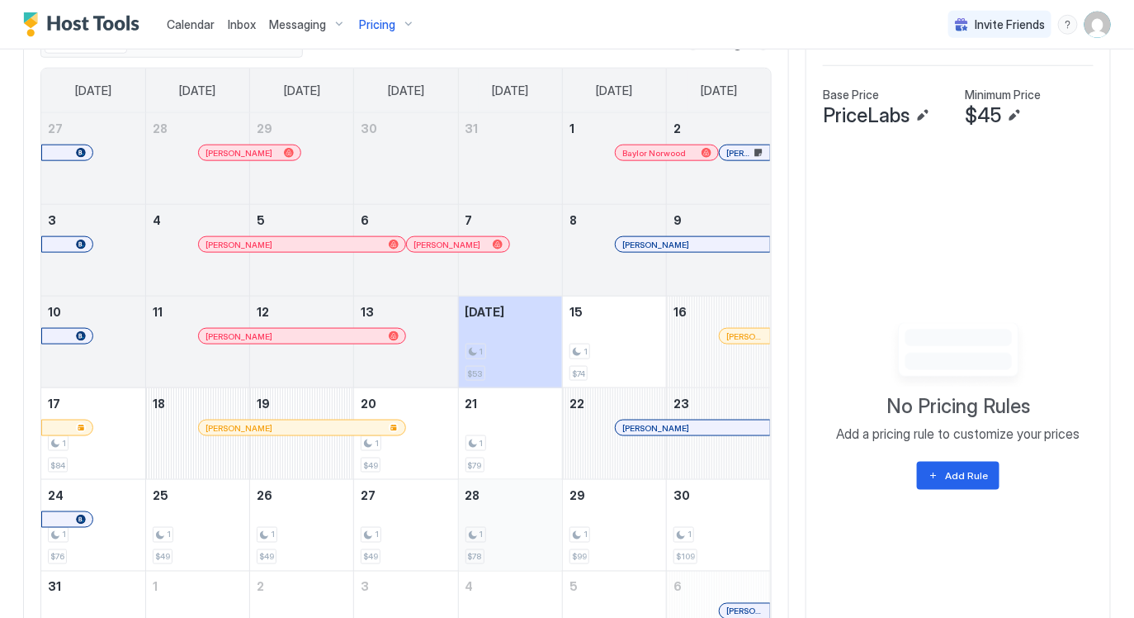
scroll to position [380, 0]
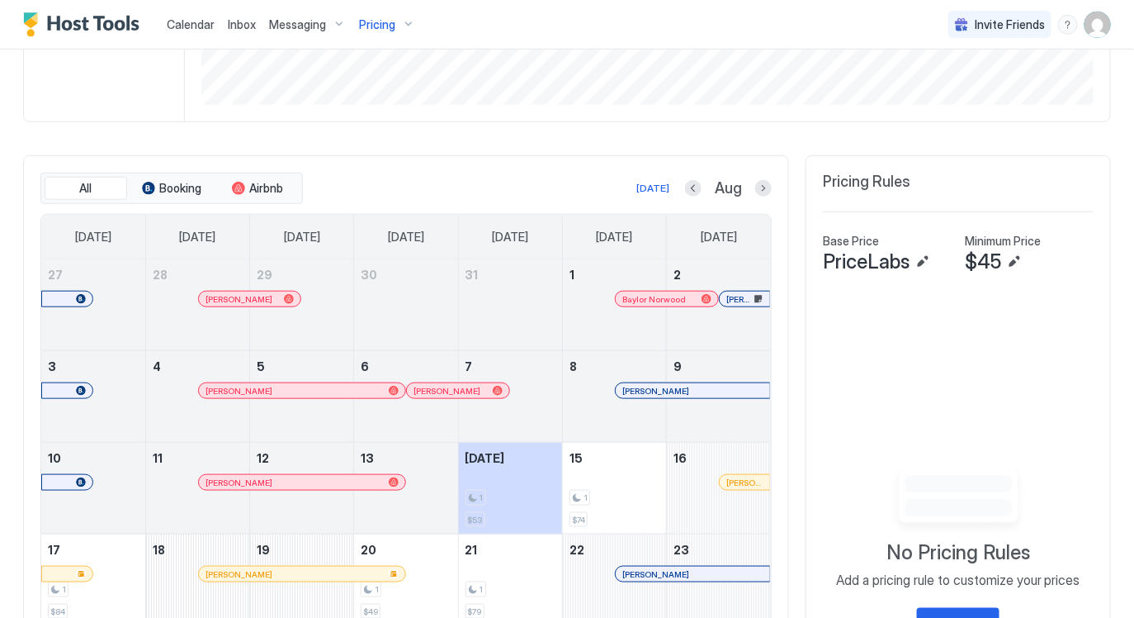
click at [1094, 27] on img "User profile" at bounding box center [1098, 25] width 26 height 26
click at [965, 97] on span "Settings" at bounding box center [950, 92] width 45 height 15
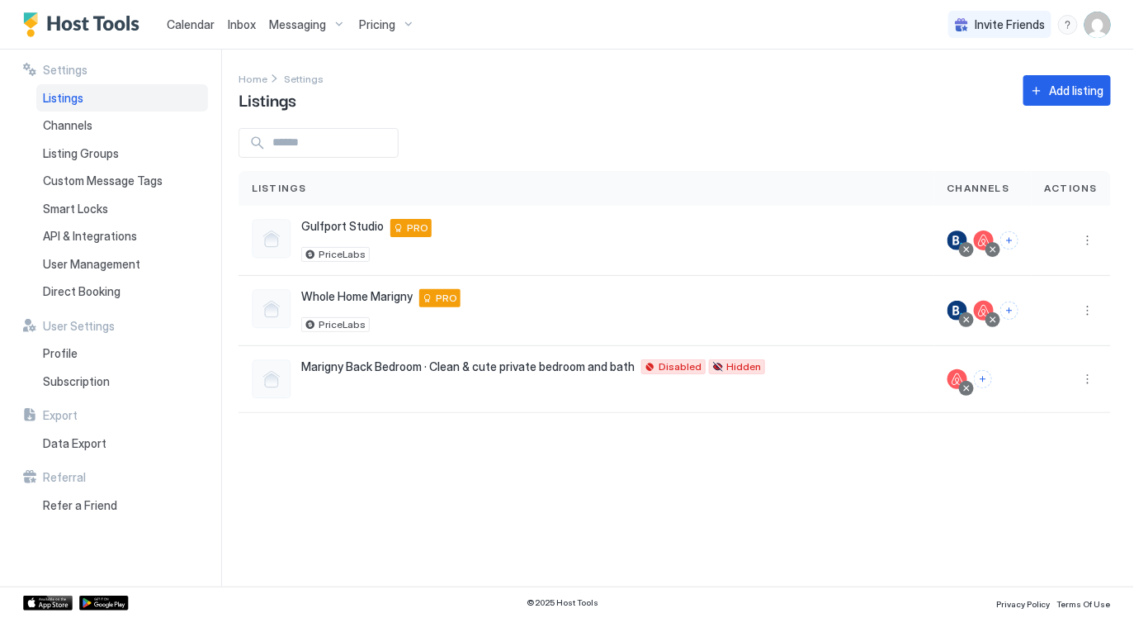
click at [1094, 31] on img "User profile" at bounding box center [1098, 25] width 26 height 26
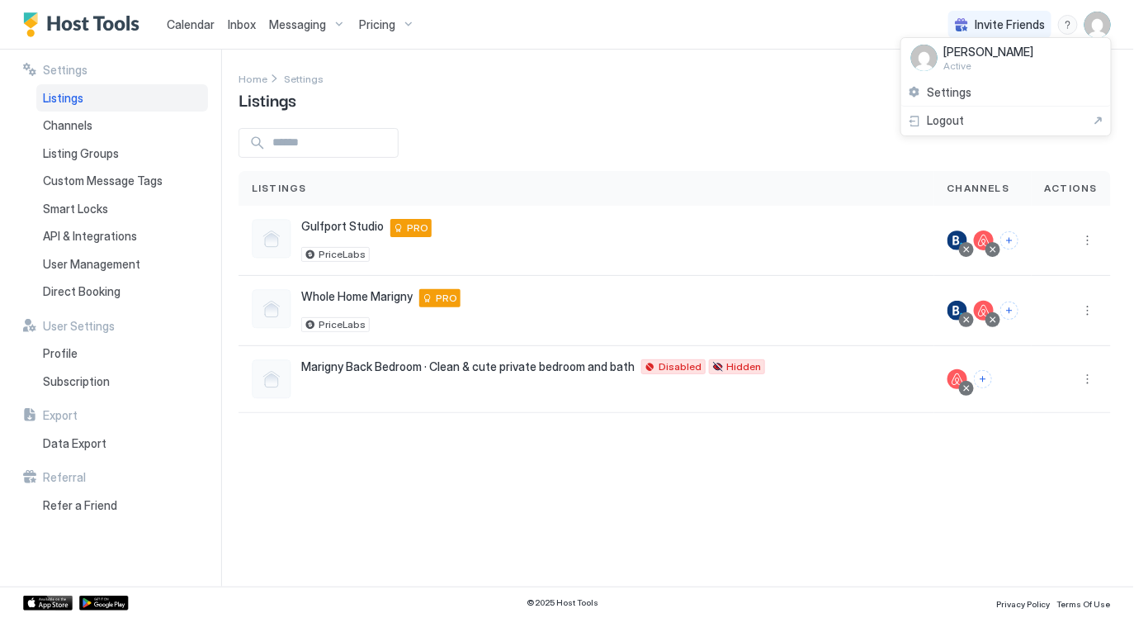
click at [967, 57] on span "[PERSON_NAME]" at bounding box center [989, 52] width 90 height 15
click at [697, 92] on div at bounding box center [567, 309] width 1134 height 618
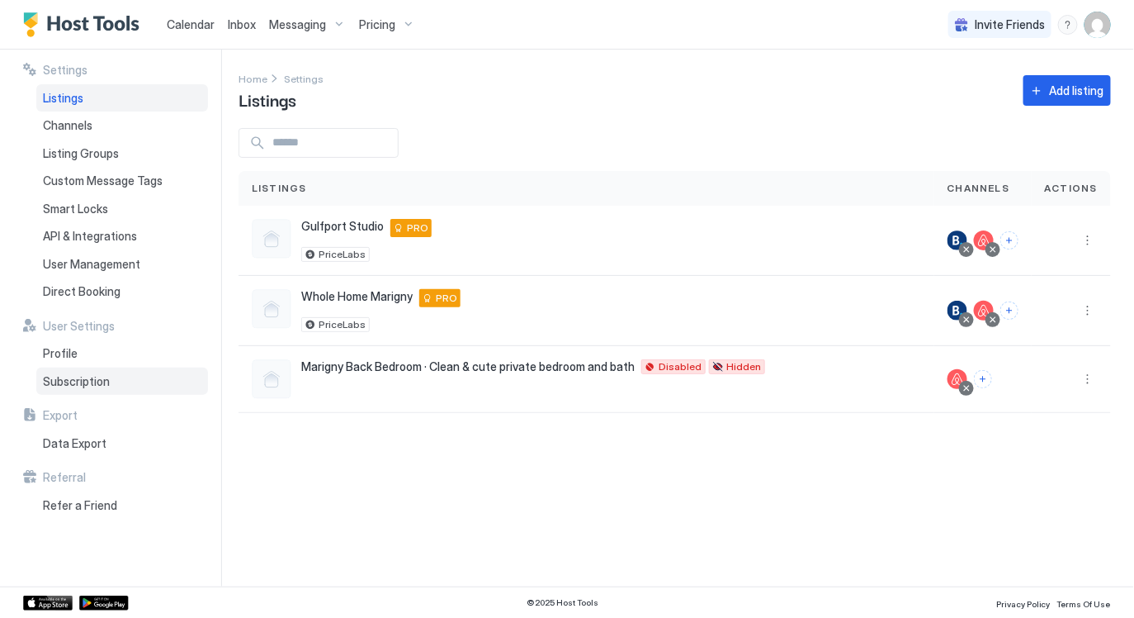
click at [105, 382] on span "Subscription" at bounding box center [76, 381] width 67 height 15
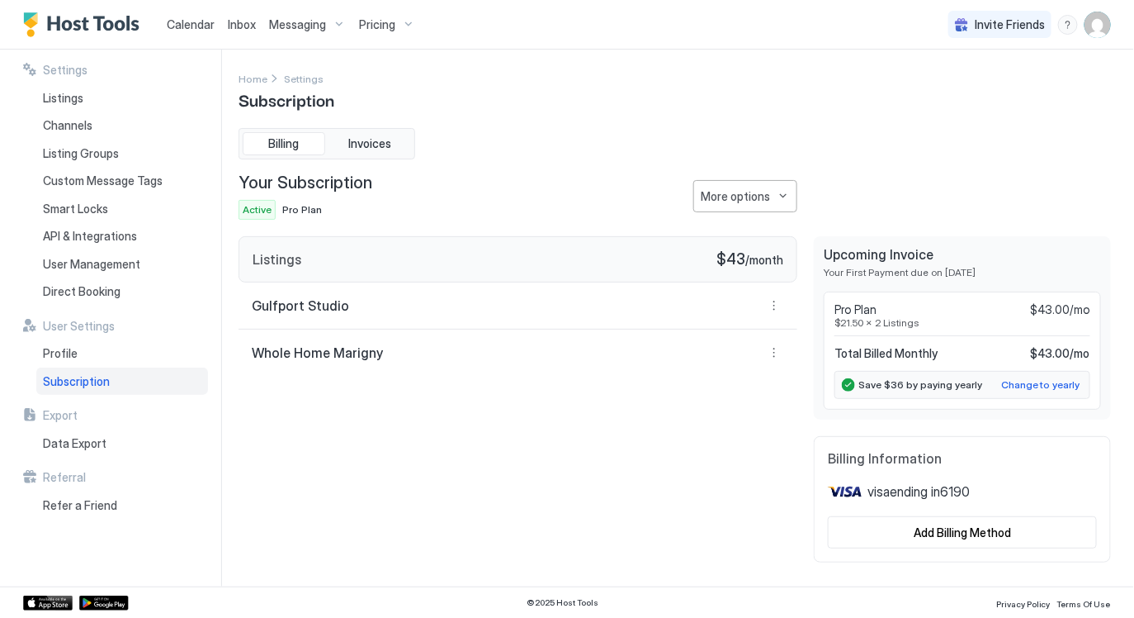
click at [532, 475] on div "Listings $43 / month Gulfport Studio Whole Home Marigny" at bounding box center [518, 399] width 559 height 326
click at [460, 447] on div "Listings $43 / month Gulfport Studio Whole Home Marigny" at bounding box center [518, 399] width 559 height 326
click at [610, 394] on div "Listings $43 / month Gulfport Studio Whole Home Marigny" at bounding box center [518, 399] width 559 height 326
click at [706, 439] on div "Listings $43 / month Gulfport Studio Whole Home Marigny" at bounding box center [518, 399] width 559 height 326
click at [191, 16] on link "Calendar" at bounding box center [191, 24] width 48 height 17
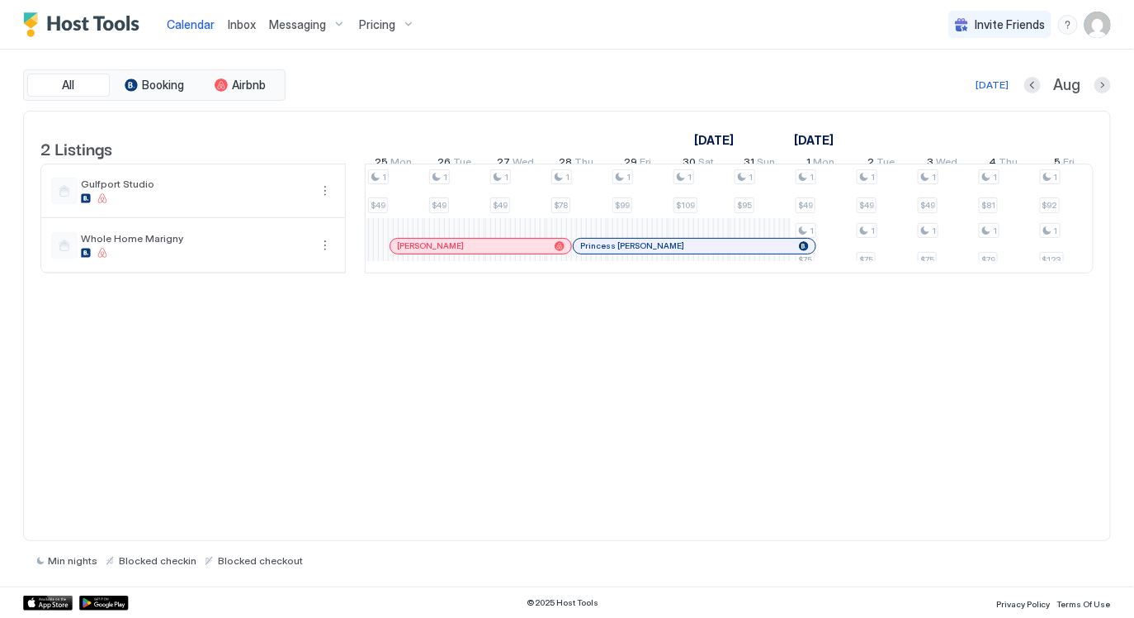
scroll to position [0, 1502]
